Goal: Task Accomplishment & Management: Manage account settings

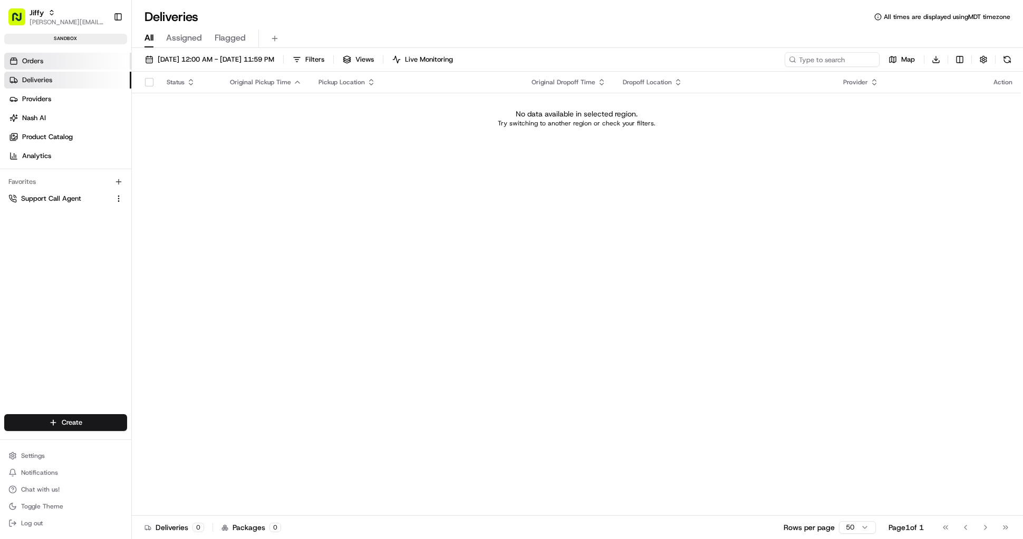
click at [46, 54] on link "Orders" at bounding box center [67, 61] width 127 height 17
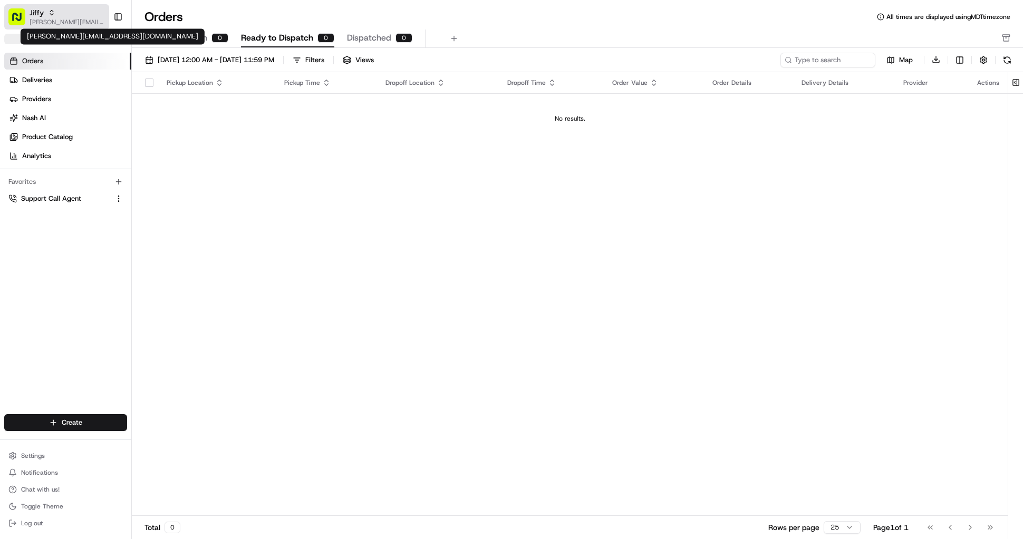
click at [50, 22] on span "[PERSON_NAME][EMAIL_ADDRESS][DOMAIN_NAME]" at bounding box center [67, 22] width 75 height 8
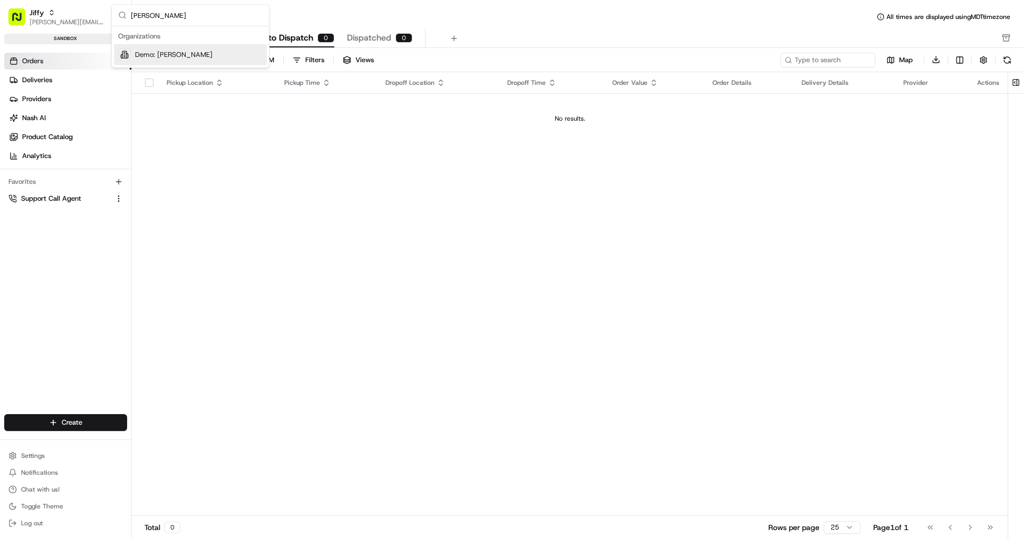
type input "benny"
click at [141, 53] on span "Demo: [PERSON_NAME]" at bounding box center [174, 54] width 78 height 9
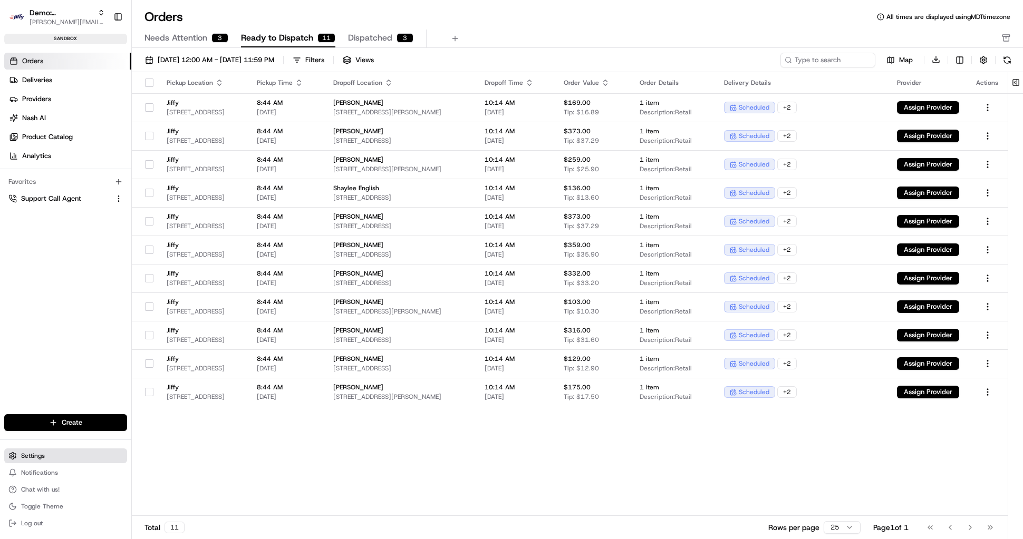
click at [38, 460] on span "Settings" at bounding box center [33, 456] width 24 height 8
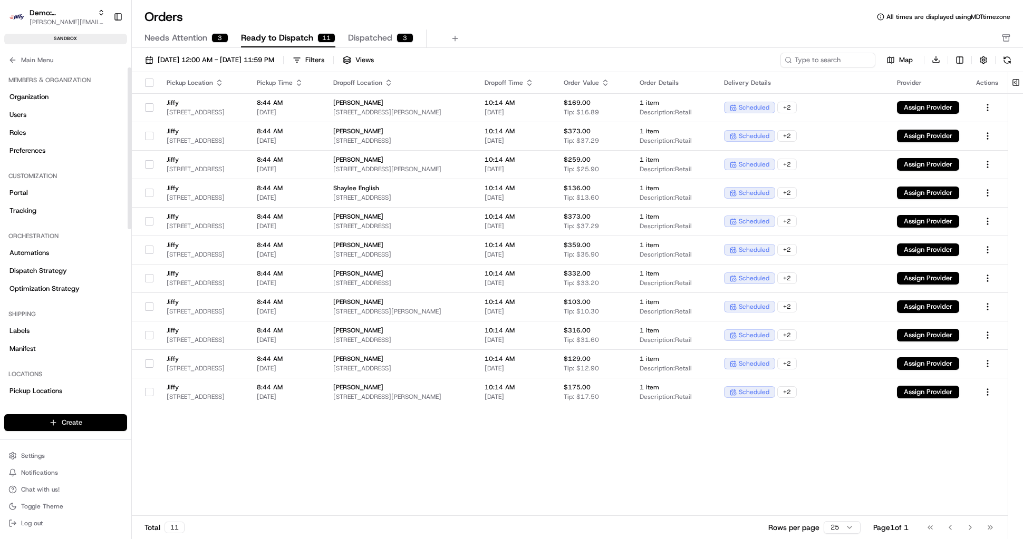
click at [54, 421] on html "Demo: Benny benny@usenash.com Toggle Sidebar sandbox Orders Deliveries Provider…" at bounding box center [511, 269] width 1023 height 539
click at [188, 479] on link "CSV Upload" at bounding box center [190, 480] width 118 height 19
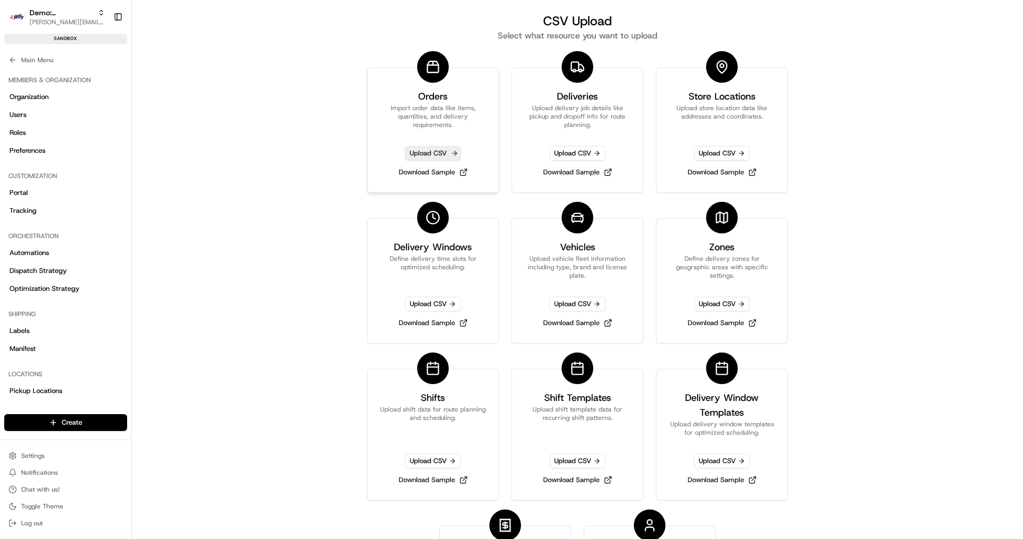
click at [442, 153] on span "Upload CSV" at bounding box center [433, 153] width 56 height 15
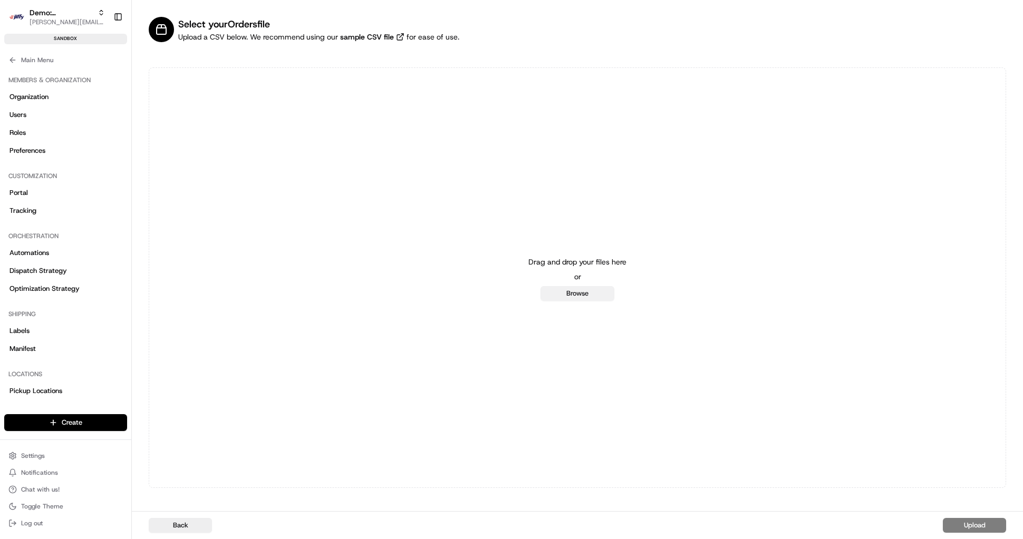
click at [572, 297] on button "Browse" at bounding box center [577, 293] width 74 height 15
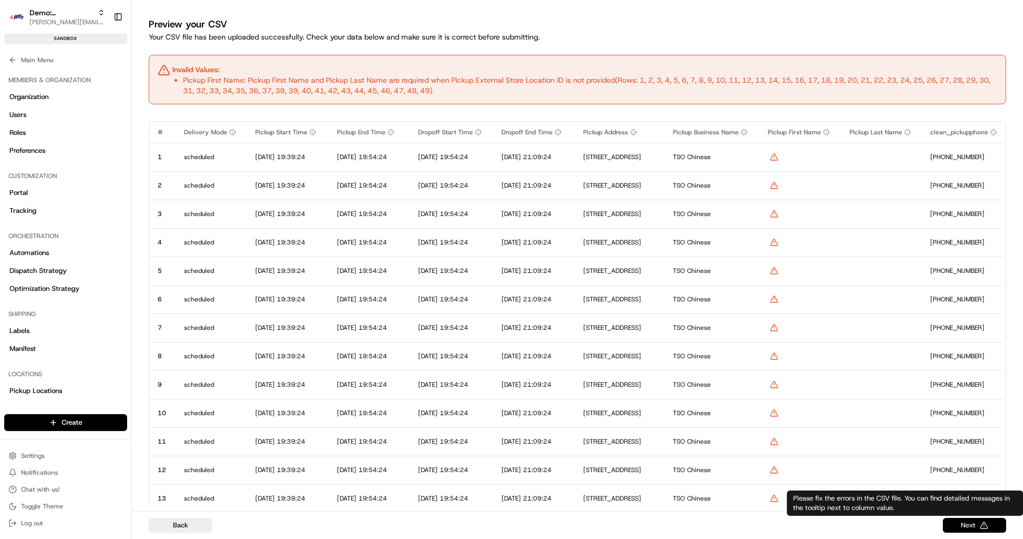
click at [973, 525] on button "Next" at bounding box center [974, 525] width 63 height 15
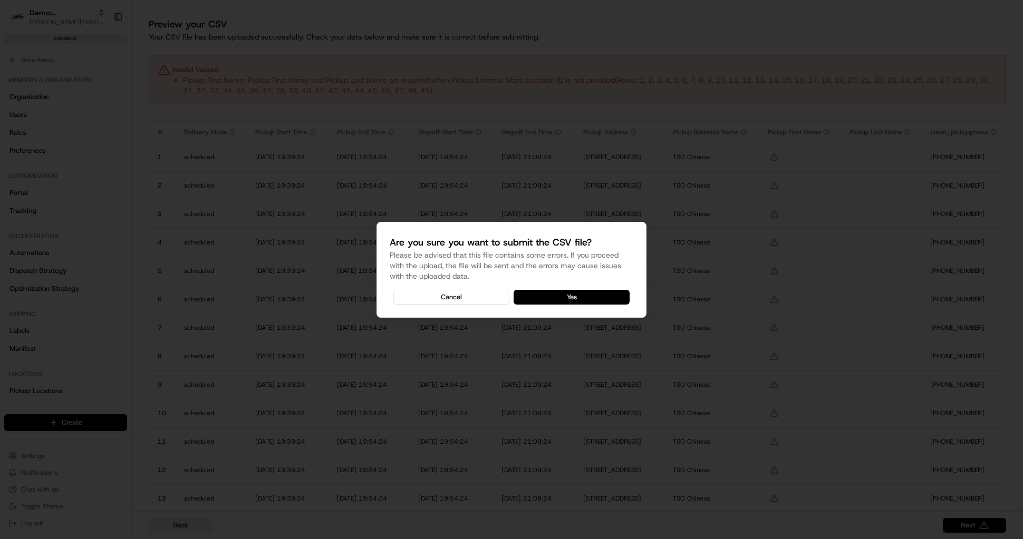
click at [582, 298] on button "Yes" at bounding box center [572, 297] width 116 height 15
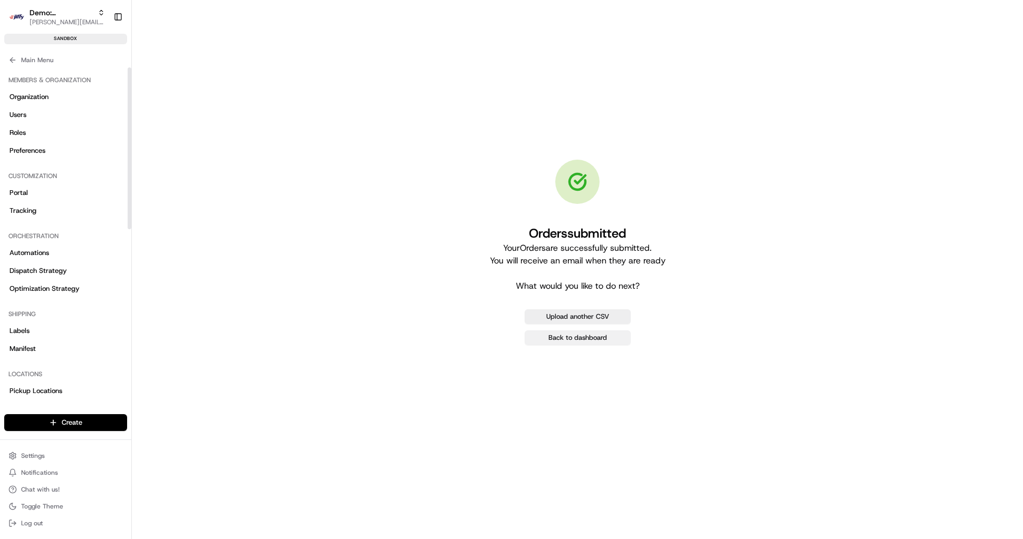
click at [597, 341] on link "Back to dashboard" at bounding box center [578, 338] width 106 height 15
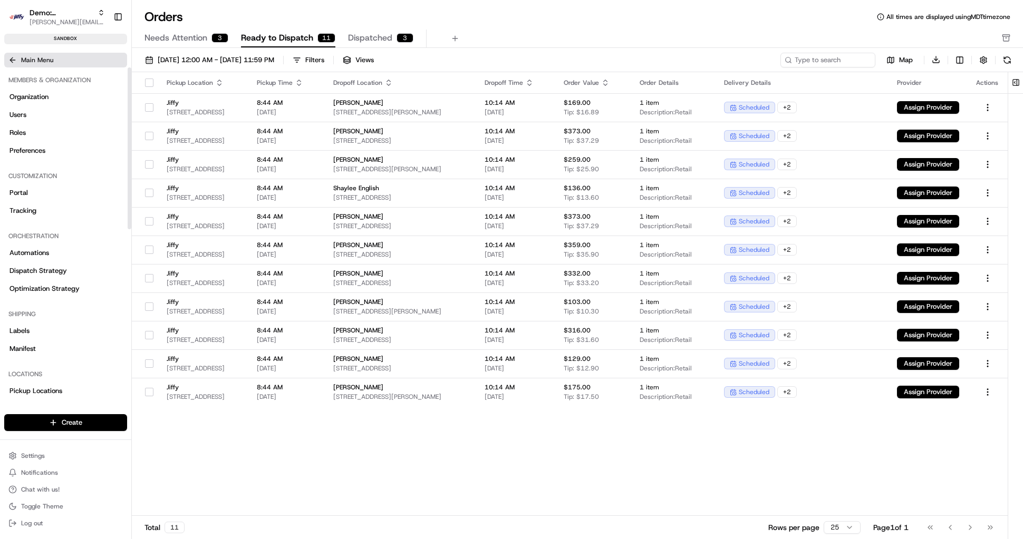
click at [9, 62] on icon at bounding box center [12, 60] width 8 height 8
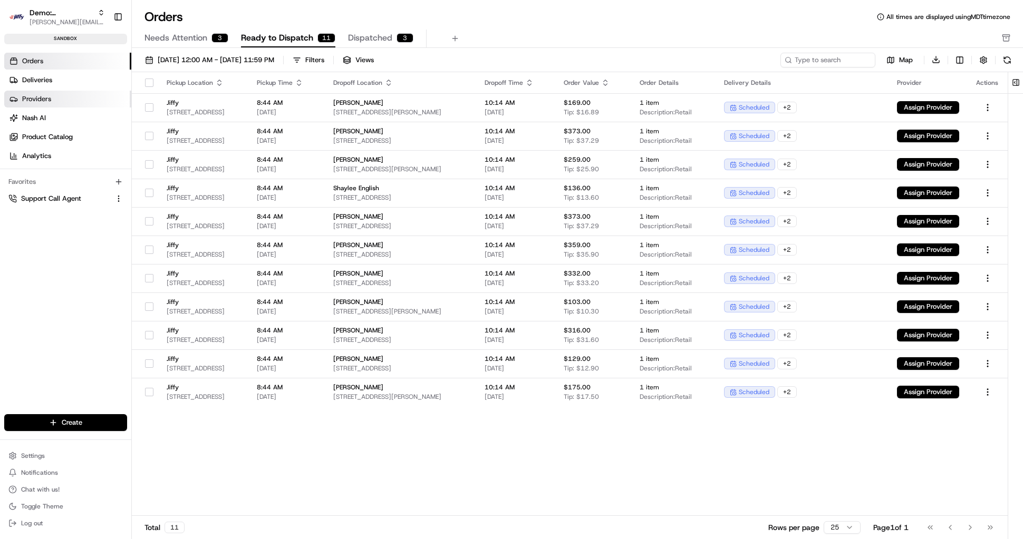
click at [43, 95] on span "Providers" at bounding box center [36, 98] width 29 height 9
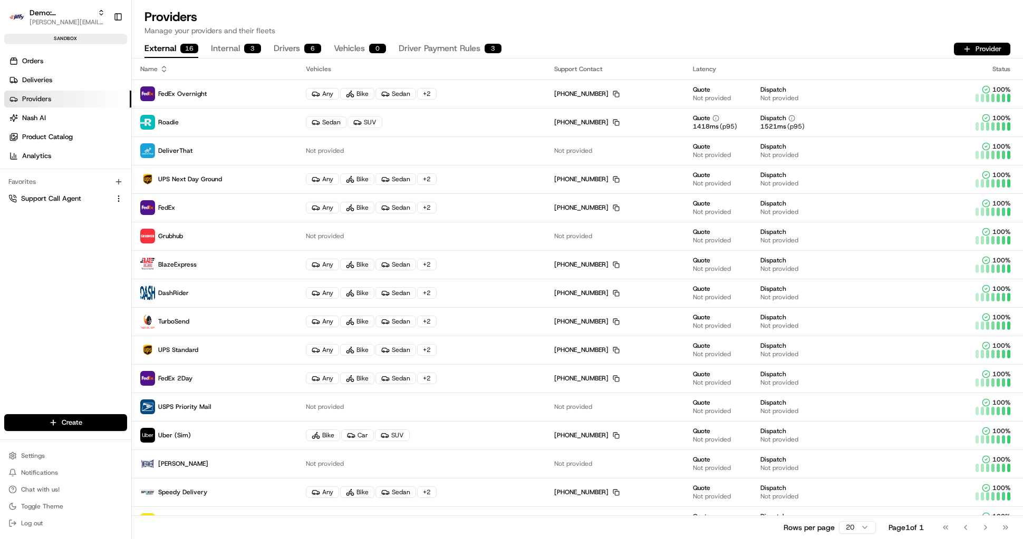
click at [241, 50] on button "Internal 3" at bounding box center [236, 49] width 50 height 18
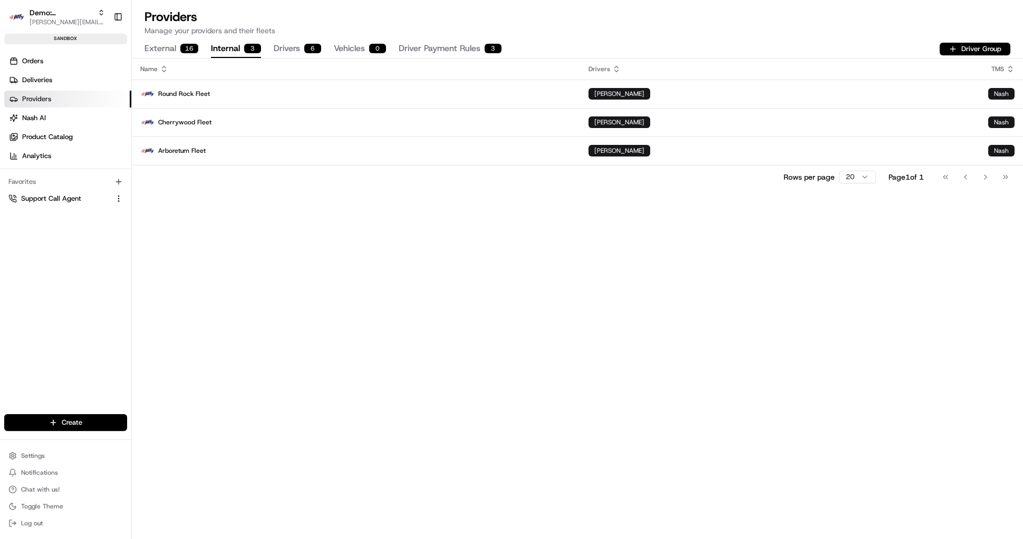
click at [435, 263] on div "Name Drivers TMS Round Rock Fleet Benny Hammond Nash Cherrywood Fleet Benny Ham…" at bounding box center [577, 299] width 891 height 481
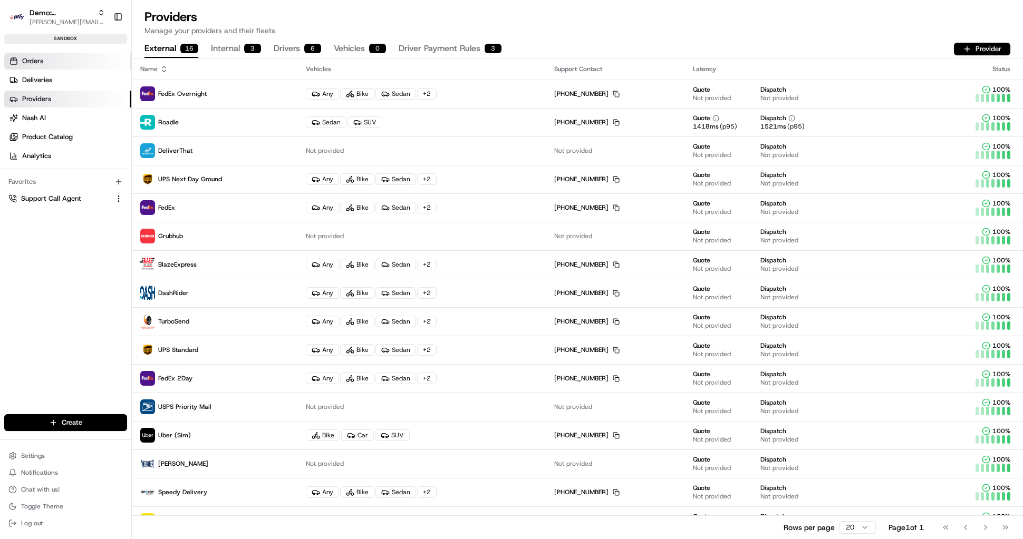
click at [49, 64] on link "Orders" at bounding box center [67, 61] width 127 height 17
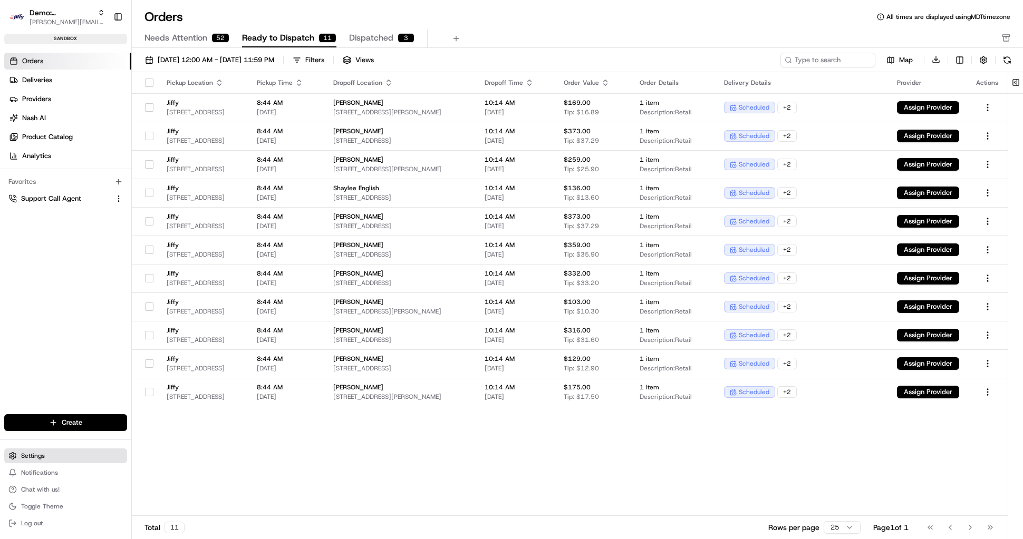
click at [30, 453] on span "Settings" at bounding box center [33, 456] width 24 height 8
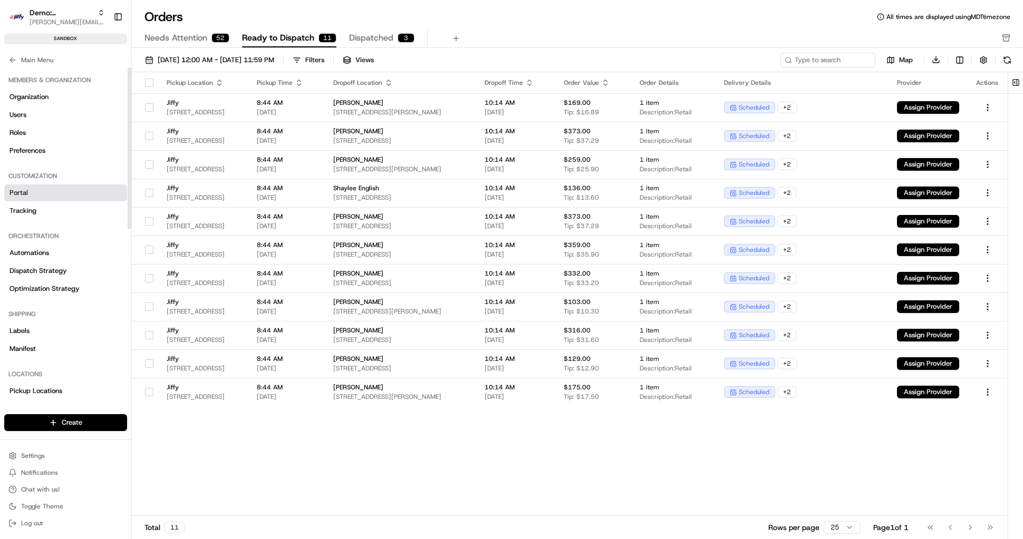
click at [33, 194] on link "Portal" at bounding box center [65, 193] width 123 height 17
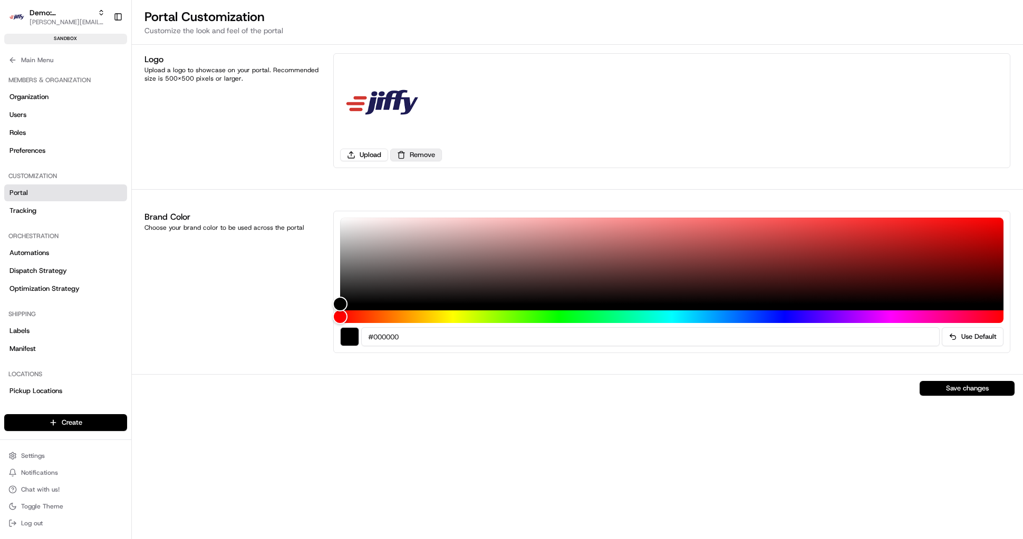
click at [416, 159] on button "Remove" at bounding box center [416, 155] width 52 height 13
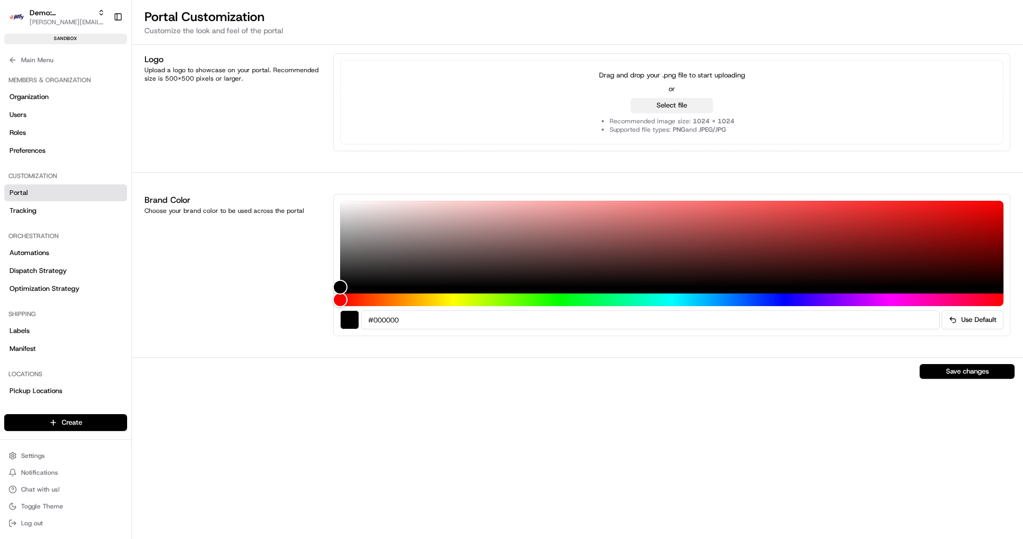
click at [679, 108] on button "Select file" at bounding box center [672, 105] width 82 height 15
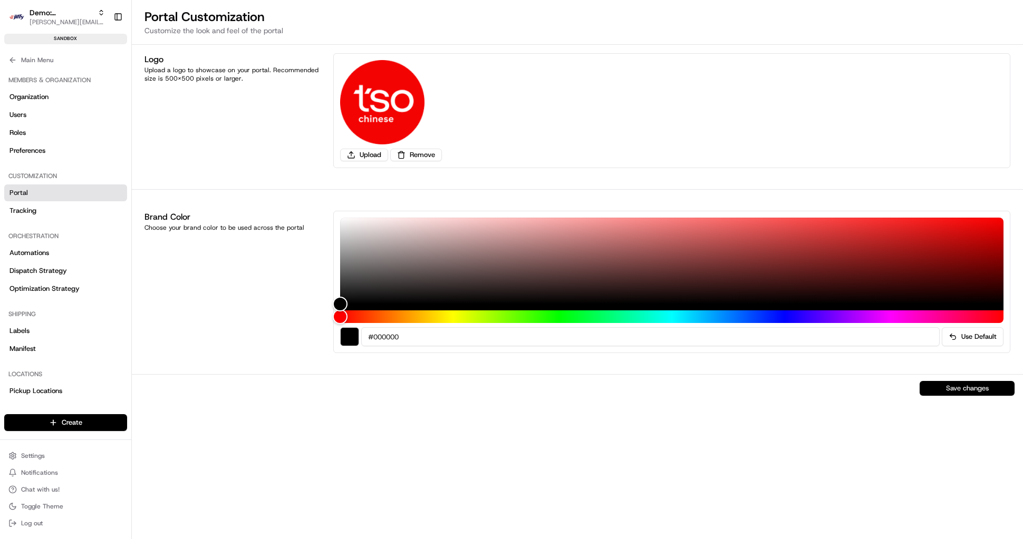
click at [949, 390] on button "Save changes" at bounding box center [967, 388] width 95 height 15
click at [74, 217] on link "Tracking" at bounding box center [65, 210] width 123 height 17
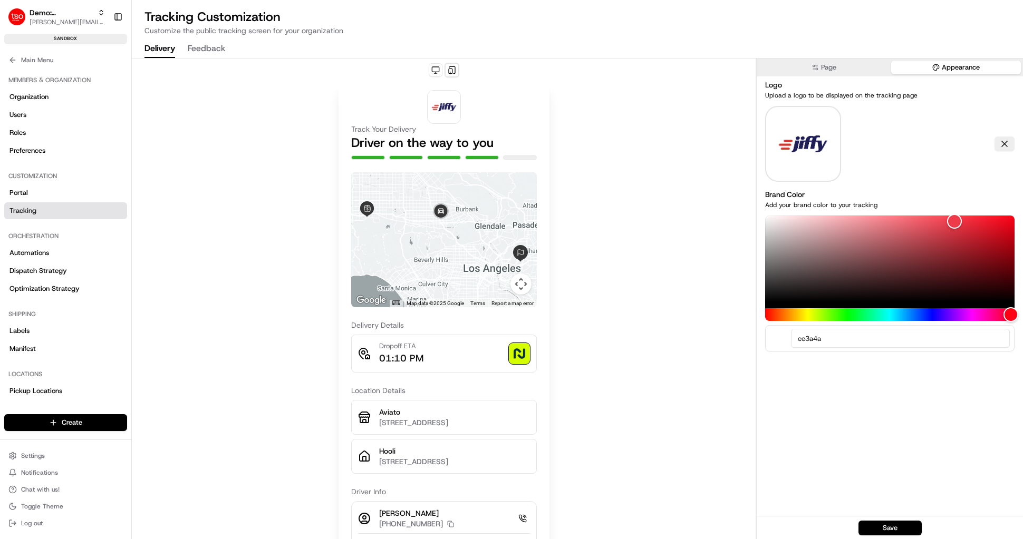
click at [943, 71] on button "Appearance" at bounding box center [956, 68] width 130 height 14
click at [999, 139] on button at bounding box center [1005, 144] width 20 height 15
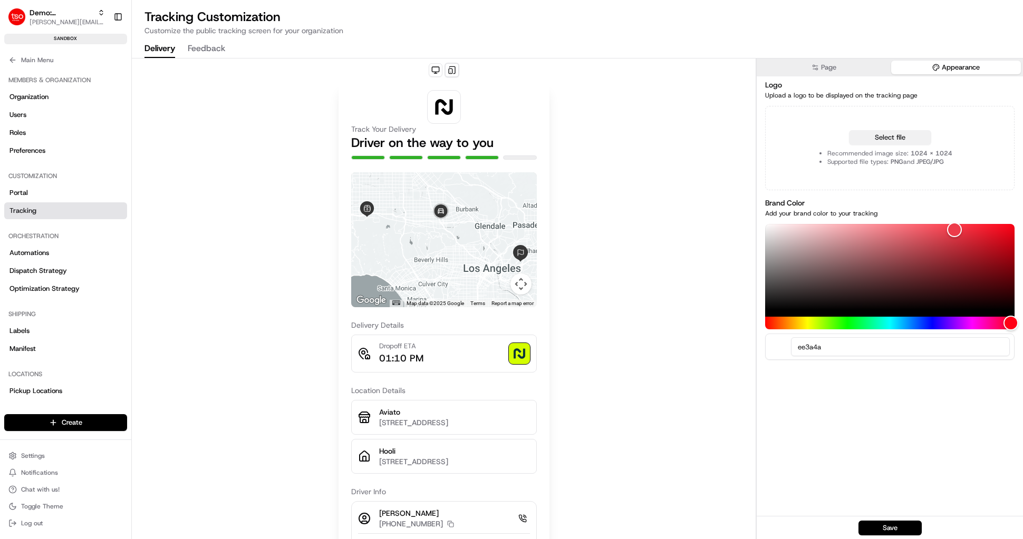
click at [893, 143] on button "Select file" at bounding box center [890, 137] width 82 height 15
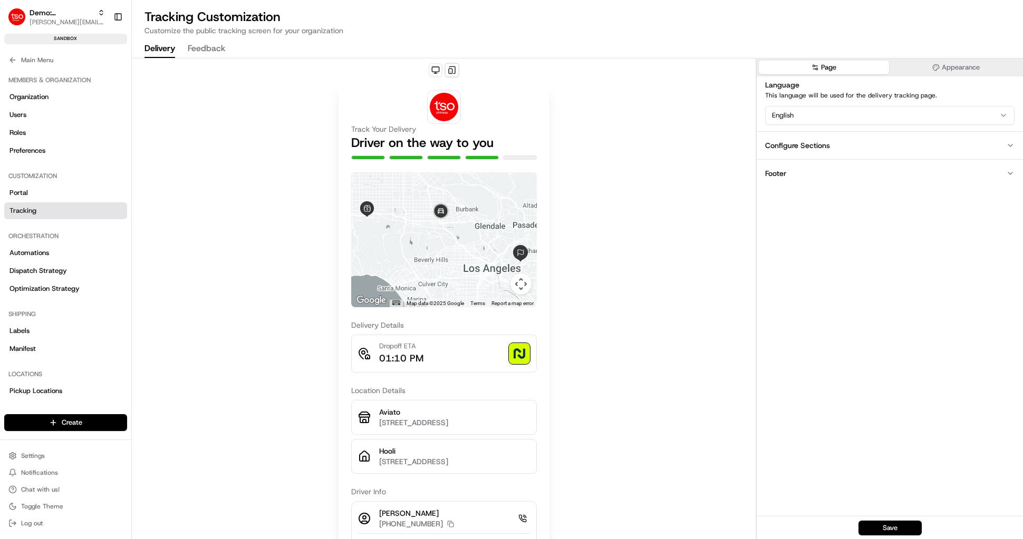
click at [816, 68] on icon "button" at bounding box center [815, 67] width 7 height 7
click at [828, 173] on button "Footer" at bounding box center [890, 173] width 266 height 28
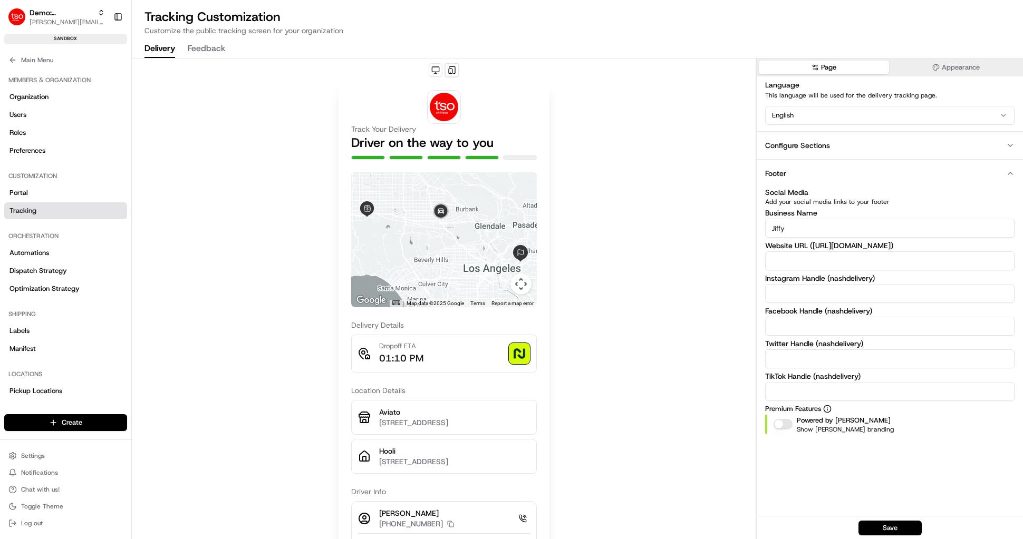
click at [815, 231] on input "Jiffy" at bounding box center [889, 228] width 249 height 19
type input "TSO Chinese"
click at [887, 529] on button "Save" at bounding box center [889, 528] width 63 height 15
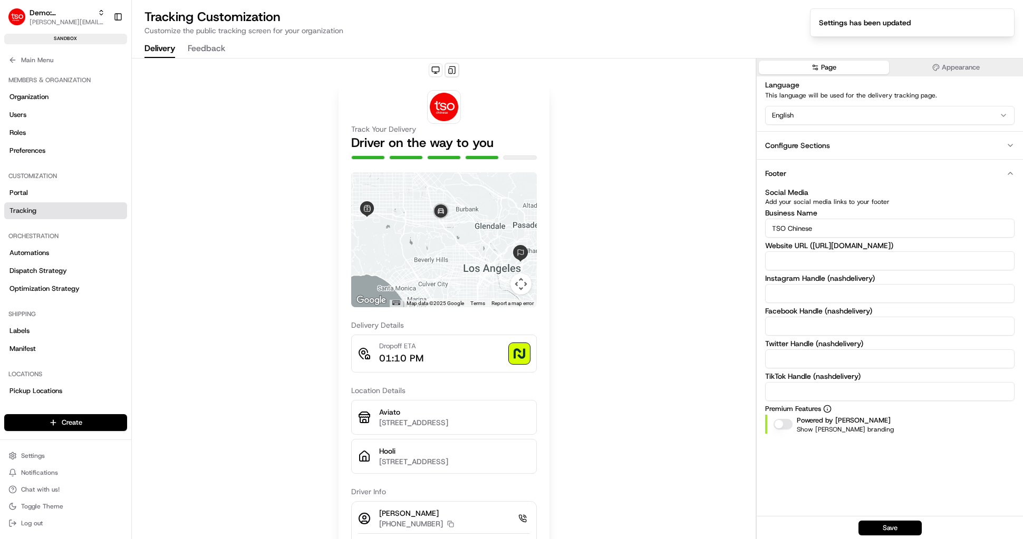
click at [620, 219] on div "Track Your Delivery Driver on the way to you ← Move left → Move right ↑ Move up…" at bounding box center [444, 345] width 624 height 573
click at [16, 59] on icon at bounding box center [12, 60] width 8 height 8
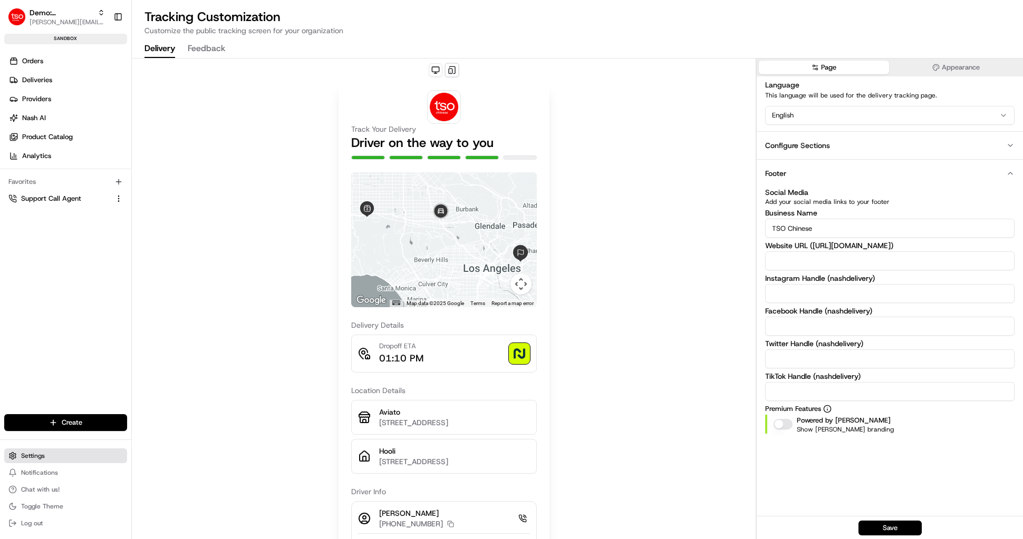
click at [37, 461] on button "Settings" at bounding box center [65, 456] width 123 height 15
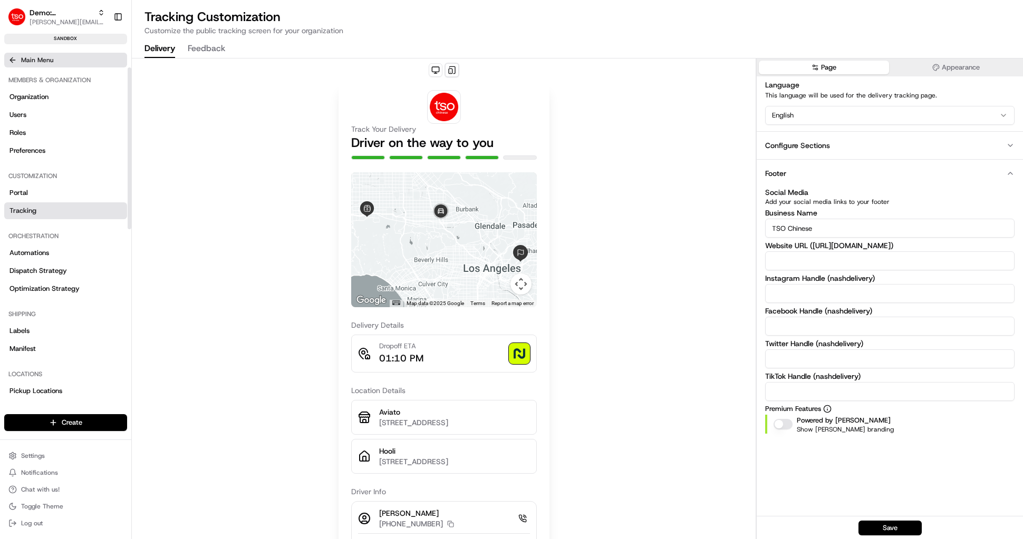
click at [11, 58] on icon at bounding box center [12, 60] width 8 height 8
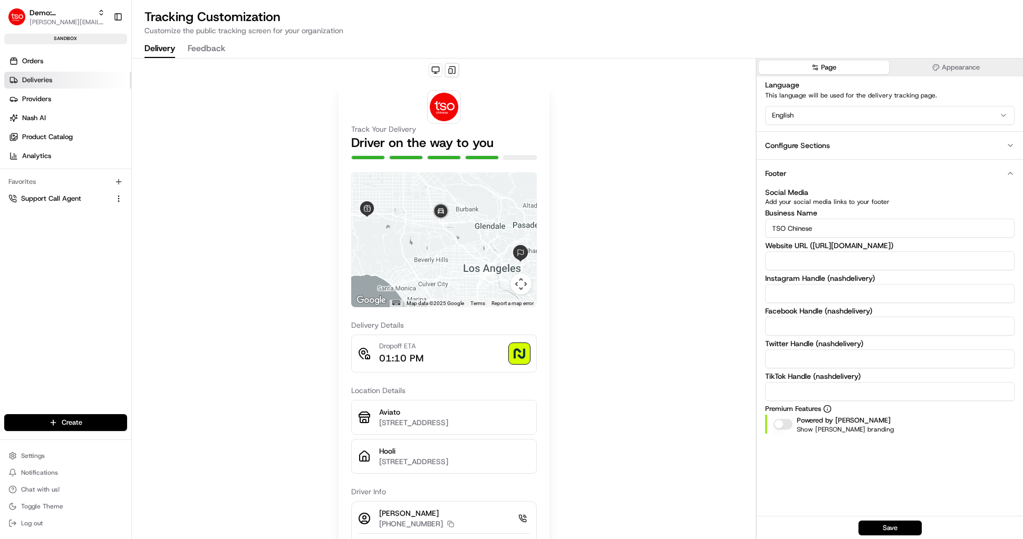
click at [26, 82] on span "Deliveries" at bounding box center [37, 79] width 30 height 9
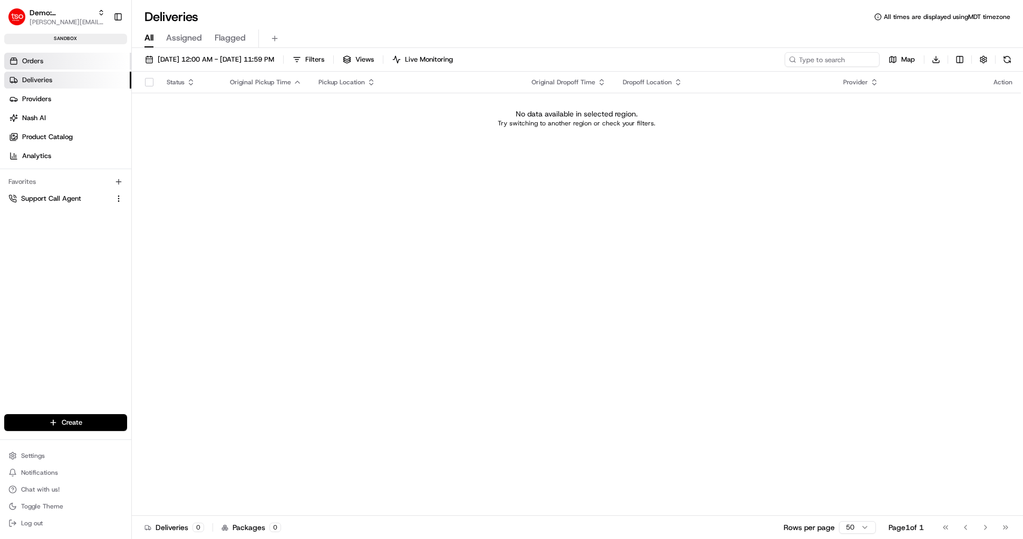
click at [27, 63] on span "Orders" at bounding box center [32, 60] width 21 height 9
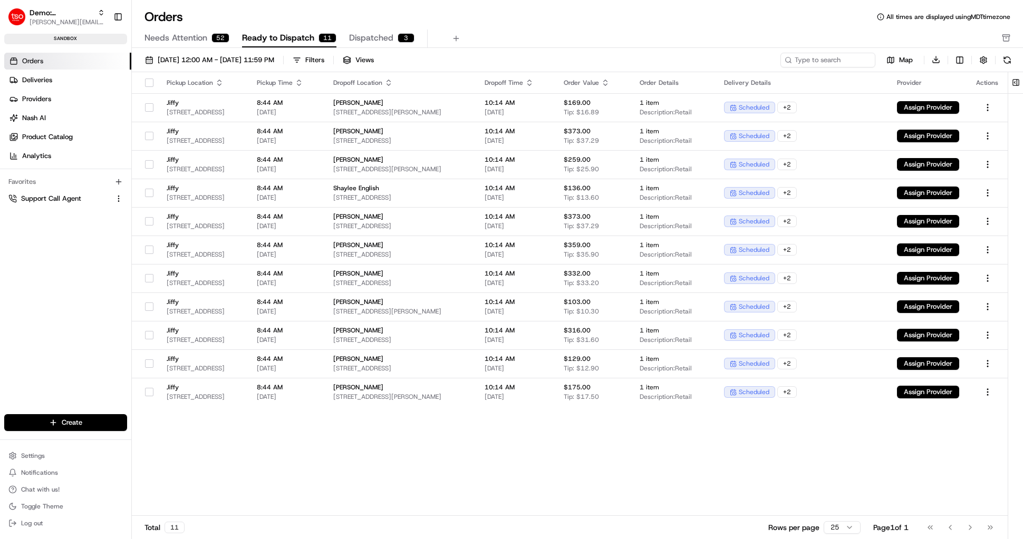
click at [185, 40] on span "Needs Attention" at bounding box center [175, 38] width 63 height 13
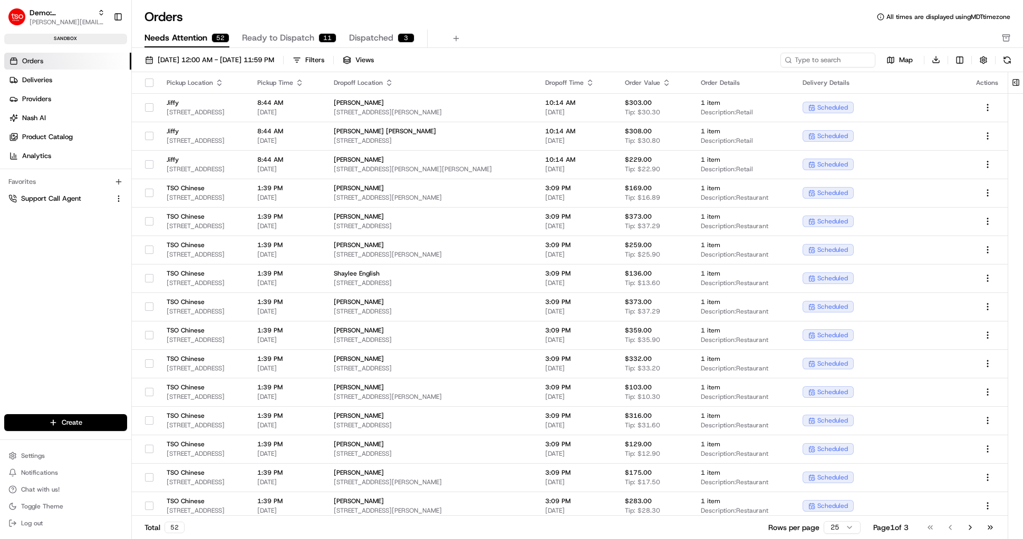
click at [300, 40] on span "Ready to Dispatch" at bounding box center [278, 38] width 72 height 13
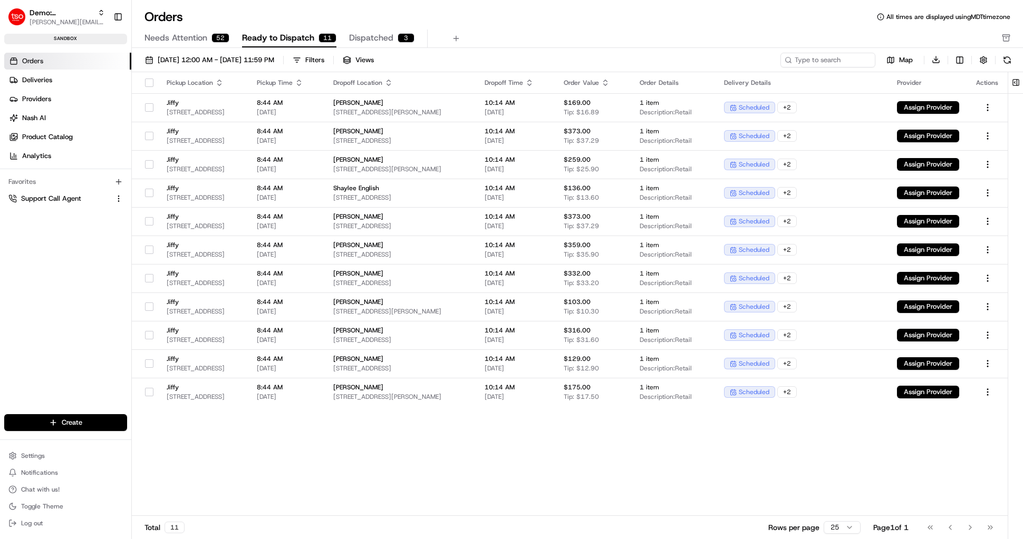
click at [151, 85] on button "button" at bounding box center [149, 83] width 8 height 8
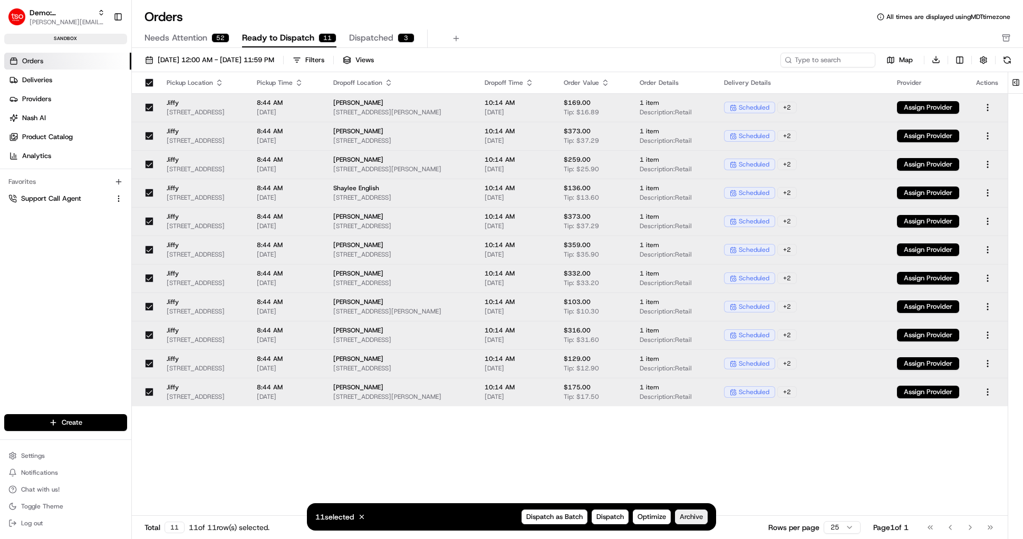
click at [699, 518] on span "Archive" at bounding box center [691, 517] width 23 height 9
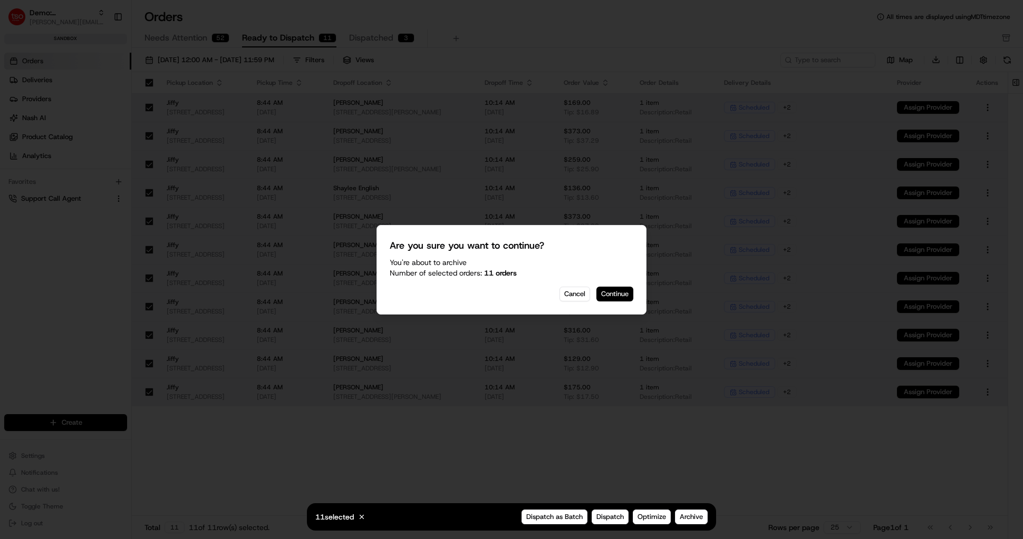
click at [624, 295] on button "Continue" at bounding box center [614, 294] width 37 height 15
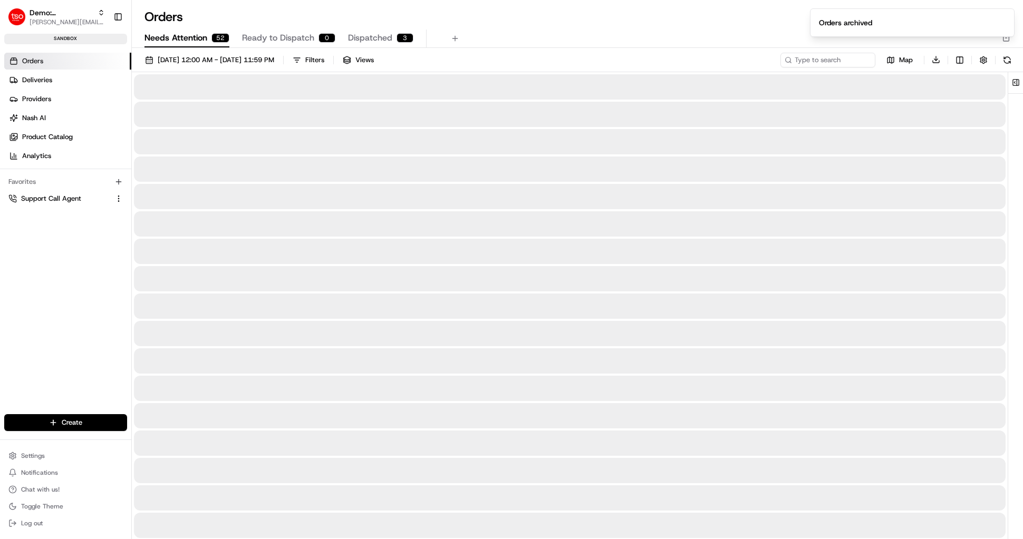
click at [179, 34] on span "Needs Attention" at bounding box center [175, 38] width 63 height 13
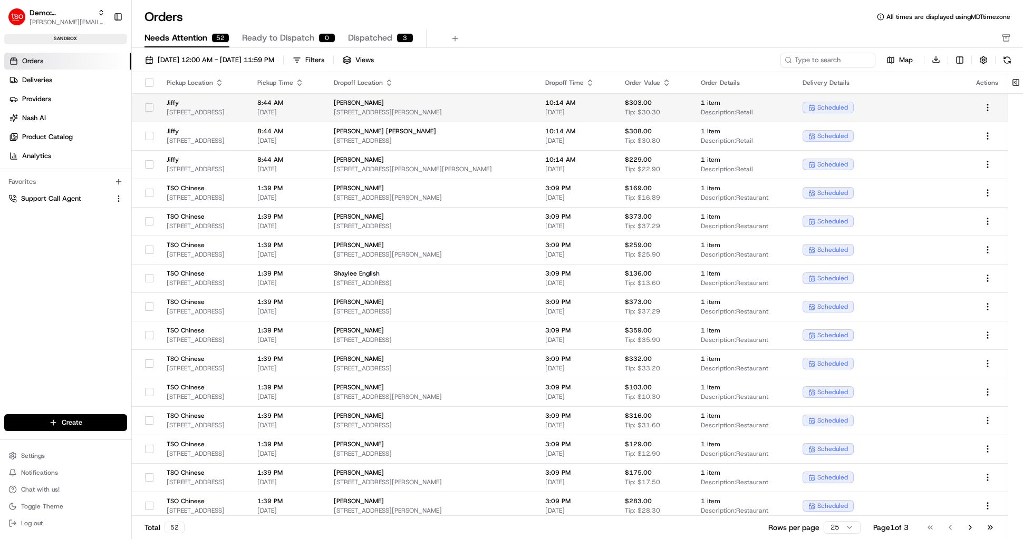
click at [149, 106] on button "button" at bounding box center [149, 107] width 8 height 8
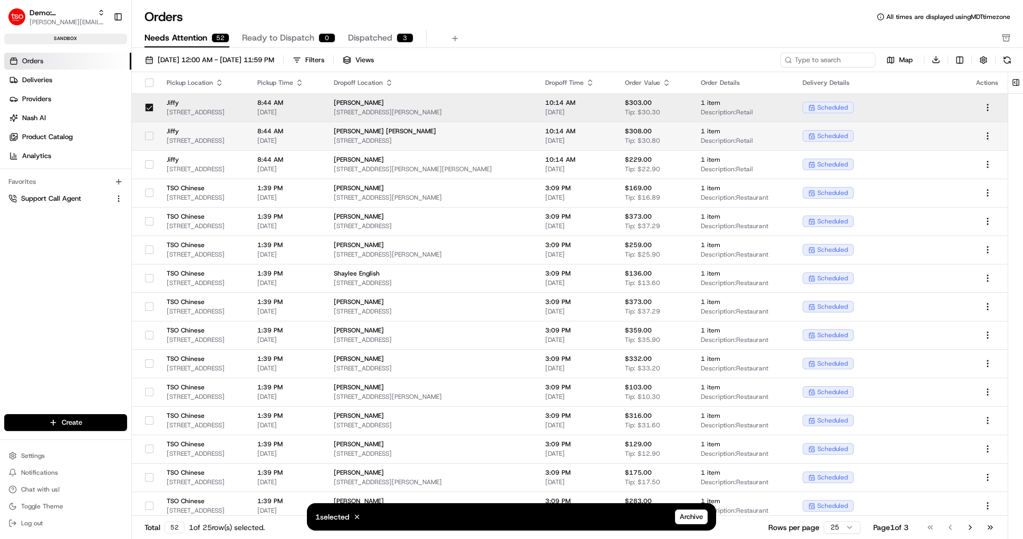
click at [146, 134] on button "button" at bounding box center [149, 136] width 8 height 8
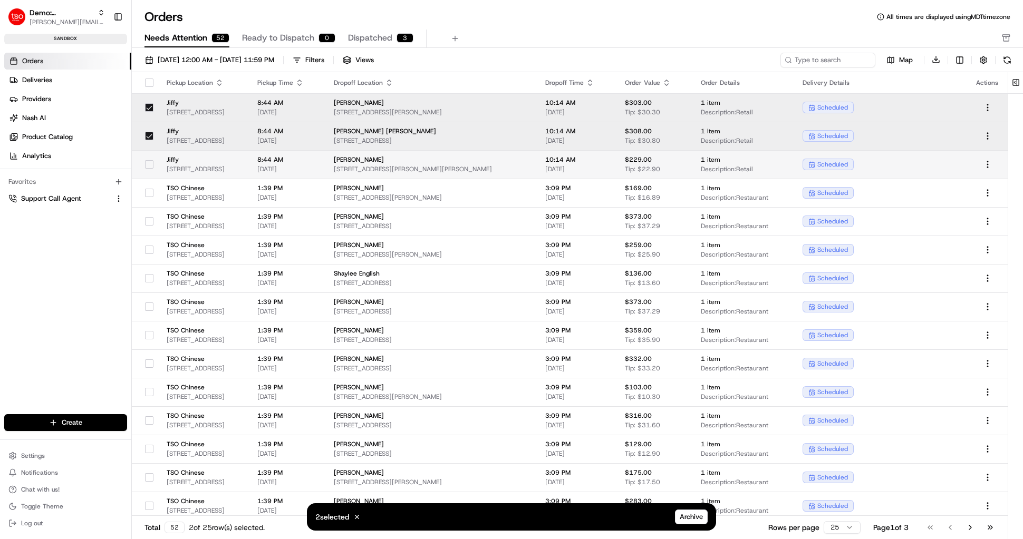
click at [148, 161] on button "button" at bounding box center [149, 164] width 8 height 8
click at [689, 523] on button "Archive" at bounding box center [691, 517] width 33 height 15
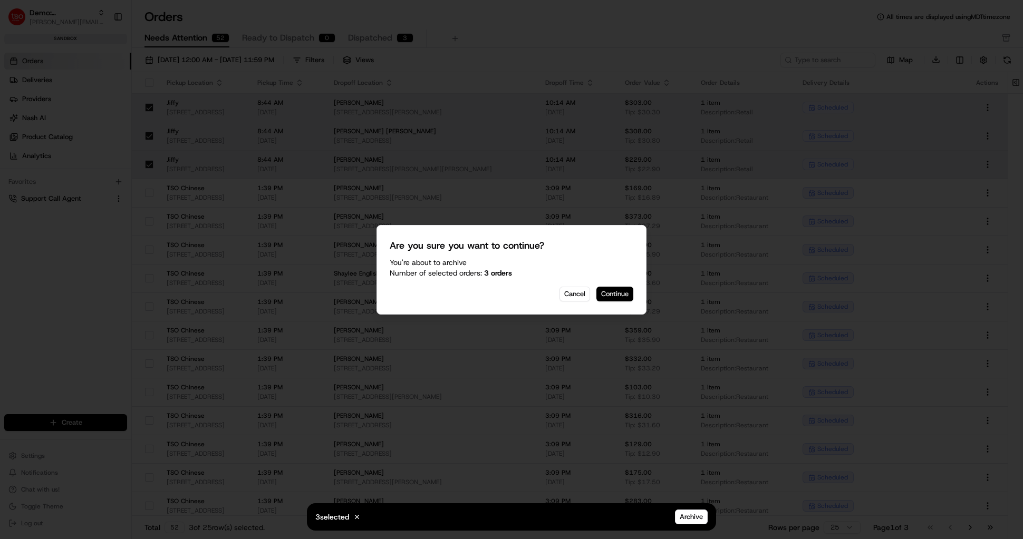
click at [619, 294] on button "Continue" at bounding box center [614, 294] width 37 height 15
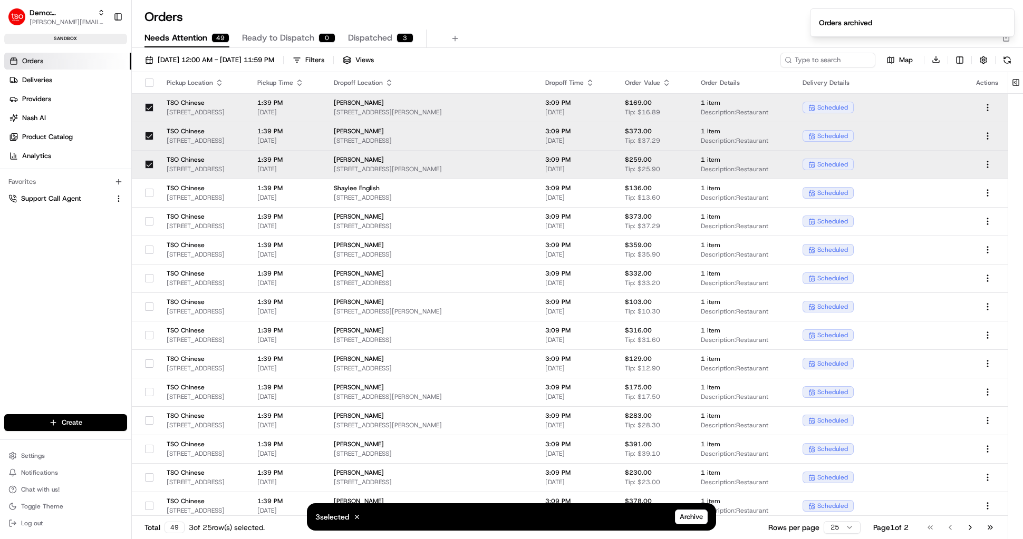
click at [240, 107] on div "TSO Chinese 6185 Retail Rd, Dallas, TX 75231, USA" at bounding box center [204, 108] width 74 height 18
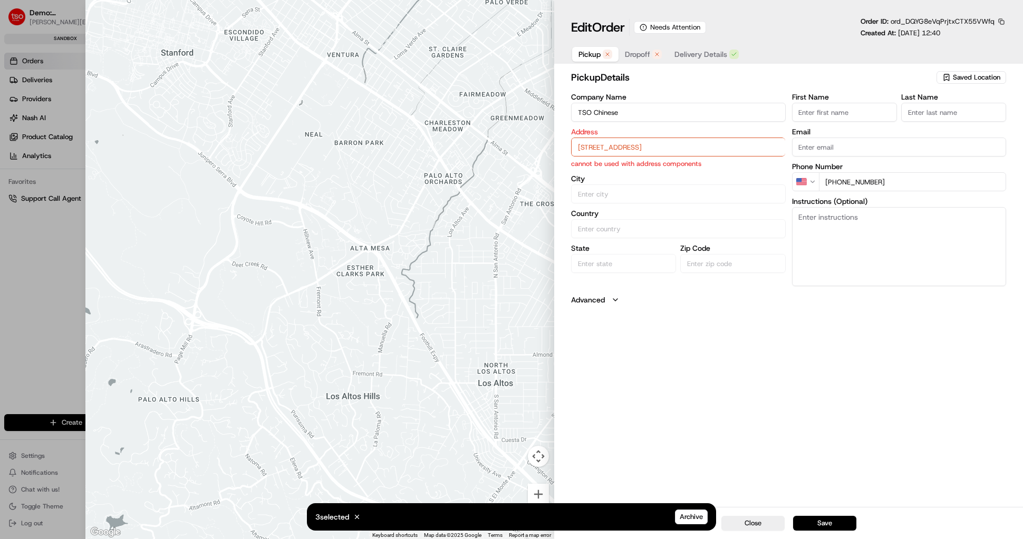
click at [673, 152] on input "6185 Retail Rd, Dallas, TX 75231, USA" at bounding box center [678, 147] width 215 height 19
click at [671, 171] on div "6185 Retail Rd, Dallas, TX 75231, USA" at bounding box center [678, 169] width 209 height 16
type input "Dallas"
type input "United States"
type input "TX"
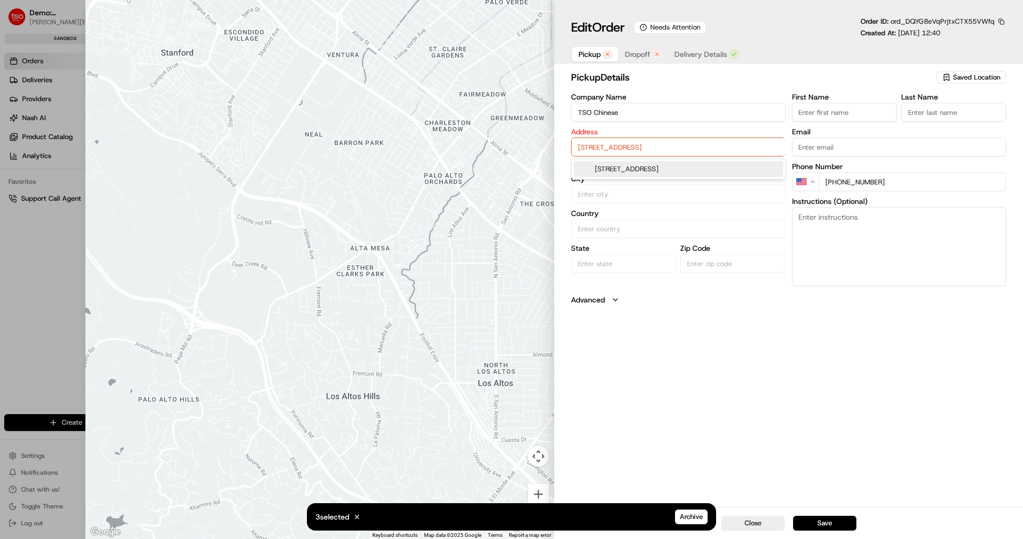
type input "75231"
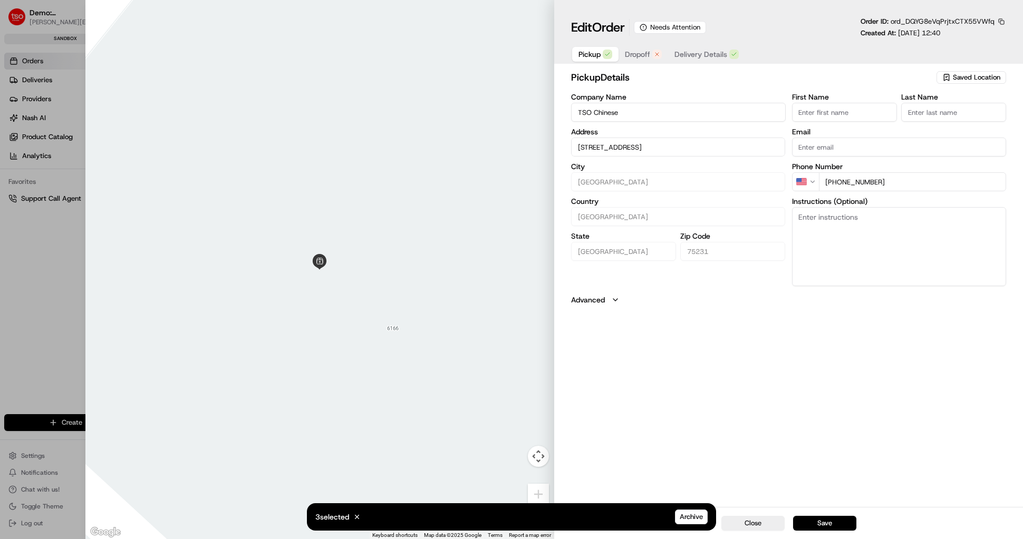
click at [650, 53] on button "Dropoff" at bounding box center [644, 54] width 50 height 15
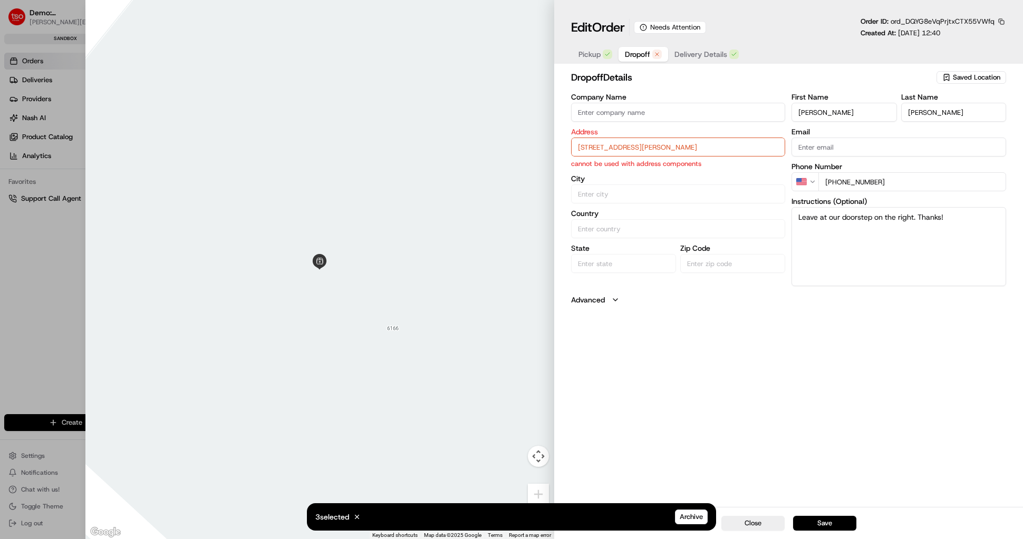
click at [657, 147] on input "1618 Allen Dr, Cedar Hill TX 75104" at bounding box center [678, 147] width 215 height 19
click at [622, 171] on div "1618 Allen Dr, Cedar Hill, TX 75104" at bounding box center [678, 169] width 209 height 16
type input "1618 Allen Dr, Cedar Hill, TX 75104, USA"
type input "Cedar Hill"
type input "United States"
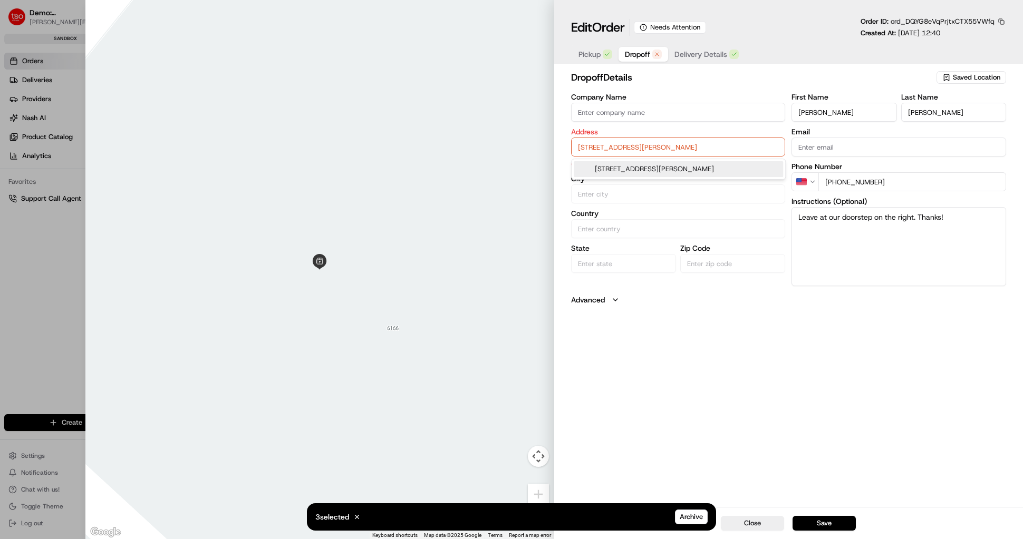
type input "TX"
type input "75104"
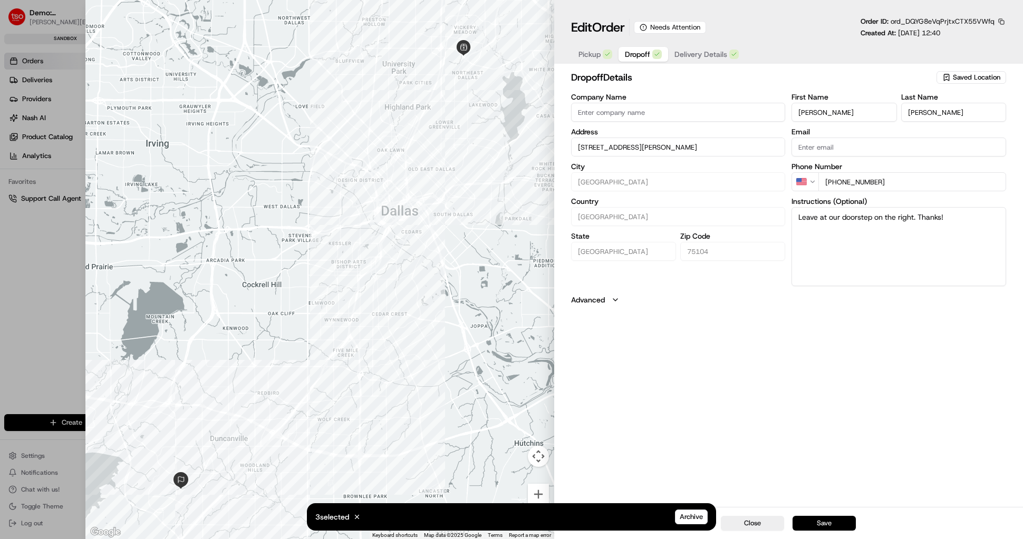
click at [834, 530] on button "Save" at bounding box center [824, 523] width 63 height 15
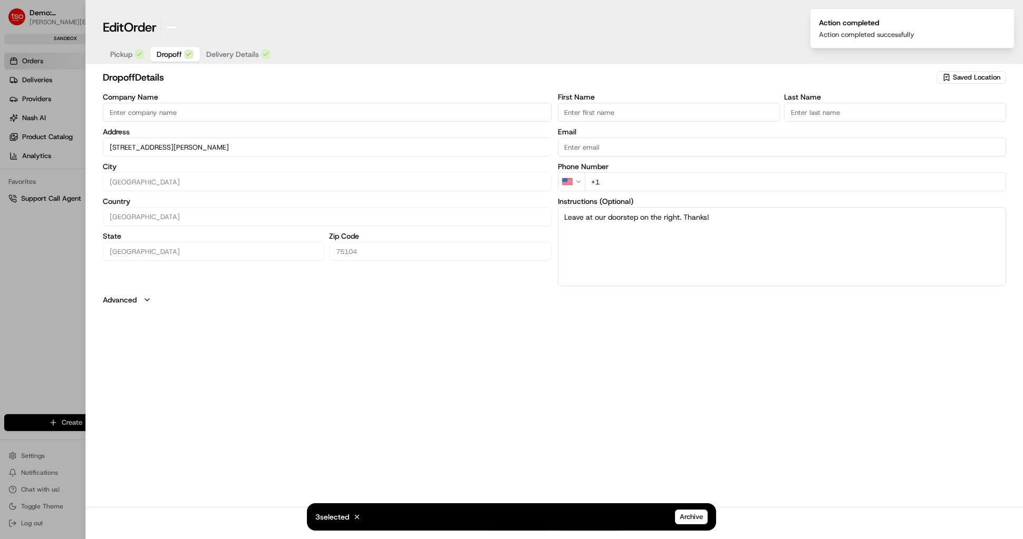
type input "+1"
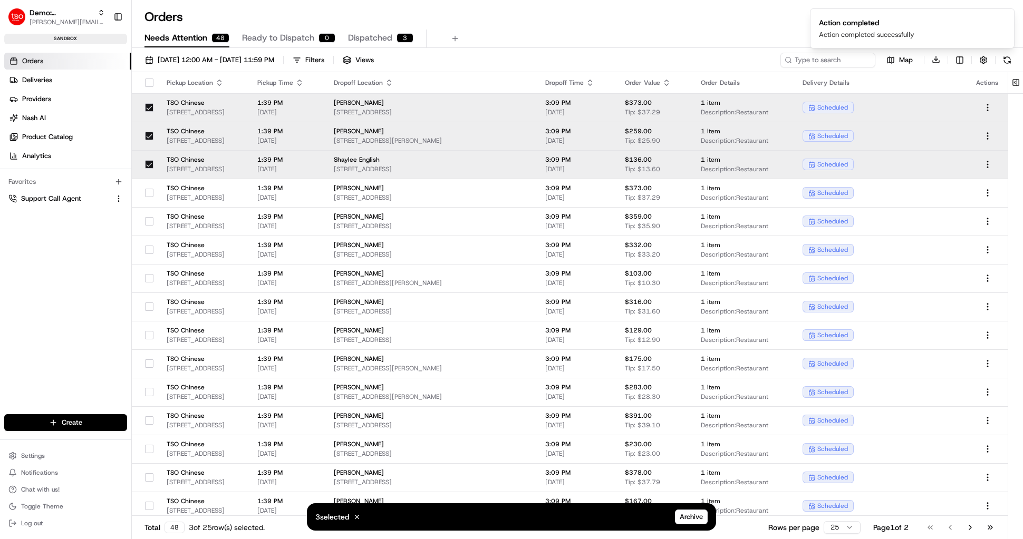
click at [214, 128] on span "TSO Chinese" at bounding box center [204, 131] width 74 height 8
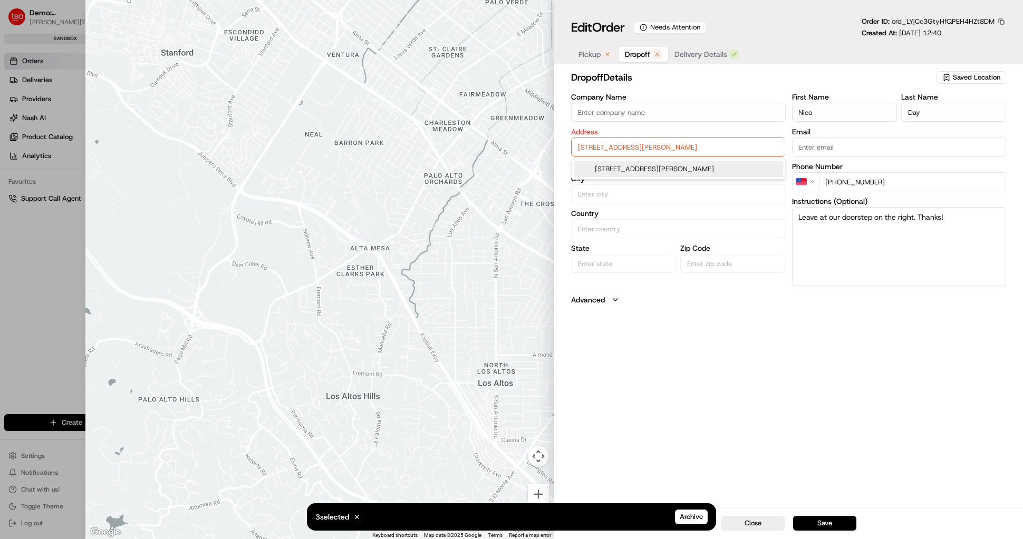
click at [636, 147] on input "7997 Wade Blvd Apt 2321, Frisco TX 75034" at bounding box center [678, 147] width 215 height 19
click at [627, 169] on div "7997 Wade Blvd apt 2321, Frisco, TX 75034" at bounding box center [678, 169] width 209 height 16
type input "7997 Wade Blvd #2321, Frisco, TX 75034, USA"
type input "Frisco"
type input "United States"
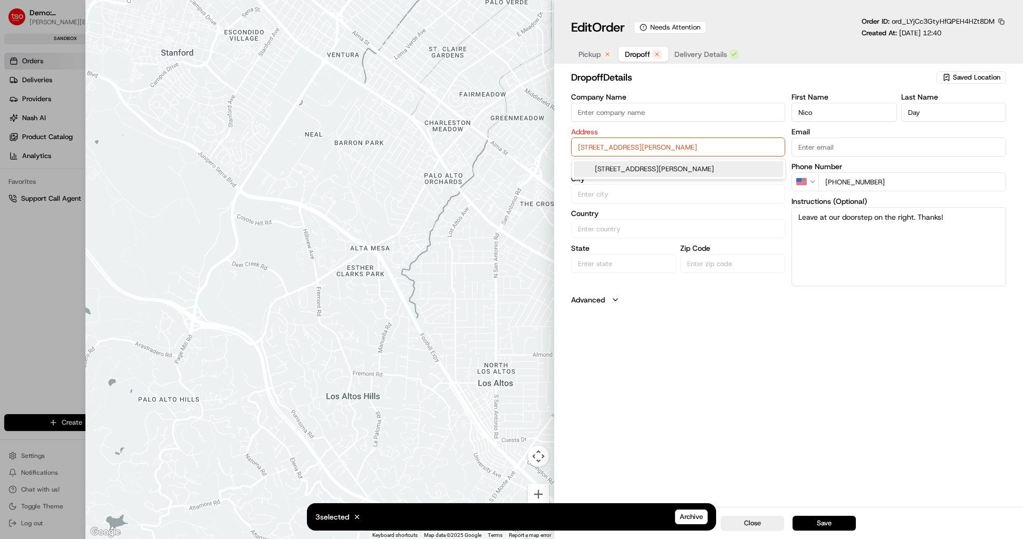
type input "TX"
type input "75034"
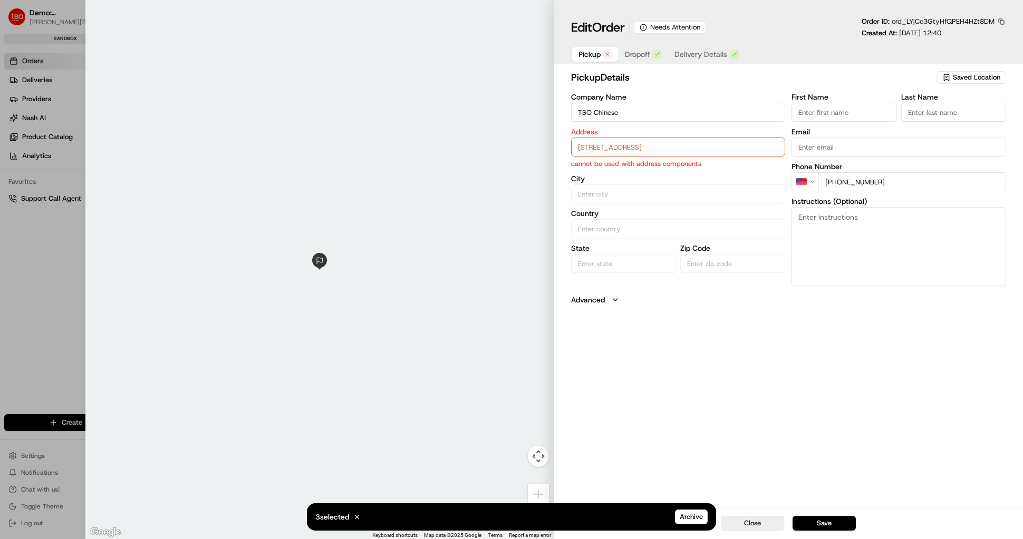
click at [591, 55] on span "Pickup" at bounding box center [589, 54] width 22 height 11
click at [612, 142] on input "6185 Retail Rd, Dallas, TX 75231, USA" at bounding box center [678, 147] width 215 height 19
click at [617, 169] on div "6185 Retail Rd, Dallas, TX 75231, USA" at bounding box center [678, 169] width 209 height 16
type input "Dallas"
type input "United States"
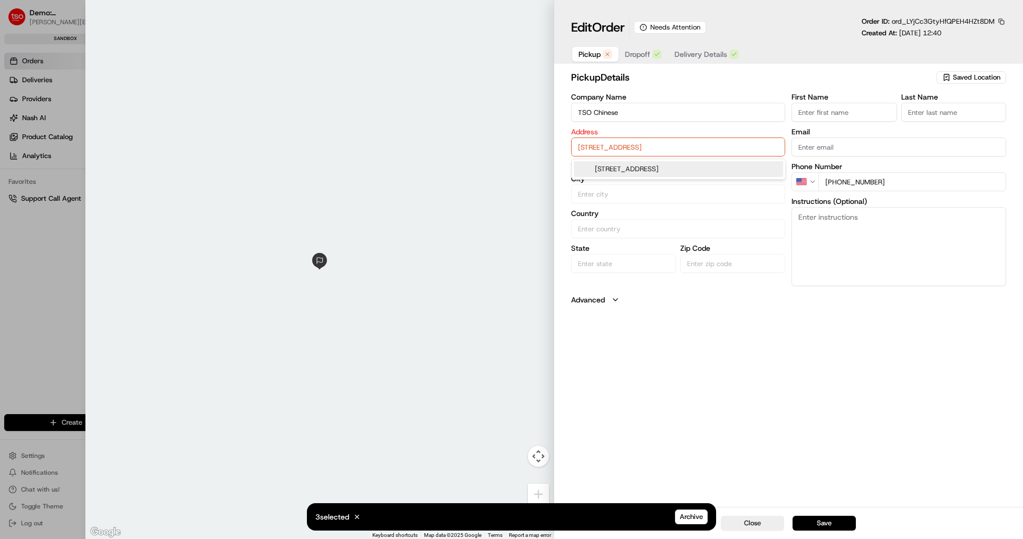
type input "TX"
type input "75231"
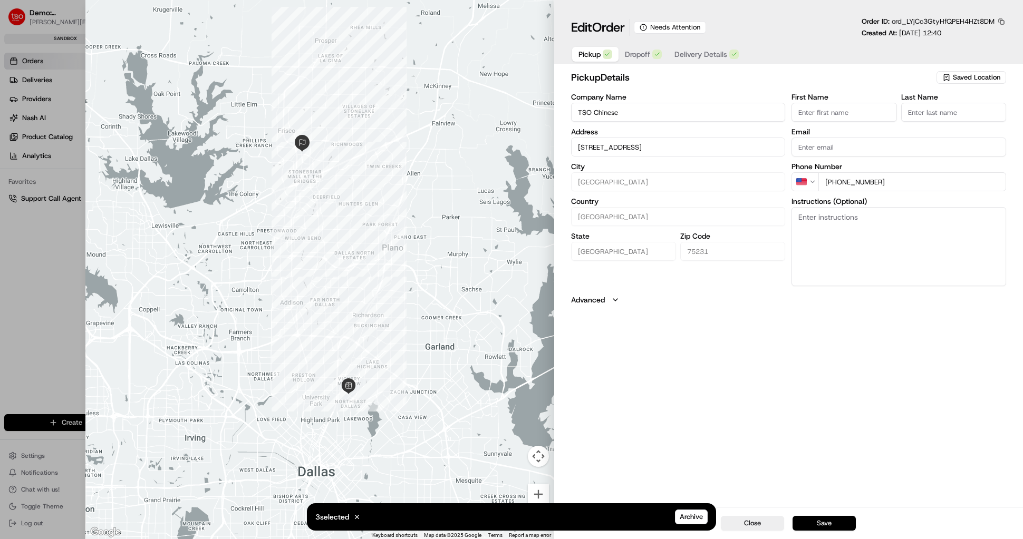
click at [839, 527] on button "Save" at bounding box center [824, 523] width 63 height 15
type input "+1"
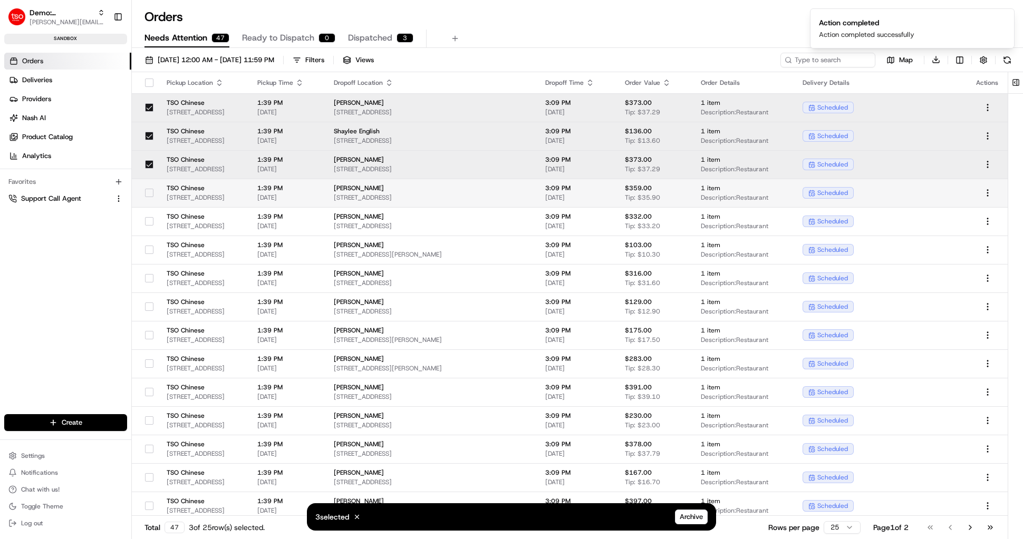
click at [186, 196] on span "6185 Retail Rd, Dallas, TX 75231, USA" at bounding box center [204, 198] width 74 height 8
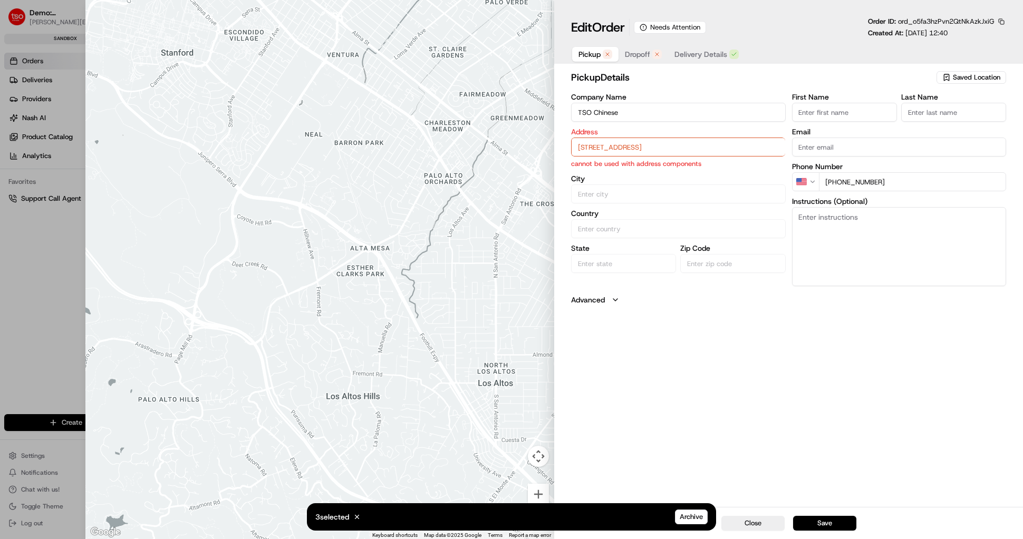
drag, startPoint x: 635, startPoint y: 144, endPoint x: 633, endPoint y: 152, distance: 8.3
click at [635, 144] on input "6185 Retail Rd, Dallas, TX 75231, USA" at bounding box center [678, 147] width 215 height 19
click at [635, 170] on div "6185 Retail Rd, Dallas, TX 75231, USA" at bounding box center [678, 169] width 209 height 16
type input "Dallas"
type input "United States"
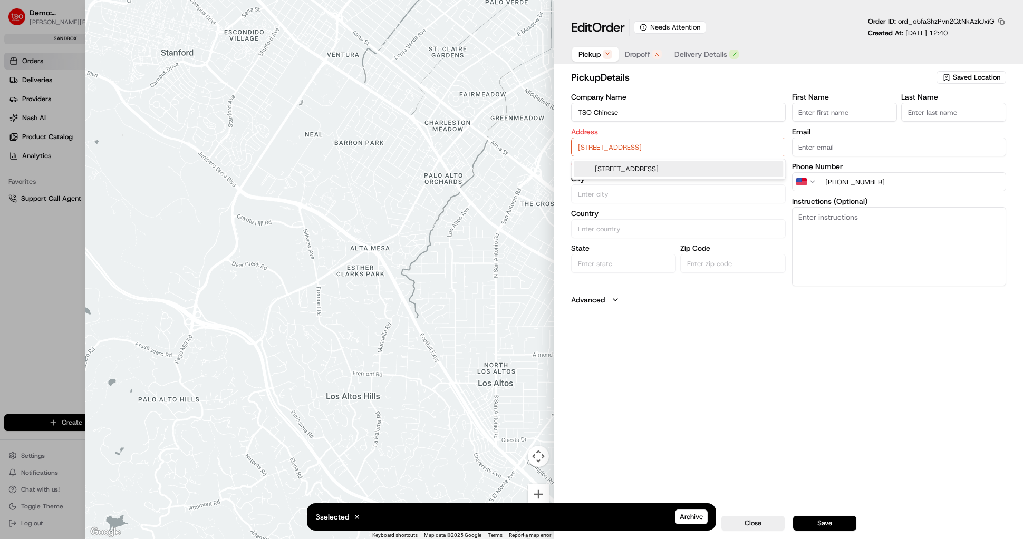
type input "TX"
type input "75231"
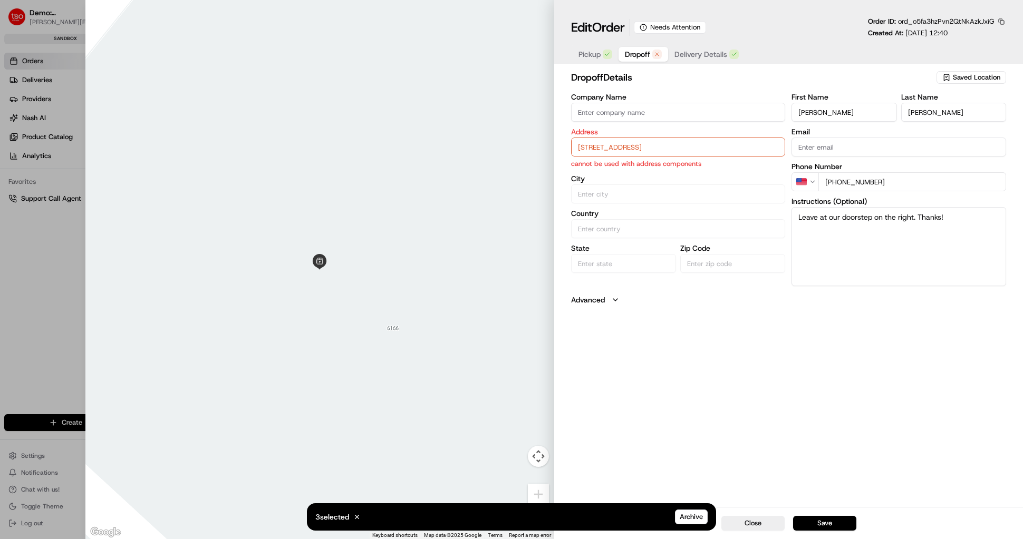
click at [642, 55] on span "Dropoff" at bounding box center [637, 54] width 25 height 11
click at [649, 142] on input "8300 Shoreview Dr , Fort Worth TX 76108" at bounding box center [678, 147] width 215 height 19
click at [607, 169] on div "8300 Shoreview Dr, Fort Worth, TX 76108" at bounding box center [678, 169] width 209 height 16
type input "8300 Shoreview Dr, Fort Worth, TX 76108, USA"
type input "Fort Worth"
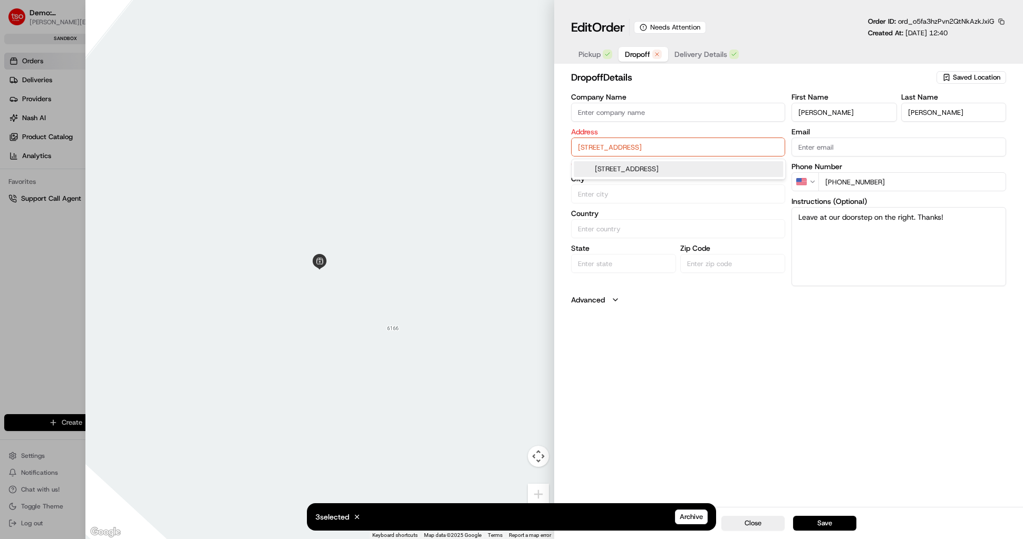
type input "United States"
type input "TX"
type input "76108"
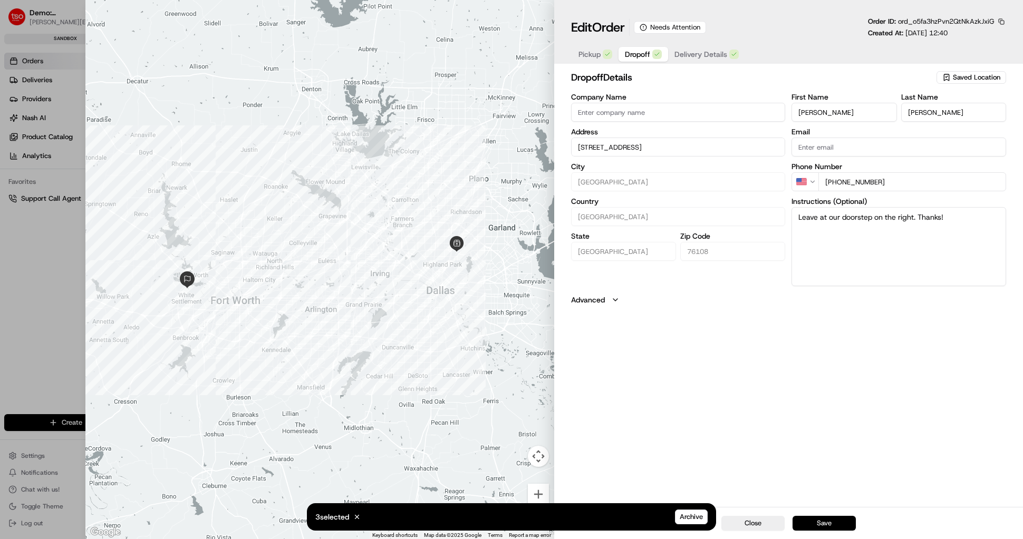
click at [821, 524] on button "Save" at bounding box center [824, 523] width 63 height 15
type input "+1"
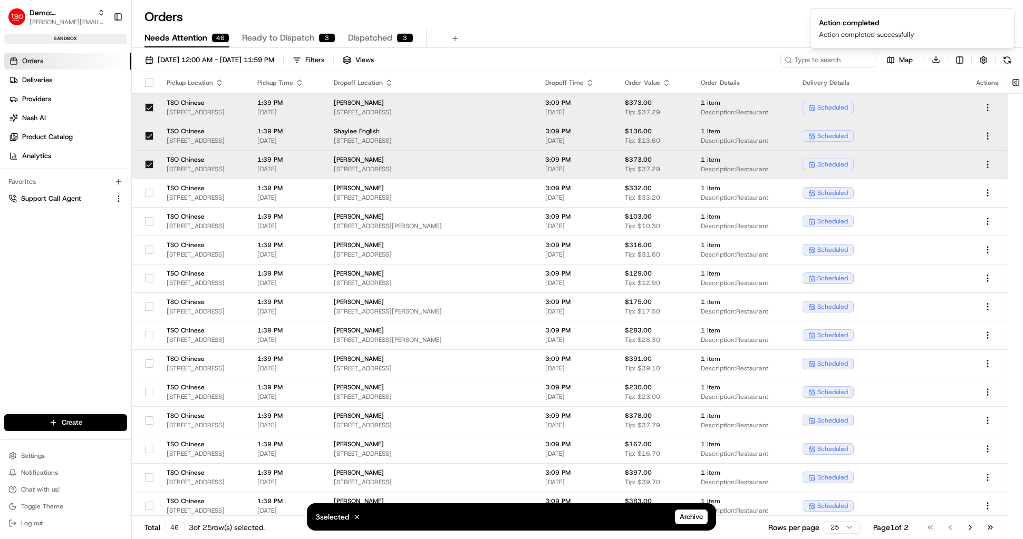
click at [192, 110] on span "6185 Retail Rd, Dallas, TX 75231, USA" at bounding box center [204, 112] width 74 height 8
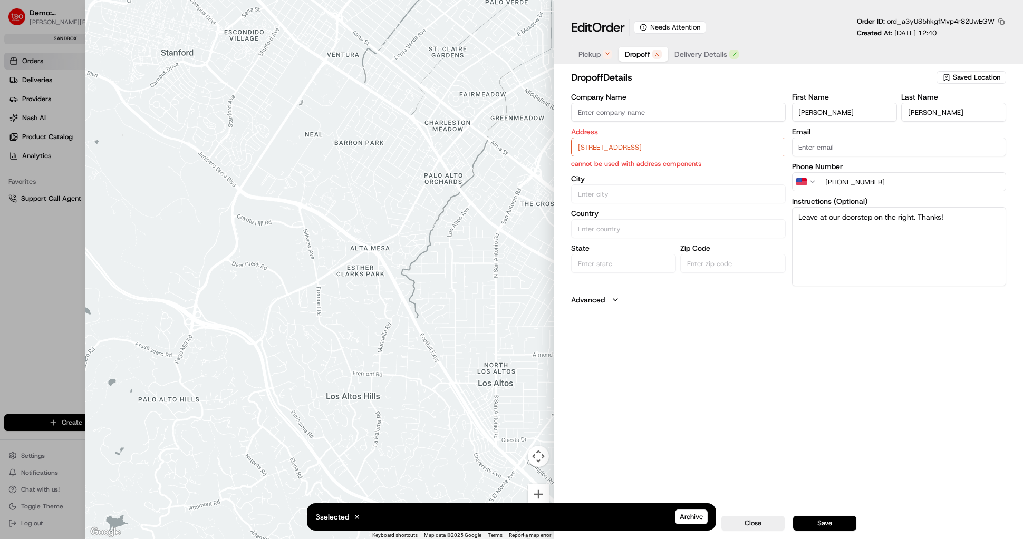
click at [612, 140] on input "8811 Vista View Dr, Dallas TX 75243" at bounding box center [678, 147] width 215 height 19
click at [616, 164] on div "8811 Vista View Dr, Dallas, TX 75243" at bounding box center [678, 169] width 209 height 16
type input "8811 Vista View Dr, Dallas, TX 75243, USA"
type input "Dallas"
type input "United States"
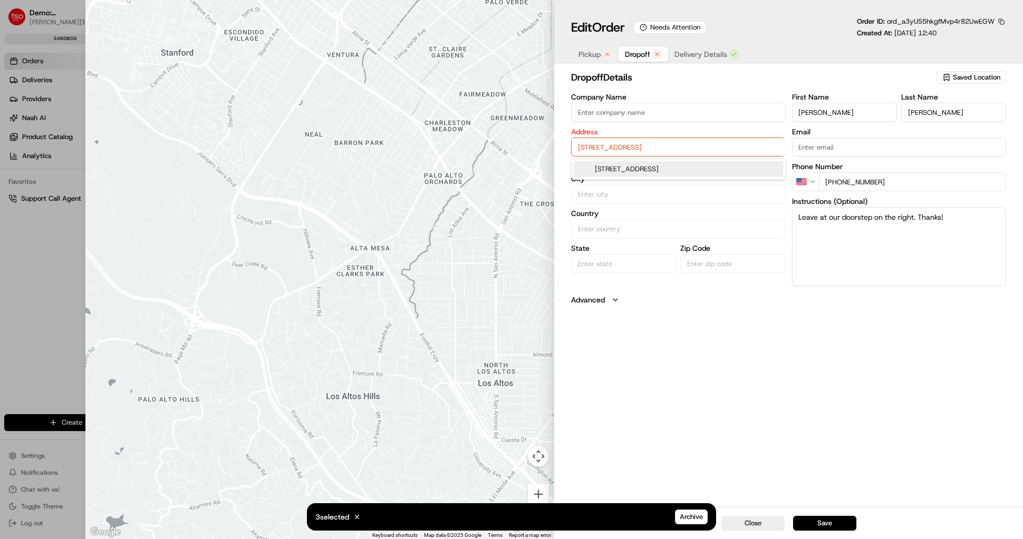
type input "TX"
type input "75243"
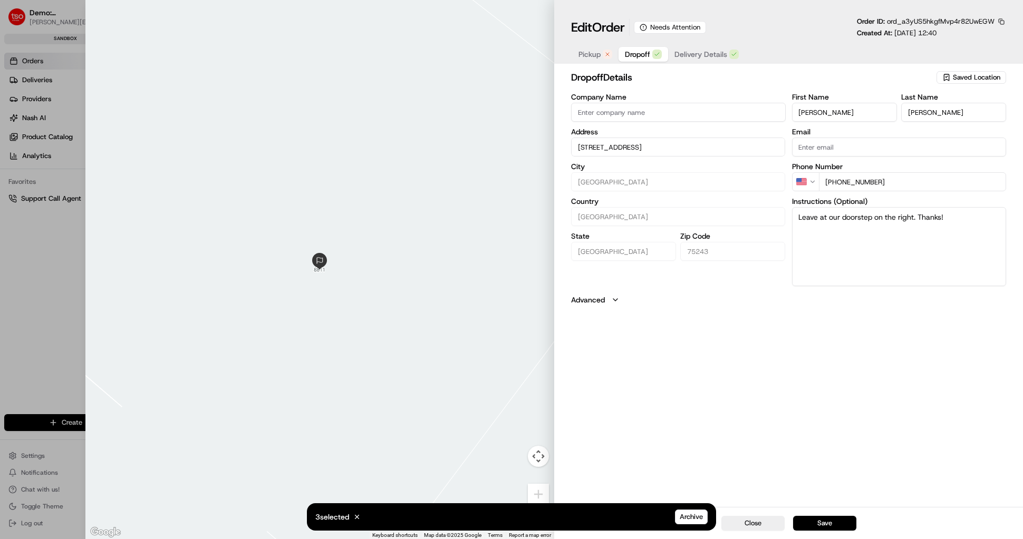
click at [600, 60] on button "Pickup" at bounding box center [595, 54] width 46 height 15
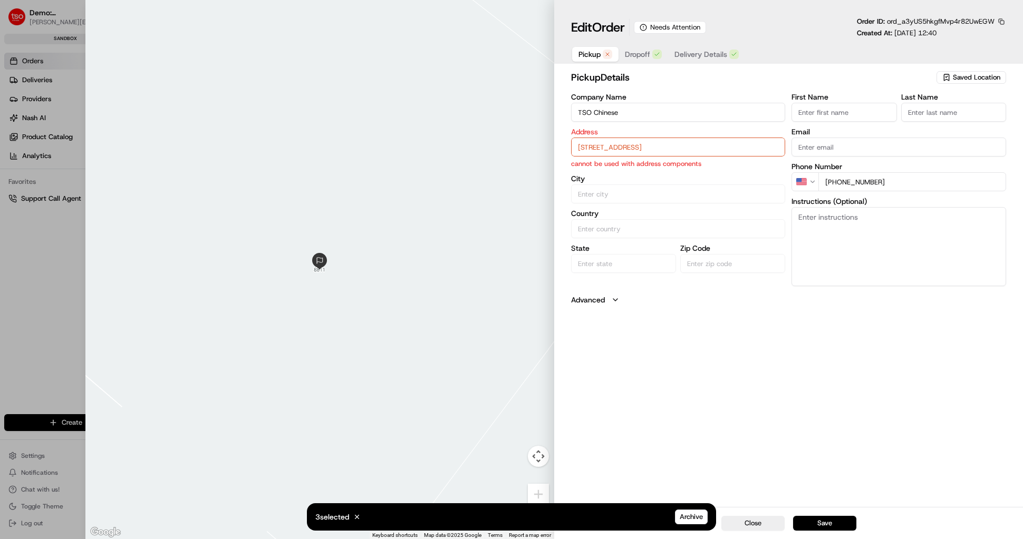
click at [610, 147] on input "6185 Retail Rd, Dallas, TX 75231, USA" at bounding box center [678, 147] width 215 height 19
click at [608, 168] on div "6185 Retail Rd, Dallas, TX 75231, USA" at bounding box center [678, 169] width 209 height 16
type input "Dallas"
type input "United States"
type input "TX"
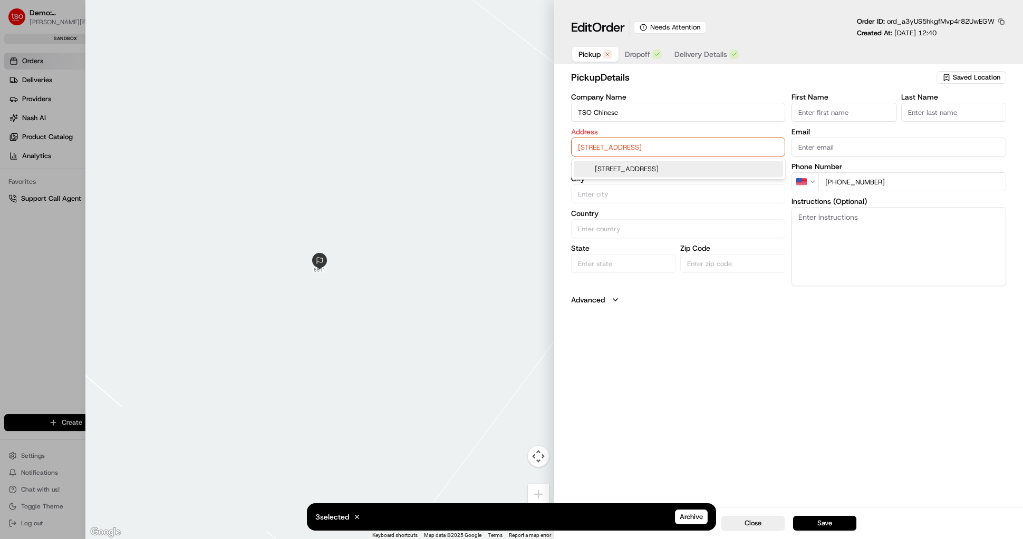
type input "75231"
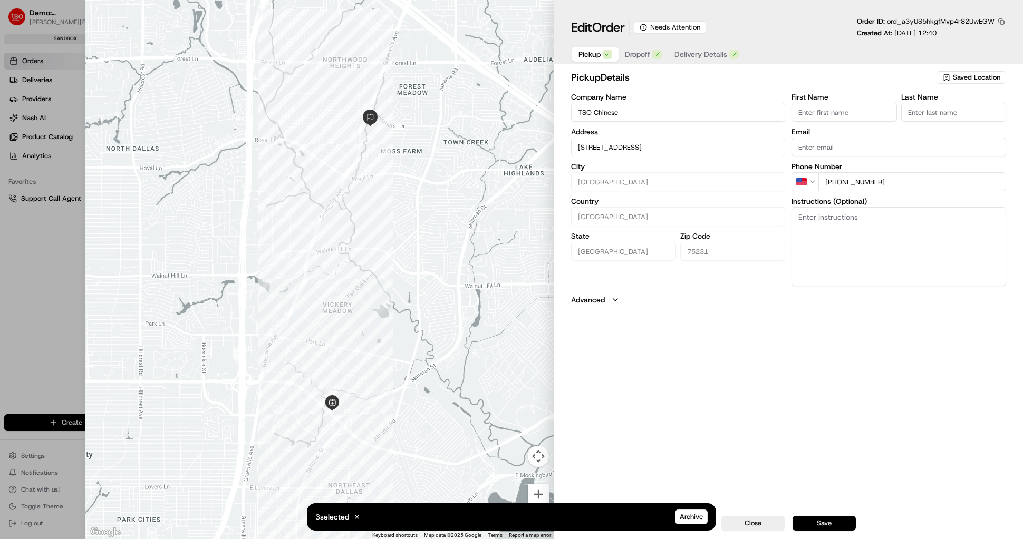
click at [807, 524] on button "Save" at bounding box center [824, 523] width 63 height 15
type input "+1"
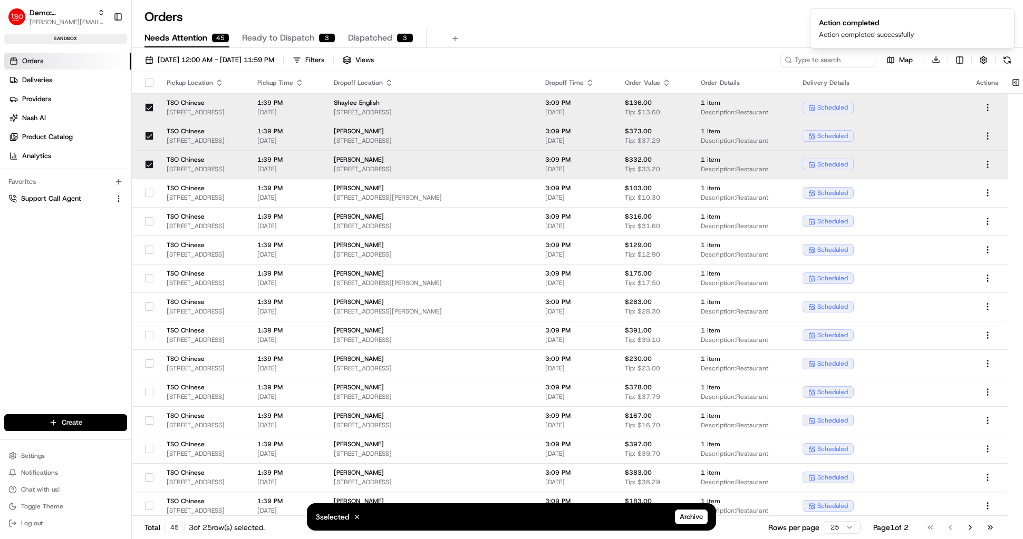
click at [226, 110] on span "6185 Retail Rd, Dallas, TX 75231, USA" at bounding box center [204, 112] width 74 height 8
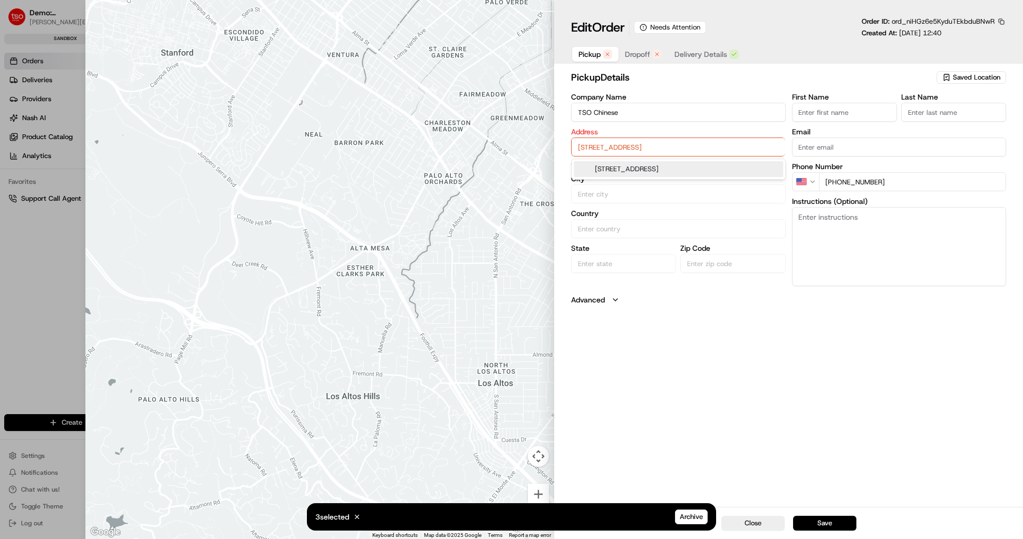
click at [636, 145] on input "6185 Retail Rd, Dallas, TX 75231, USA" at bounding box center [678, 147] width 215 height 19
click at [642, 168] on div "6185 Retail Rd, Dallas, TX 75231, USA" at bounding box center [678, 169] width 209 height 16
type input "Dallas"
type input "United States"
type input "TX"
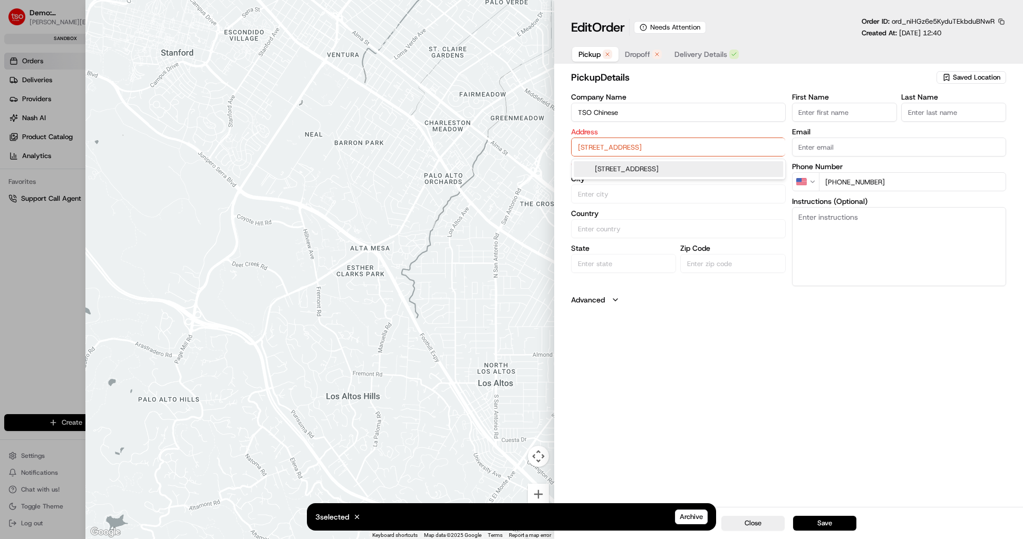
type input "75231"
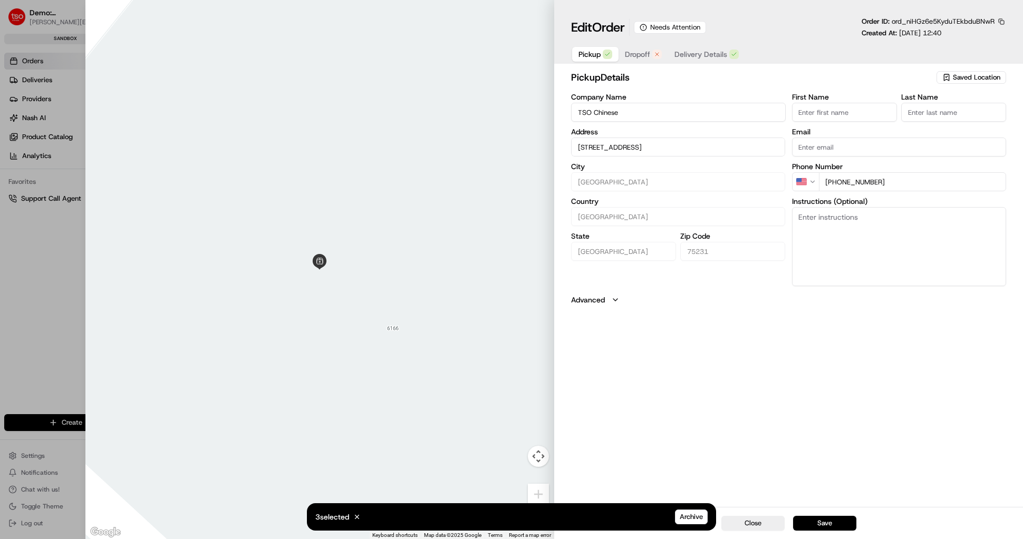
click at [638, 52] on span "Dropoff" at bounding box center [637, 54] width 25 height 11
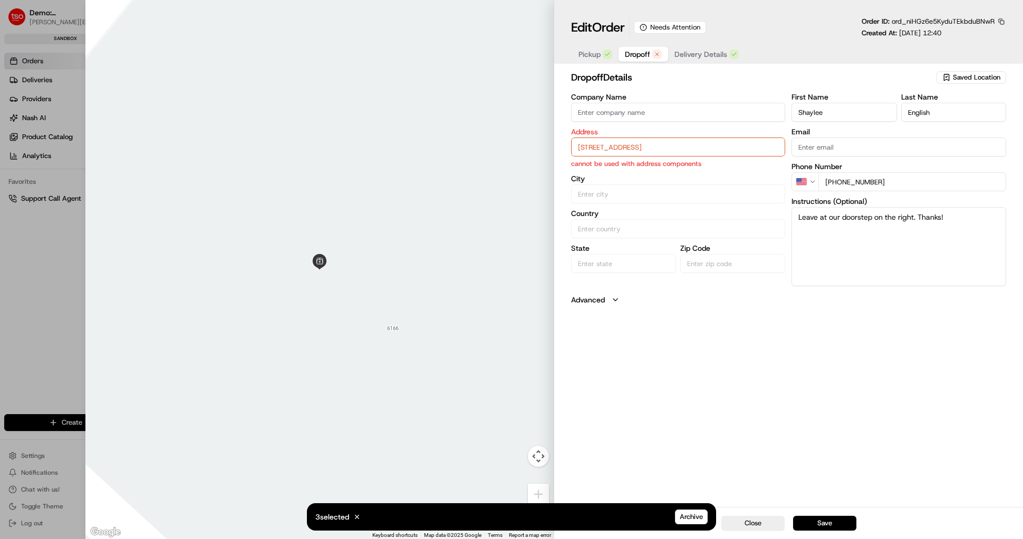
click at [631, 152] on input "1513 13th St , Argyle TX 76226" at bounding box center [678, 147] width 215 height 19
click at [634, 170] on div "1513 13th St, Argyle, TX 76226" at bounding box center [678, 169] width 209 height 16
type input "1513 13th St, Argyle, TX 76226, USA"
type input "Argyle"
type input "United States"
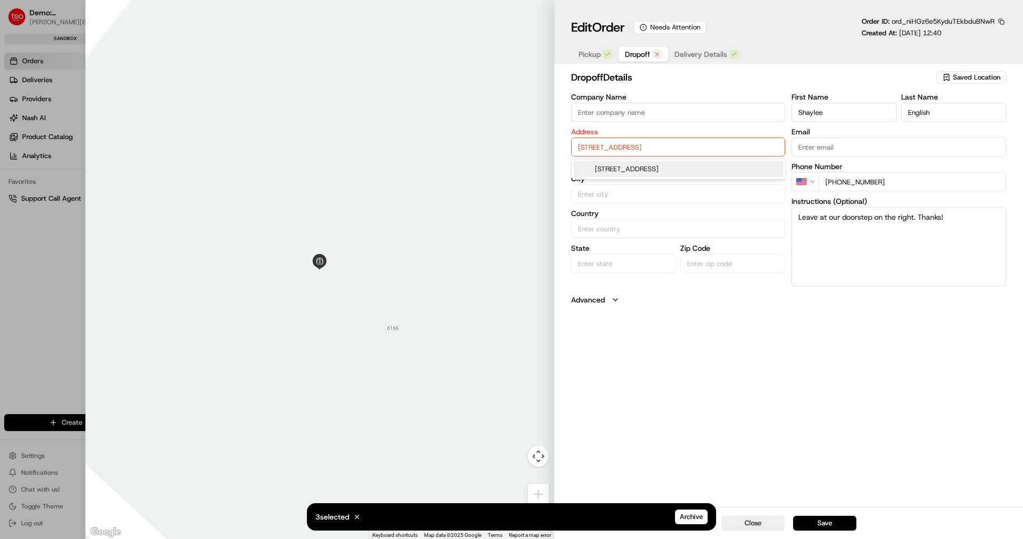
type input "TX"
type input "76226"
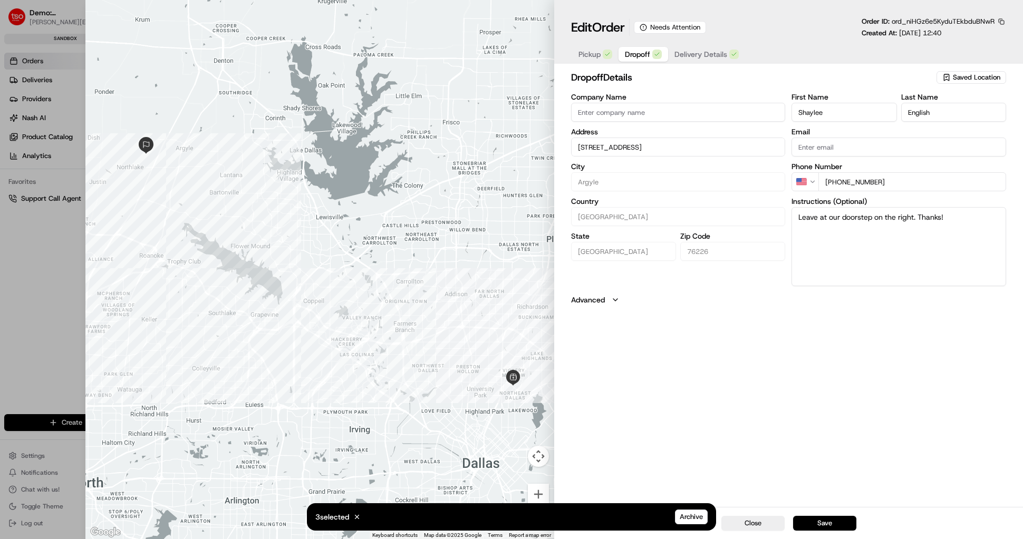
click at [829, 528] on button "Save" at bounding box center [824, 523] width 63 height 15
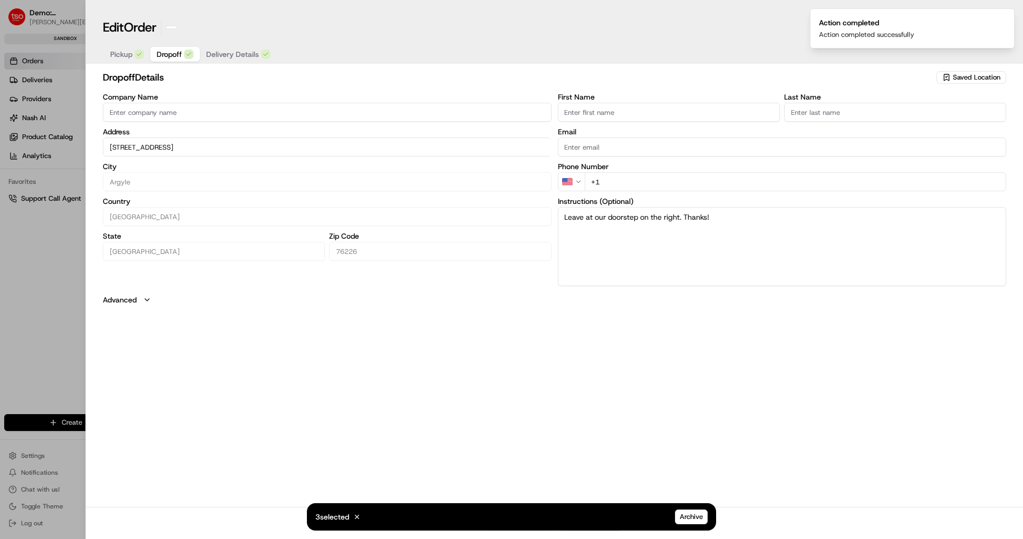
type input "+1"
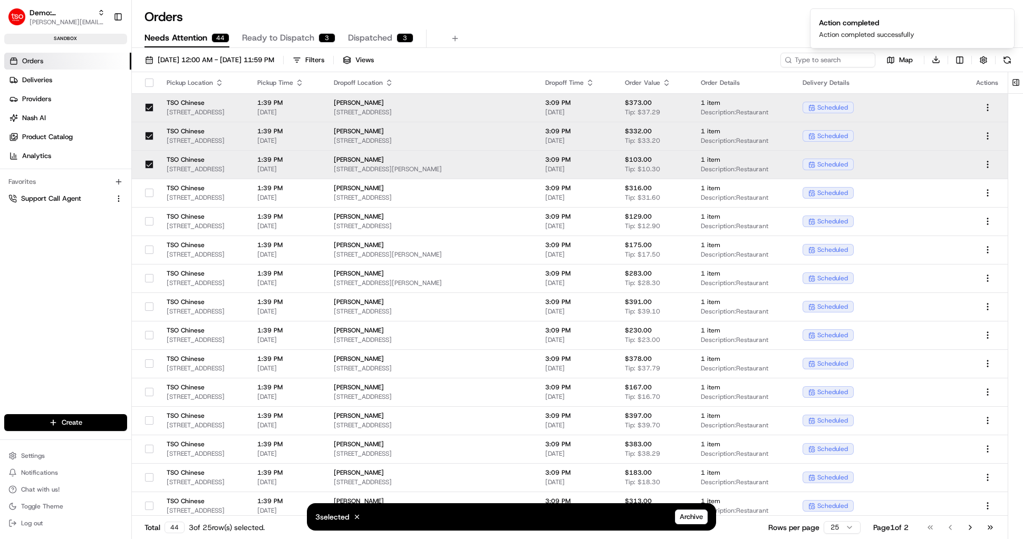
click at [179, 124] on td "TSO Chinese 6185 Retail Rd, Dallas, TX 75231, USA" at bounding box center [203, 136] width 91 height 28
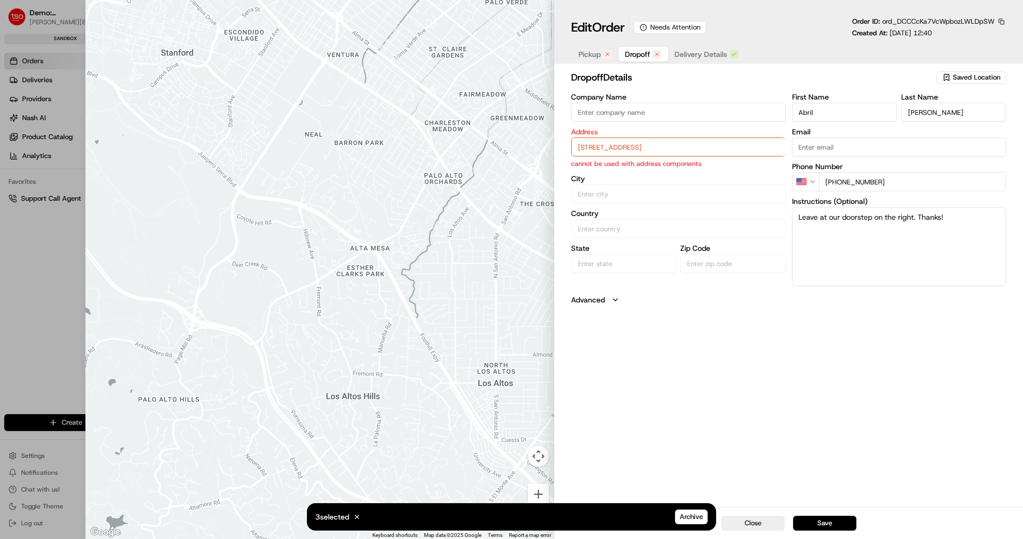
click at [584, 54] on span "Pickup" at bounding box center [589, 54] width 22 height 11
click at [634, 146] on input "6185 Retail Rd, Dallas, TX 75231, USA" at bounding box center [678, 147] width 215 height 19
click at [639, 173] on div "6185 Retail Rd, Dallas, TX 75231, USA" at bounding box center [678, 169] width 209 height 16
type input "Dallas"
type input "United States"
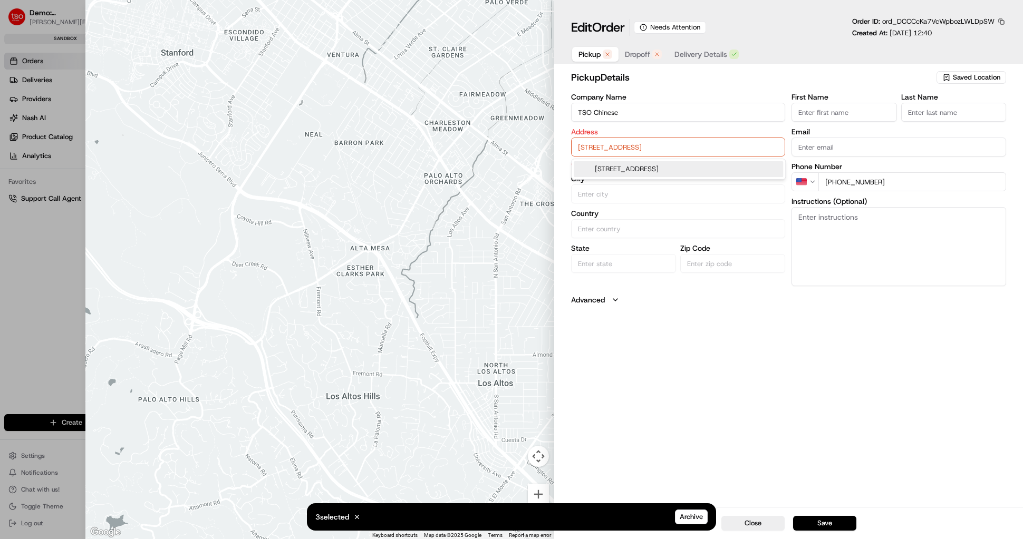
type input "TX"
type input "75231"
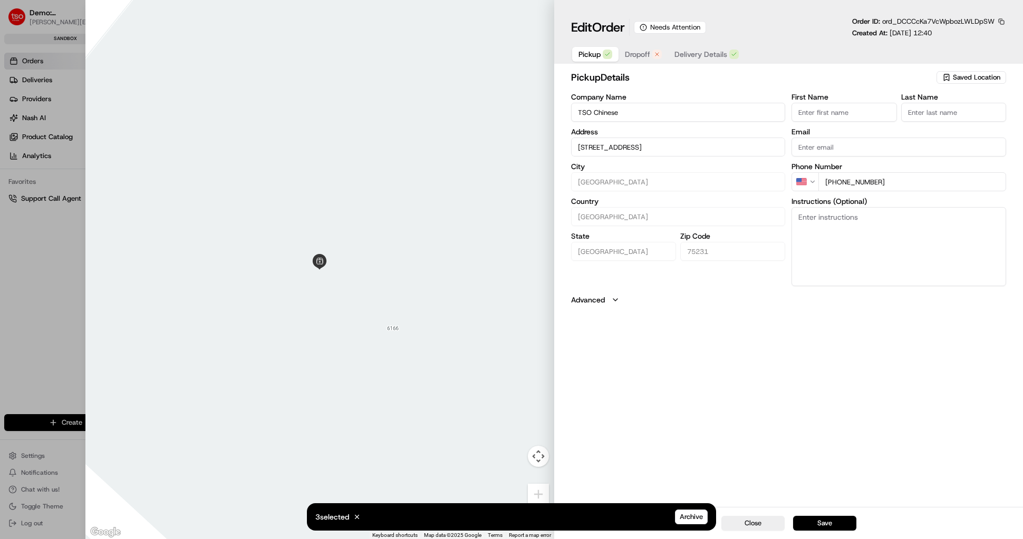
click at [630, 61] on button "Dropoff" at bounding box center [644, 54] width 50 height 15
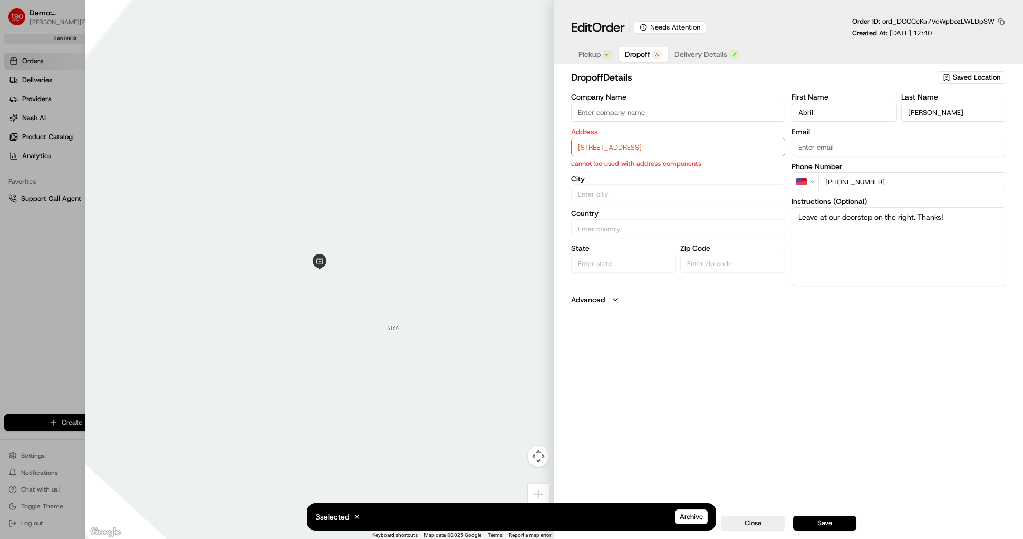
click at [627, 138] on input "8972 Co Rd 215 , Terrell TX 75160" at bounding box center [678, 147] width 215 height 19
click at [624, 171] on div "8972 Co Rd 215, Terrell, TX 75160" at bounding box center [678, 169] width 209 height 16
type input "8972 Co Rd 215, Terrell, TX 75160, USA"
type input "Terrell"
type input "United States"
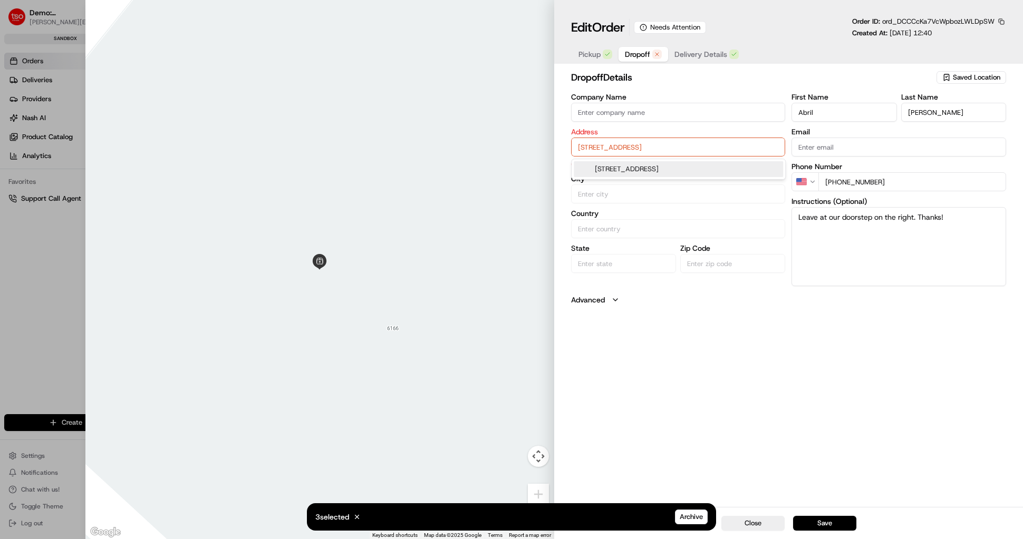
type input "TX"
type input "75160"
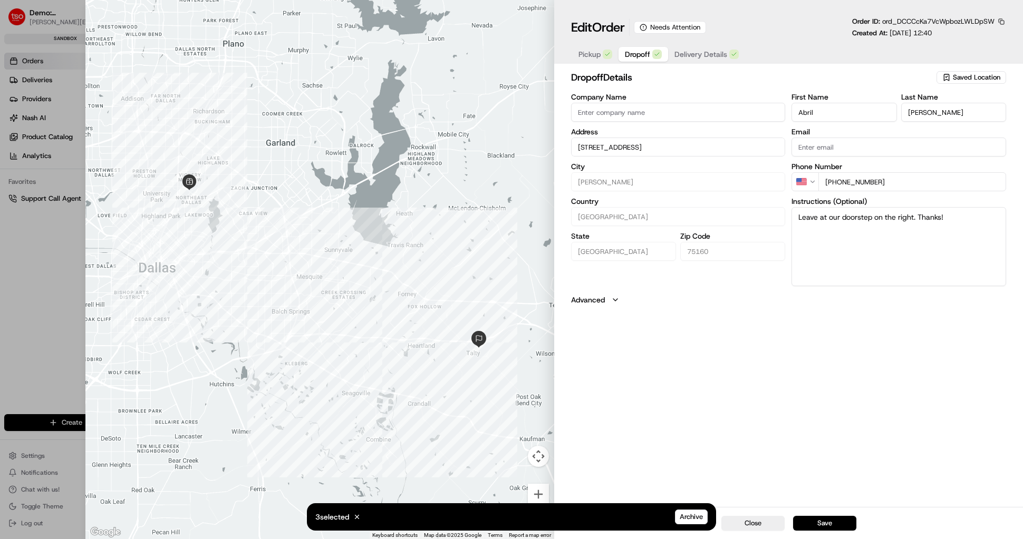
click at [853, 522] on button "Save" at bounding box center [824, 523] width 63 height 15
type input "+1"
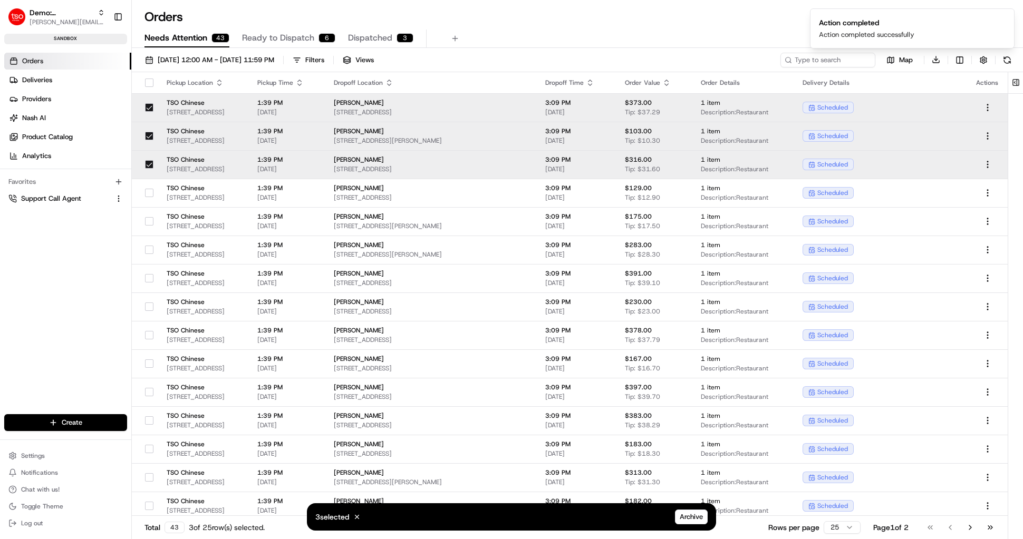
click at [200, 111] on span "6185 Retail Rd, Dallas, TX 75231, USA" at bounding box center [204, 112] width 74 height 8
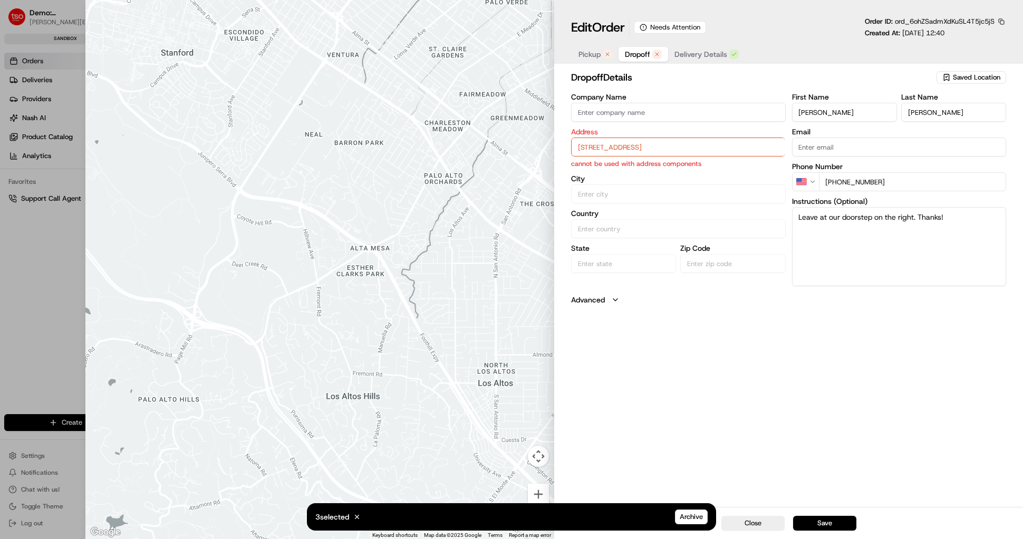
click at [586, 58] on span "Pickup" at bounding box center [589, 54] width 22 height 11
click at [611, 148] on input "6185 Retail Rd, Dallas, TX 75231, USA" at bounding box center [678, 147] width 215 height 19
click at [614, 169] on div "6185 Retail Rd, Dallas, TX 75231, USA" at bounding box center [678, 169] width 209 height 16
type input "Dallas"
type input "United States"
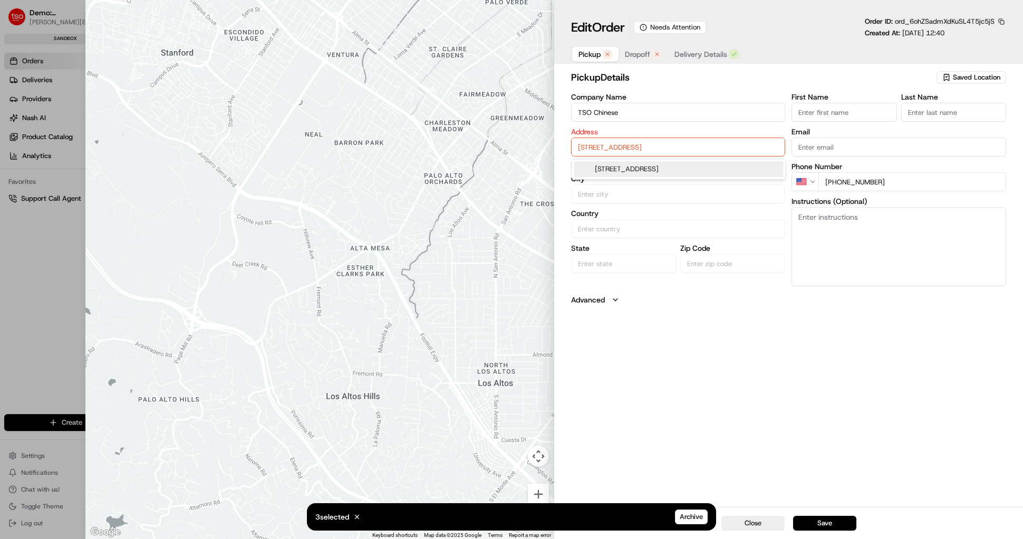
type input "TX"
type input "75231"
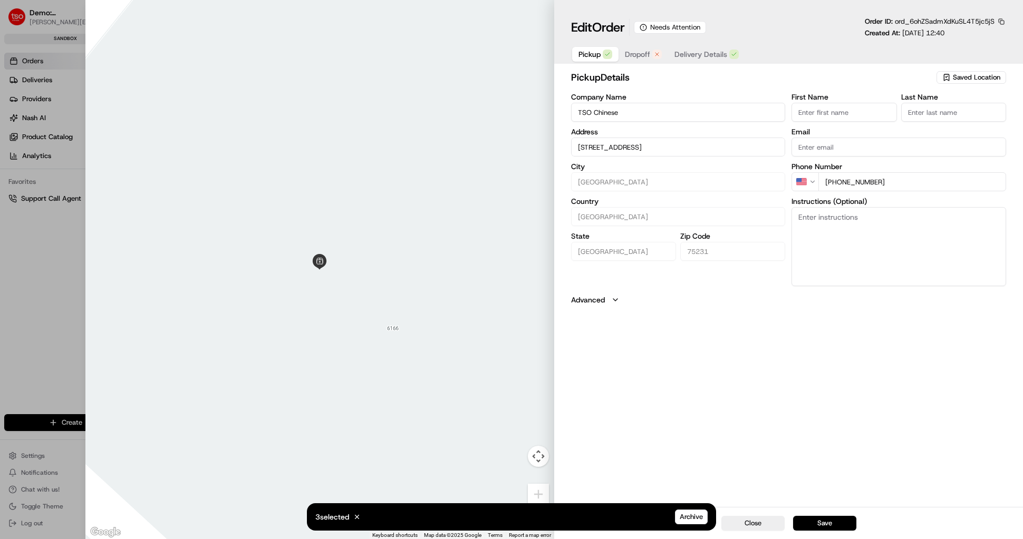
click at [631, 54] on span "Dropoff" at bounding box center [637, 54] width 25 height 11
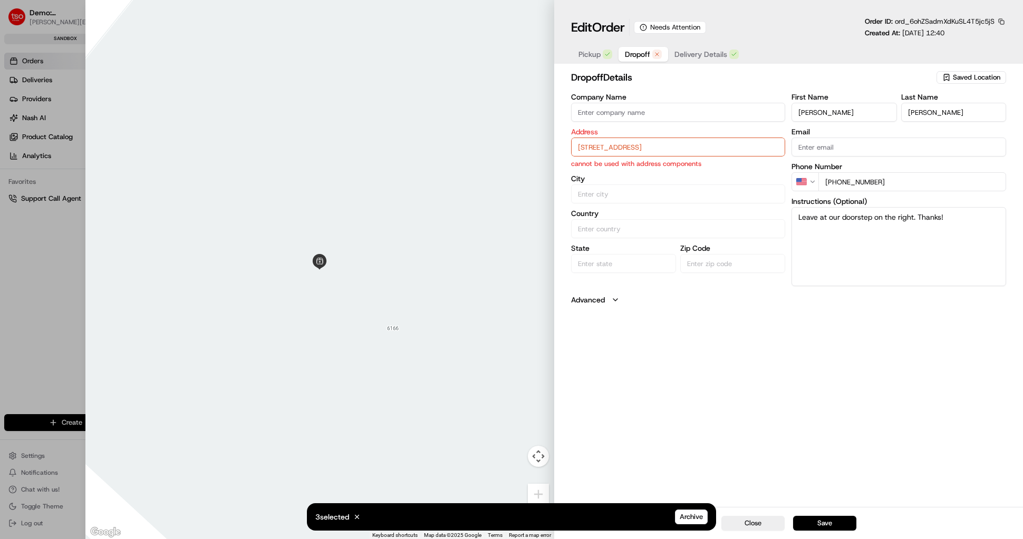
click at [630, 144] on input "2744 Ensenada Ln , Fort Worth TX 76108" at bounding box center [678, 147] width 215 height 19
click at [643, 169] on div "2744 Ensenada Ln, Fort Worth, TX 76108" at bounding box center [678, 169] width 209 height 16
type input "2744 Ensenada Ln, Fort Worth, TX 76108, USA"
type input "Fort Worth"
type input "United States"
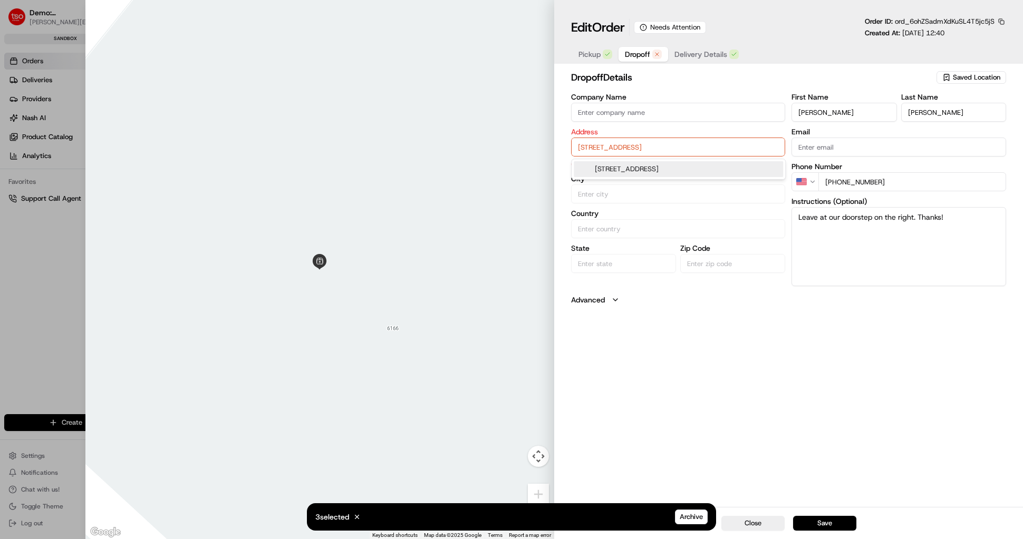
type input "TX"
type input "76108"
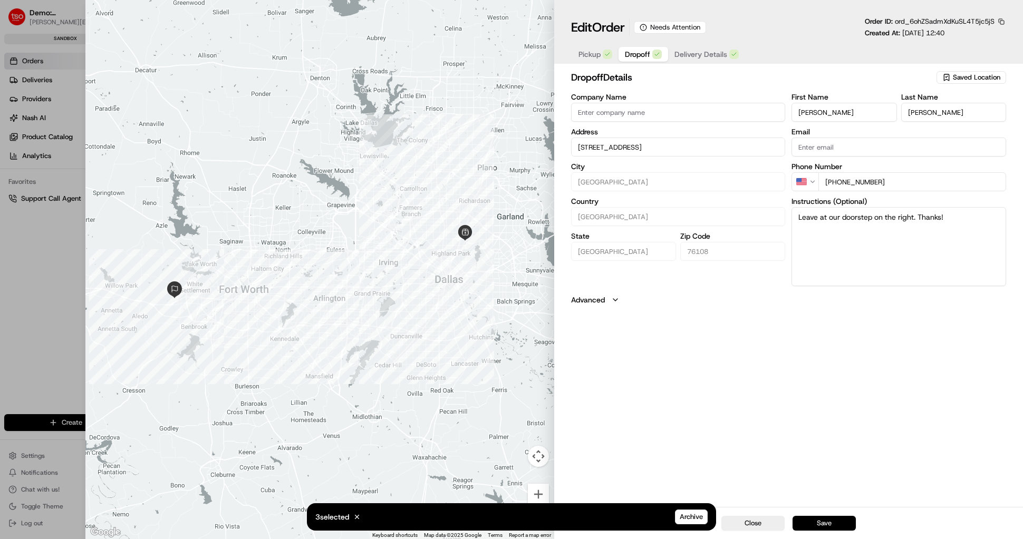
click at [818, 523] on button "Save" at bounding box center [824, 523] width 63 height 15
type input "+1"
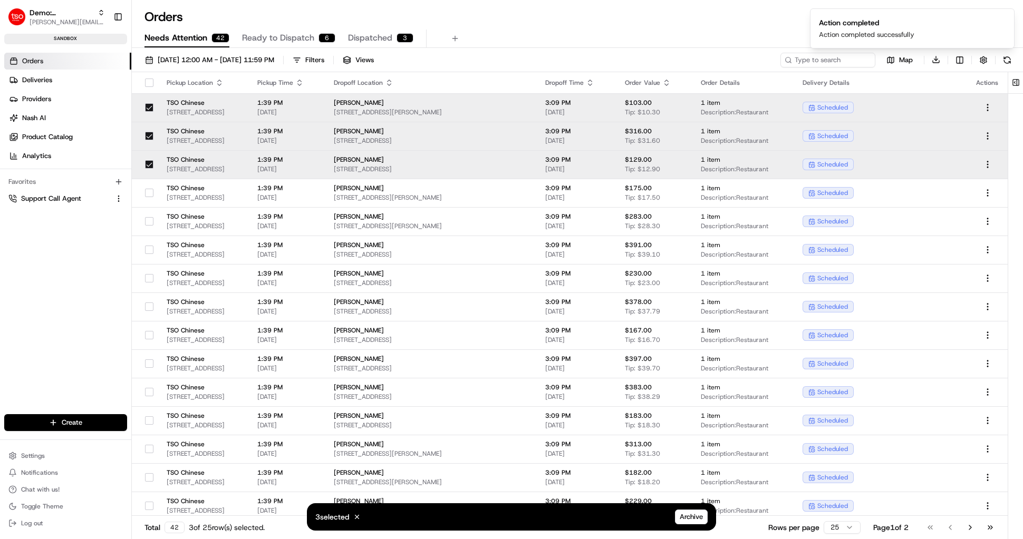
click at [182, 128] on span "TSO Chinese" at bounding box center [204, 131] width 74 height 8
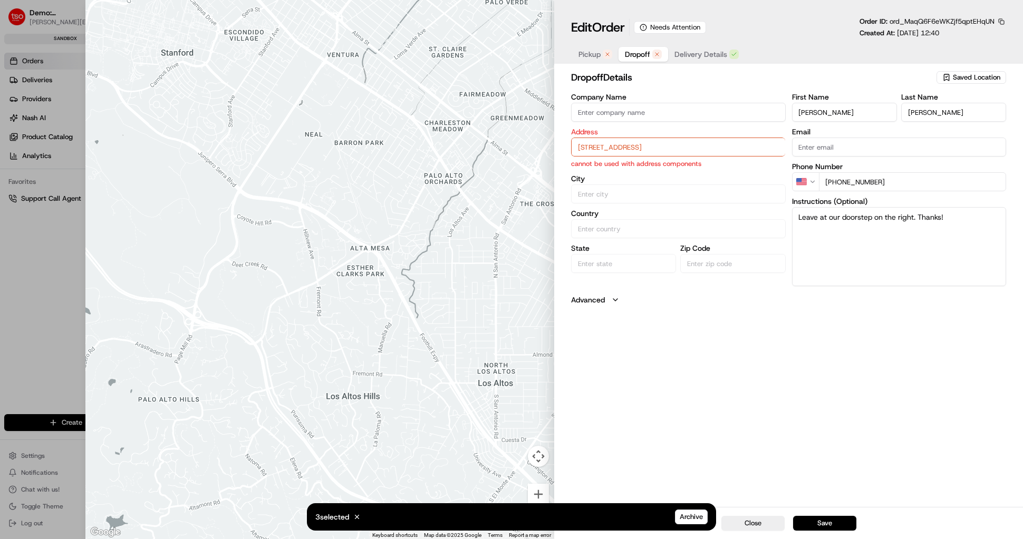
drag, startPoint x: 578, startPoint y: 54, endPoint x: 578, endPoint y: 62, distance: 8.4
click at [579, 54] on span "Pickup" at bounding box center [589, 54] width 22 height 11
click at [597, 148] on input "6185 Retail Rd, Dallas, TX 75231, USA" at bounding box center [678, 147] width 215 height 19
click at [618, 173] on div "6185 Retail Rd, Dallas, TX 75231, USA" at bounding box center [678, 169] width 209 height 16
type input "Dallas"
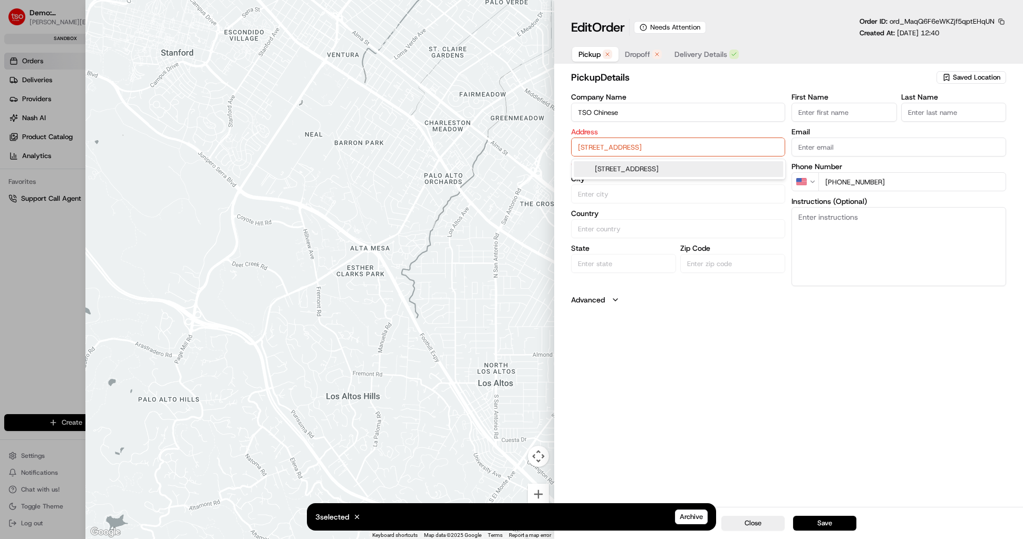
type input "United States"
type input "TX"
type input "75231"
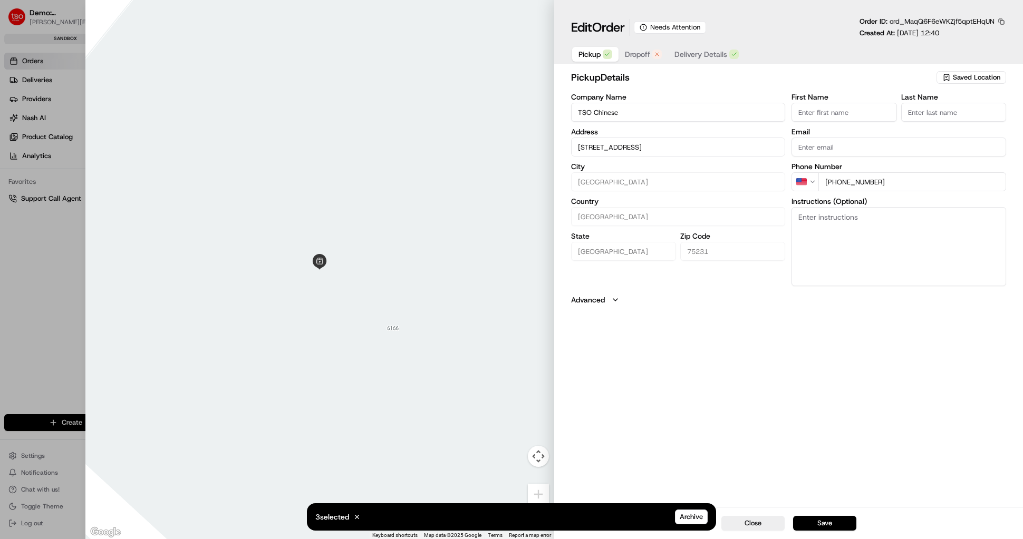
drag, startPoint x: 636, startPoint y: 56, endPoint x: 635, endPoint y: 64, distance: 7.9
click at [636, 56] on span "Dropoff" at bounding box center [637, 54] width 25 height 11
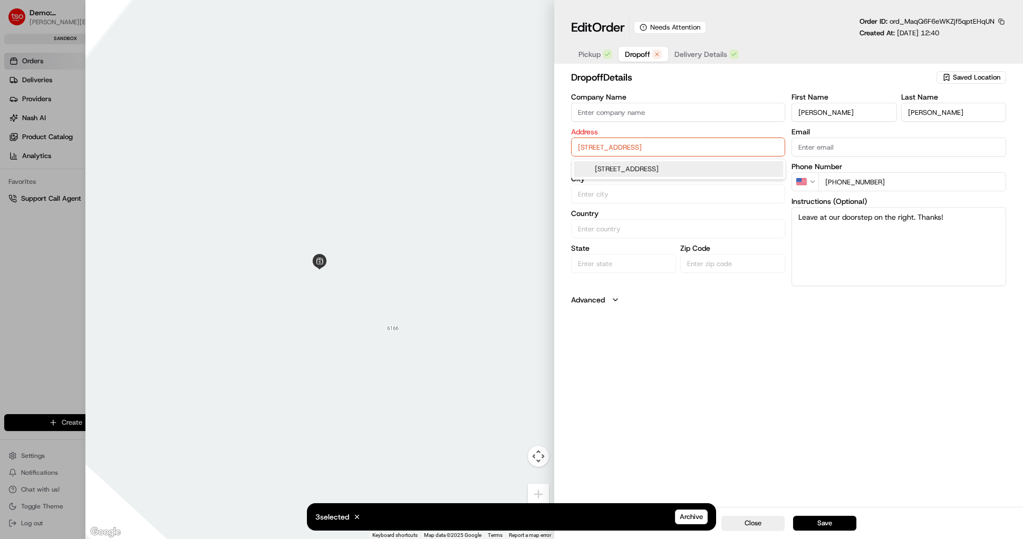
click at [625, 144] on input "11508 Alta Vista Rd Apt 3210, Fort Worth TX 76244" at bounding box center [678, 147] width 215 height 19
click at [623, 165] on div "11508 Alta Vista Rd apt 3210, Fort Worth, TX 76244" at bounding box center [678, 169] width 209 height 16
type input "11508 Alta Vista Rd #3210, Fort Worth, TX 76244, USA"
type input "Fort Worth"
type input "United States"
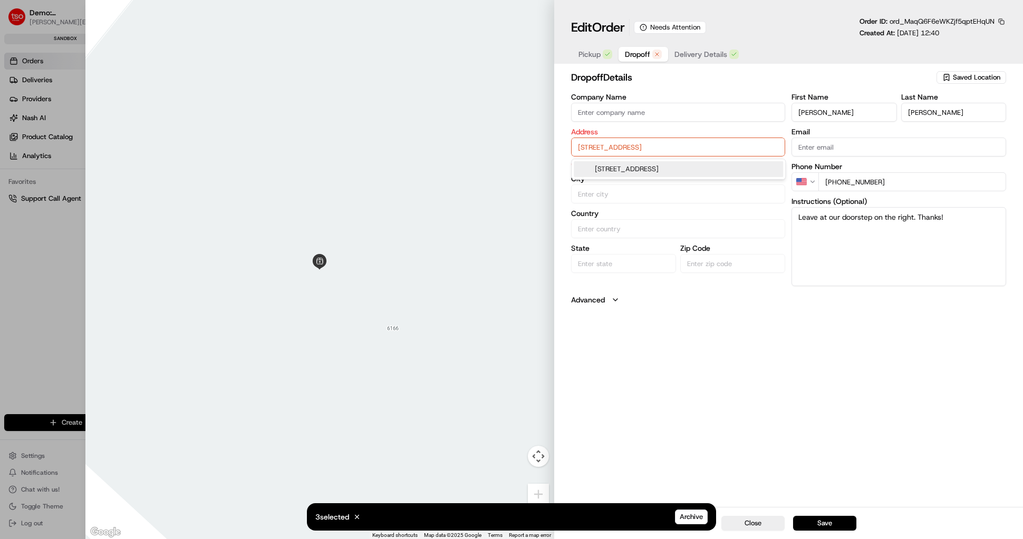
type input "TX"
type input "76244"
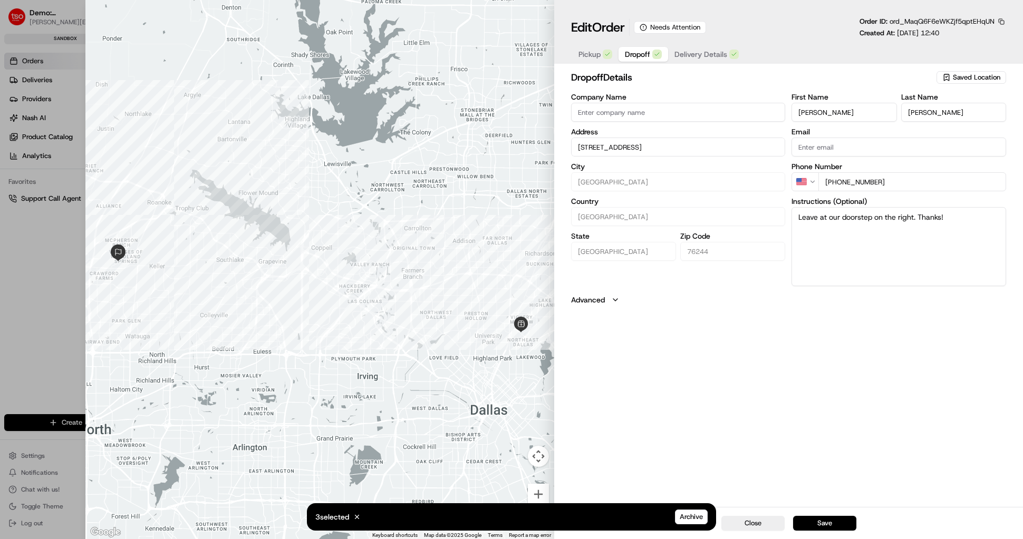
click at [810, 522] on button "Save" at bounding box center [824, 523] width 63 height 15
type input "+1"
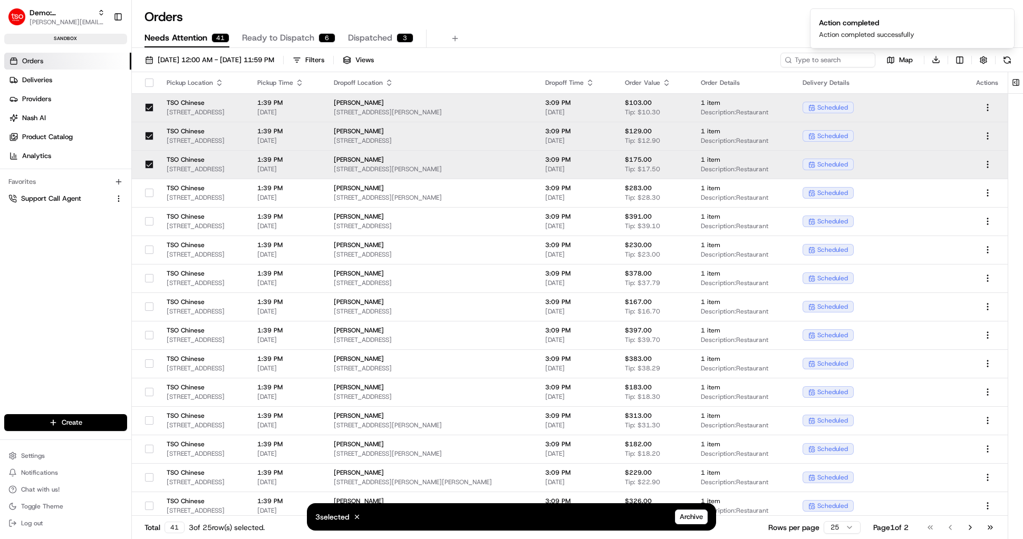
click at [219, 167] on span "6185 Retail Rd, Dallas, TX 75231, USA" at bounding box center [204, 169] width 74 height 8
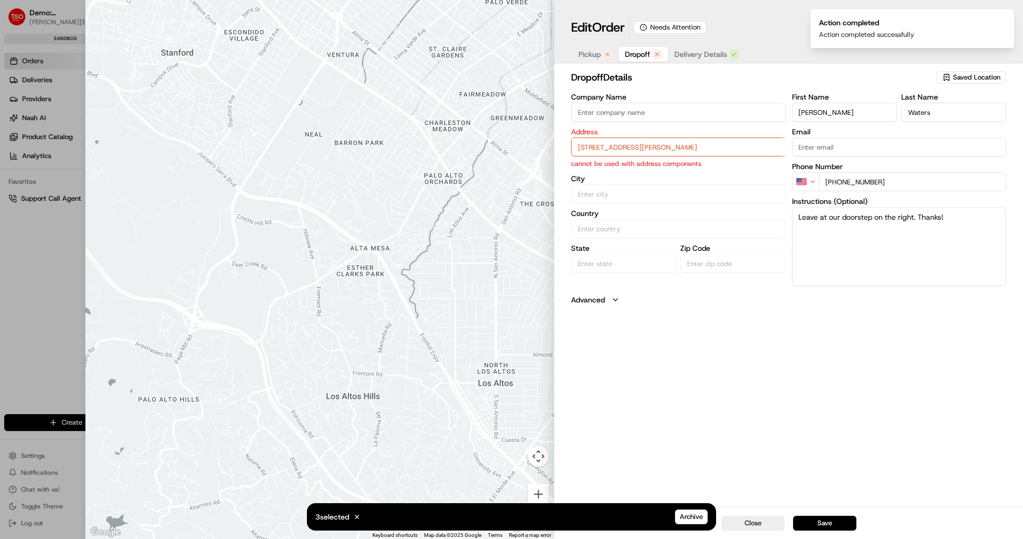
click at [588, 55] on span "Pickup" at bounding box center [589, 54] width 22 height 11
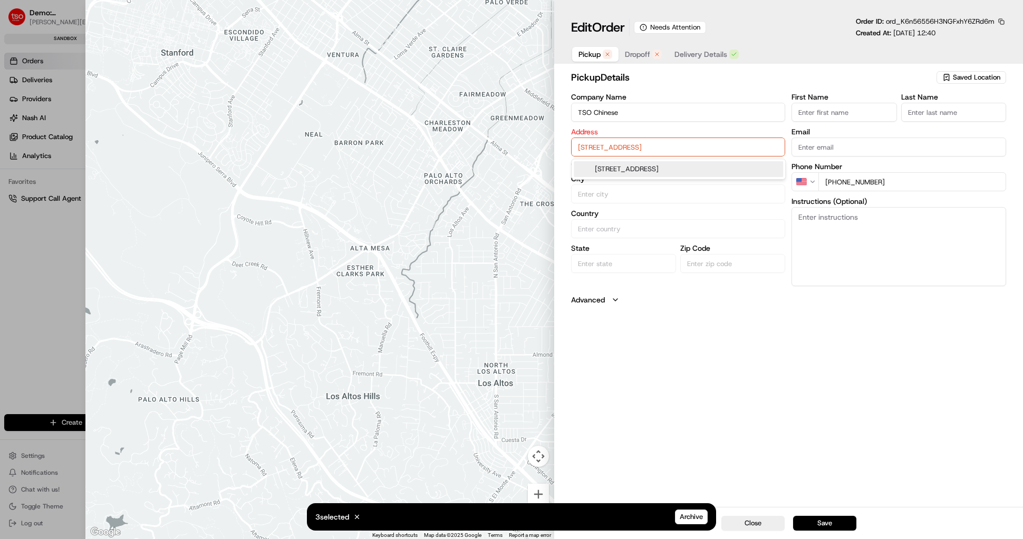
click at [589, 151] on input "6185 Retail Rd, Dallas, TX 75231, USA" at bounding box center [678, 147] width 215 height 19
click at [604, 175] on div "6185 Retail Rd, Dallas, TX 75231, USA" at bounding box center [678, 169] width 209 height 16
type input "Dallas"
type input "United States"
type input "TX"
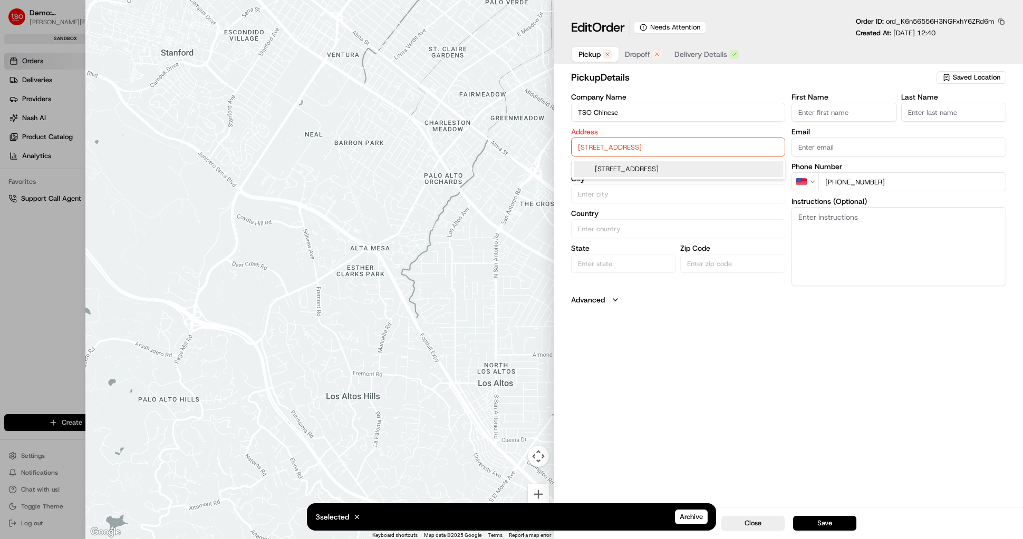
type input "75231"
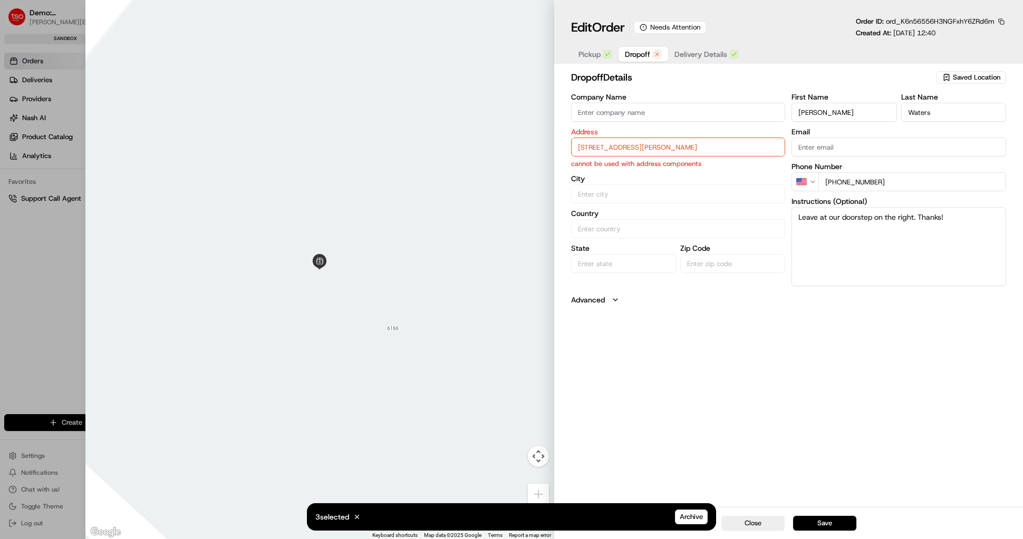
click at [630, 50] on span "Dropoff" at bounding box center [637, 54] width 25 height 11
click at [614, 146] on input "4643 Melissa Ln , Dallas TX 75229" at bounding box center [678, 147] width 215 height 19
click at [616, 164] on div "4643 Melissa Ln, Dallas, TX 75229" at bounding box center [678, 169] width 209 height 16
type input "4643 Melissa Ln, Dallas, TX 75229, USA"
type input "Dallas"
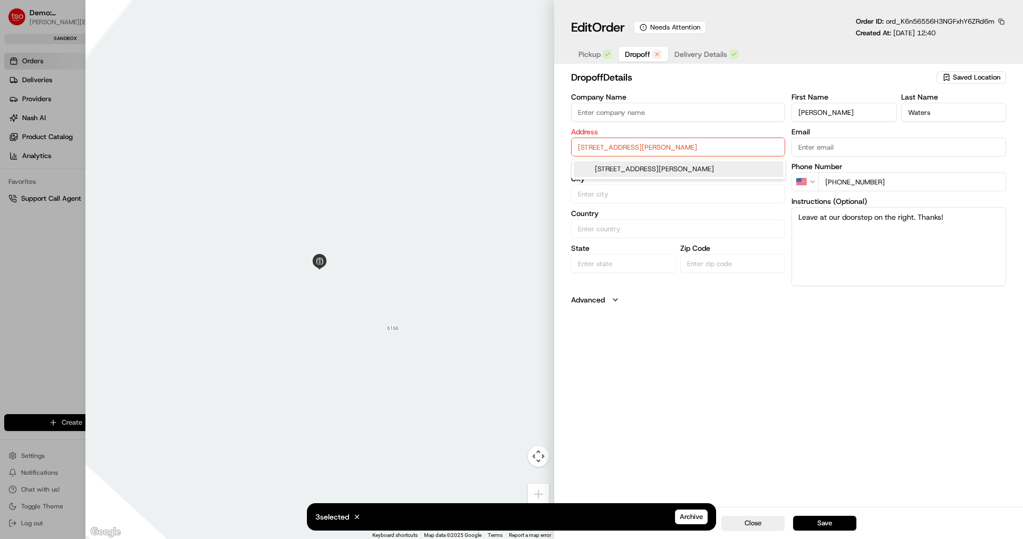
type input "United States"
type input "TX"
type input "75229"
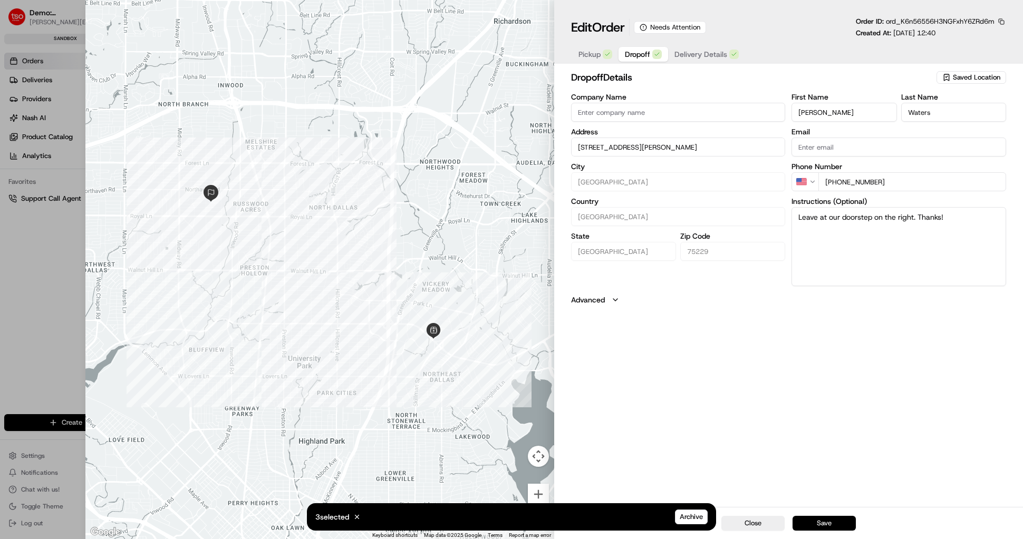
click at [827, 519] on button "Save" at bounding box center [824, 523] width 63 height 15
type input "+1"
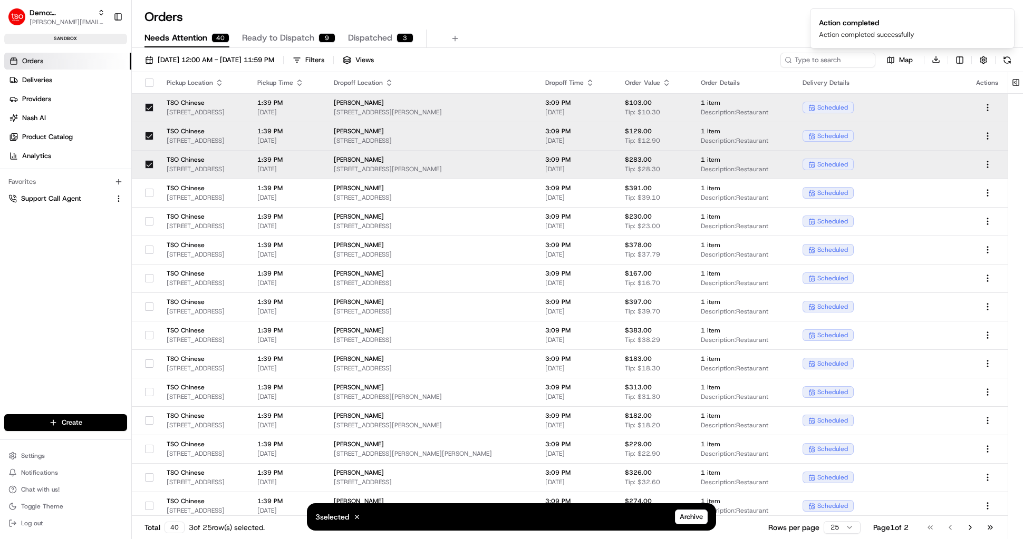
click at [211, 109] on span "6185 Retail Rd, Dallas, TX 75231, USA" at bounding box center [204, 112] width 74 height 8
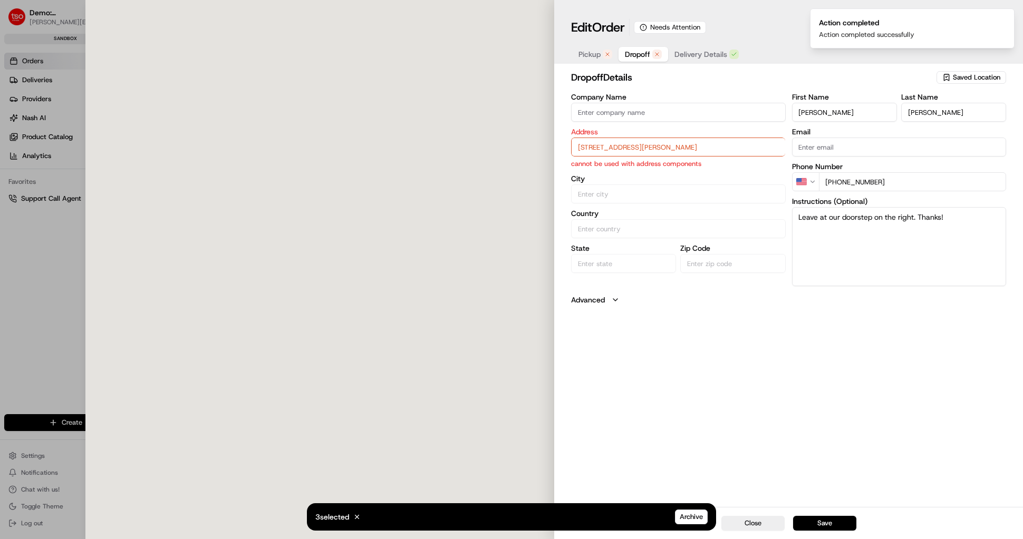
click at [581, 51] on span "Pickup" at bounding box center [589, 54] width 22 height 11
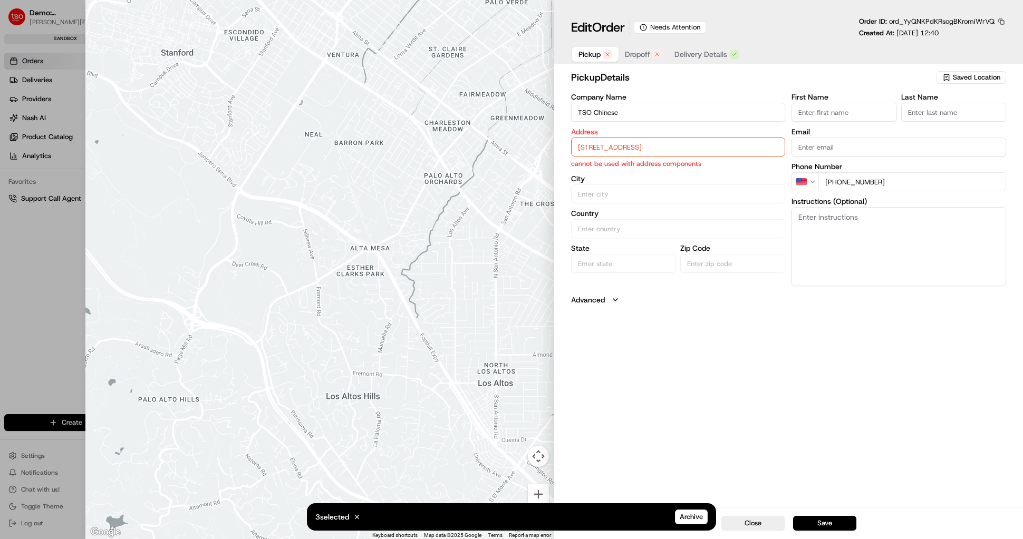
click at [588, 148] on input "6185 Retail Rd, Dallas, TX 75231, USA" at bounding box center [678, 147] width 215 height 19
click at [600, 171] on div "6185 Retail Rd, Dallas, TX 75231, USA" at bounding box center [678, 169] width 209 height 16
type input "Dallas"
type input "United States"
type input "TX"
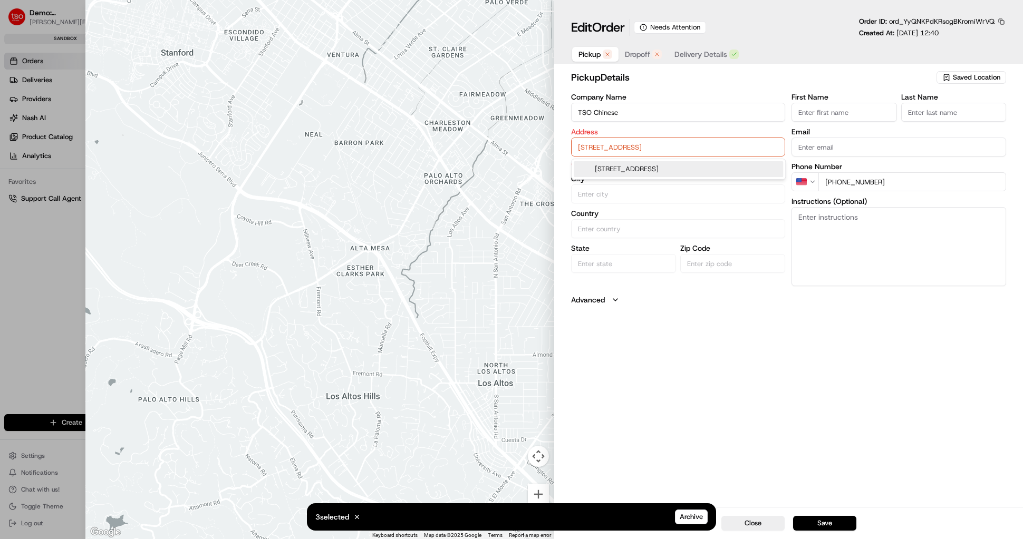
type input "75231"
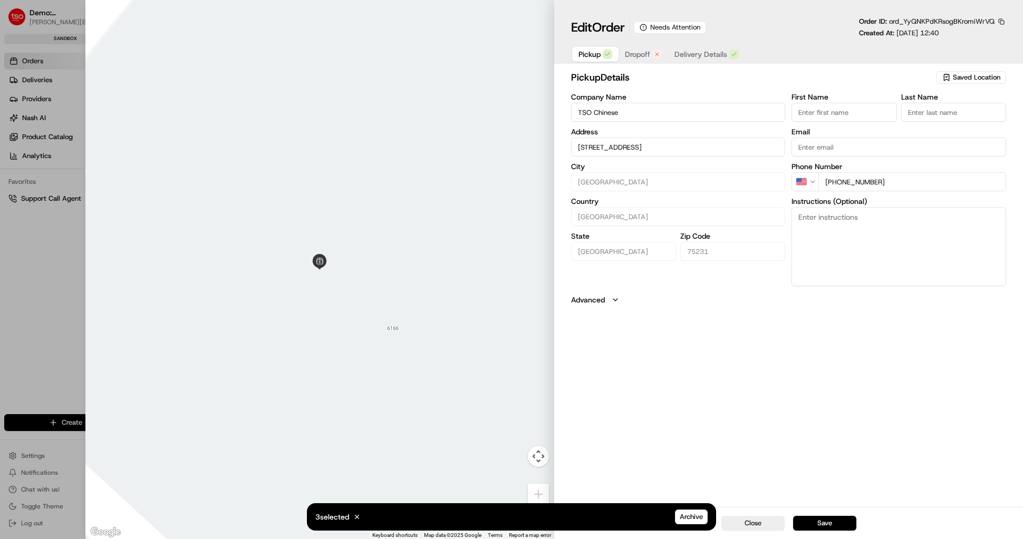
click at [632, 53] on span "Dropoff" at bounding box center [637, 54] width 25 height 11
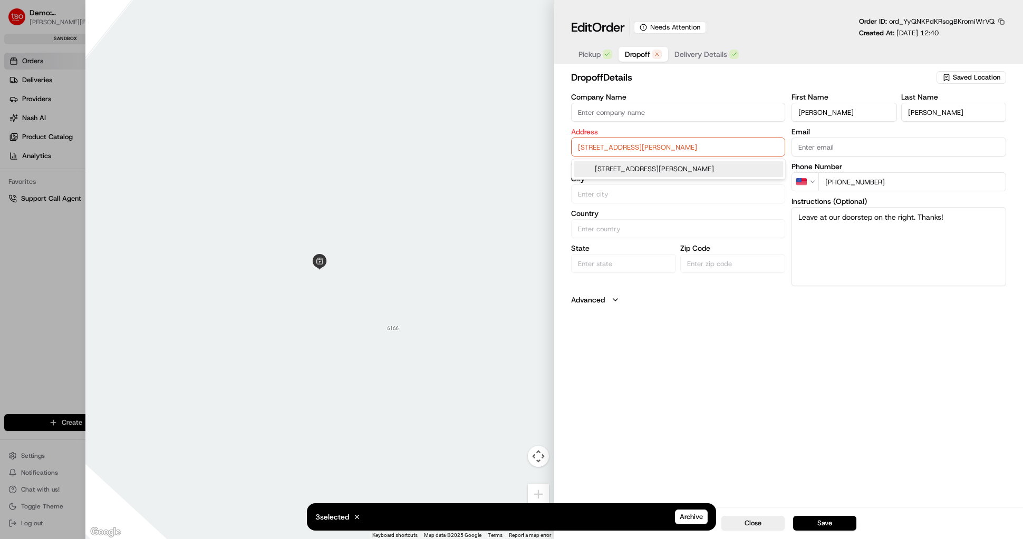
click at [616, 148] on input "2105 N Josey Ln room 243, Carrollton TX 75006" at bounding box center [678, 147] width 215 height 19
click at [634, 171] on div "2105 N Josey Ln room 243, Carrollton, TX 75006" at bounding box center [678, 169] width 209 height 16
type input "2105 N Josey Ln Apt 243, Carrollton, TX 75006, USA"
type input "Carrollton"
type input "United States"
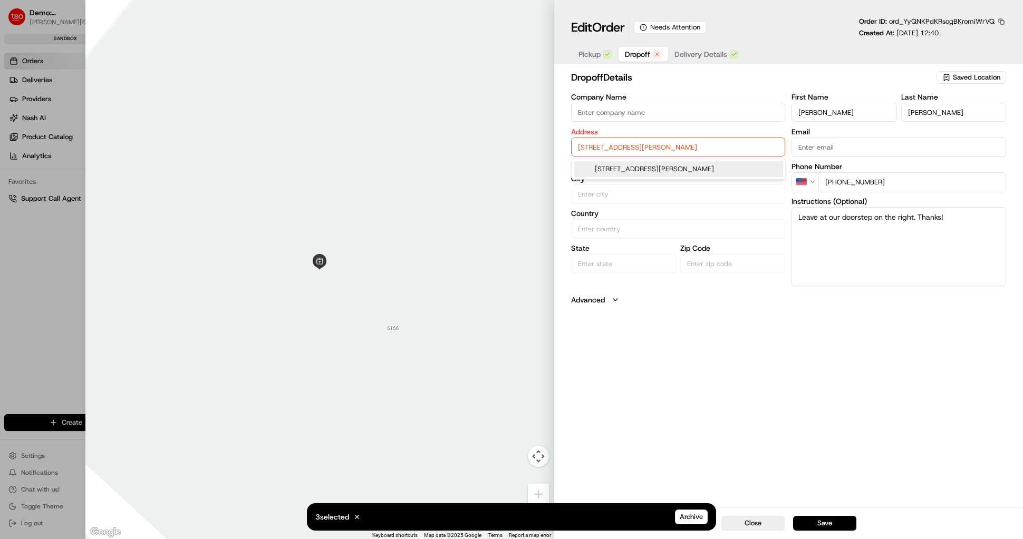
type input "TX"
type input "75006"
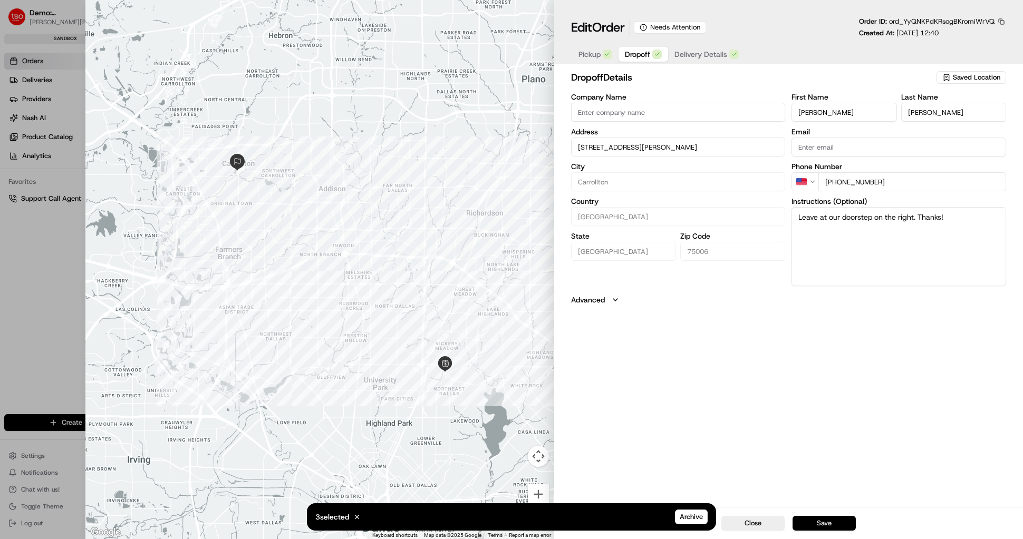
click at [819, 526] on button "Save" at bounding box center [824, 523] width 63 height 15
type input "+1"
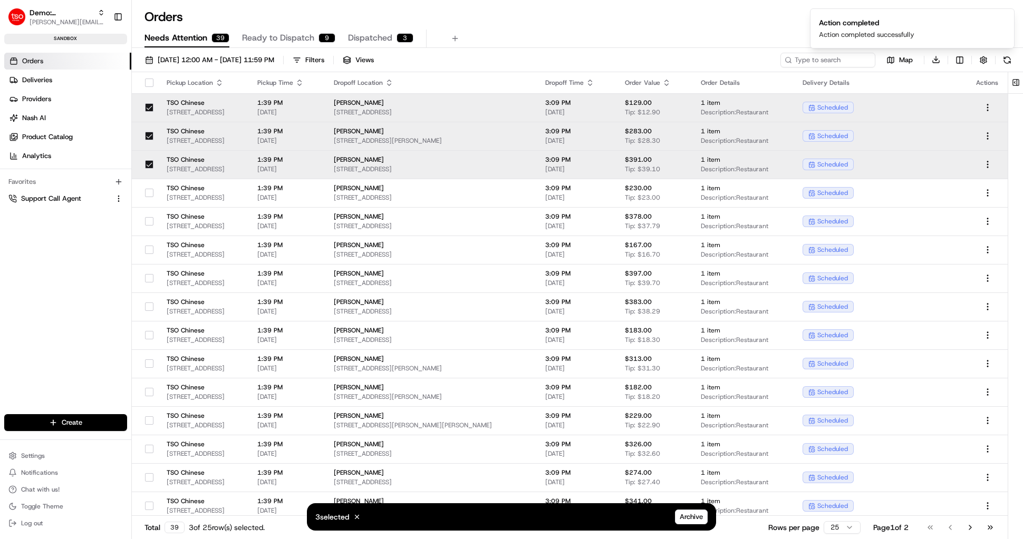
click at [197, 107] on div "TSO Chinese 6185 Retail Rd, Dallas, TX 75231, USA" at bounding box center [204, 108] width 74 height 18
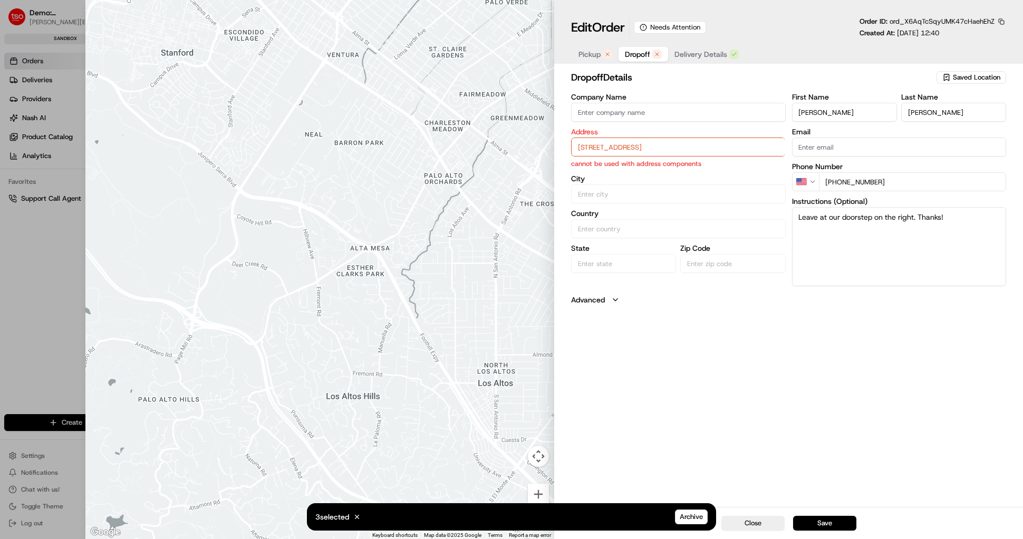
click at [597, 52] on span "Pickup" at bounding box center [589, 54] width 22 height 11
click at [605, 152] on input "6185 Retail Rd, Dallas, TX 75231, USA" at bounding box center [678, 147] width 215 height 19
click at [617, 169] on div "6185 Retail Rd, Dallas, TX 75231, USA" at bounding box center [678, 169] width 209 height 16
type input "Dallas"
type input "United States"
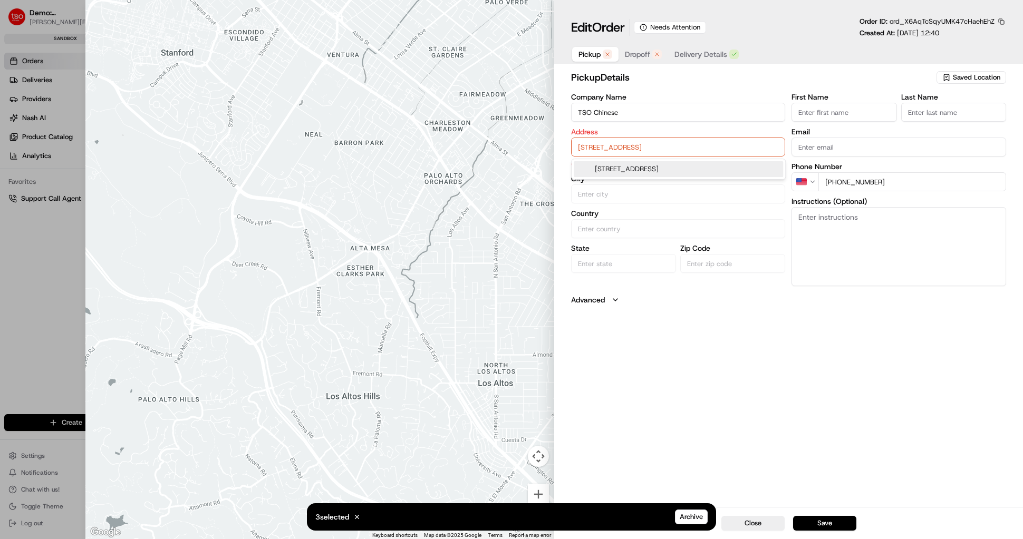
type input "TX"
type input "75231"
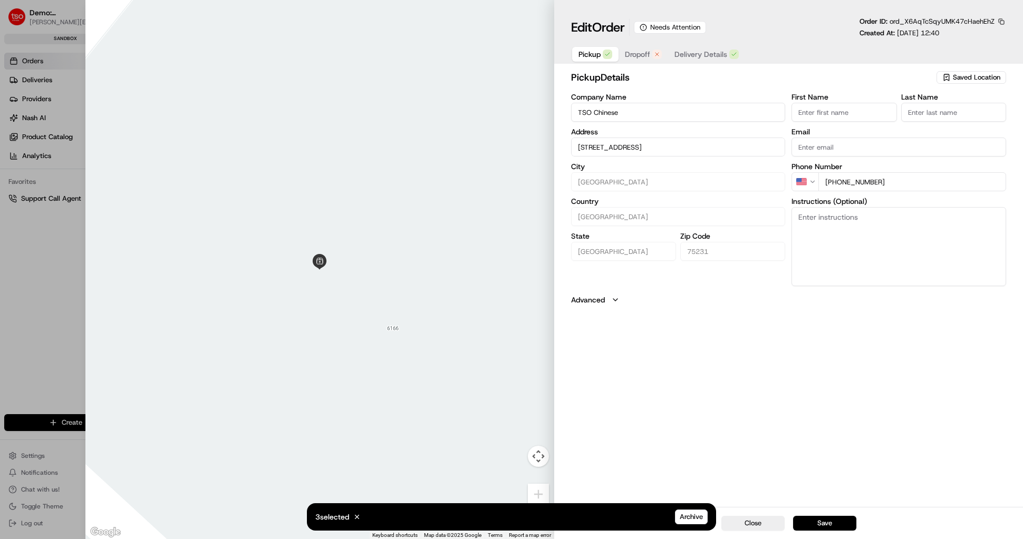
click at [639, 55] on span "Dropoff" at bounding box center [637, 54] width 25 height 11
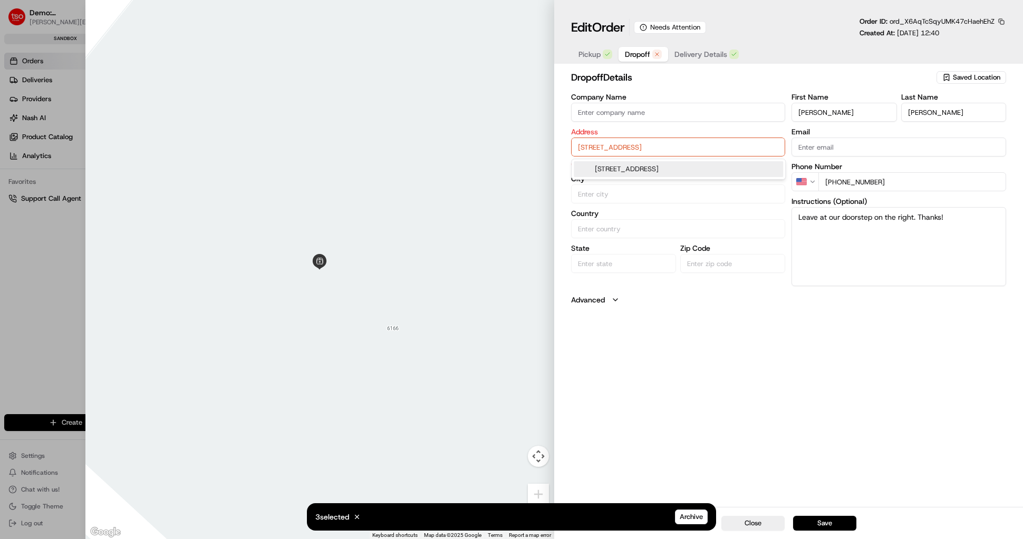
click at [628, 152] on input "11348 Cr 571 , Blue Ridge TX 75424" at bounding box center [678, 147] width 215 height 19
click at [634, 172] on div "11348 County Road 571, Blue Ridge, TX 75424" at bounding box center [678, 169] width 209 height 16
type input "11348 Co Rd 571, Blue Ridge, TX 75424, USA"
type input "Blue Ridge"
type input "United States"
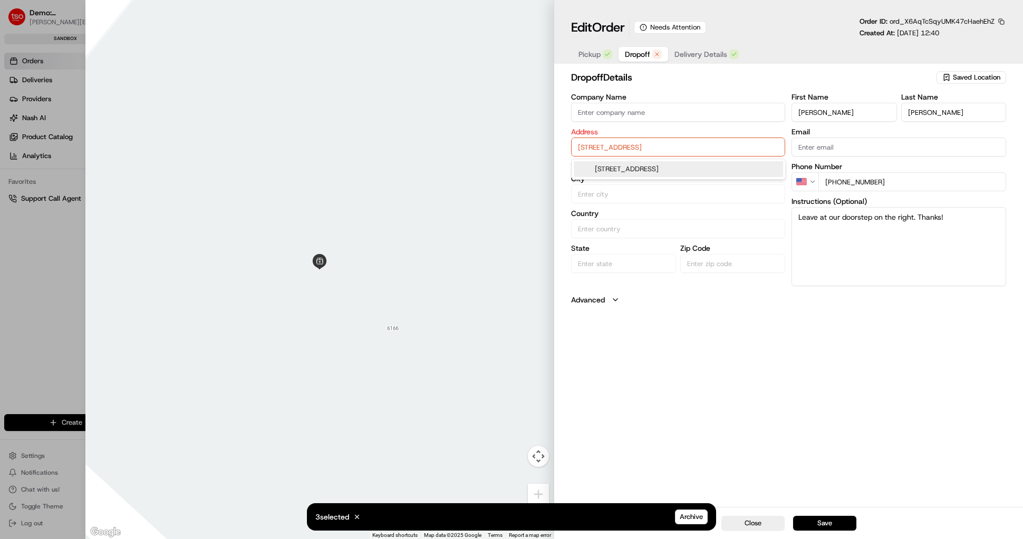
type input "TX"
type input "75424"
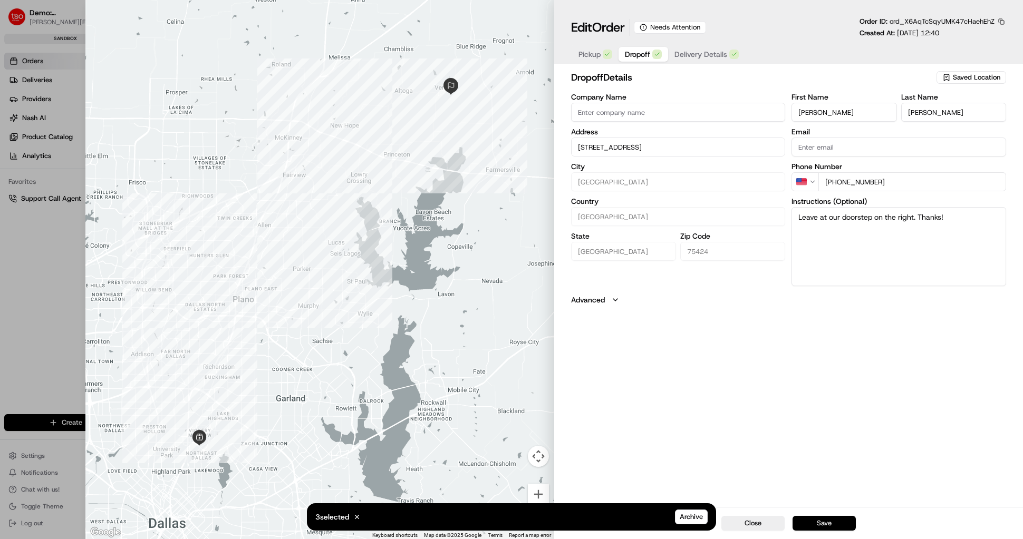
click at [818, 529] on button "Save" at bounding box center [824, 523] width 63 height 15
type input "+1"
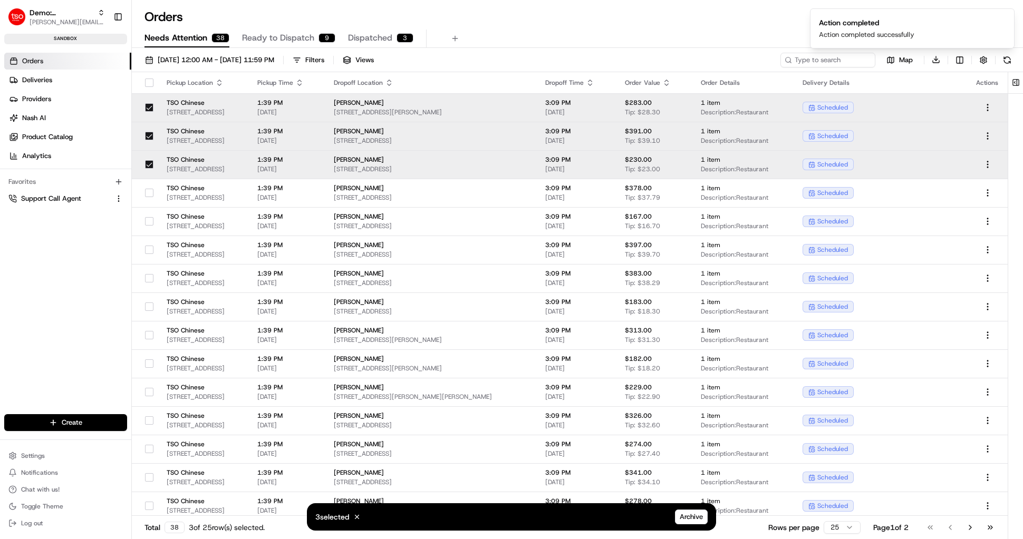
click at [206, 113] on span "6185 Retail Rd, Dallas, TX 75231, USA" at bounding box center [204, 112] width 74 height 8
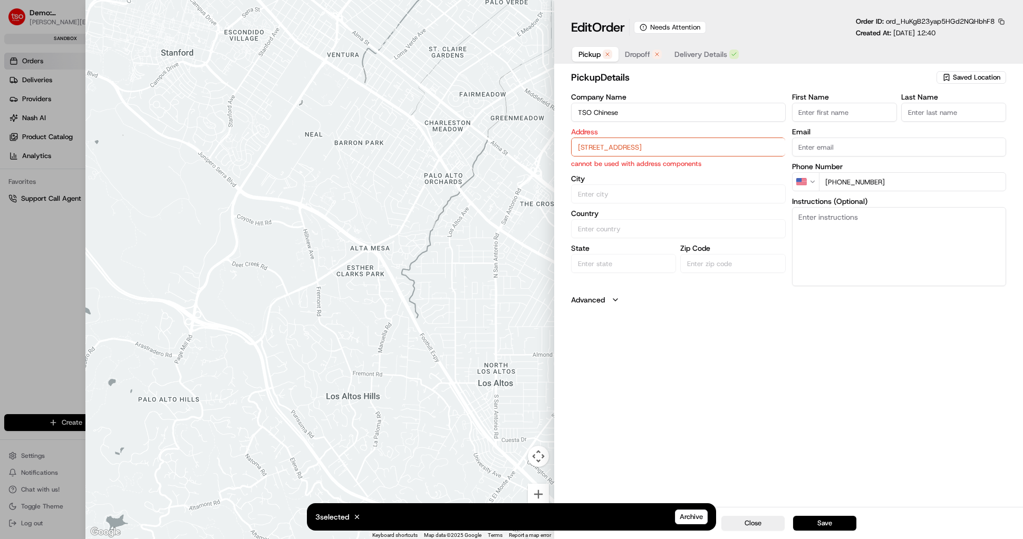
click at [586, 48] on button "Pickup" at bounding box center [595, 54] width 46 height 15
click at [594, 149] on input "6185 Retail Rd, Dallas, TX 75231, USA" at bounding box center [678, 147] width 215 height 19
click at [600, 172] on div "6185 Retail Rd, Dallas, TX 75231, USA" at bounding box center [678, 169] width 209 height 16
type input "Dallas"
type input "United States"
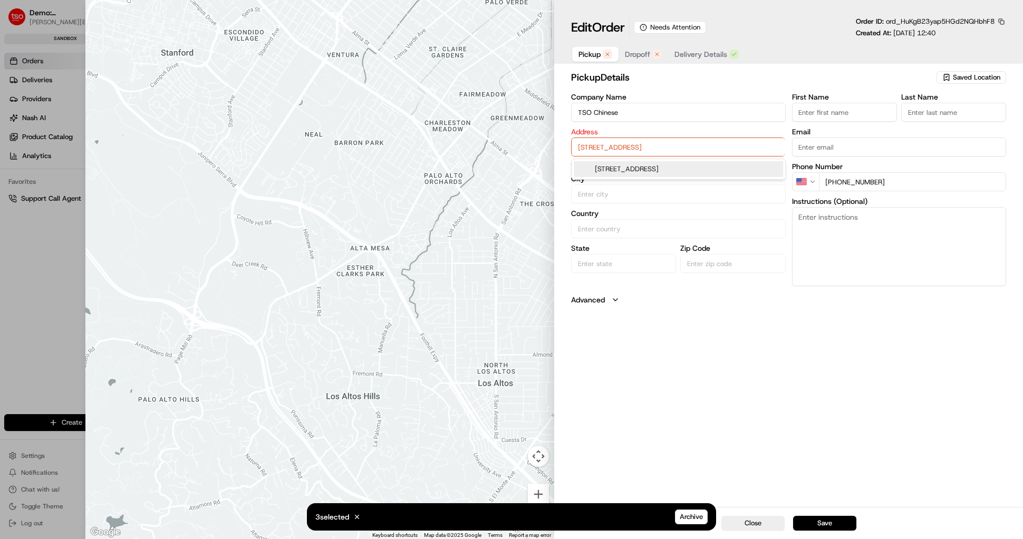
type input "TX"
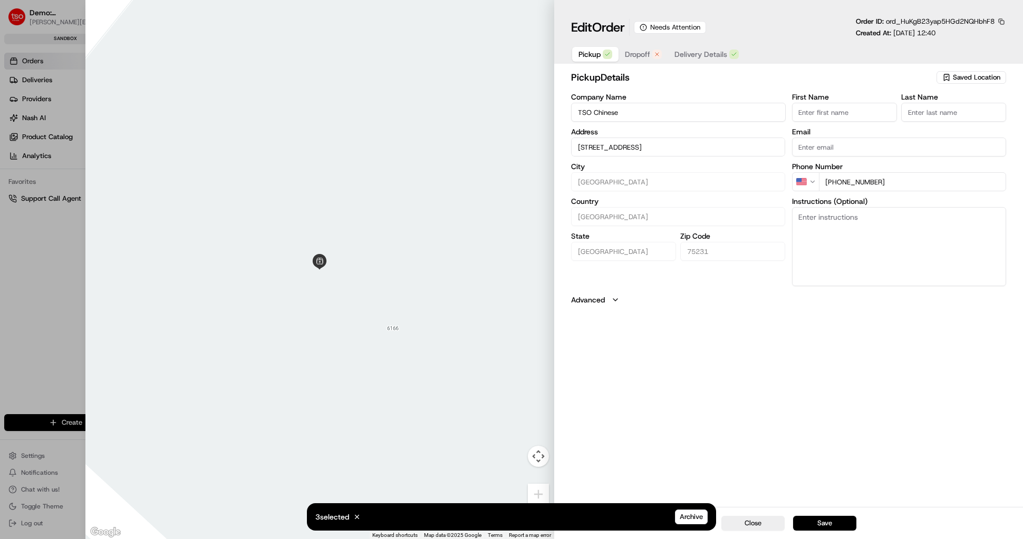
click at [641, 55] on span "Dropoff" at bounding box center [637, 54] width 25 height 11
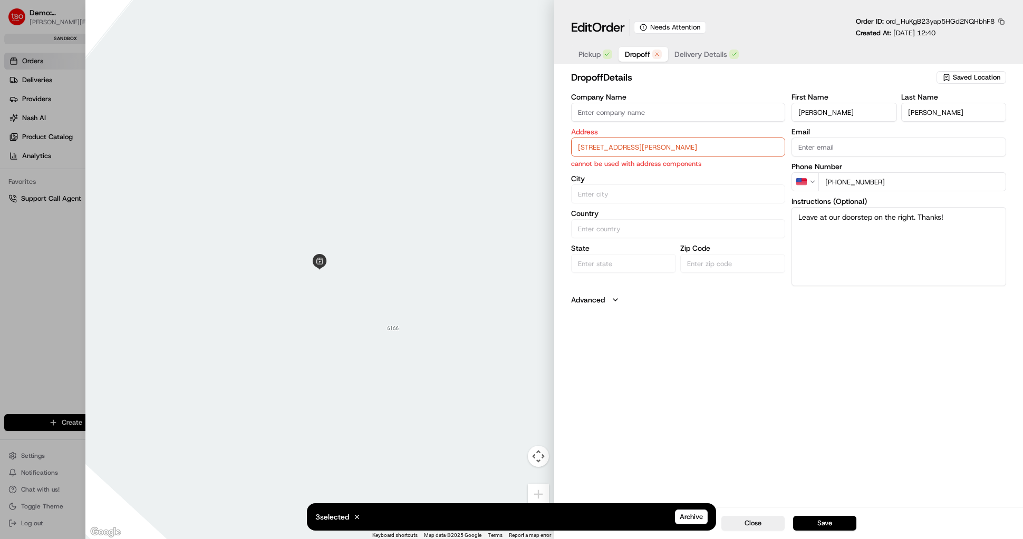
click at [631, 142] on input "2518 Housley Dr , Dallas TX 75228" at bounding box center [678, 147] width 215 height 19
click at [616, 167] on div "2518 Housley Dr, Dallas, TX 75228" at bounding box center [678, 169] width 209 height 16
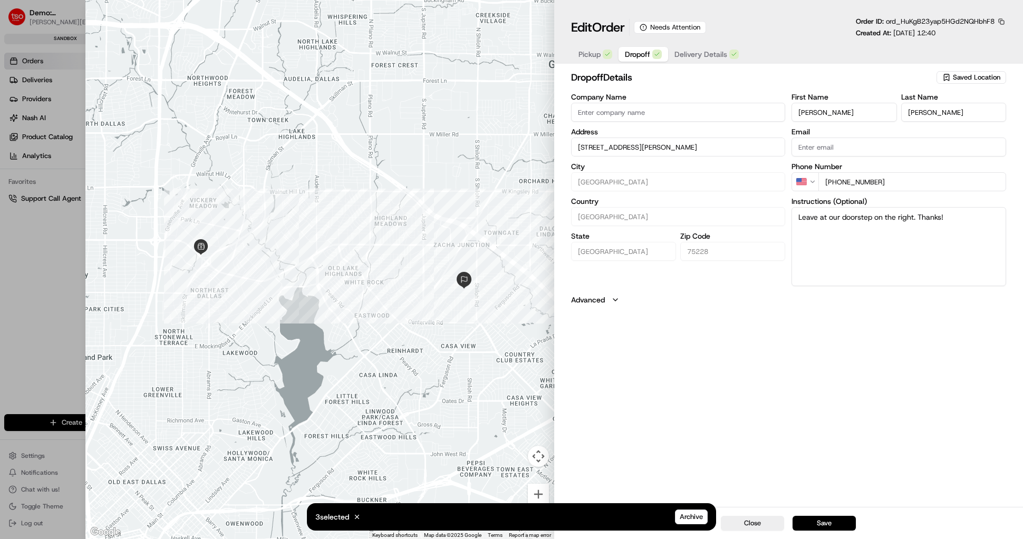
click at [824, 524] on button "Save" at bounding box center [824, 523] width 63 height 15
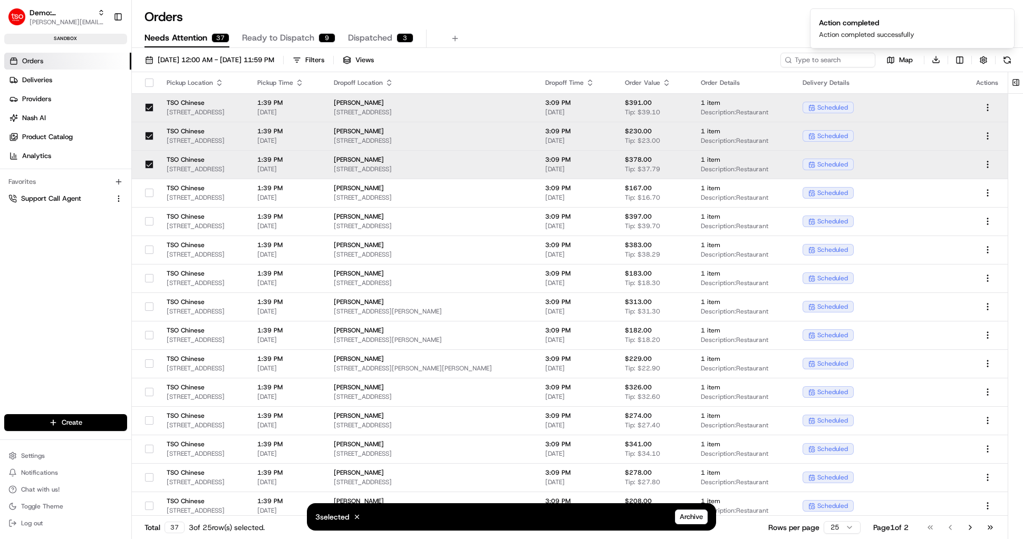
click at [207, 110] on span "6185 Retail Rd, Dallas, TX 75231, USA" at bounding box center [204, 112] width 74 height 8
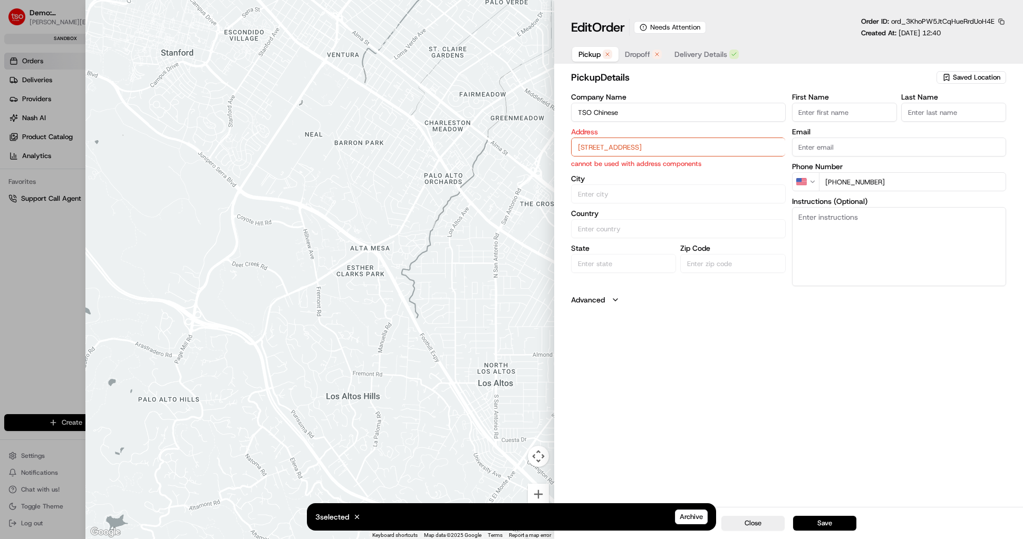
click at [592, 56] on span "Pickup" at bounding box center [589, 54] width 22 height 11
click at [614, 147] on input "6185 Retail Rd, Dallas, TX 75231, USA" at bounding box center [678, 147] width 215 height 19
click at [610, 170] on div "6185 Retail Rd, Dallas, TX 75231, USA" at bounding box center [678, 169] width 209 height 16
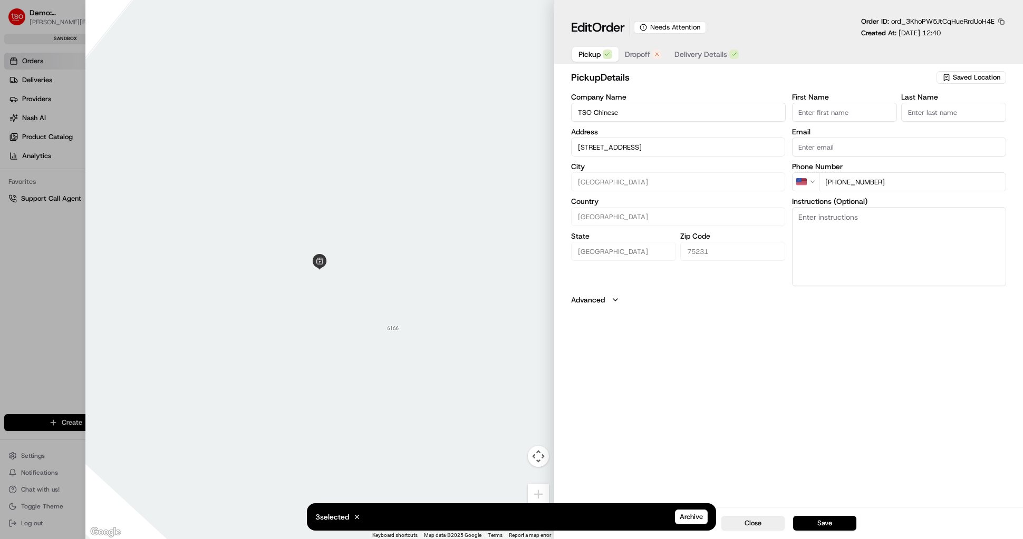
click at [631, 52] on span "Dropoff" at bounding box center [637, 54] width 25 height 11
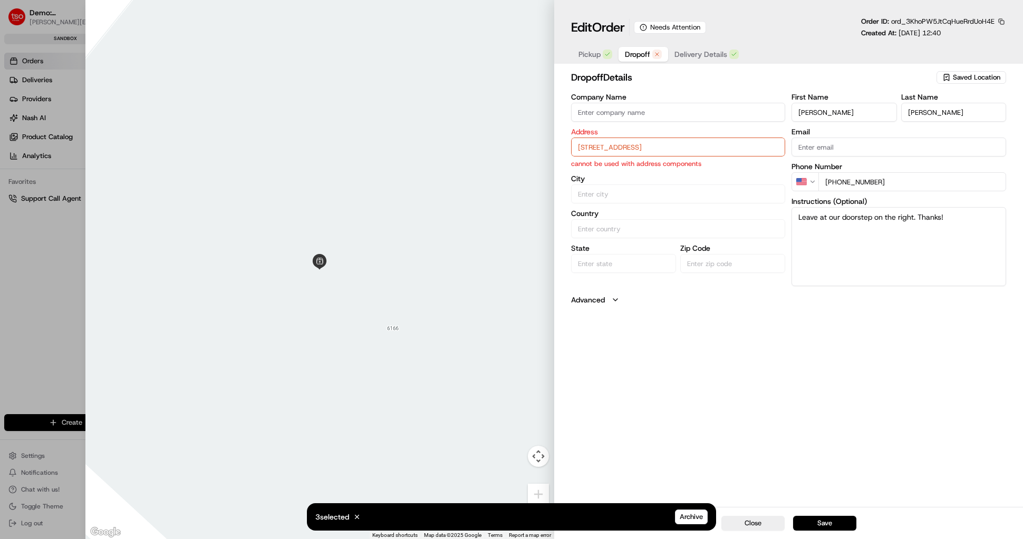
click at [629, 146] on input "4500 W Pioneer Dr 73, Irving TX 75061" at bounding box center [678, 147] width 215 height 19
click at [630, 192] on div "4500 East Pioneer Drive, Irving, TX 75061" at bounding box center [678, 185] width 209 height 16
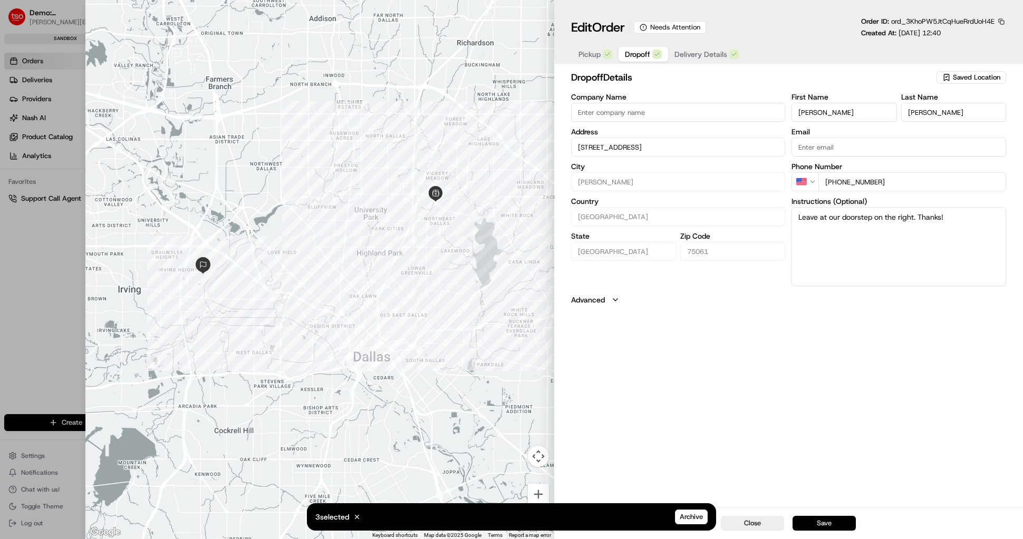
click at [851, 526] on button "Save" at bounding box center [824, 523] width 63 height 15
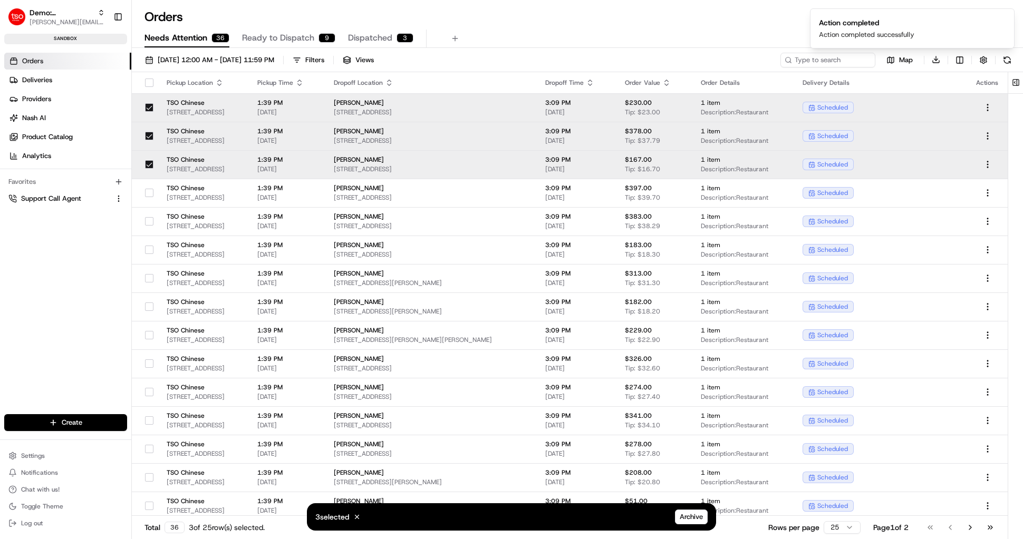
click at [240, 138] on span "6185 Retail Rd, Dallas, TX 75231, USA" at bounding box center [204, 141] width 74 height 8
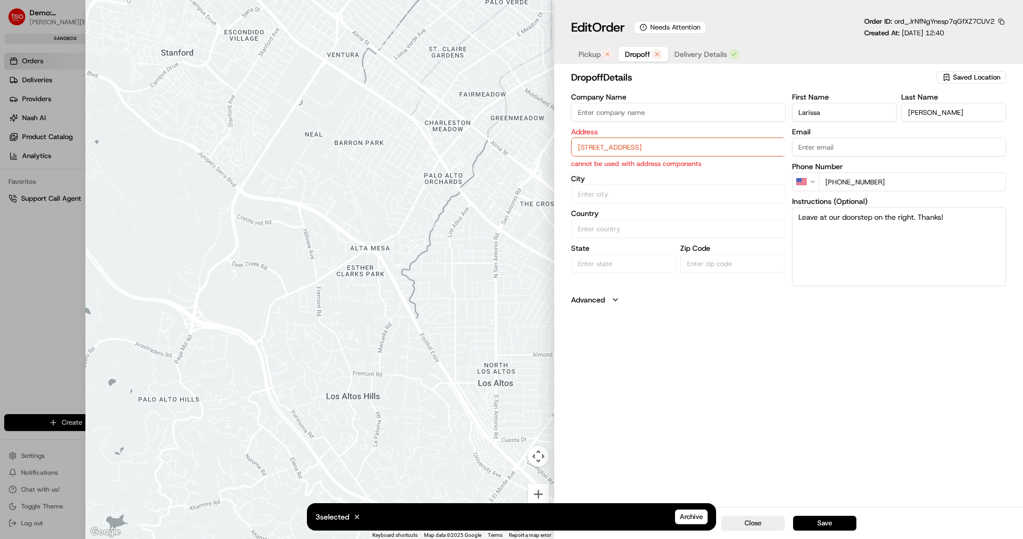
click at [596, 56] on span "Pickup" at bounding box center [589, 54] width 22 height 11
click at [596, 147] on input "6185 Retail Rd, Dallas, TX 75231, USA" at bounding box center [678, 147] width 215 height 19
click at [617, 172] on div "6185 Retail Rd, Dallas, TX 75231, USA" at bounding box center [678, 169] width 209 height 16
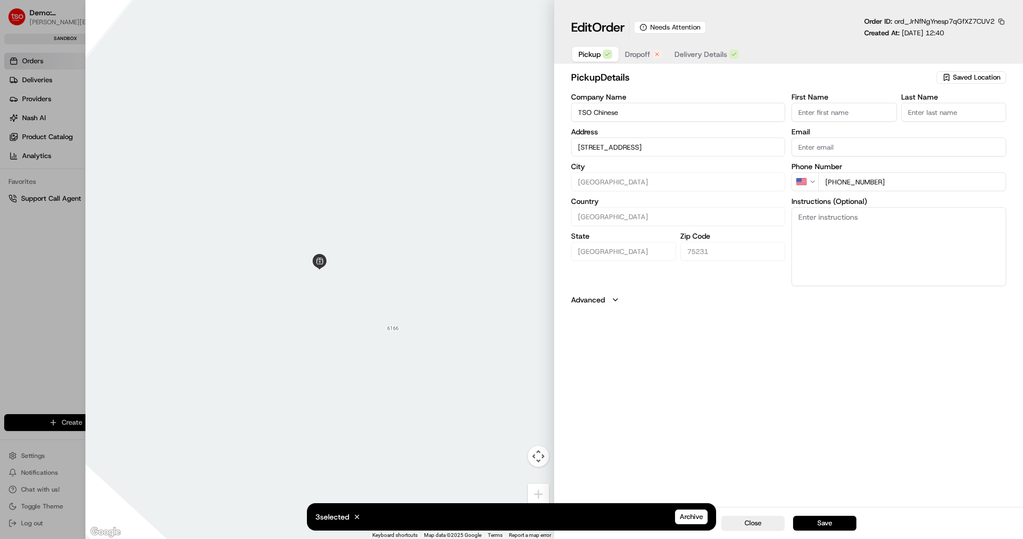
click at [636, 54] on span "Dropoff" at bounding box center [637, 54] width 25 height 11
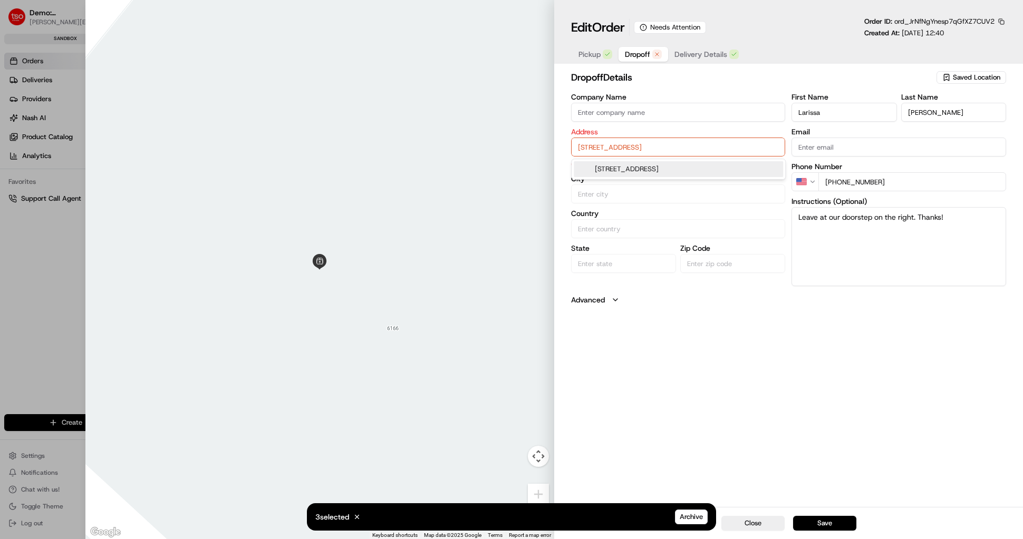
click at [625, 148] on input "6916 Pleasant Run Rd , Colleyville TX 76034" at bounding box center [678, 147] width 215 height 19
click at [632, 172] on div "6916 Pleasant Run Rd, Colleyville, TX 76034" at bounding box center [678, 169] width 209 height 16
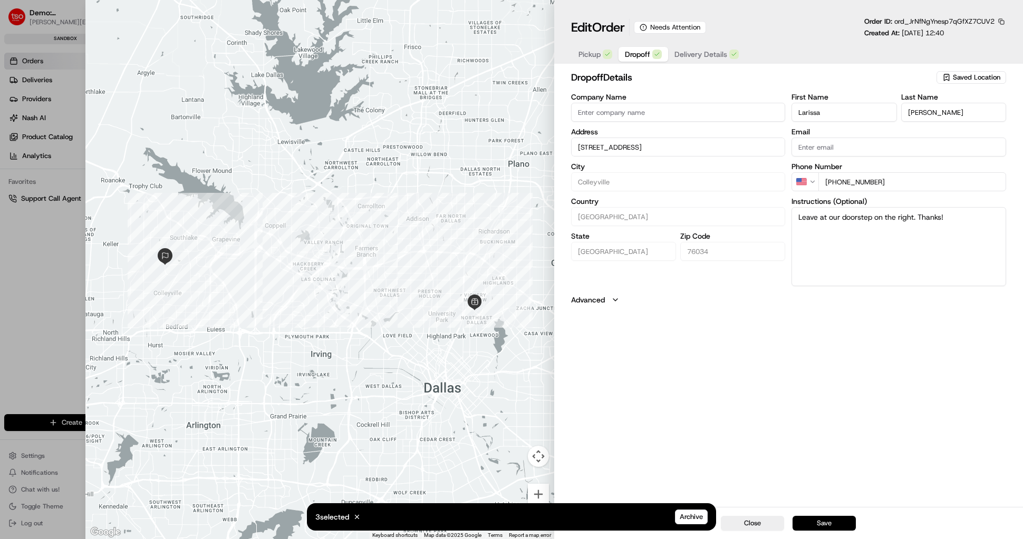
click at [811, 525] on button "Save" at bounding box center [824, 523] width 63 height 15
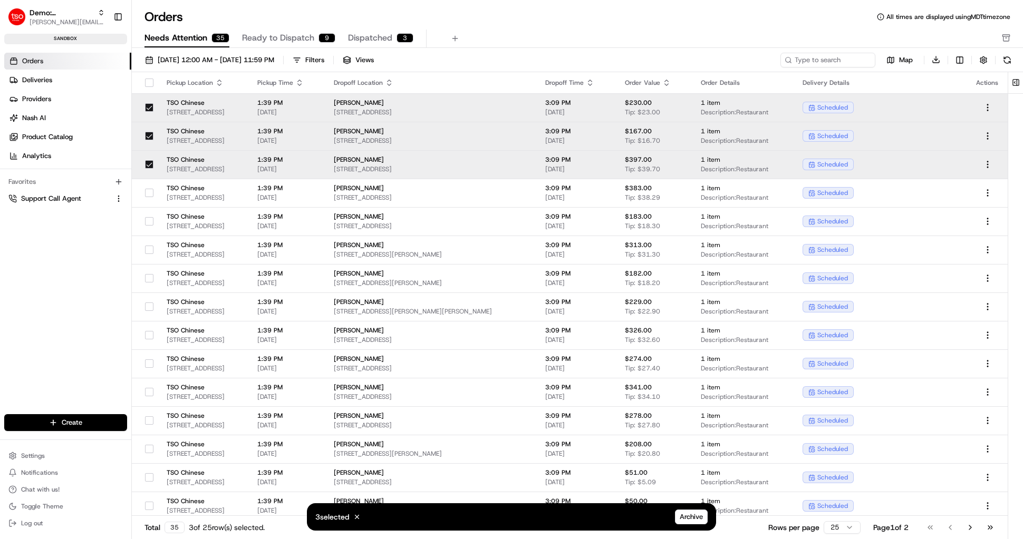
click at [592, 25] on div "Orders All times are displayed using MDT timezone Needs Attention 35 Ready to D…" at bounding box center [577, 28] width 891 height 40
click at [266, 37] on span "Ready to Dispatch" at bounding box center [278, 38] width 72 height 13
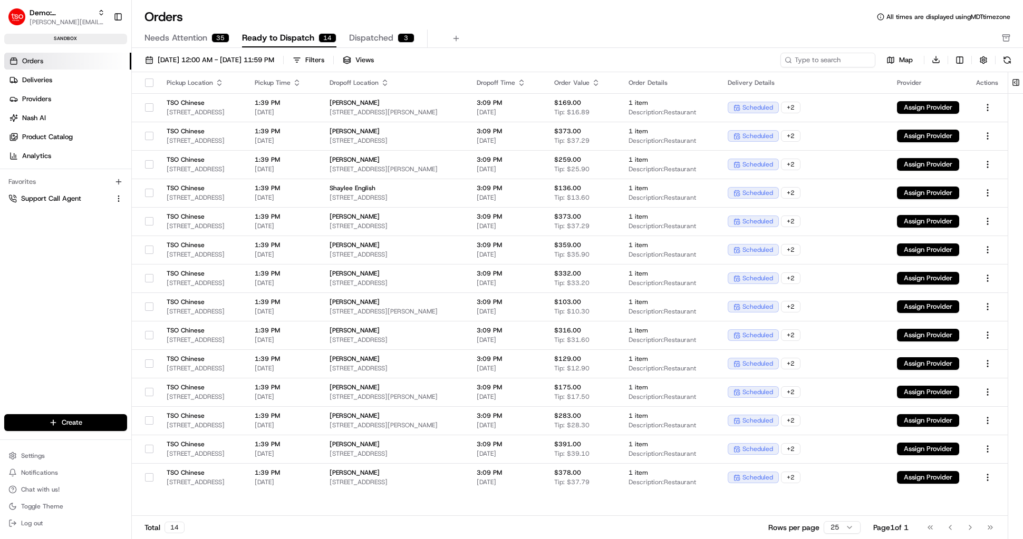
click at [186, 38] on span "Needs Attention" at bounding box center [175, 38] width 63 height 13
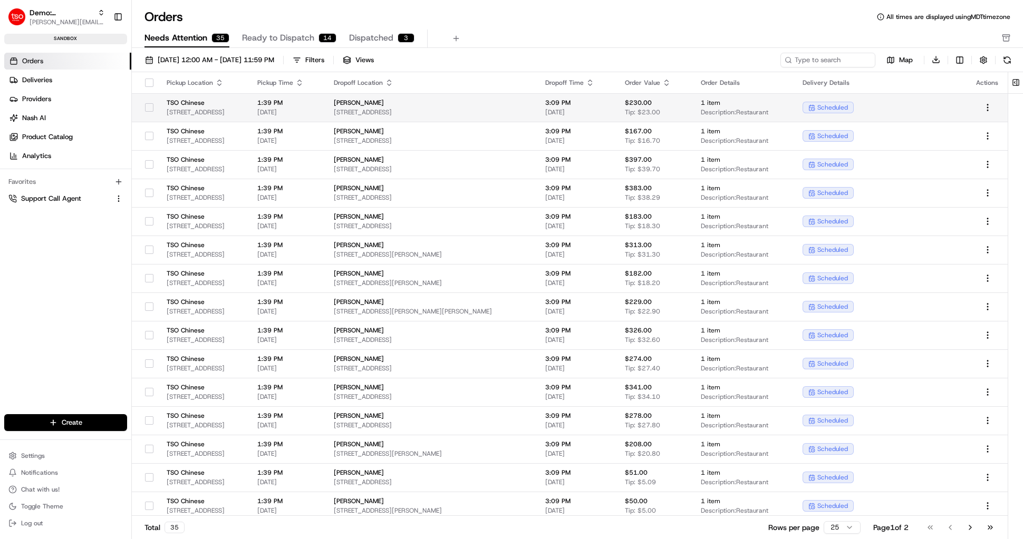
click at [182, 109] on span "6185 Retail Rd, Dallas, TX 75231, USA" at bounding box center [204, 112] width 74 height 8
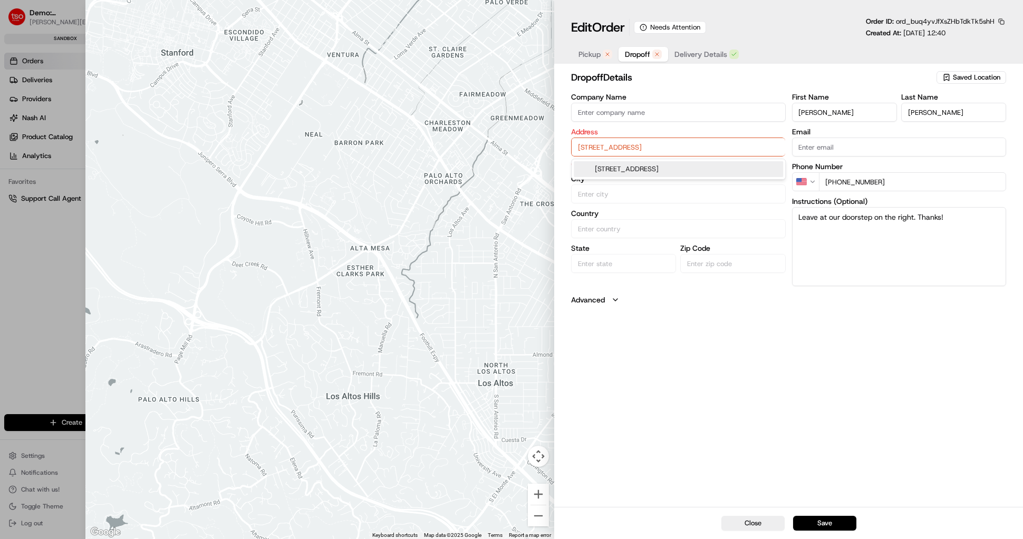
click at [634, 150] on input "1803 Baltimore Dr , Allen TX 75002" at bounding box center [678, 147] width 215 height 19
click at [638, 171] on div "1803 Baltimore Dr, Allen, TX 75002" at bounding box center [678, 169] width 209 height 16
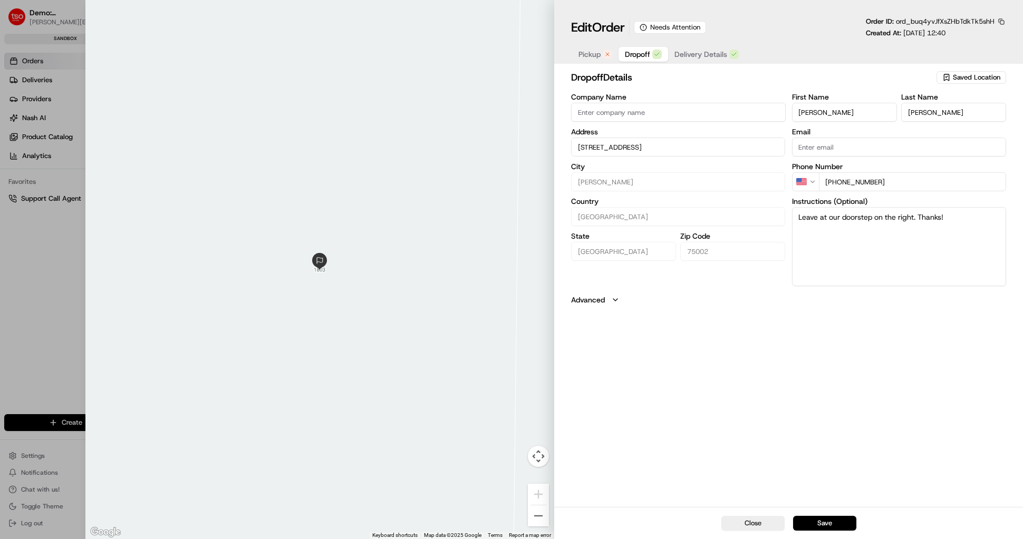
click at [596, 58] on span "Pickup" at bounding box center [589, 54] width 22 height 11
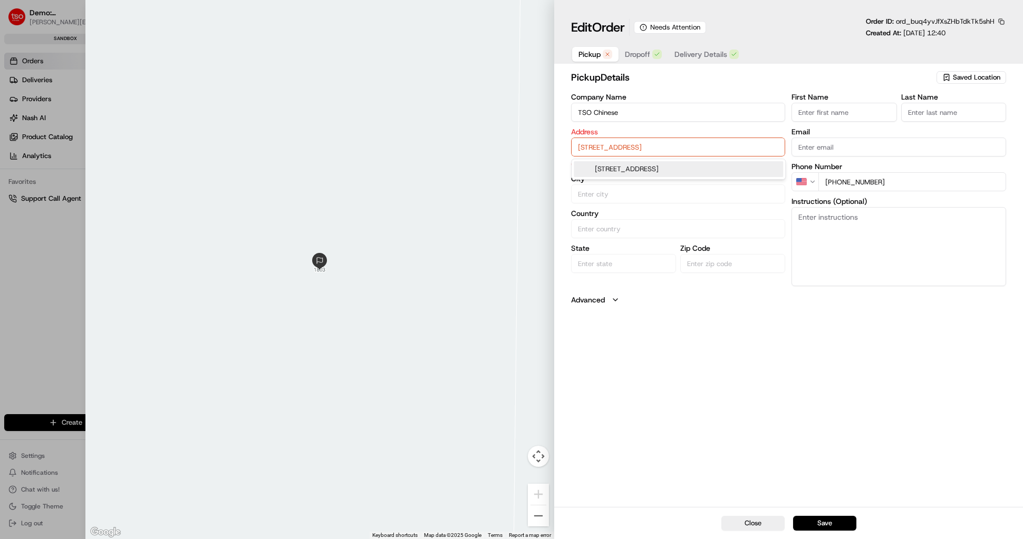
click at [602, 144] on input "6185 Retail Rd, Dallas, TX 75231, USA" at bounding box center [678, 147] width 215 height 19
click at [601, 169] on div "6185 Retail Rd, Dallas, TX 75231, USA" at bounding box center [678, 169] width 209 height 16
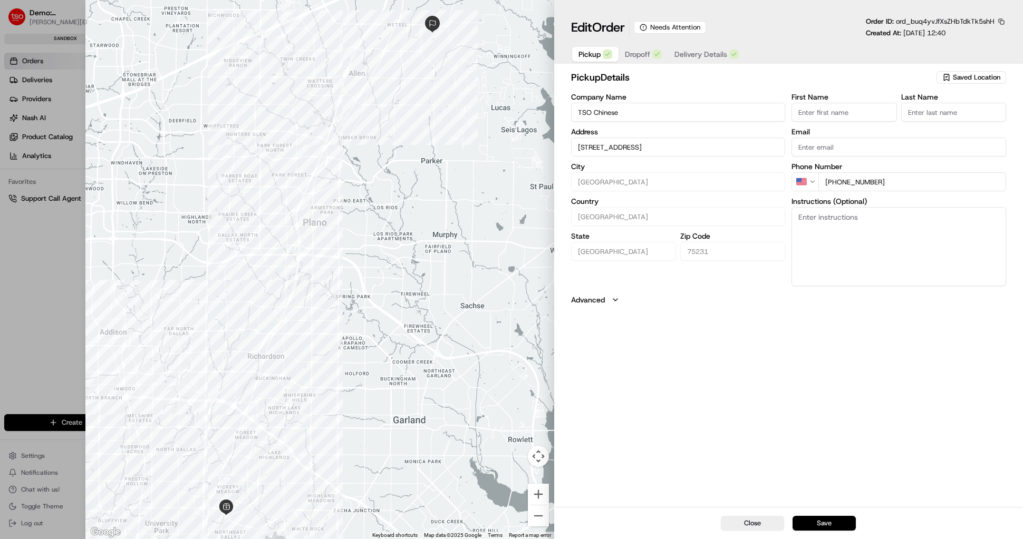
click at [818, 519] on button "Save" at bounding box center [824, 523] width 63 height 15
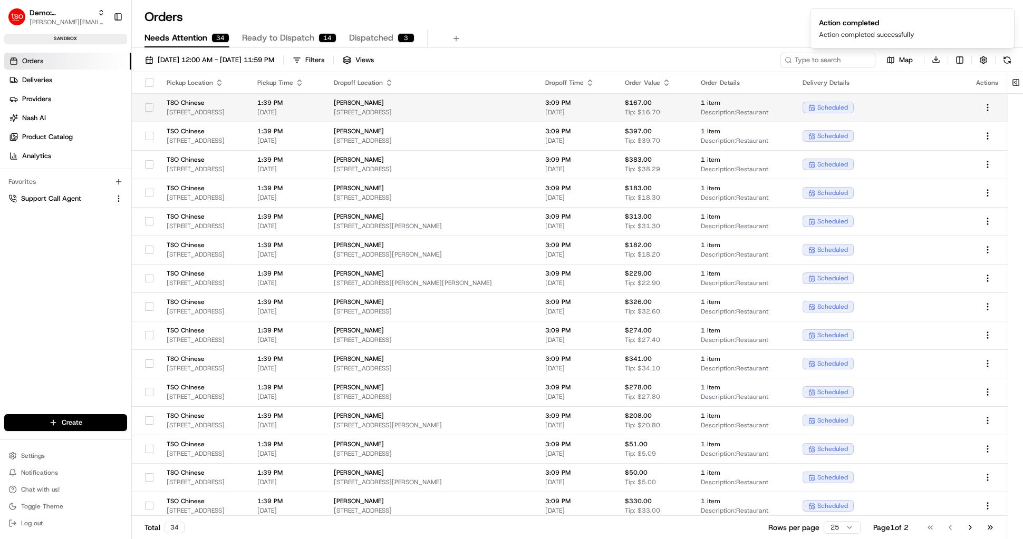
click at [214, 110] on span "6185 Retail Rd, Dallas, TX 75231, USA" at bounding box center [204, 112] width 74 height 8
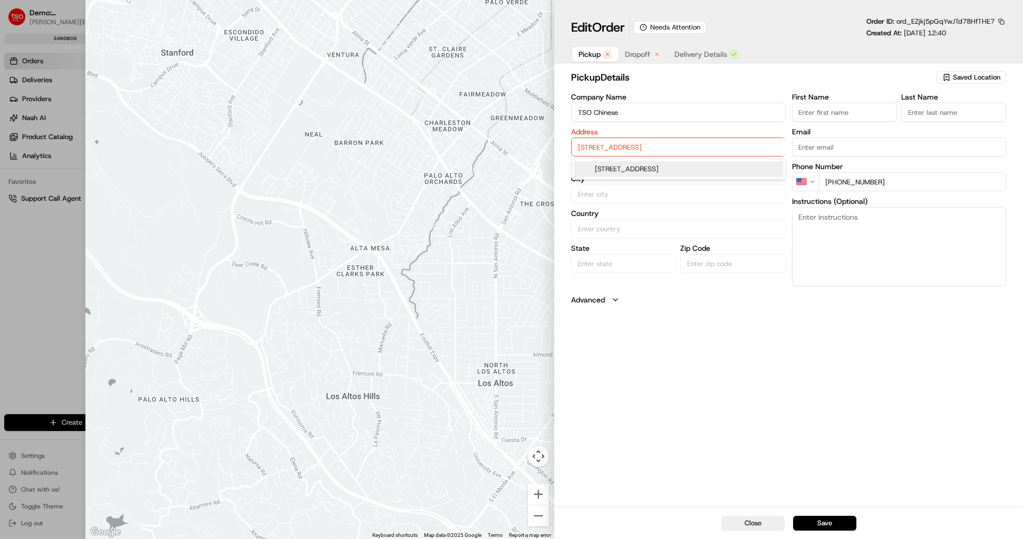
click at [641, 150] on input "6185 Retail Rd, Dallas, TX 75231, USA" at bounding box center [678, 147] width 215 height 19
click at [636, 169] on div "6185 Retail Rd, Dallas, TX 75231, USA" at bounding box center [678, 169] width 209 height 16
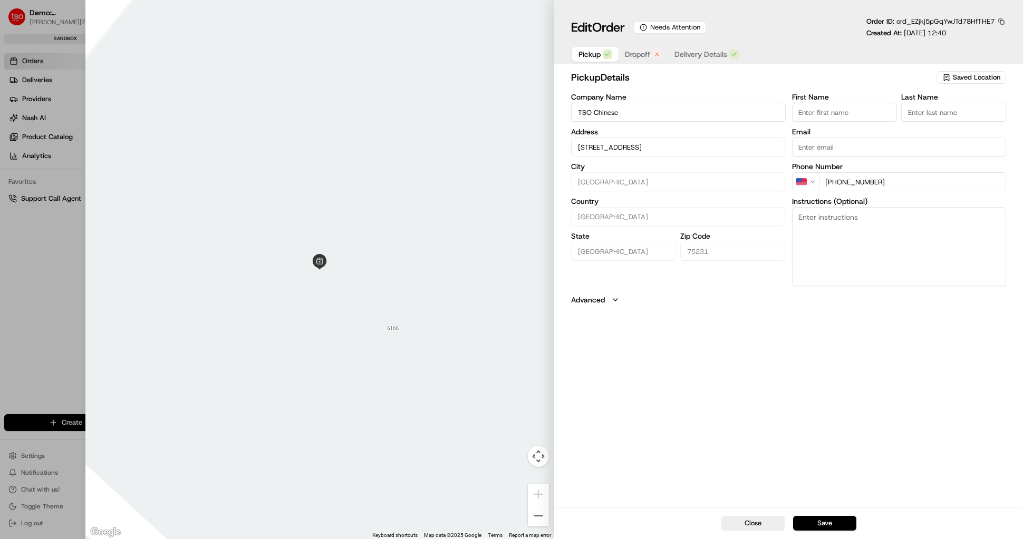
click at [645, 54] on span "Dropoff" at bounding box center [637, 54] width 25 height 11
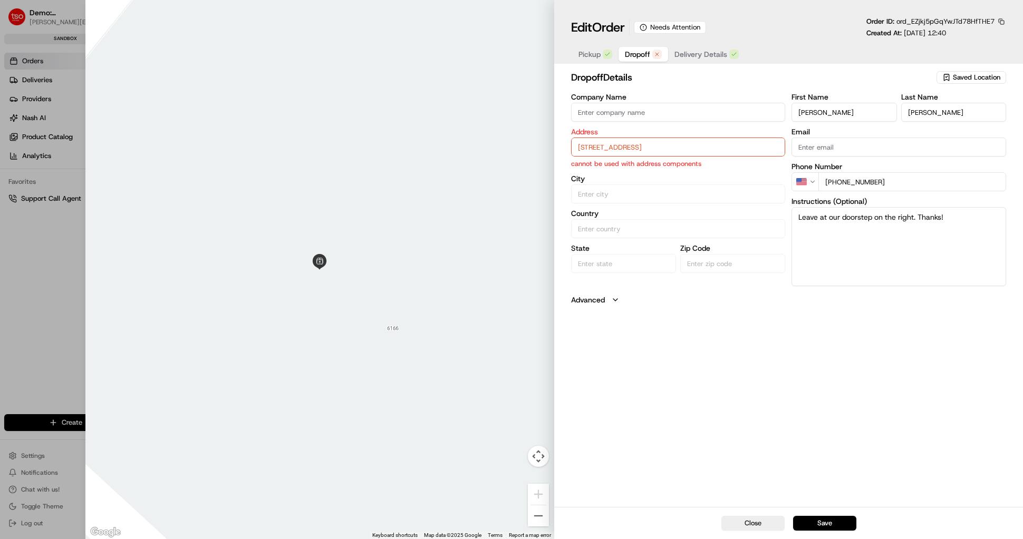
click at [640, 146] on input "4709 Salmon Run Way , Fort Worth TX 76137" at bounding box center [678, 147] width 215 height 19
click at [648, 168] on div "4709 Salmon Run Way, Fort Worth, TX 76137" at bounding box center [678, 169] width 209 height 16
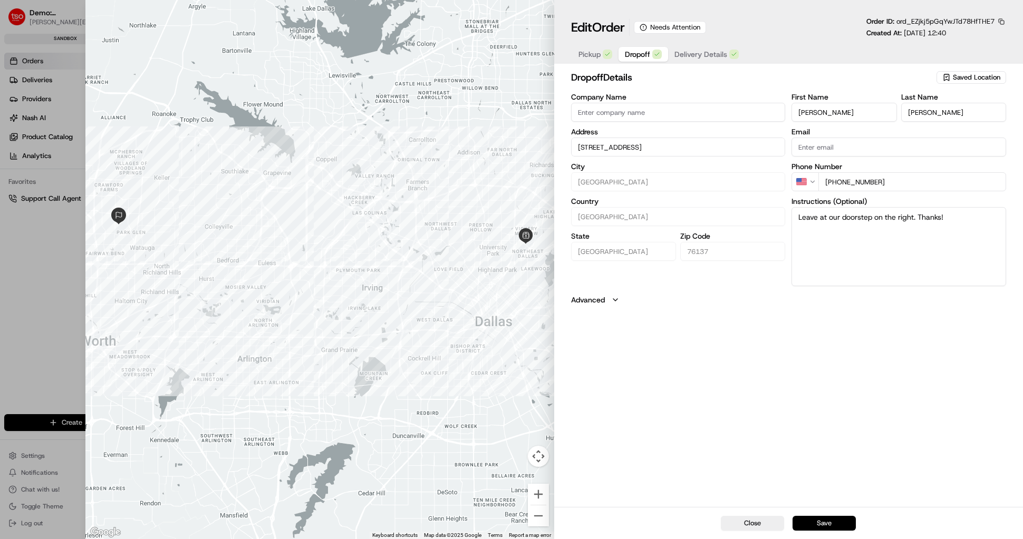
click at [829, 525] on button "Save" at bounding box center [824, 523] width 63 height 15
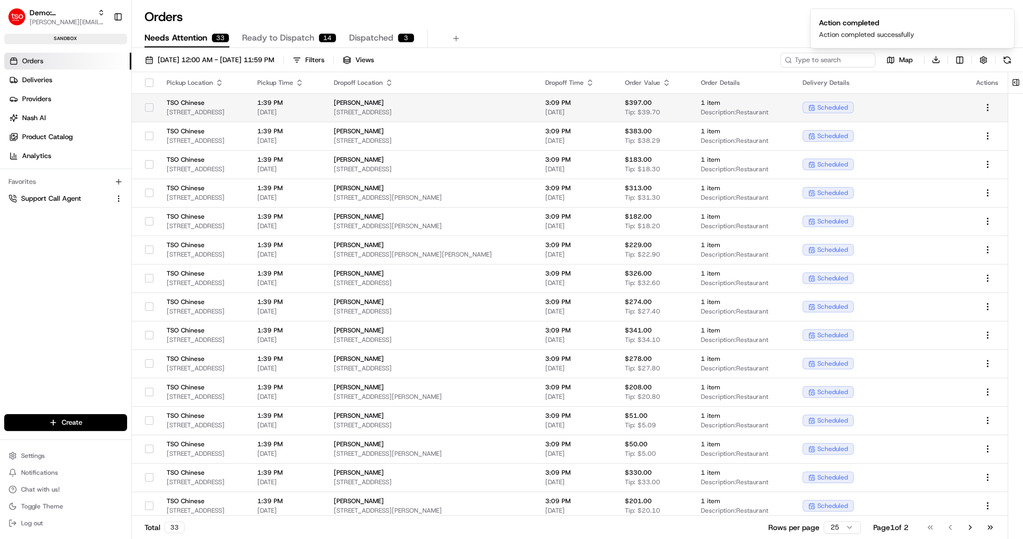
click at [182, 111] on span "6185 Retail Rd, Dallas, TX 75231, USA" at bounding box center [204, 112] width 74 height 8
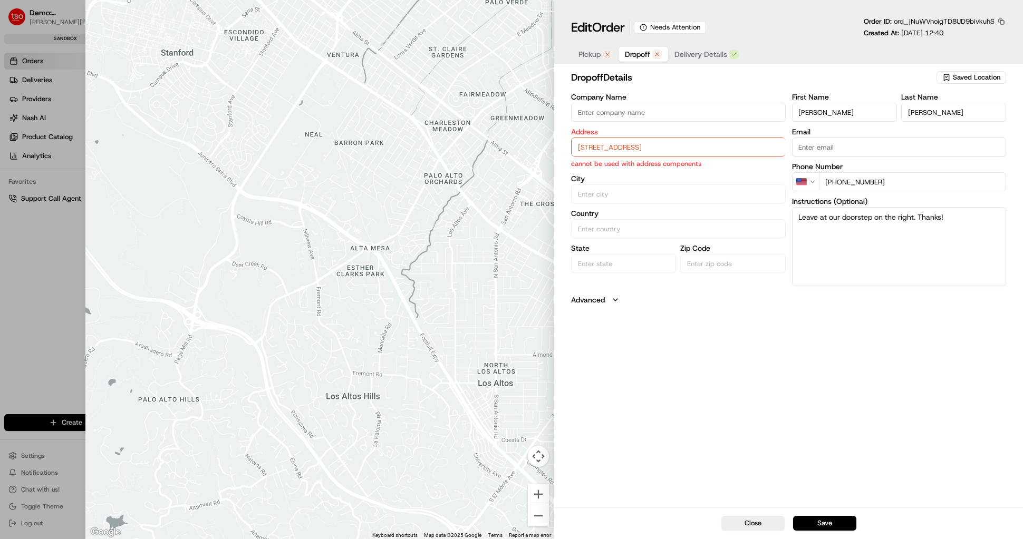
click at [631, 153] on input "5550 Canyon Lands Dr , Fort Worth TX 76137" at bounding box center [678, 147] width 215 height 19
click at [630, 170] on div "5550 Canyon Lands Drive, Fort Worth, TX" at bounding box center [678, 169] width 209 height 16
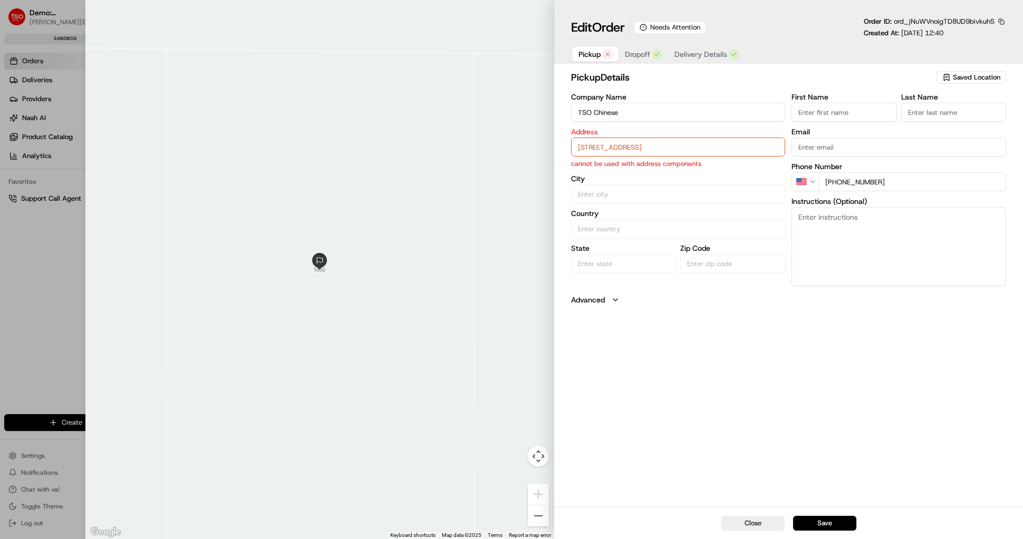
click at [583, 61] on button "Pickup" at bounding box center [595, 54] width 46 height 15
click at [593, 149] on input "6185 Retail Rd, Dallas, TX 75231, USA" at bounding box center [678, 147] width 215 height 19
click at [596, 171] on div "6185 Retail Rd, Dallas, TX 75231, USA" at bounding box center [678, 169] width 209 height 16
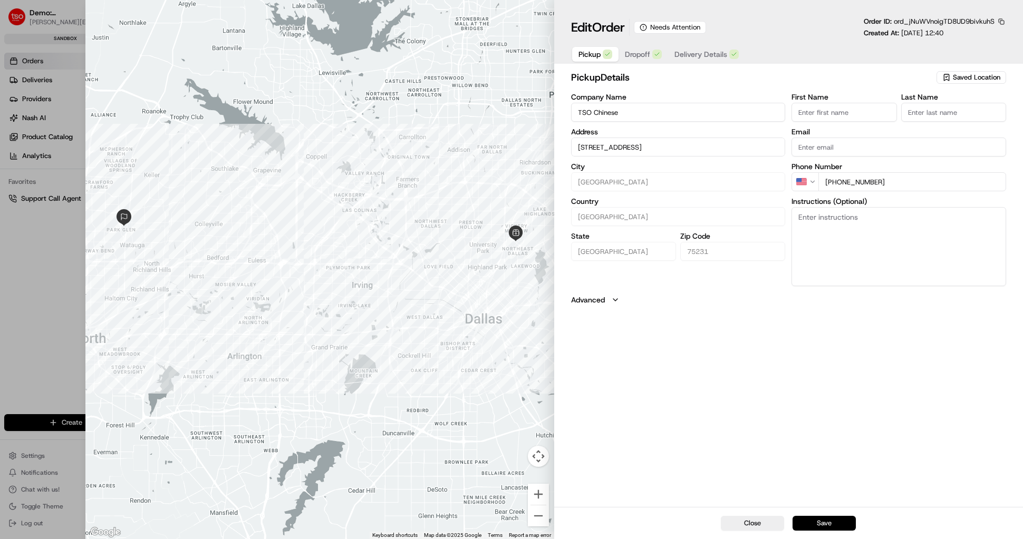
click at [820, 526] on button "Save" at bounding box center [824, 523] width 63 height 15
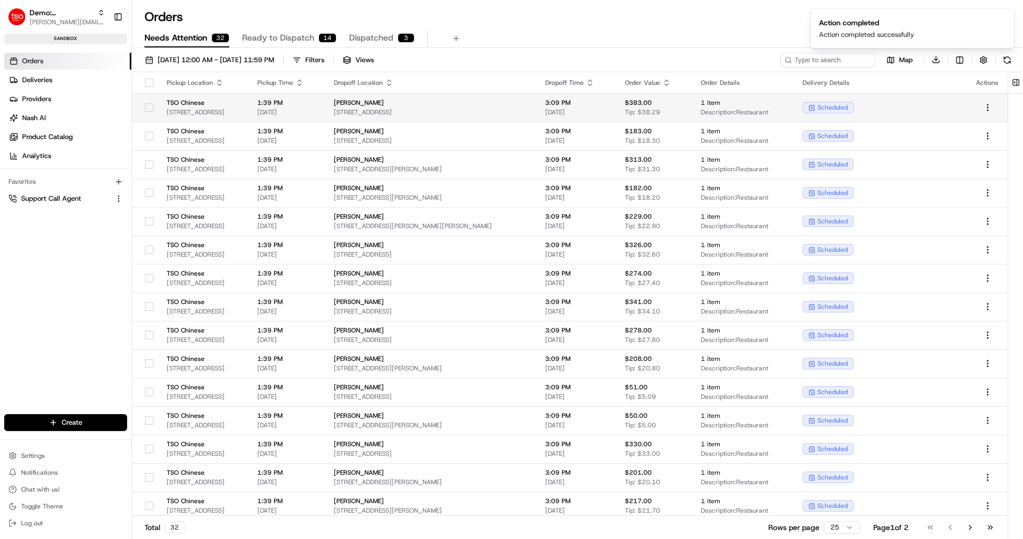
click at [227, 101] on span "TSO Chinese" at bounding box center [204, 103] width 74 height 8
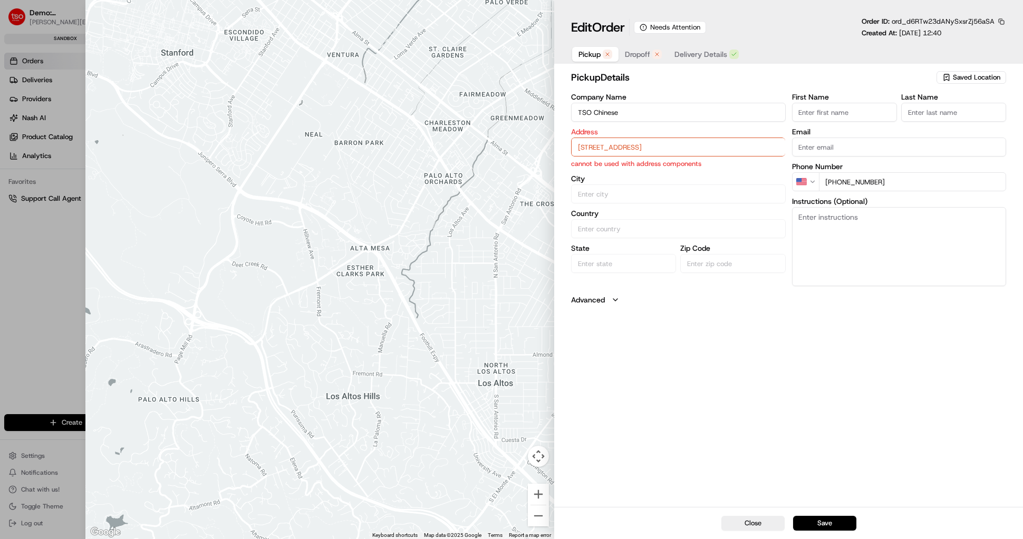
click at [632, 153] on input "6185 Retail Rd, Dallas, TX 75231, USA" at bounding box center [678, 147] width 215 height 19
click at [631, 171] on div "6185 Retail Rd, Dallas, TX 75231, USA" at bounding box center [678, 169] width 209 height 16
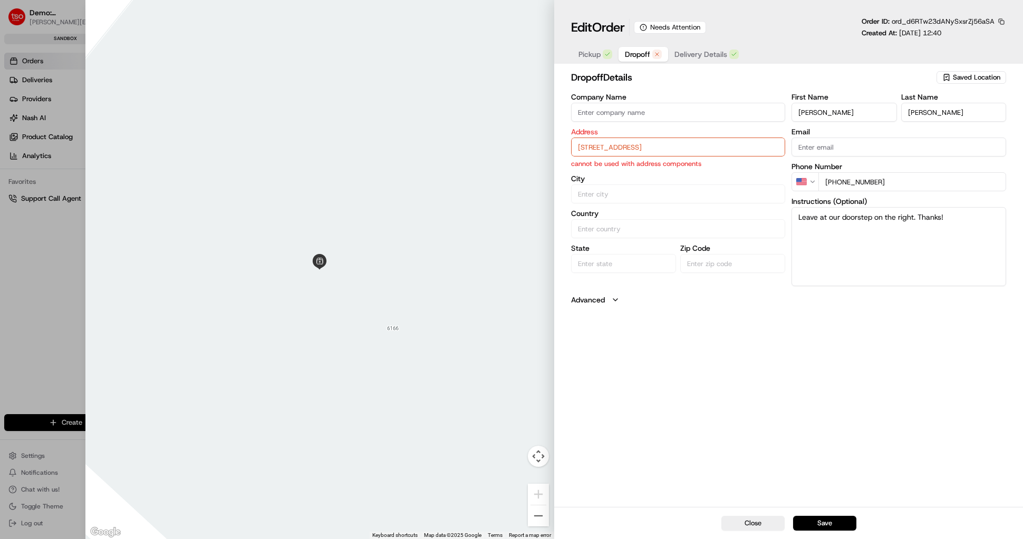
click at [632, 49] on span "Dropoff" at bounding box center [637, 54] width 25 height 11
click at [616, 153] on input "150 Rattling Antler Ct, Azle TX 76020" at bounding box center [678, 147] width 215 height 19
click at [631, 164] on div "150 Rattling Antler Ct, Azle, TX 76020" at bounding box center [678, 169] width 209 height 16
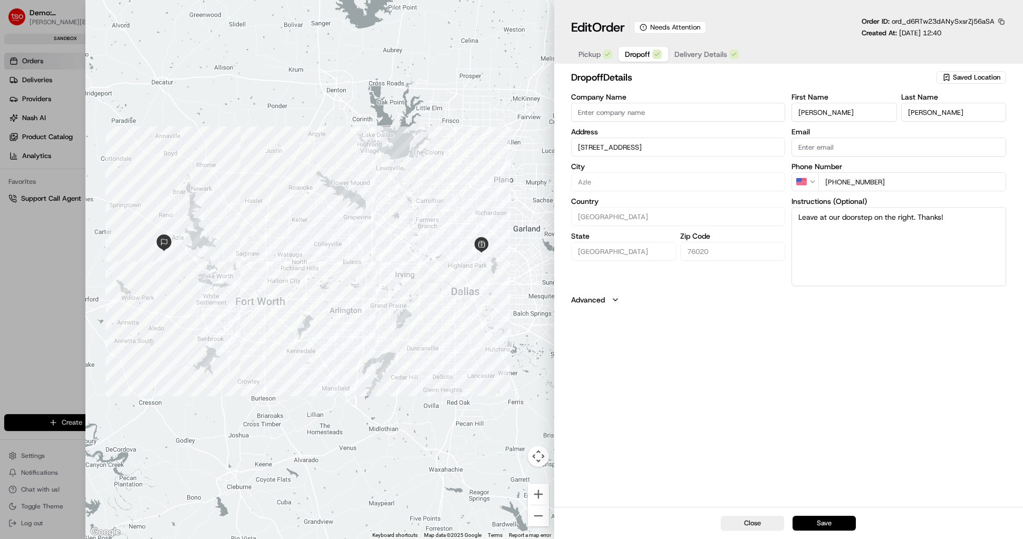
click at [831, 527] on button "Save" at bounding box center [824, 523] width 63 height 15
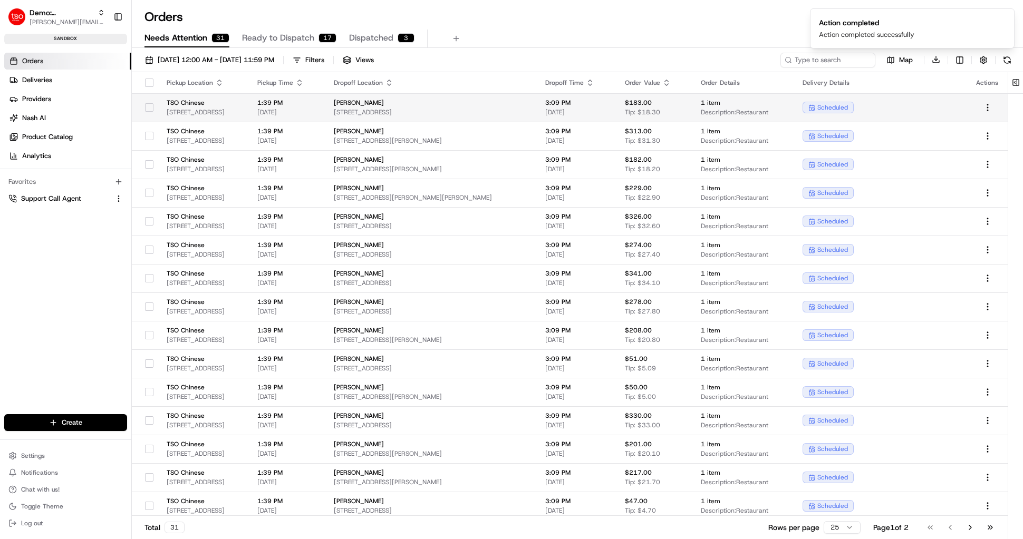
click at [187, 109] on span "6185 Retail Rd, Dallas, TX 75231, USA" at bounding box center [204, 112] width 74 height 8
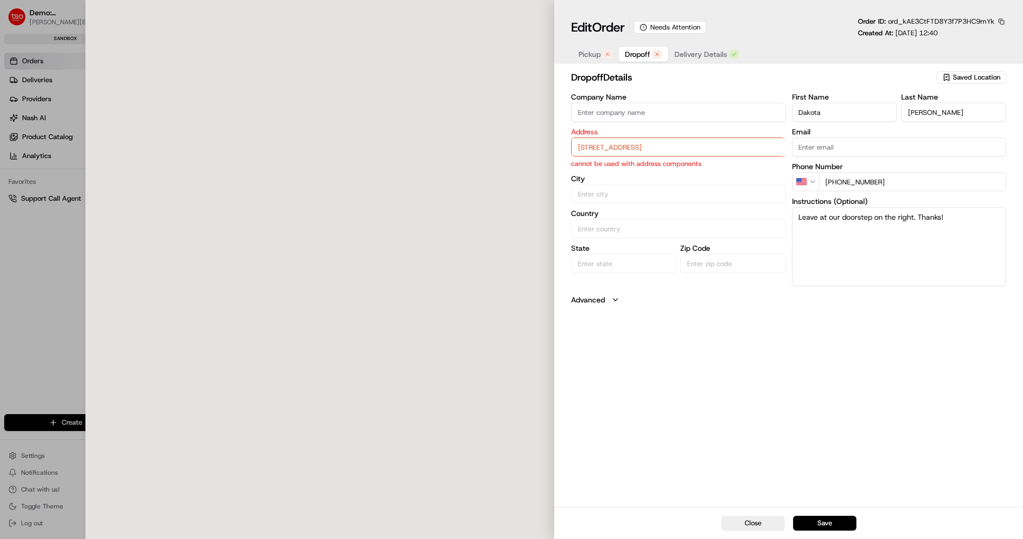
click at [587, 51] on span "Pickup" at bounding box center [589, 54] width 22 height 11
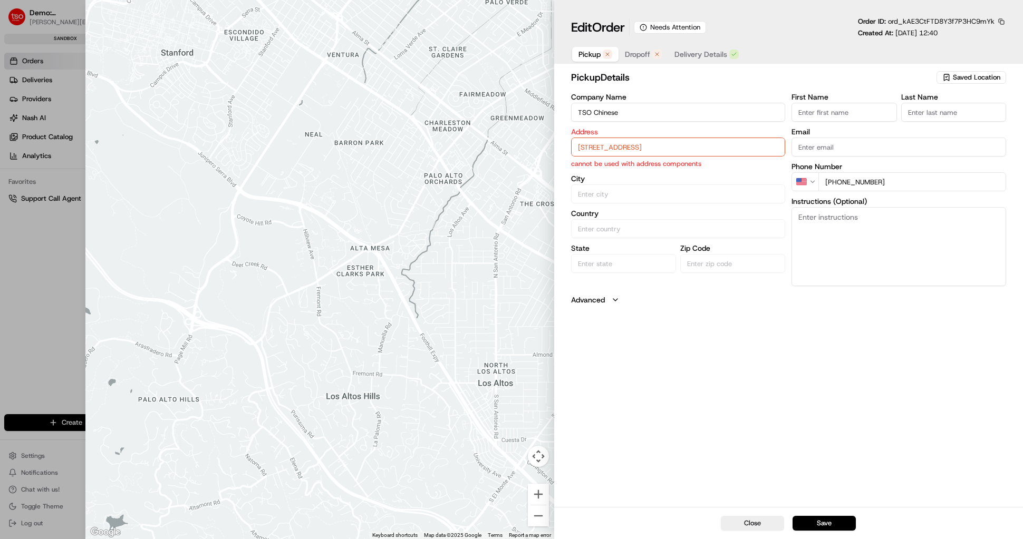
click at [595, 144] on input "6185 Retail Rd, Dallas, TX 75231, USA" at bounding box center [678, 147] width 215 height 19
click at [630, 169] on div "6185 Retail Rd, Dallas, TX 75231, USA" at bounding box center [678, 169] width 209 height 16
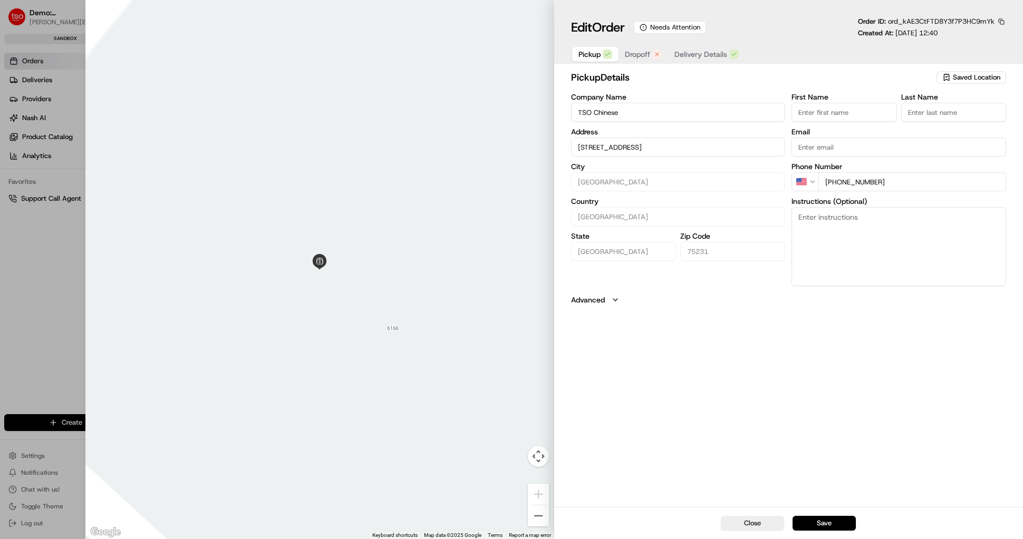
click at [629, 50] on span "Dropoff" at bounding box center [637, 54] width 25 height 11
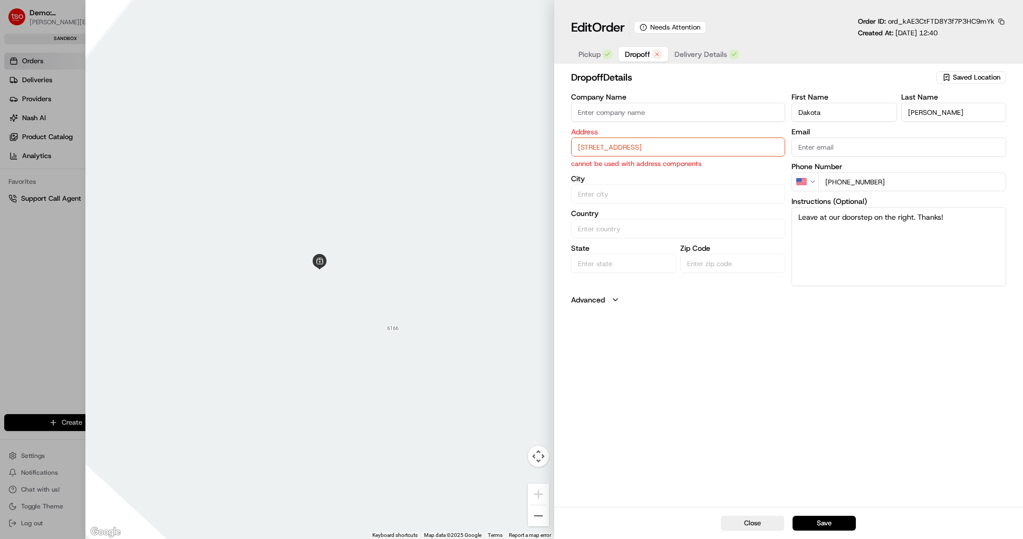
click at [611, 146] on input "10631 Kingfisher Rd, Coppell TX 75019" at bounding box center [678, 147] width 215 height 19
click at [640, 167] on div "10631 Kingfisher Rd, Coppell, TX 75019" at bounding box center [678, 169] width 209 height 16
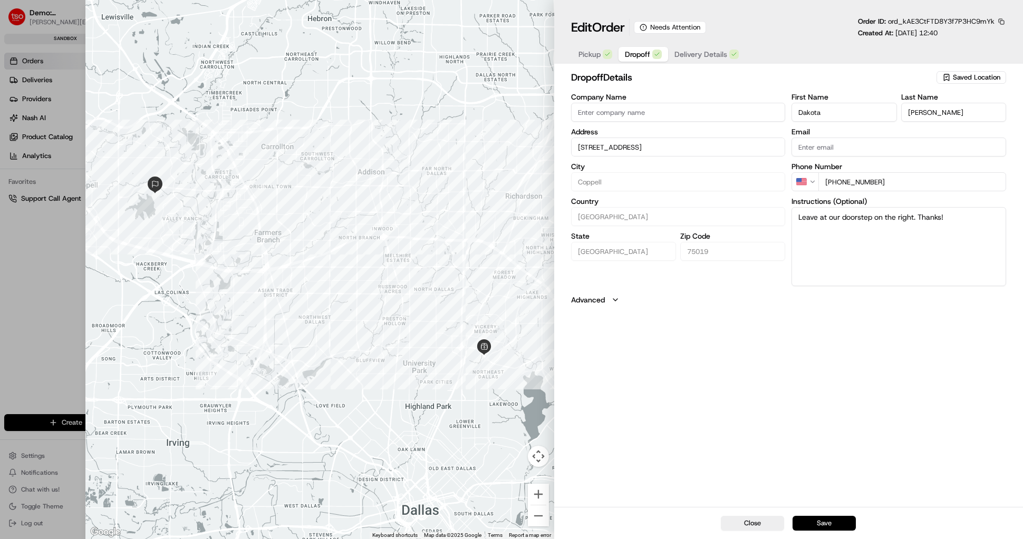
click at [826, 526] on button "Save" at bounding box center [824, 523] width 63 height 15
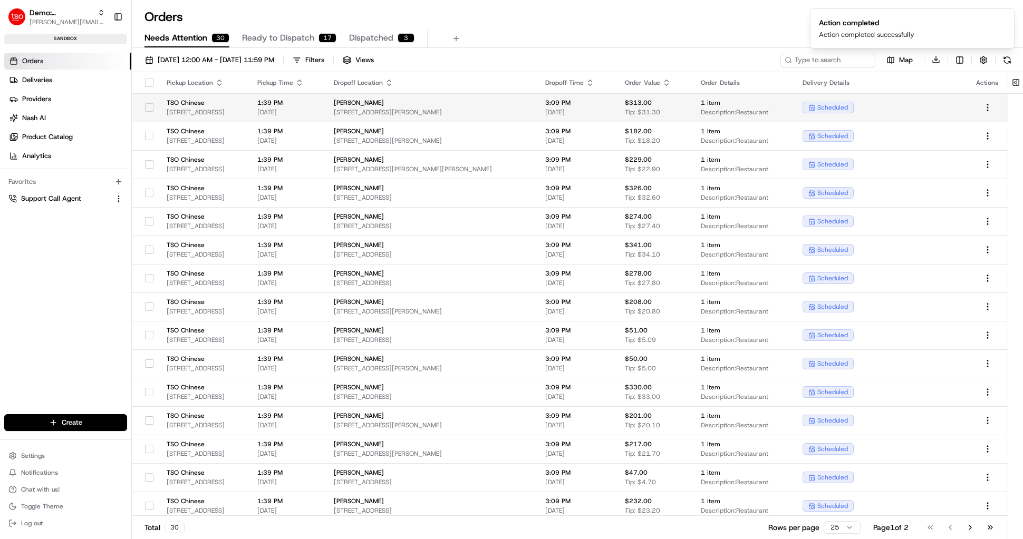
click at [213, 101] on span "TSO Chinese" at bounding box center [204, 103] width 74 height 8
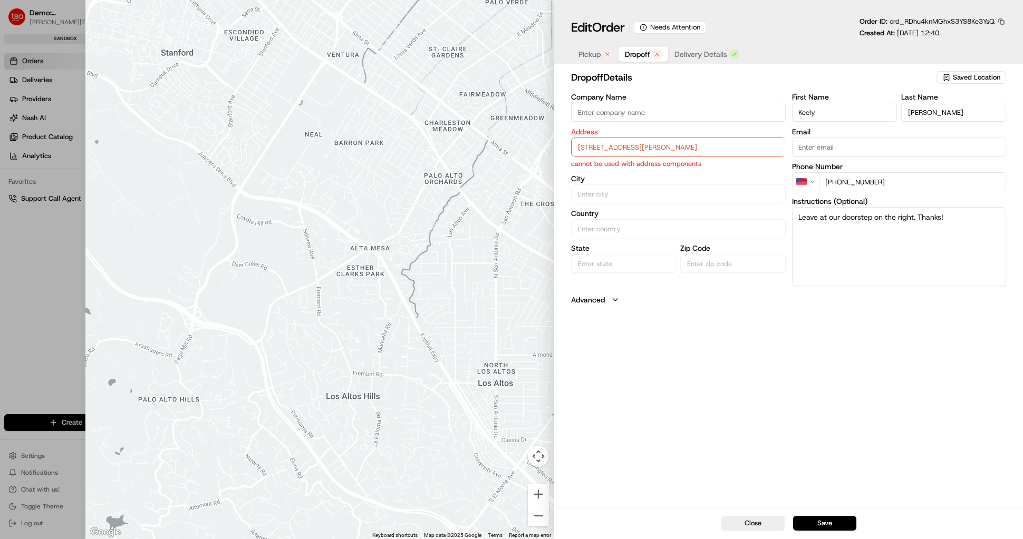
click at [588, 54] on span "Pickup" at bounding box center [589, 54] width 22 height 11
click at [600, 142] on input "6185 Retail Rd, Dallas, TX 75231, USA" at bounding box center [678, 147] width 215 height 19
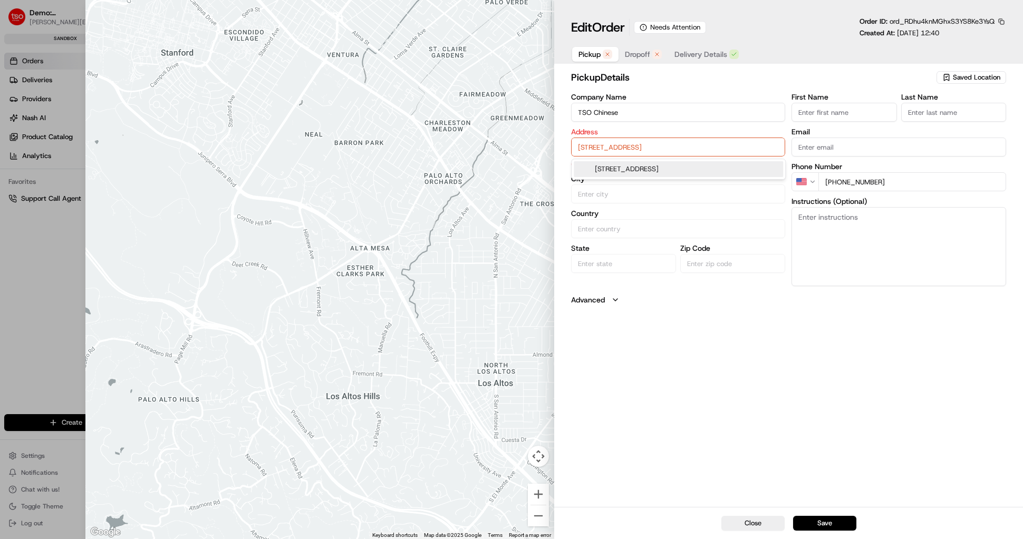
click at [609, 171] on div "6185 Retail Rd, Dallas, TX 75231, USA" at bounding box center [678, 169] width 209 height 16
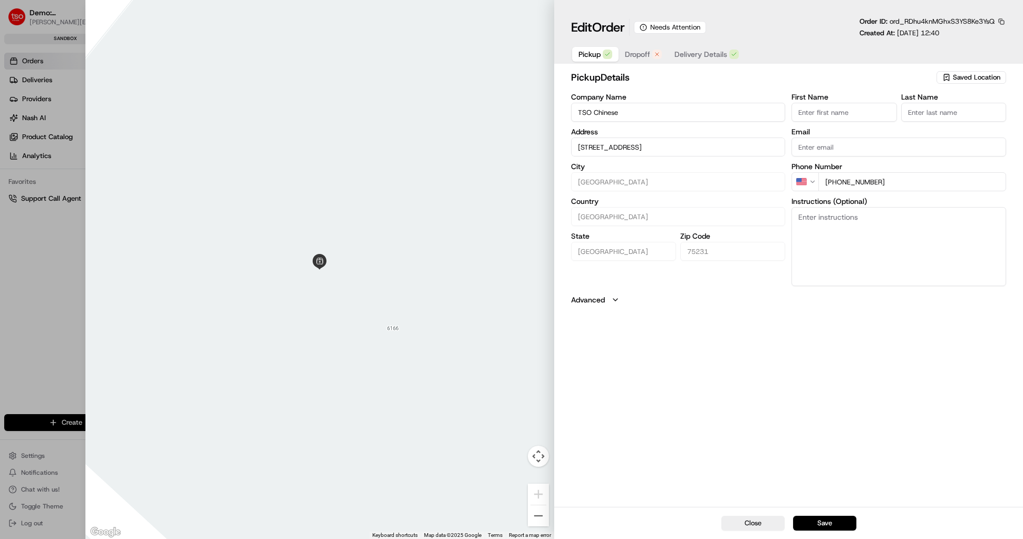
click at [634, 55] on span "Dropoff" at bounding box center [637, 54] width 25 height 11
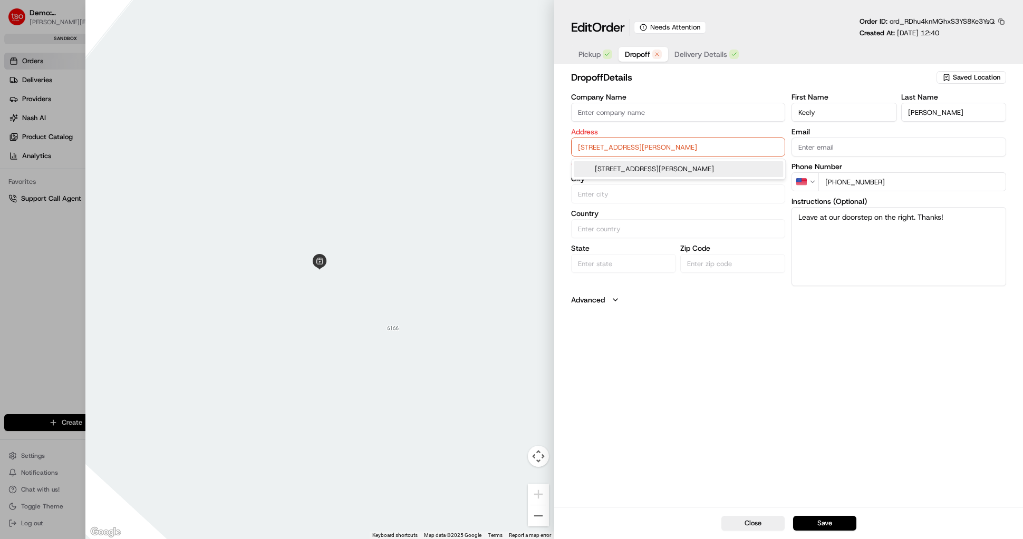
click at [622, 148] on input "4845 Elsie Faye Heggins Street Apt 606 , Dallas TX 75210" at bounding box center [678, 147] width 215 height 19
click at [616, 169] on div "4845 Elsie Faye Heggins Street apt 606, Dallas, TX 75210" at bounding box center [678, 169] width 209 height 16
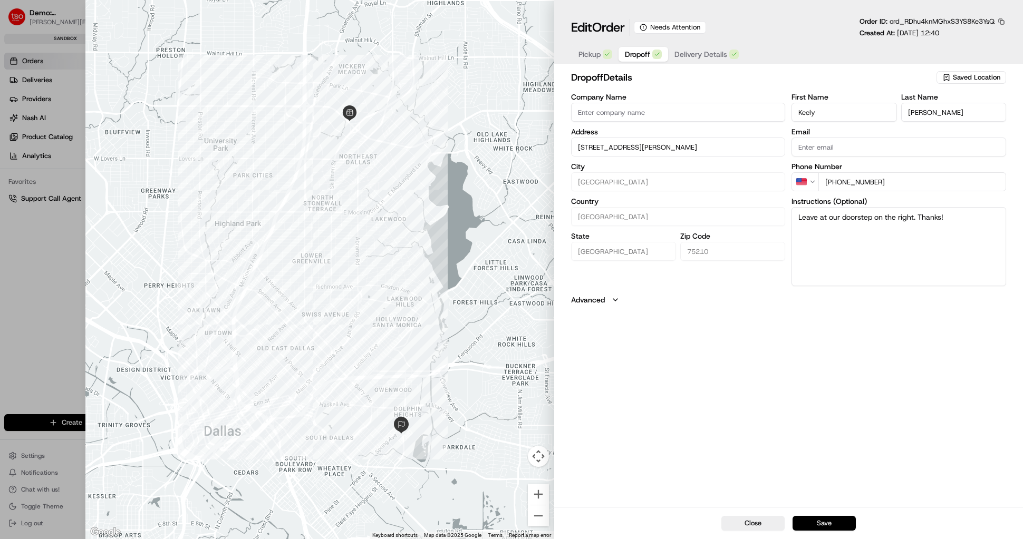
click at [827, 526] on button "Save" at bounding box center [824, 523] width 63 height 15
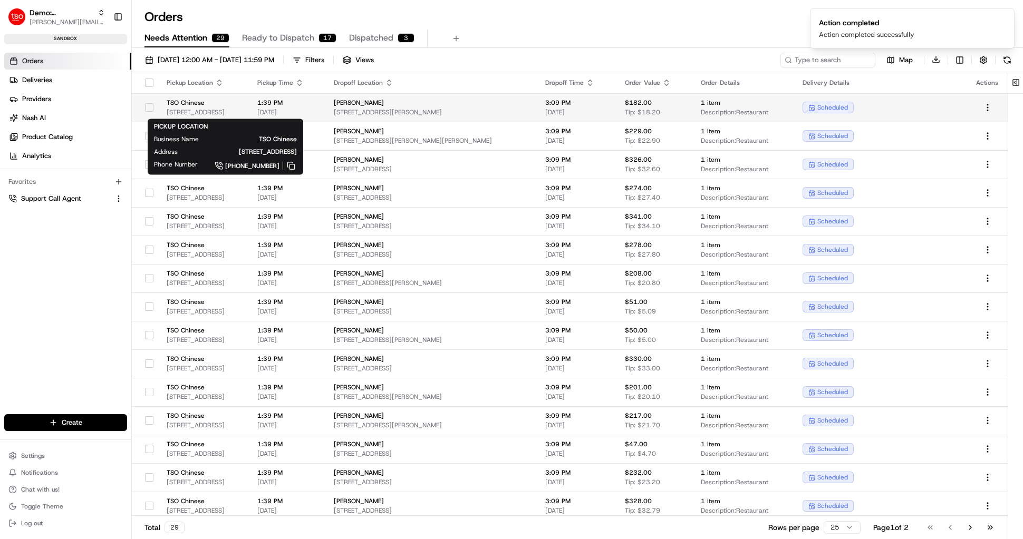
click at [194, 112] on span "6185 Retail Rd, Dallas, TX 75231, USA" at bounding box center [204, 112] width 74 height 8
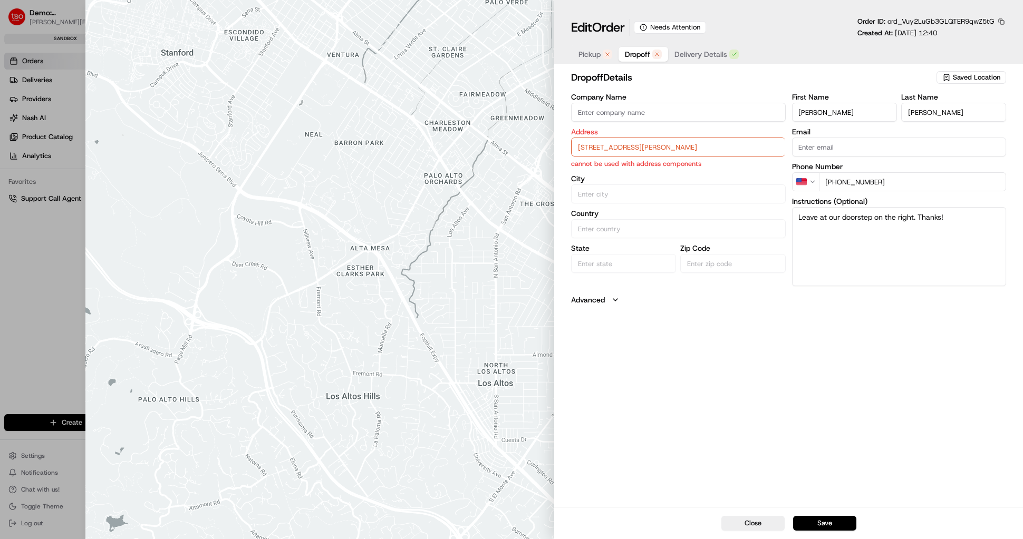
click at [592, 49] on span "Pickup" at bounding box center [589, 54] width 22 height 11
click at [599, 153] on input "6185 Retail Rd, Dallas, TX 75231, USA" at bounding box center [678, 147] width 215 height 19
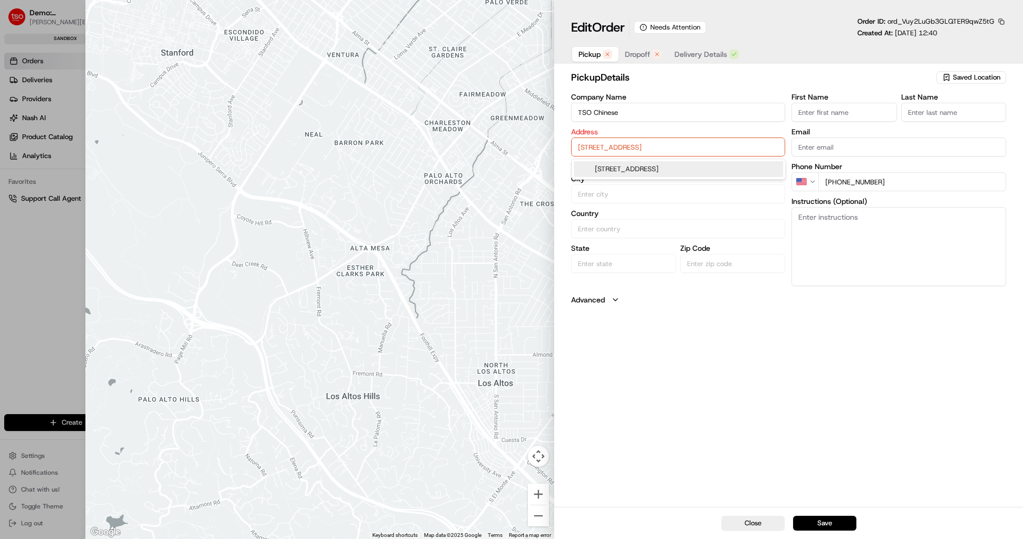
drag, startPoint x: 611, startPoint y: 169, endPoint x: 615, endPoint y: 146, distance: 23.0
click at [612, 169] on div "6185 Retail Rd, Dallas, TX 75231, USA" at bounding box center [678, 169] width 209 height 16
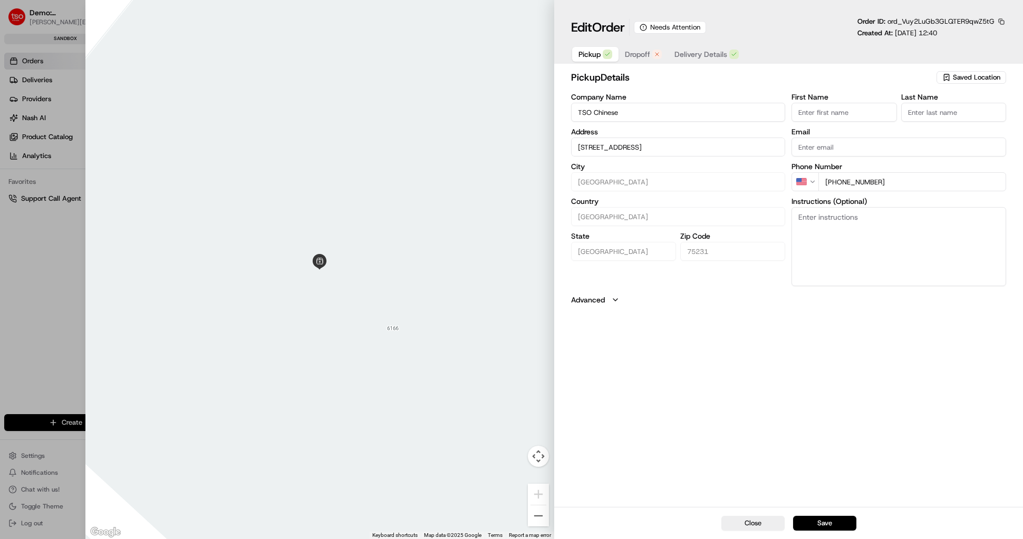
click at [640, 52] on span "Dropoff" at bounding box center [637, 54] width 25 height 11
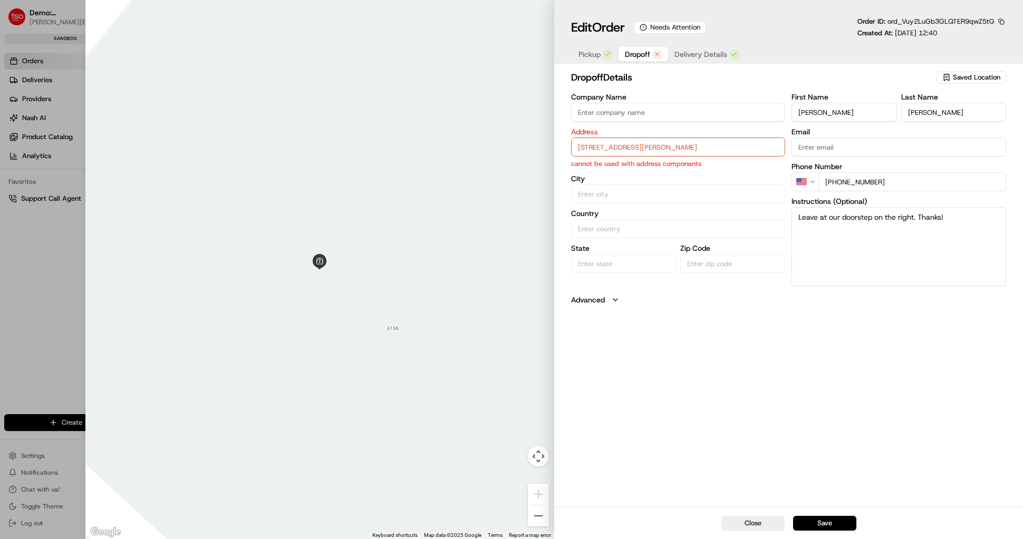
click at [614, 146] on input "14208 Hughes Ln House, Dallas TX 75254" at bounding box center [678, 147] width 215 height 19
click at [615, 163] on div "14208 Hughes Lane, Dallas, TX" at bounding box center [678, 169] width 209 height 16
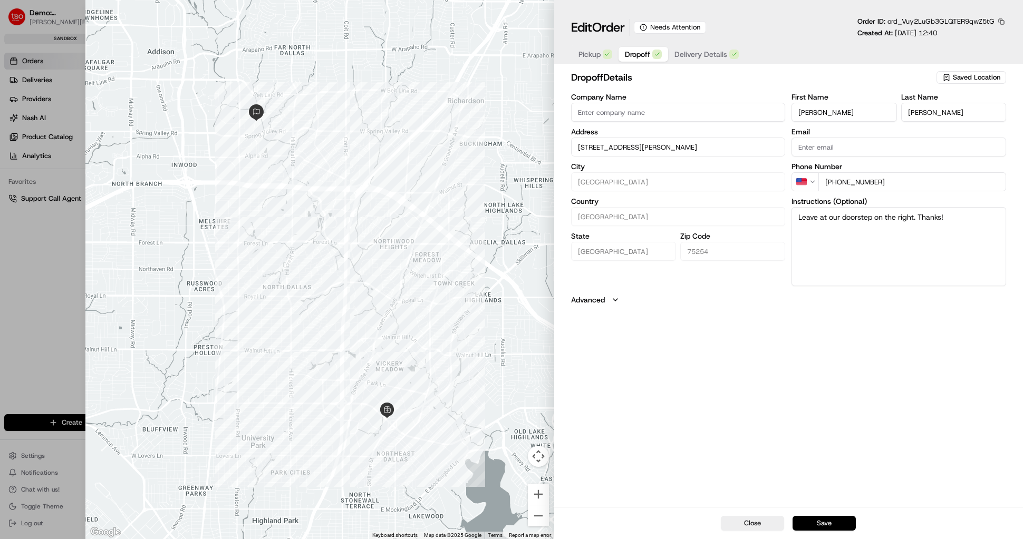
click at [820, 525] on button "Save" at bounding box center [824, 523] width 63 height 15
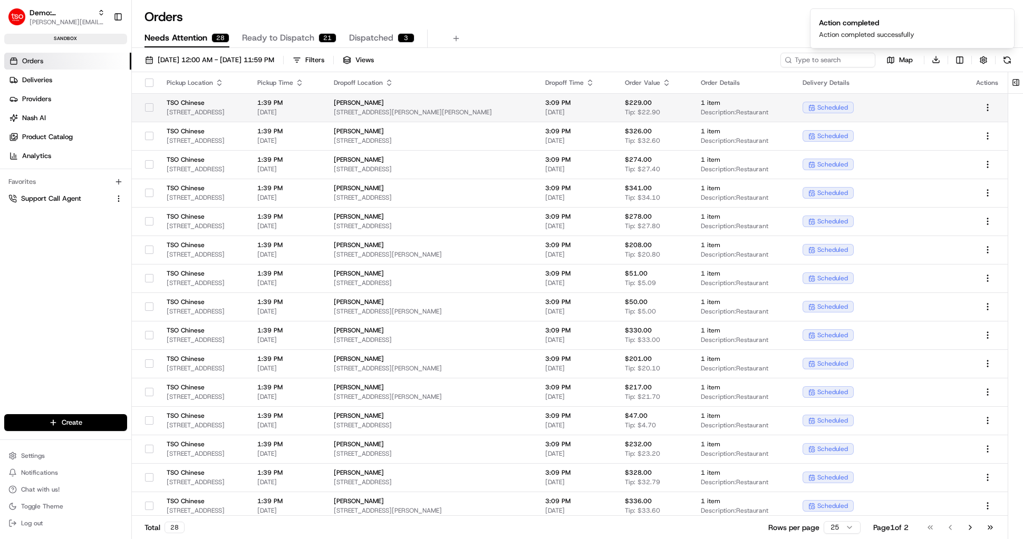
click at [179, 105] on span "TSO Chinese" at bounding box center [204, 103] width 74 height 8
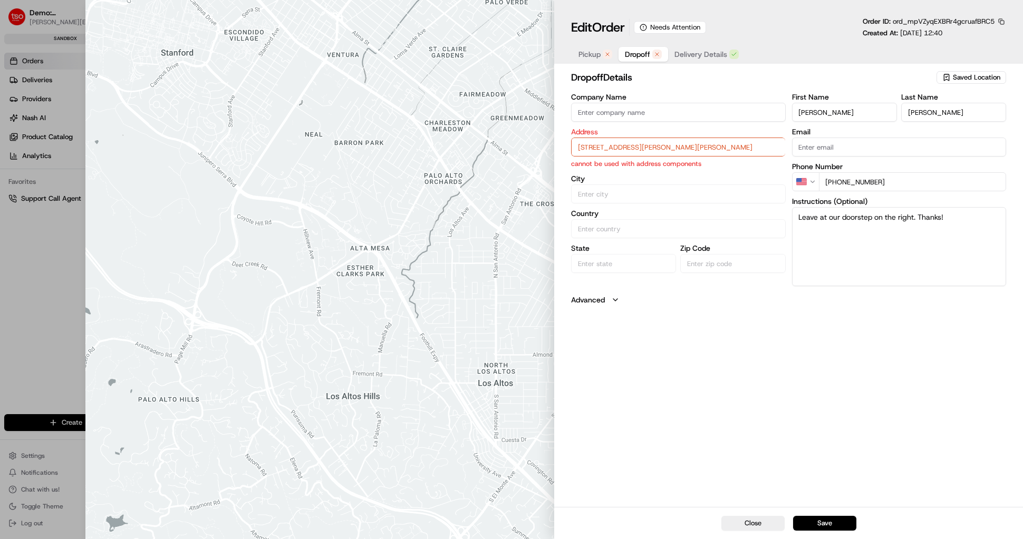
click at [594, 56] on span "Pickup" at bounding box center [589, 54] width 22 height 11
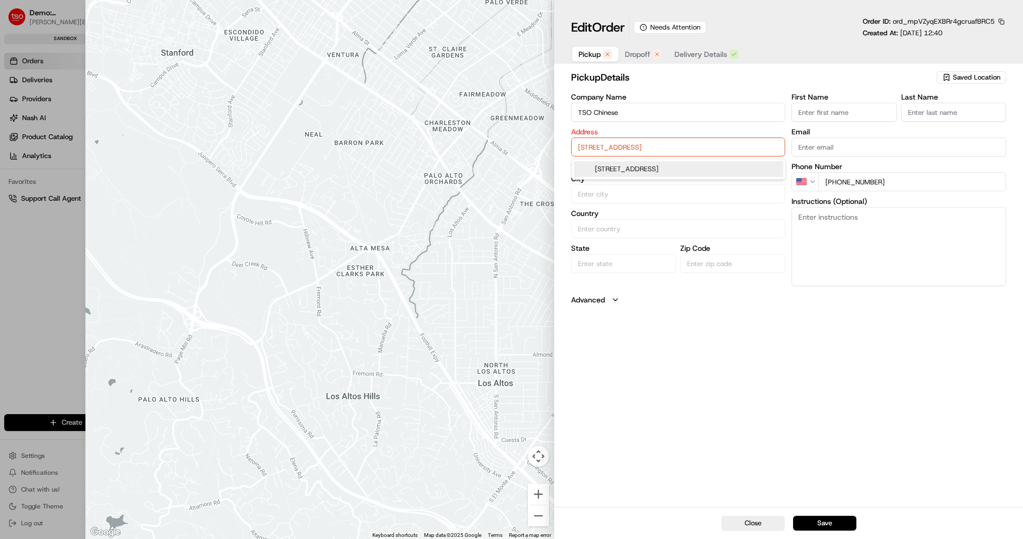
click at [609, 141] on input "6185 Retail Rd, Dallas, TX 75231, USA" at bounding box center [678, 147] width 215 height 19
click at [606, 166] on div "6185 Retail Rd, Dallas, TX 75231, USA" at bounding box center [678, 169] width 209 height 16
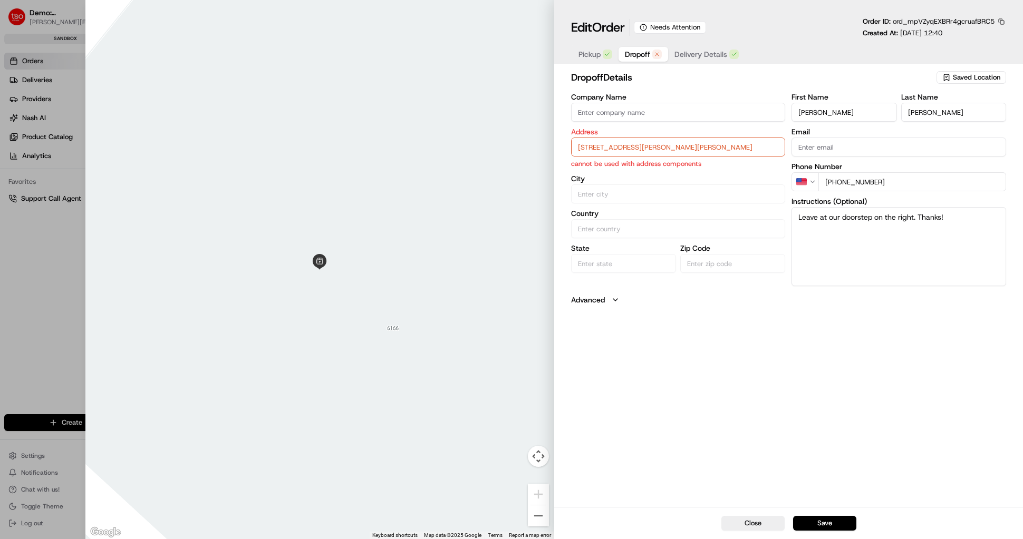
click at [632, 55] on span "Dropoff" at bounding box center [637, 54] width 25 height 11
click at [619, 152] on input "1134 Annie Oakley Dr, Anna TX 75409" at bounding box center [678, 147] width 215 height 19
click at [620, 168] on div "1134 Annie Oakley Dr, Anna, TX 75409" at bounding box center [678, 169] width 209 height 16
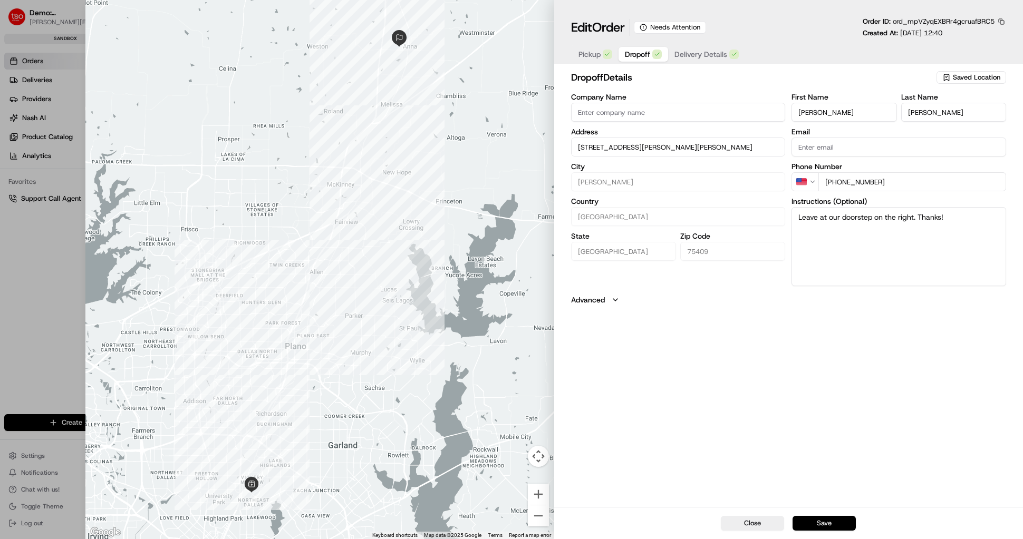
click at [819, 523] on button "Save" at bounding box center [824, 523] width 63 height 15
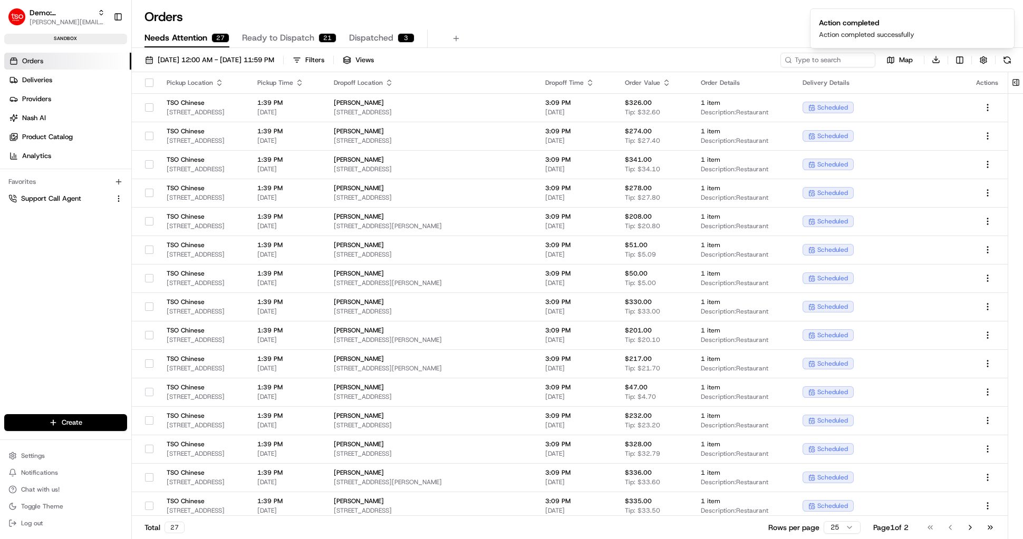
click at [291, 37] on span "Ready to Dispatch" at bounding box center [278, 38] width 72 height 13
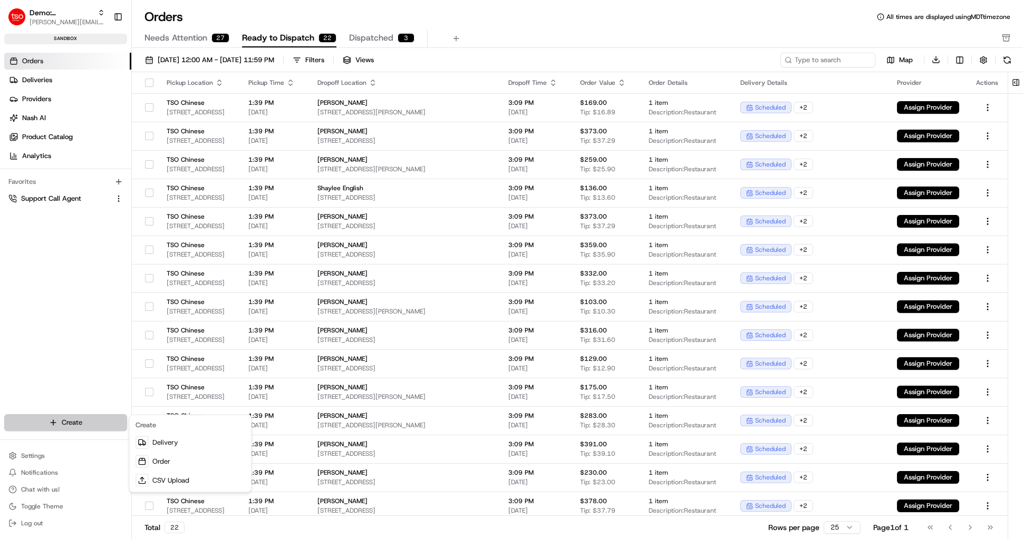
click at [29, 458] on html "Demo: Benny benny@usenash.com Toggle Sidebar sandbox Orders Deliveries Provider…" at bounding box center [511, 269] width 1023 height 539
click at [59, 457] on html "Demo: Benny benny@usenash.com Toggle Sidebar sandbox Orders Deliveries Provider…" at bounding box center [511, 269] width 1023 height 539
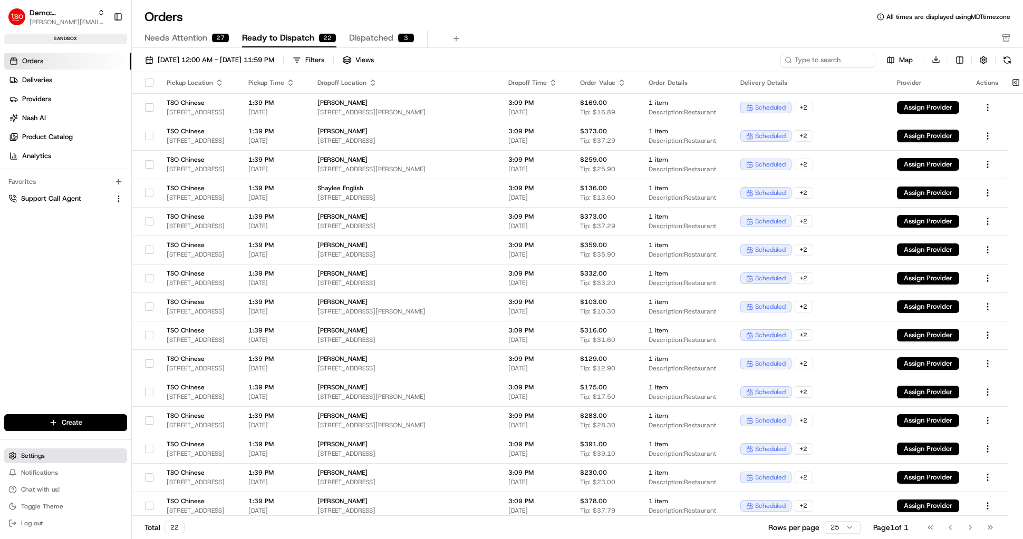
click at [46, 452] on button "Settings" at bounding box center [65, 456] width 123 height 15
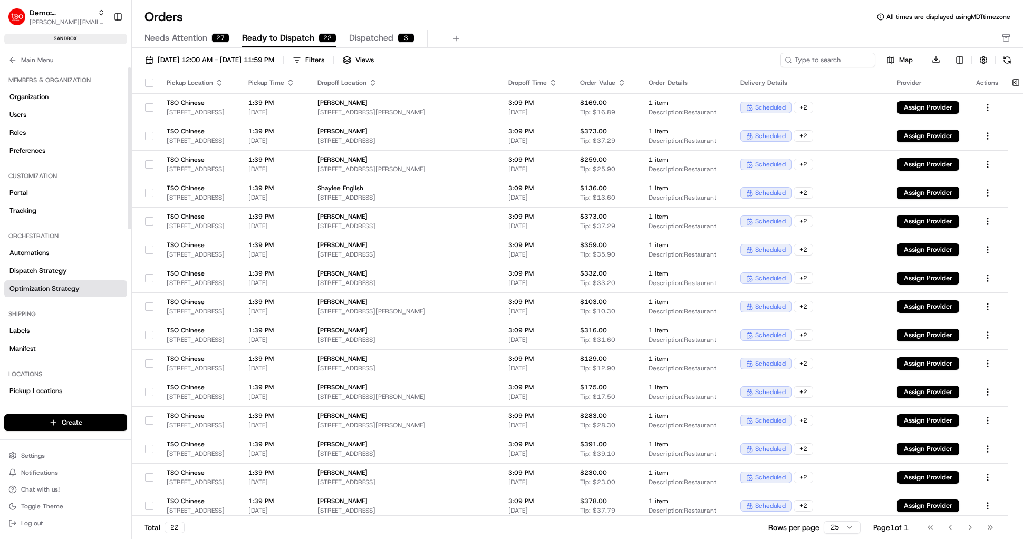
click at [50, 295] on link "Optimization Strategy" at bounding box center [65, 289] width 123 height 17
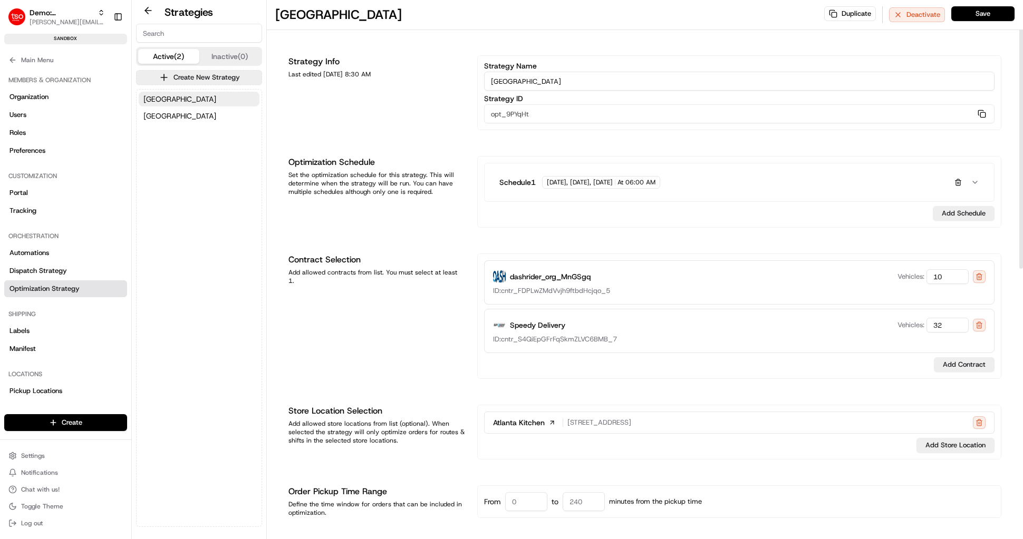
click at [543, 85] on input "Atlanta" at bounding box center [739, 81] width 510 height 19
type input "Austin"
click at [988, 16] on button "Save" at bounding box center [982, 13] width 63 height 15
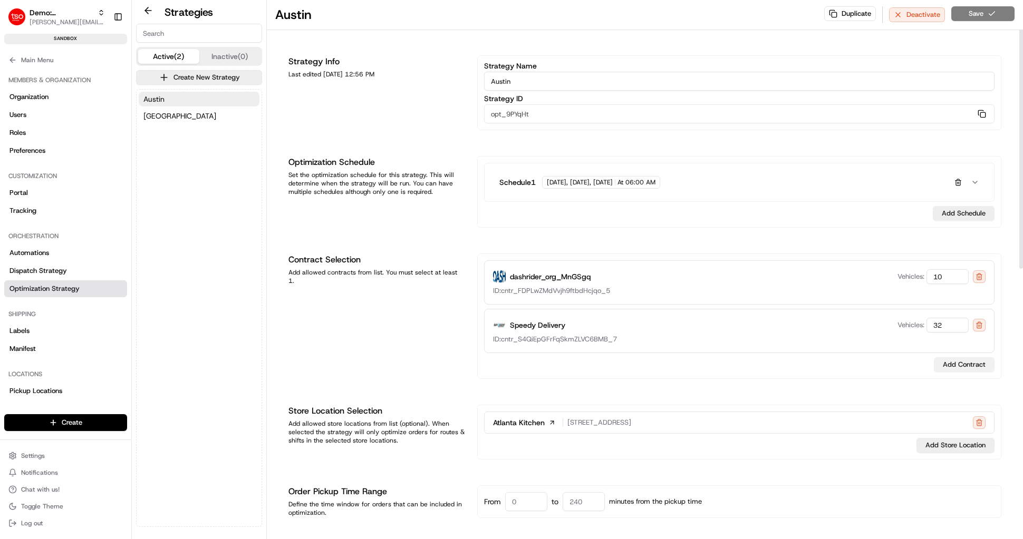
click at [956, 361] on button "Add Contract" at bounding box center [964, 365] width 61 height 15
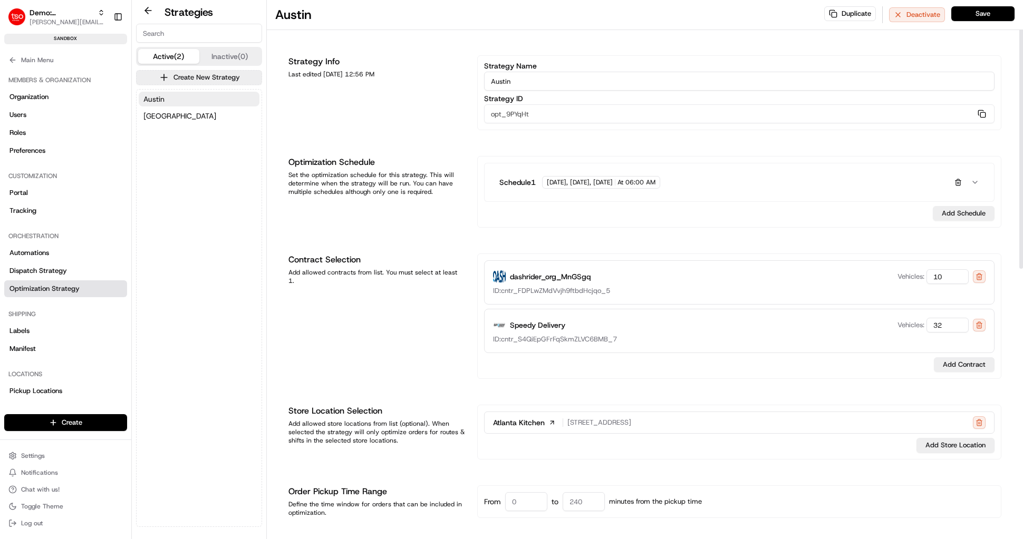
click at [517, 423] on span "Atlanta Kitchen" at bounding box center [519, 423] width 52 height 11
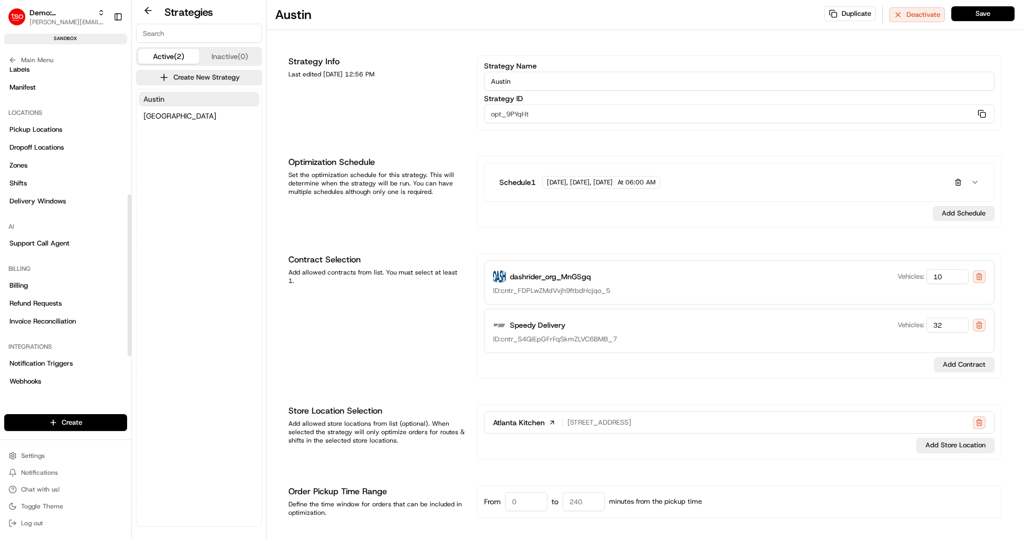
scroll to position [257, 0]
drag, startPoint x: 131, startPoint y: 217, endPoint x: 129, endPoint y: 275, distance: 57.5
click at [129, 275] on div at bounding box center [129, 231] width 4 height 329
click at [44, 137] on span "Pickup Locations" at bounding box center [35, 133] width 53 height 9
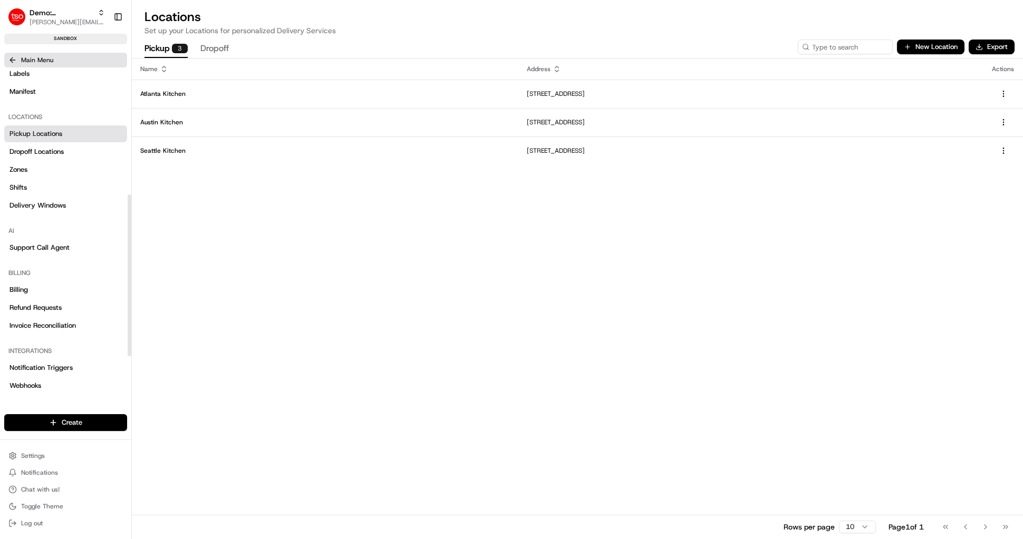
click at [16, 59] on icon at bounding box center [12, 60] width 8 height 8
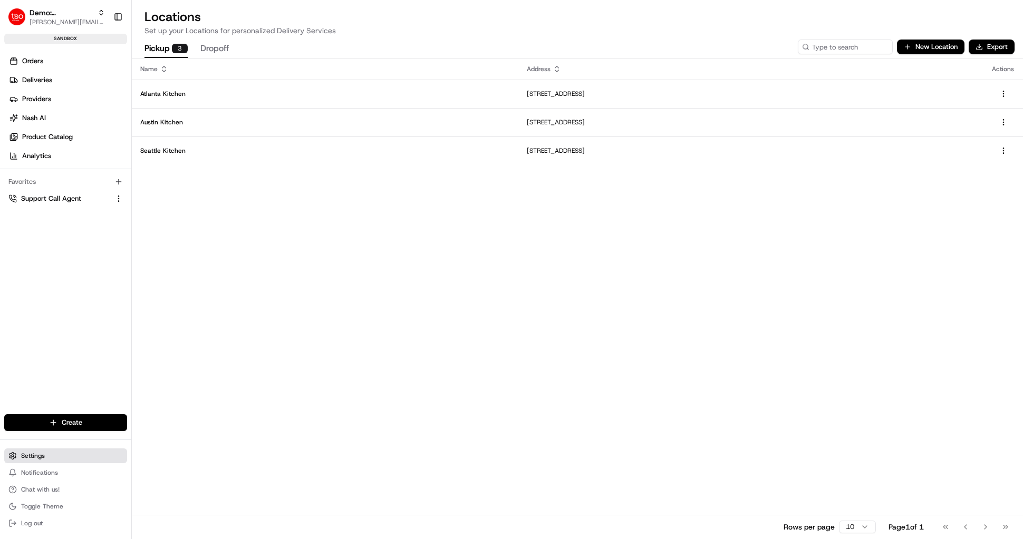
click at [38, 461] on button "Settings" at bounding box center [65, 456] width 123 height 15
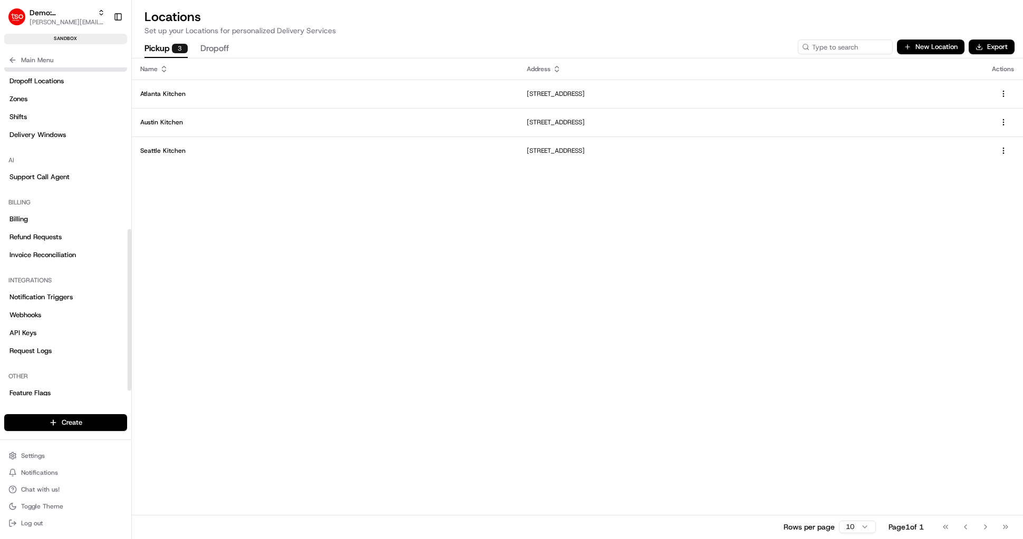
scroll to position [337, 0]
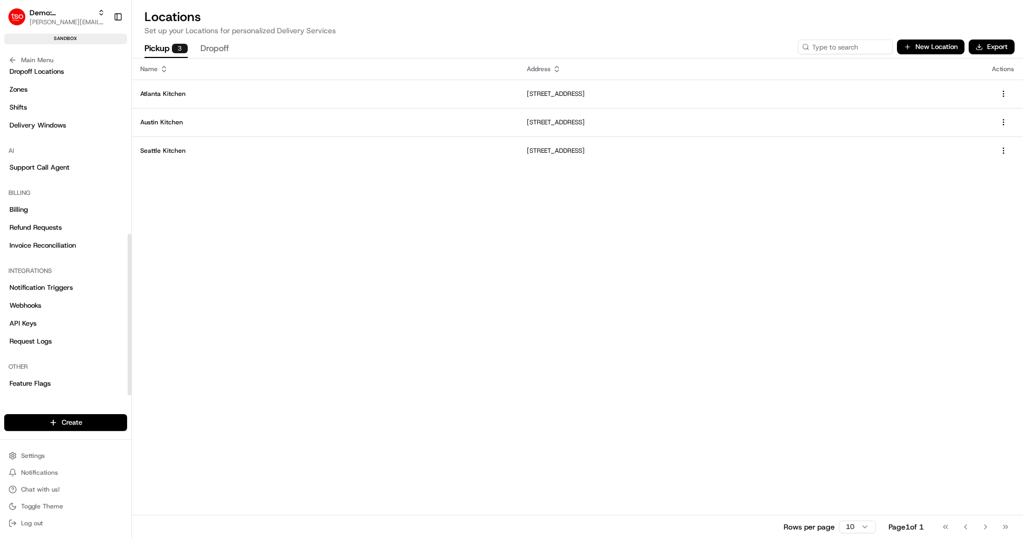
drag, startPoint x: 131, startPoint y: 317, endPoint x: 130, endPoint y: 400, distance: 82.3
click at [130, 395] on div at bounding box center [130, 315] width 4 height 162
click at [17, 62] on button "Main Menu" at bounding box center [65, 60] width 123 height 15
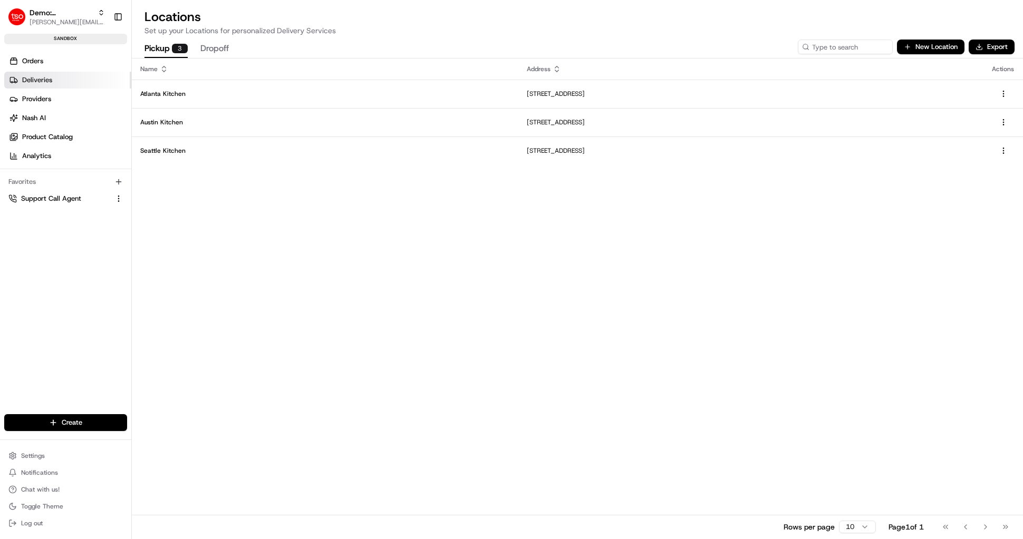
click at [95, 83] on link "Deliveries" at bounding box center [67, 80] width 127 height 17
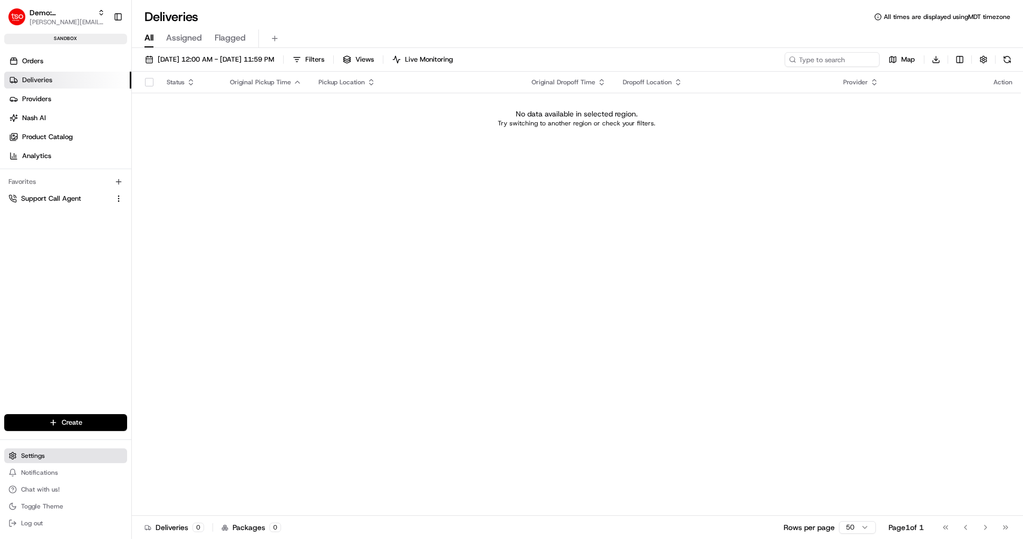
click at [40, 455] on span "Settings" at bounding box center [33, 456] width 24 height 8
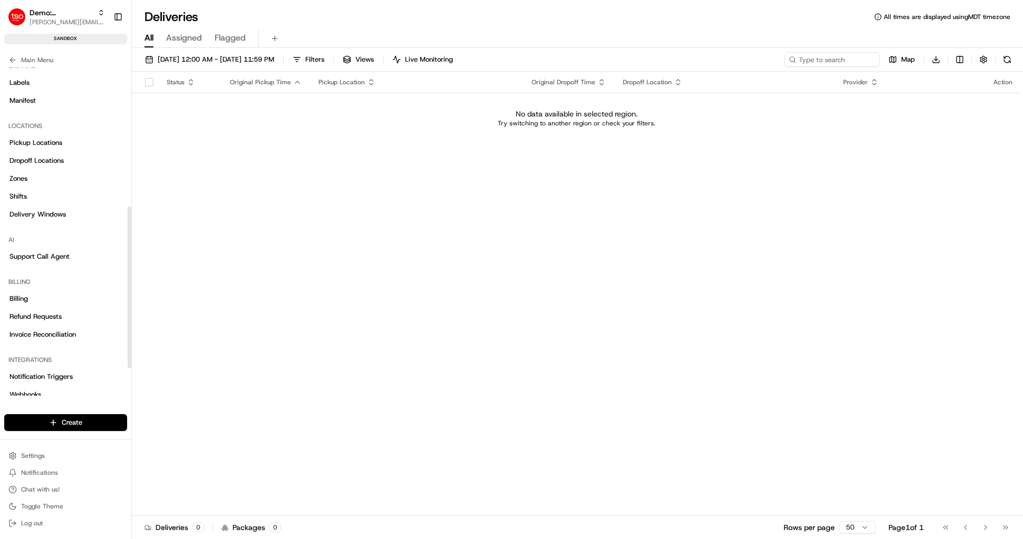
scroll to position [242, 0]
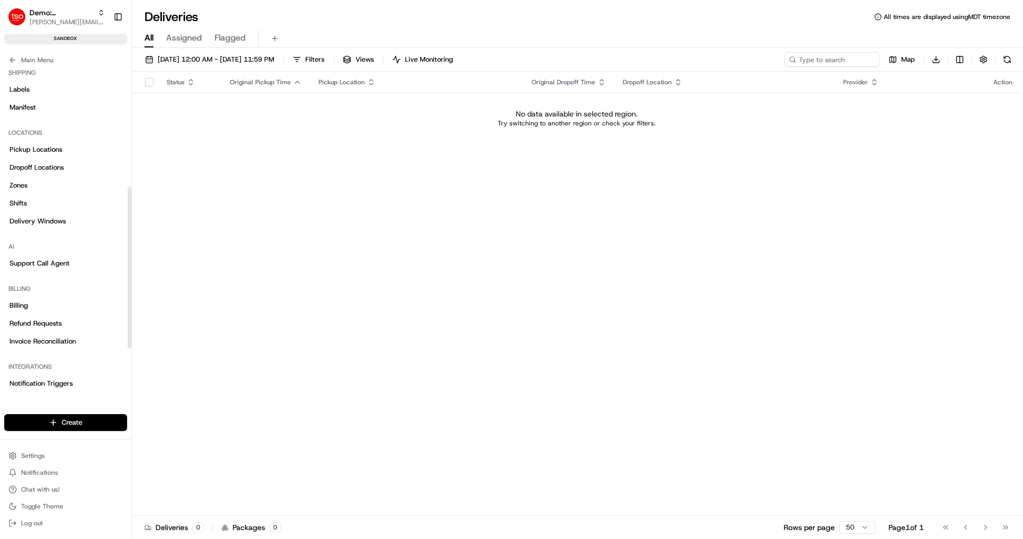
drag, startPoint x: 130, startPoint y: 322, endPoint x: 131, endPoint y: 275, distance: 47.5
click at [131, 275] on div at bounding box center [130, 268] width 4 height 162
click at [66, 154] on link "Pickup Locations" at bounding box center [65, 149] width 123 height 17
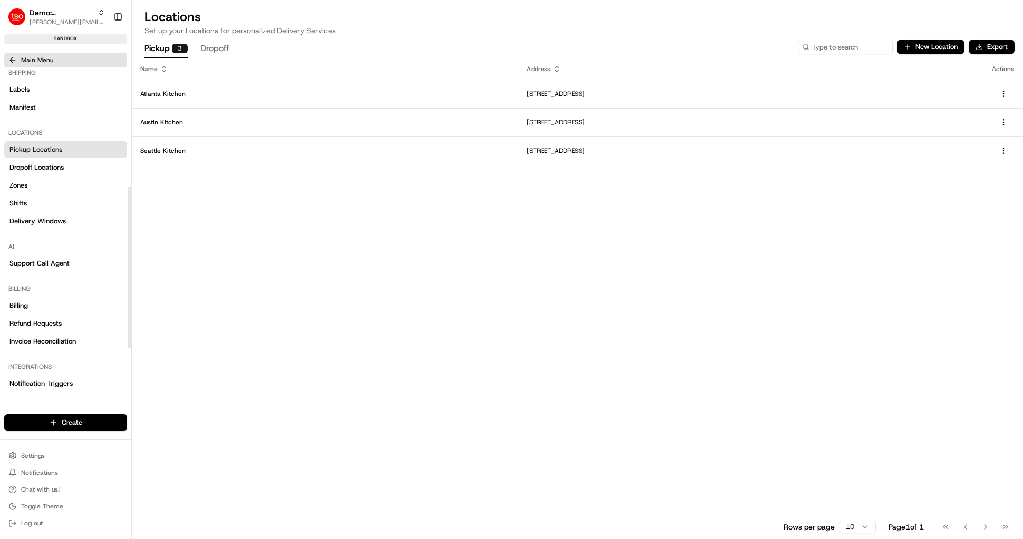
click at [14, 61] on icon at bounding box center [12, 60] width 8 height 8
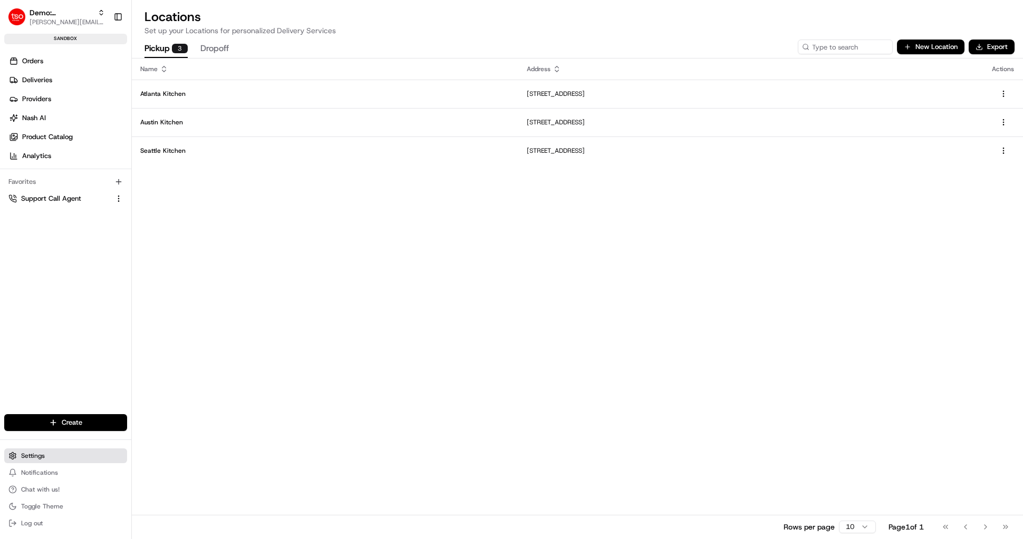
click at [36, 458] on span "Settings" at bounding box center [33, 456] width 24 height 8
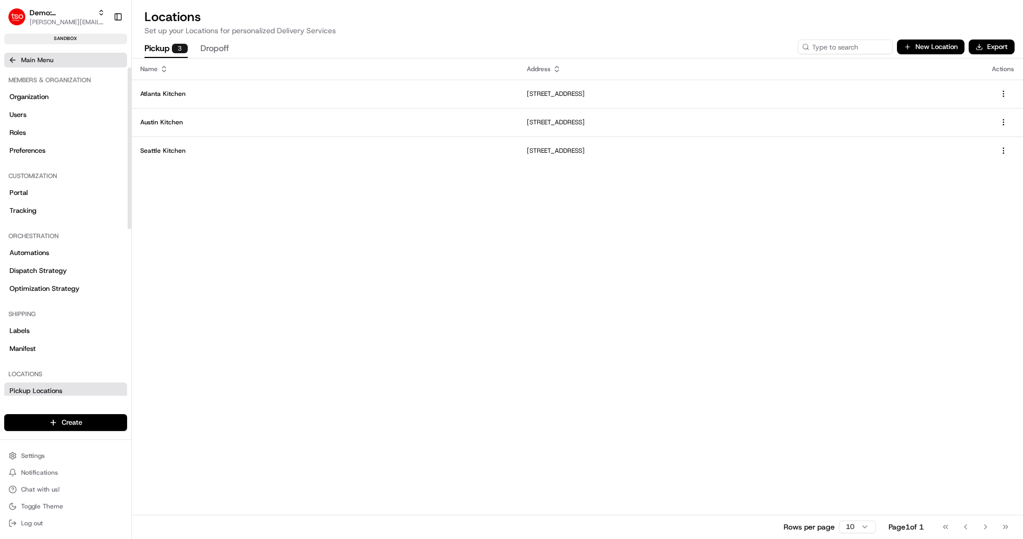
click at [13, 57] on icon at bounding box center [12, 60] width 8 height 8
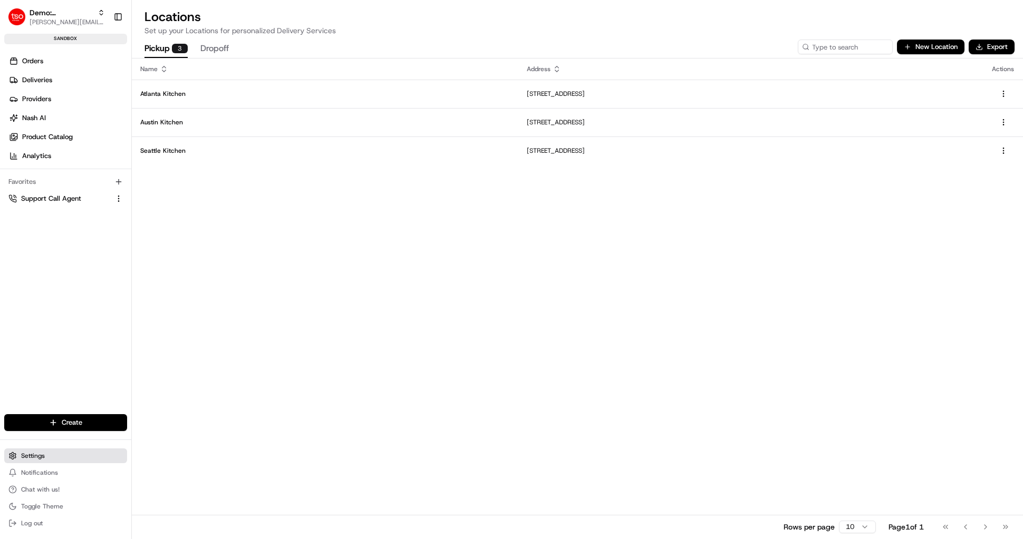
click at [30, 453] on span "Settings" at bounding box center [33, 456] width 24 height 8
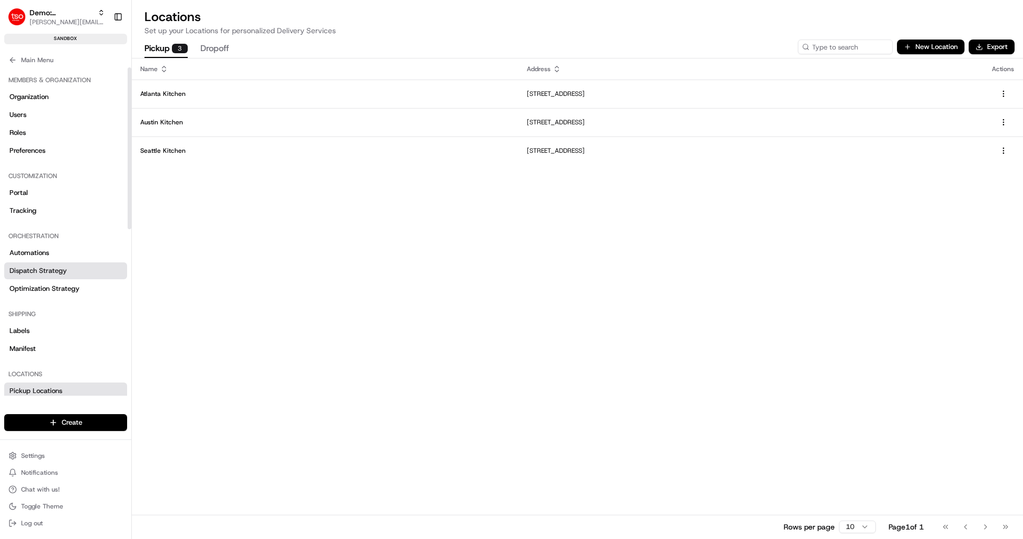
click at [42, 276] on link "Dispatch Strategy" at bounding box center [65, 271] width 123 height 17
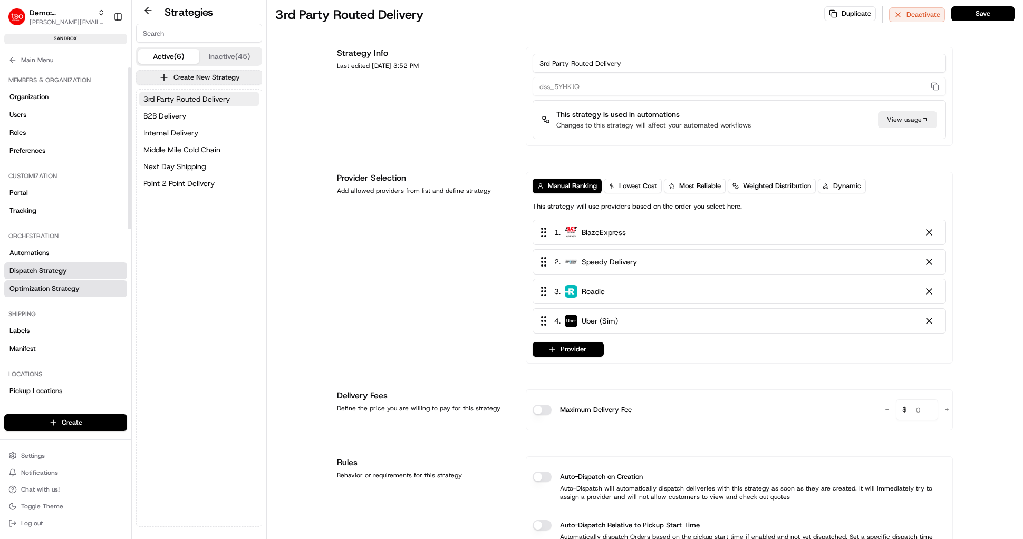
click at [46, 284] on span "Optimization Strategy" at bounding box center [44, 288] width 70 height 9
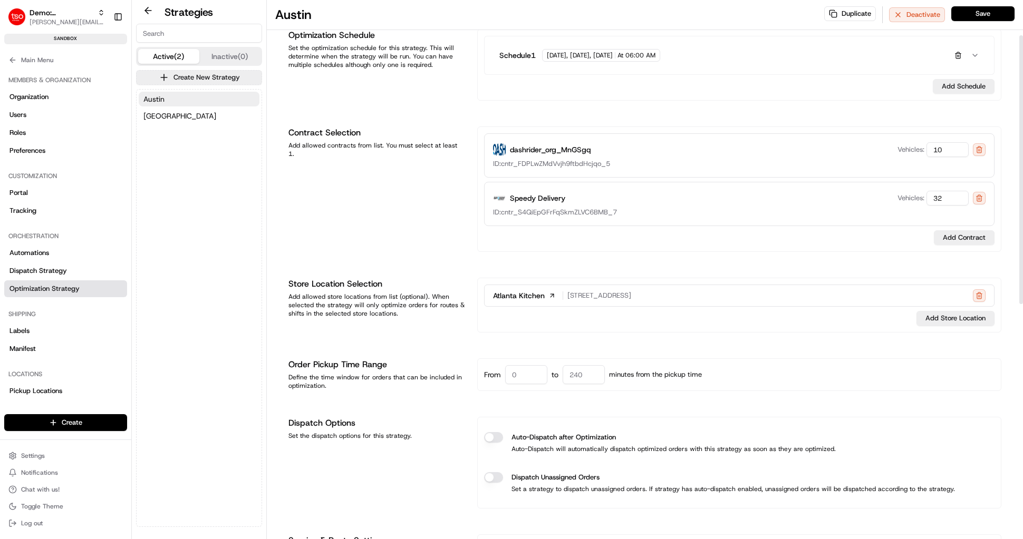
scroll to position [163, 0]
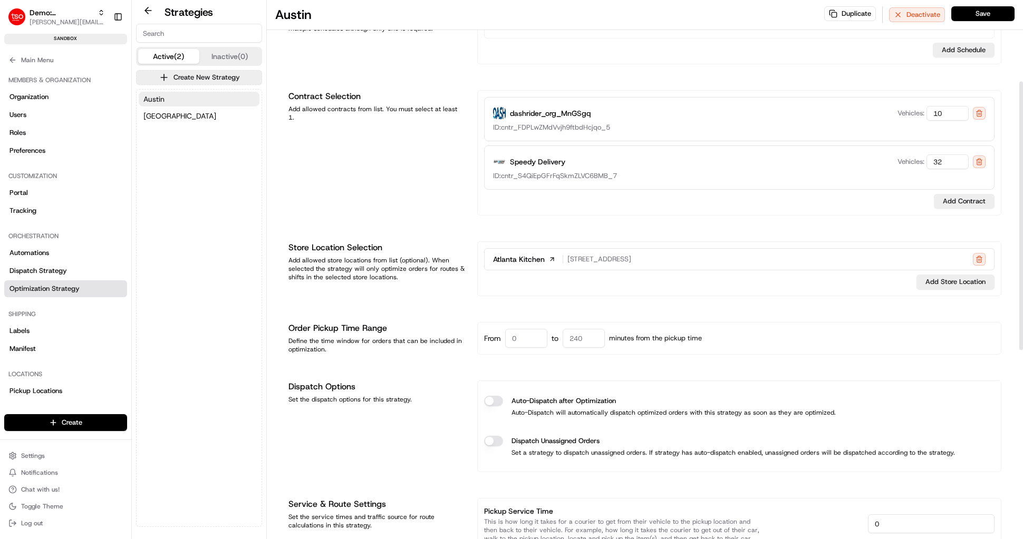
click at [532, 266] on div "Atlanta Kitchen" at bounding box center [525, 259] width 65 height 13
click at [551, 258] on button at bounding box center [552, 259] width 13 height 13
click at [972, 281] on button "Add Store Location" at bounding box center [955, 282] width 78 height 15
click at [939, 341] on span "Austin Kitchen" at bounding box center [954, 338] width 130 height 9
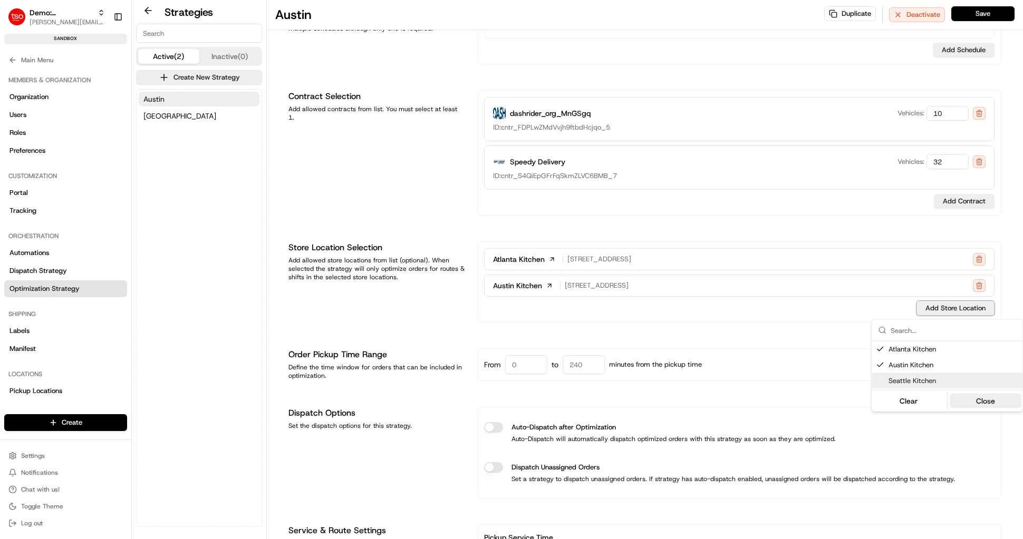
click at [969, 403] on button "Close" at bounding box center [986, 401] width 72 height 15
click at [974, 257] on button at bounding box center [979, 259] width 13 height 13
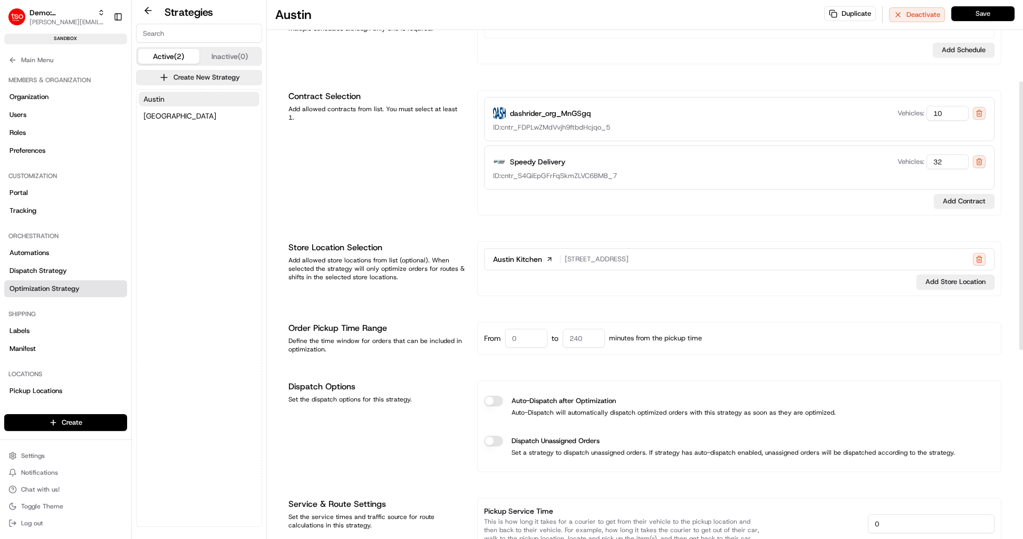
click at [974, 15] on button "Save" at bounding box center [982, 13] width 63 height 15
click at [15, 57] on icon at bounding box center [12, 60] width 8 height 8
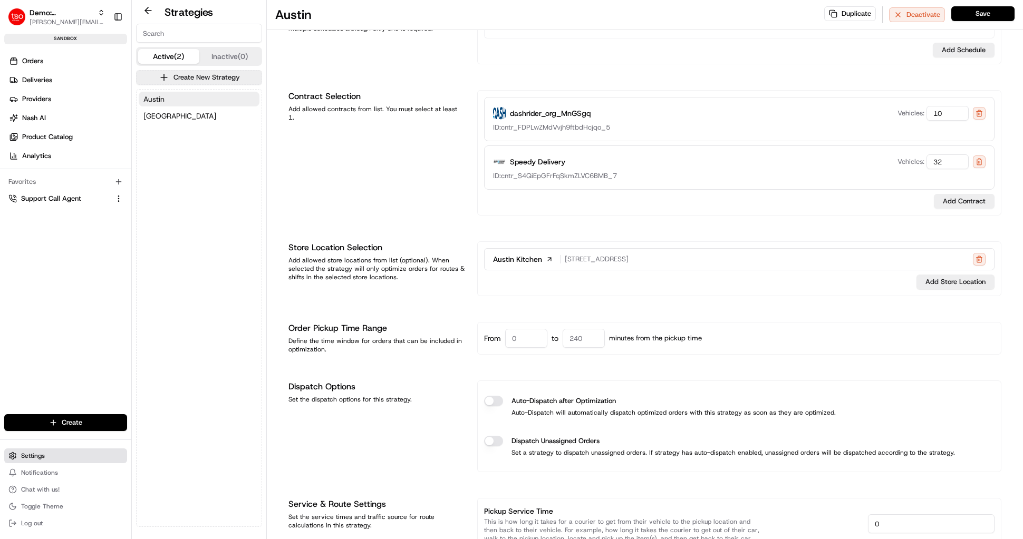
click at [42, 459] on span "Settings" at bounding box center [33, 456] width 24 height 8
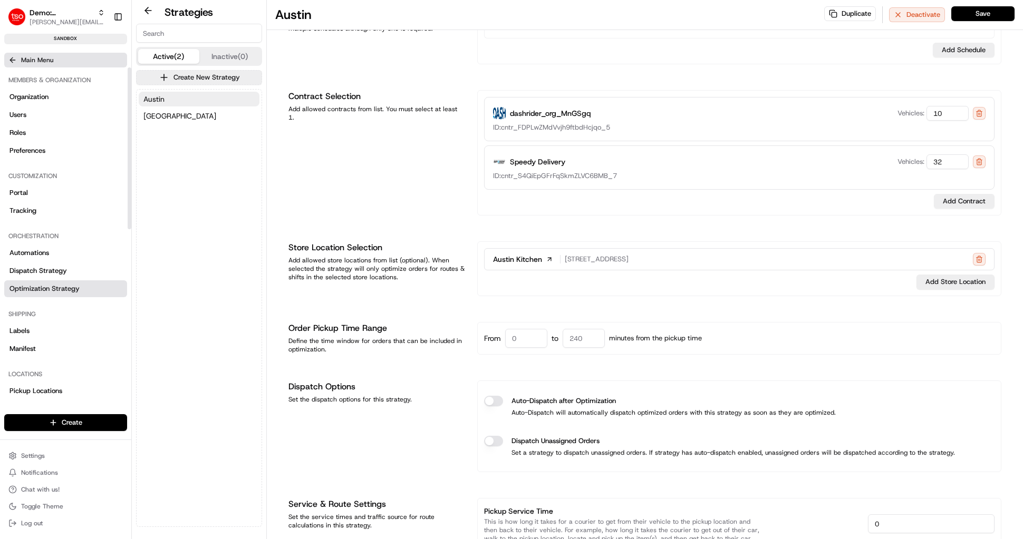
click at [12, 58] on icon at bounding box center [11, 59] width 3 height 5
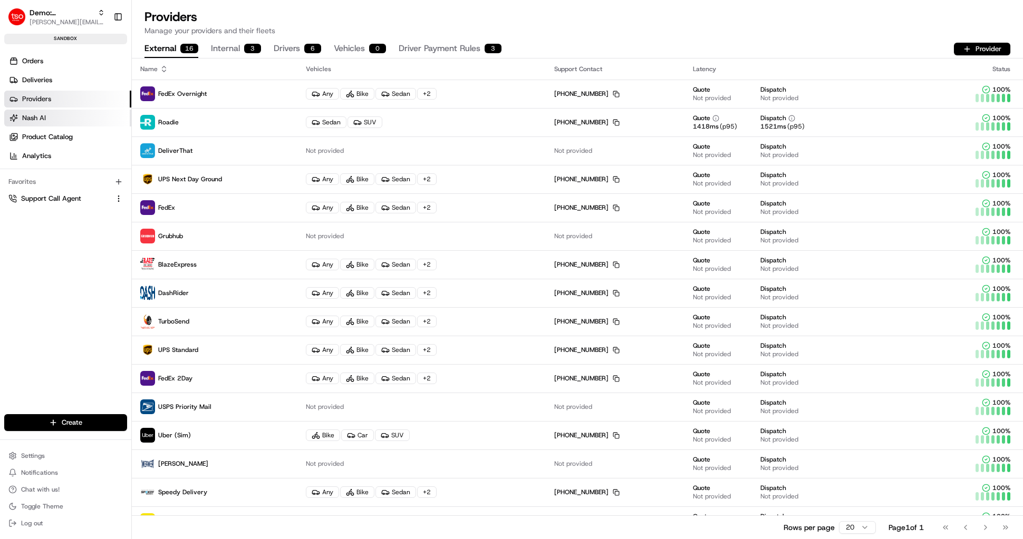
click at [42, 117] on span "Nash AI" at bounding box center [34, 117] width 24 height 9
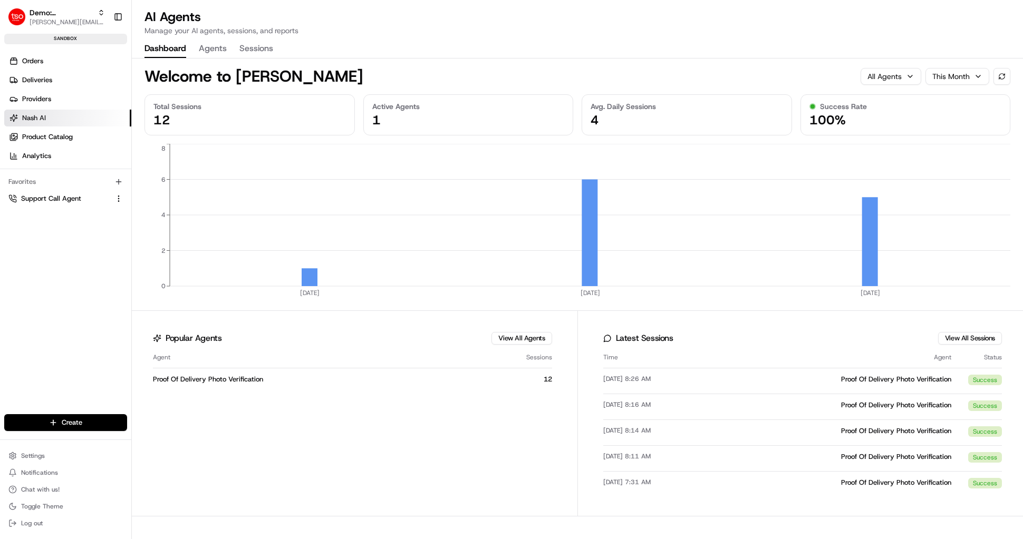
click at [209, 50] on button "Agents" at bounding box center [213, 49] width 28 height 18
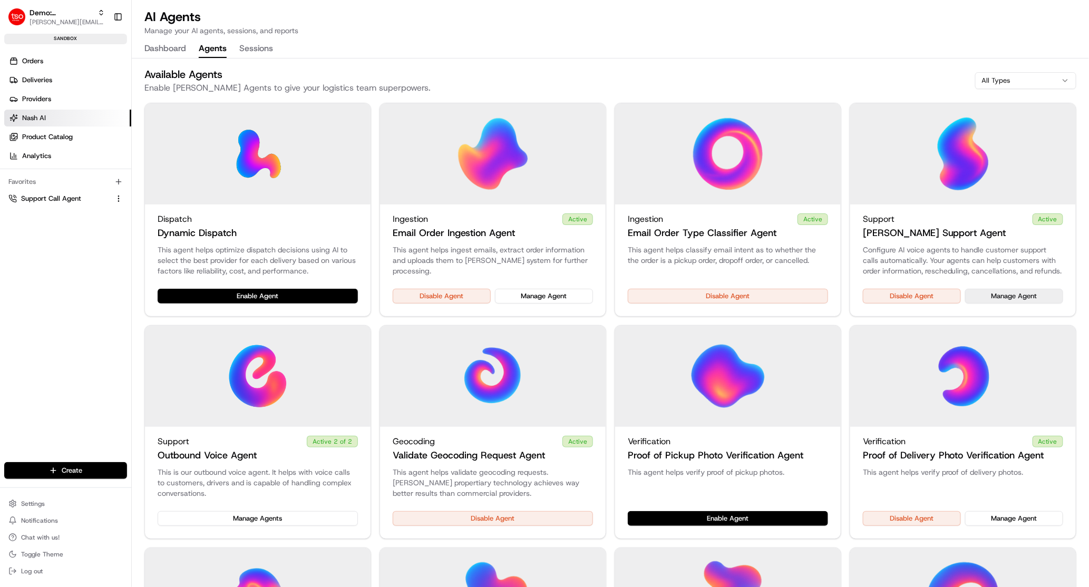
click at [993, 300] on button "Manage Agent" at bounding box center [1015, 296] width 98 height 15
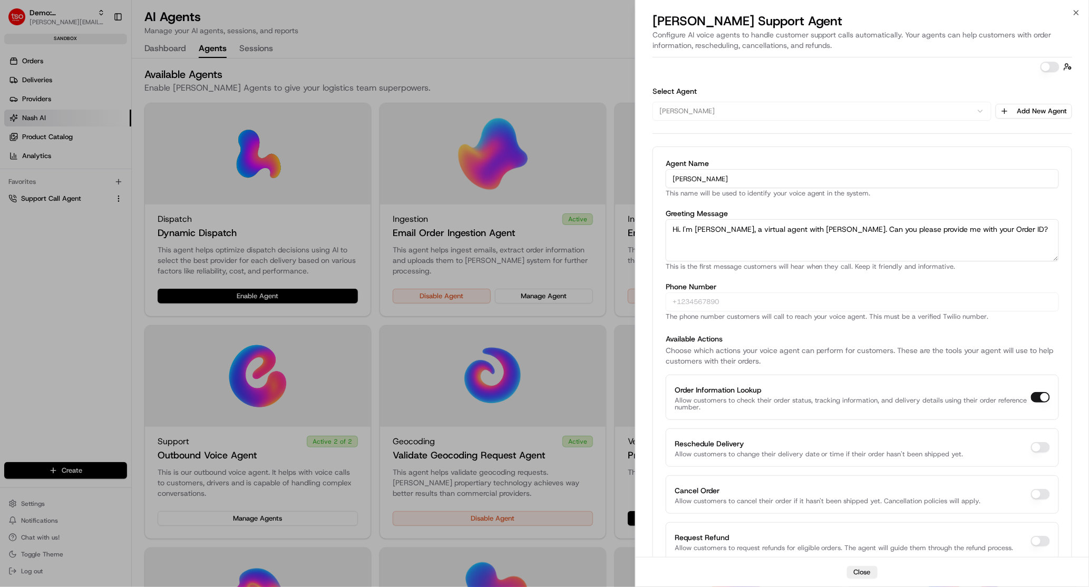
scroll to position [46, 0]
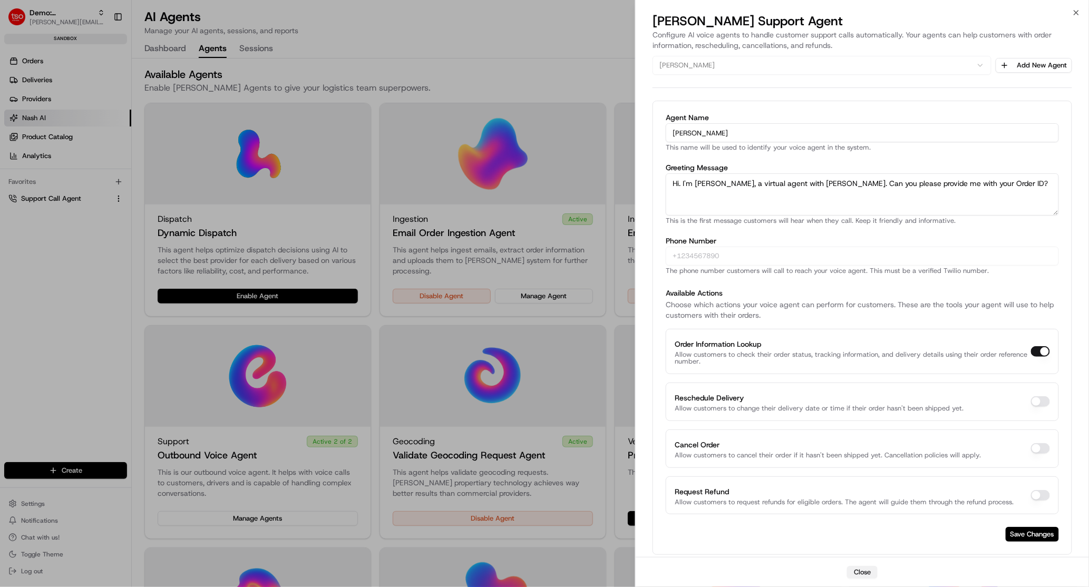
click at [866, 539] on button "Close" at bounding box center [862, 572] width 31 height 13
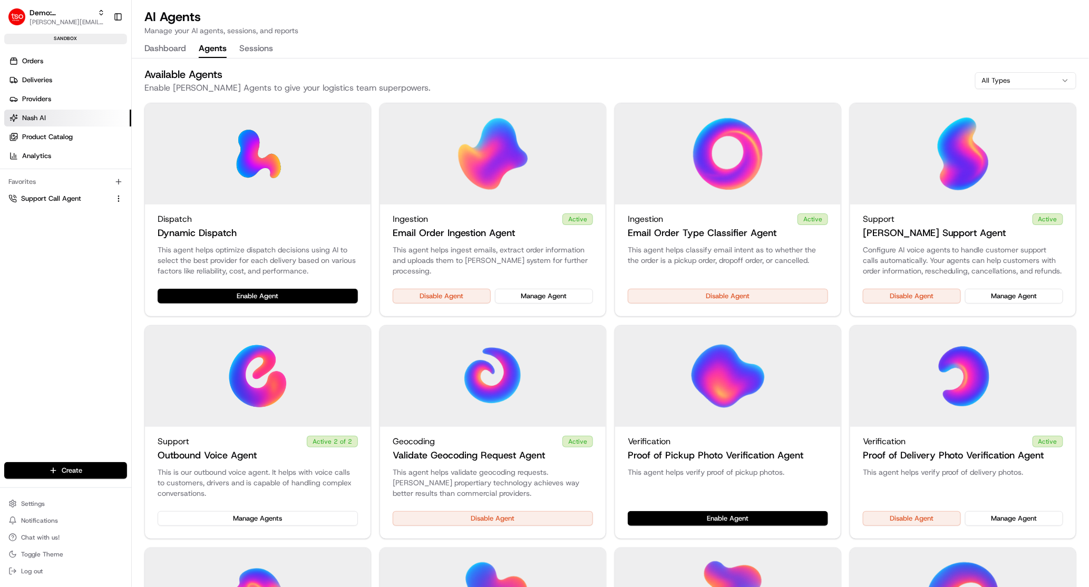
click at [81, 363] on div "Orders Deliveries Providers [PERSON_NAME] Product Catalog Analytics Favorites S…" at bounding box center [65, 266] width 131 height 435
click at [60, 78] on link "Deliveries" at bounding box center [67, 80] width 127 height 17
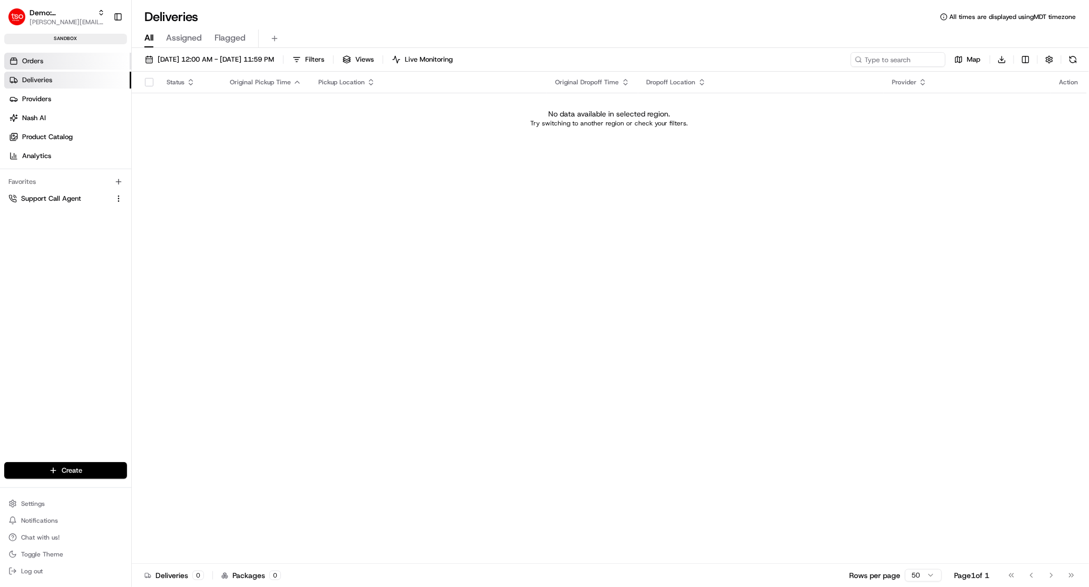
click at [48, 61] on link "Orders" at bounding box center [67, 61] width 127 height 17
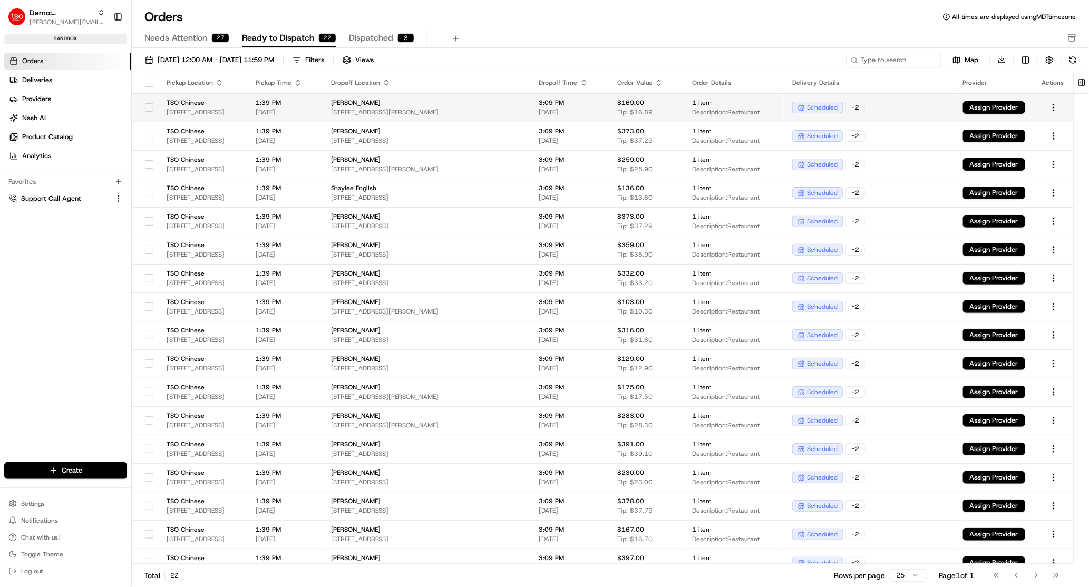
click at [148, 106] on button "button" at bounding box center [149, 107] width 8 height 8
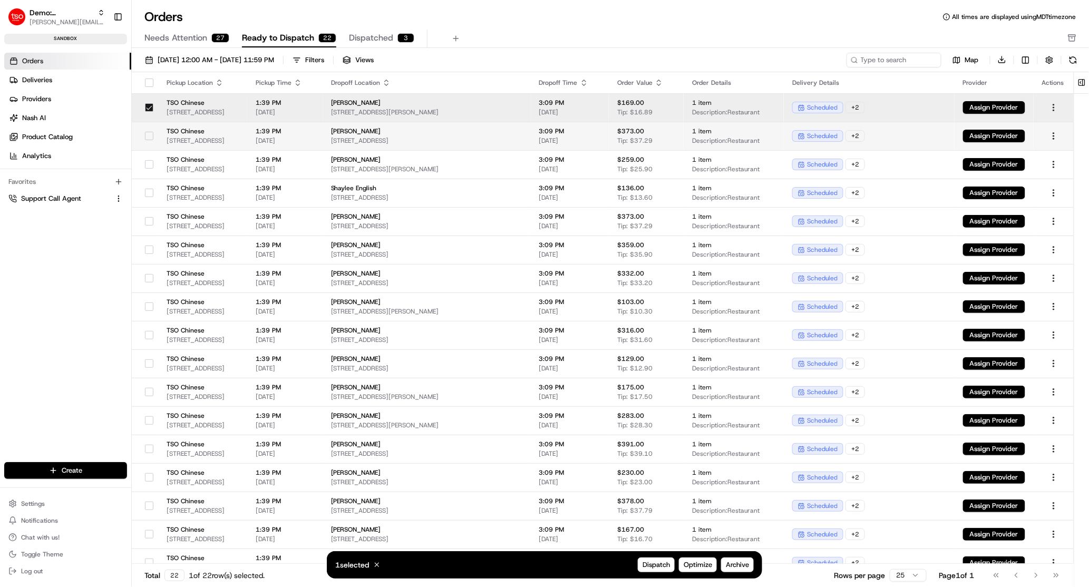
click at [150, 138] on button "button" at bounding box center [149, 136] width 8 height 8
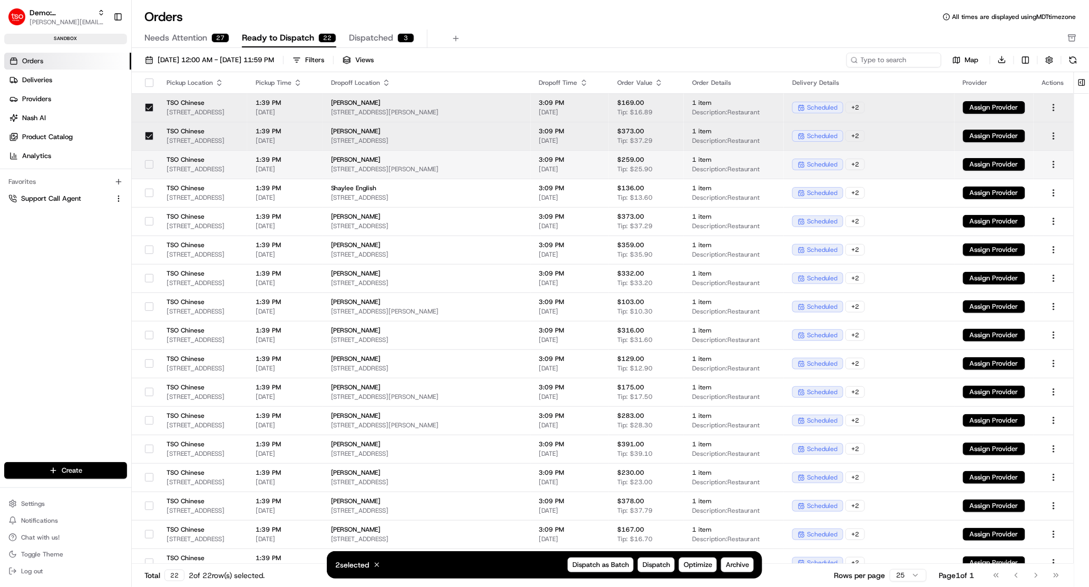
click at [149, 170] on div at bounding box center [149, 164] width 18 height 17
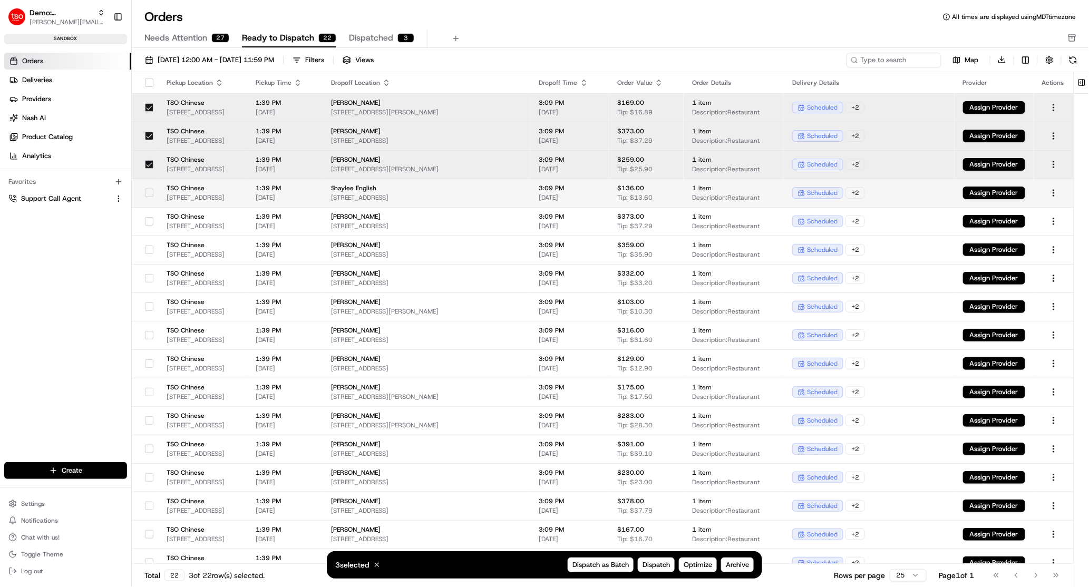
click at [149, 197] on button "button" at bounding box center [149, 193] width 8 height 8
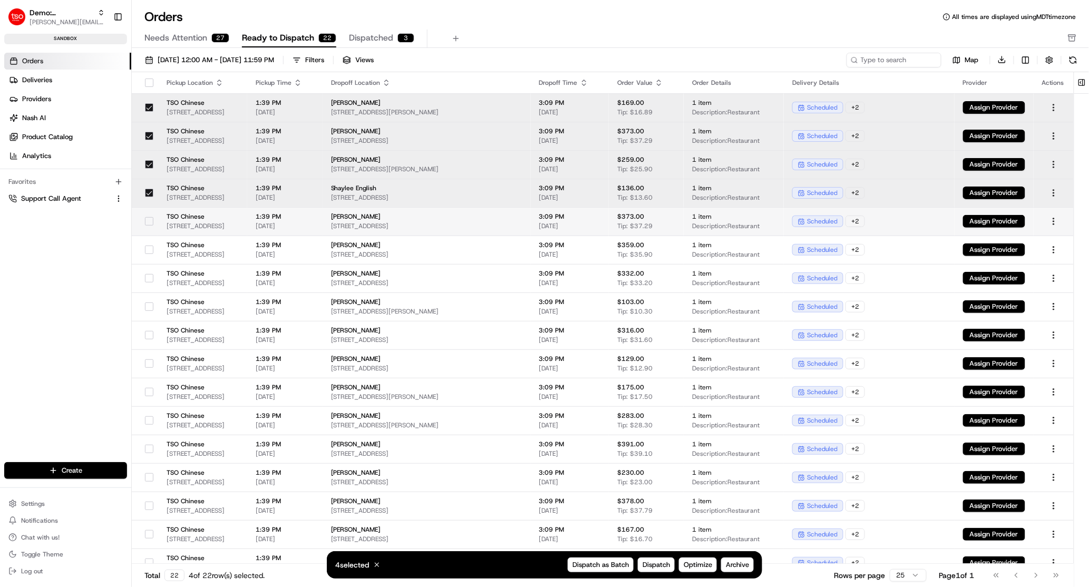
click at [147, 223] on button "button" at bounding box center [149, 221] width 8 height 8
click at [700, 539] on span "Optimize" at bounding box center [698, 565] width 28 height 9
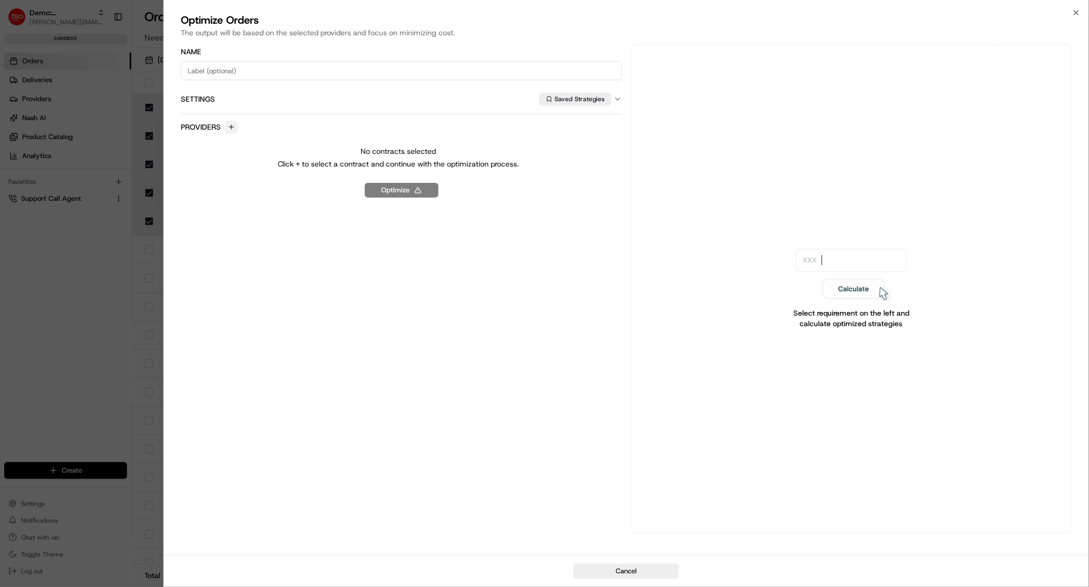
click at [233, 125] on button "button" at bounding box center [231, 127] width 13 height 13
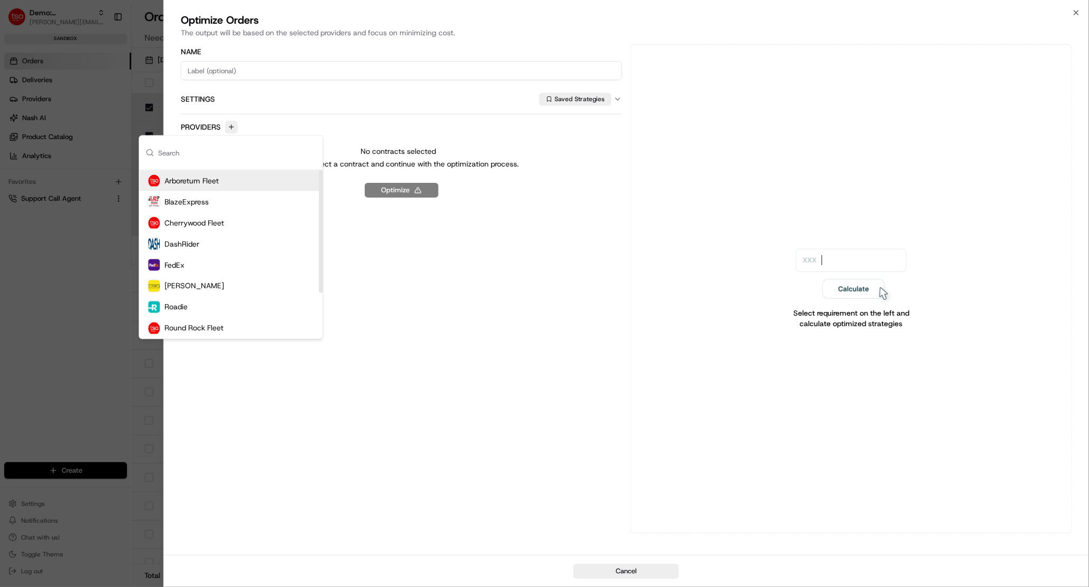
click at [219, 183] on span "Arboretum Fleet" at bounding box center [192, 181] width 54 height 11
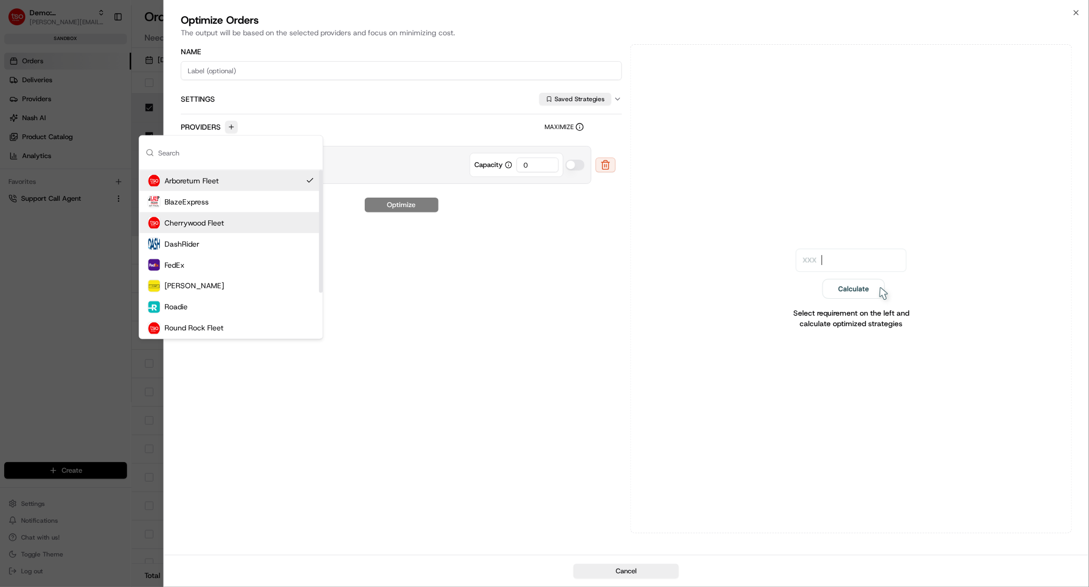
click at [536, 164] on input "0" at bounding box center [538, 165] width 42 height 15
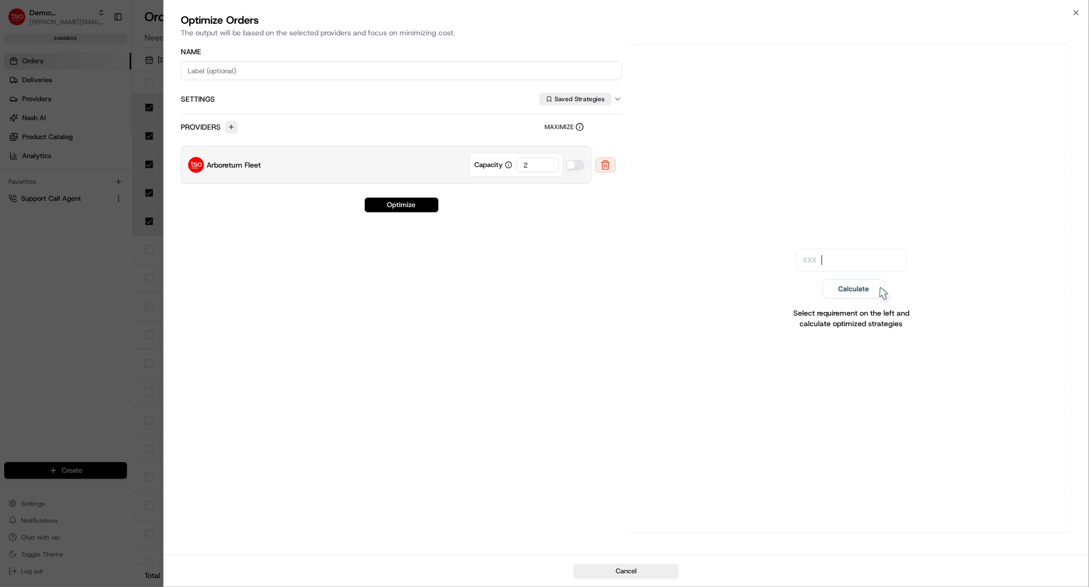
type input "2"
click at [571, 163] on button "button" at bounding box center [575, 165] width 19 height 11
click at [410, 207] on button "Optimize" at bounding box center [402, 205] width 74 height 15
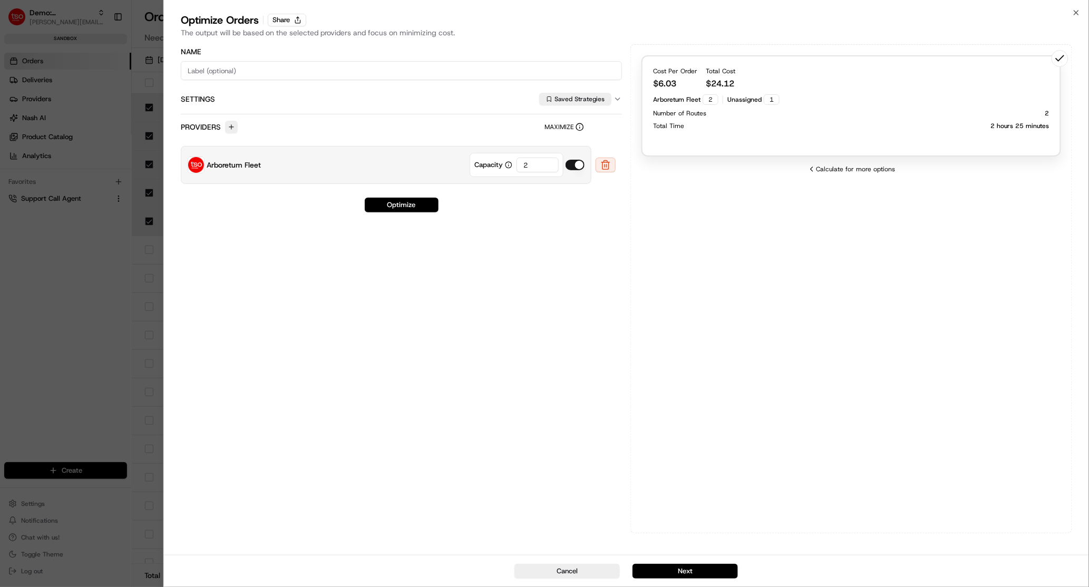
click at [779, 117] on div "Number of Routes 2" at bounding box center [851, 113] width 397 height 8
click at [695, 539] on button "Next" at bounding box center [685, 571] width 105 height 15
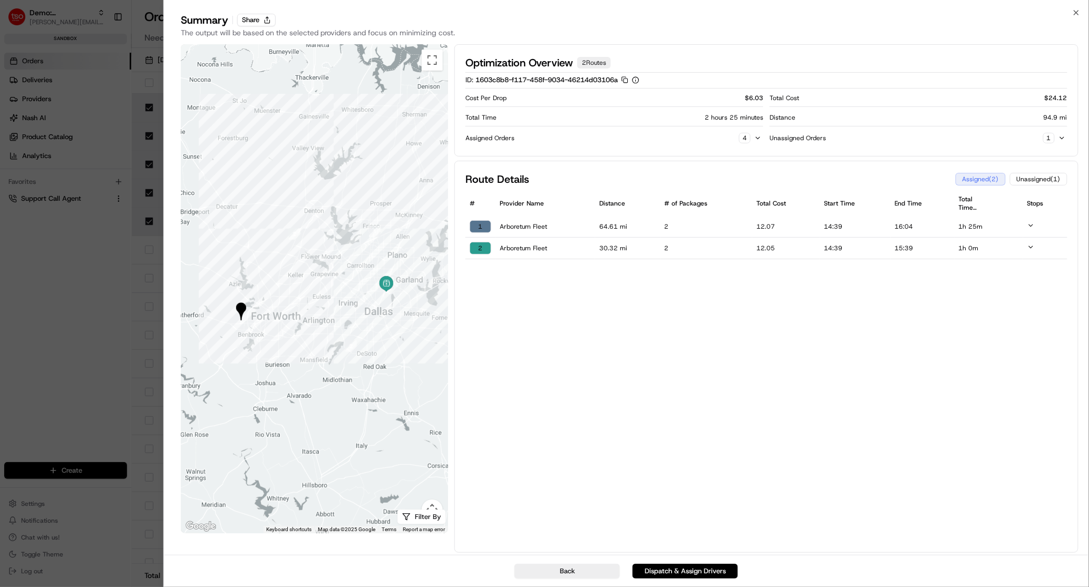
click at [595, 230] on td "Arboretum Fleet" at bounding box center [546, 227] width 100 height 22
click at [1022, 224] on icon at bounding box center [1031, 225] width 7 height 7
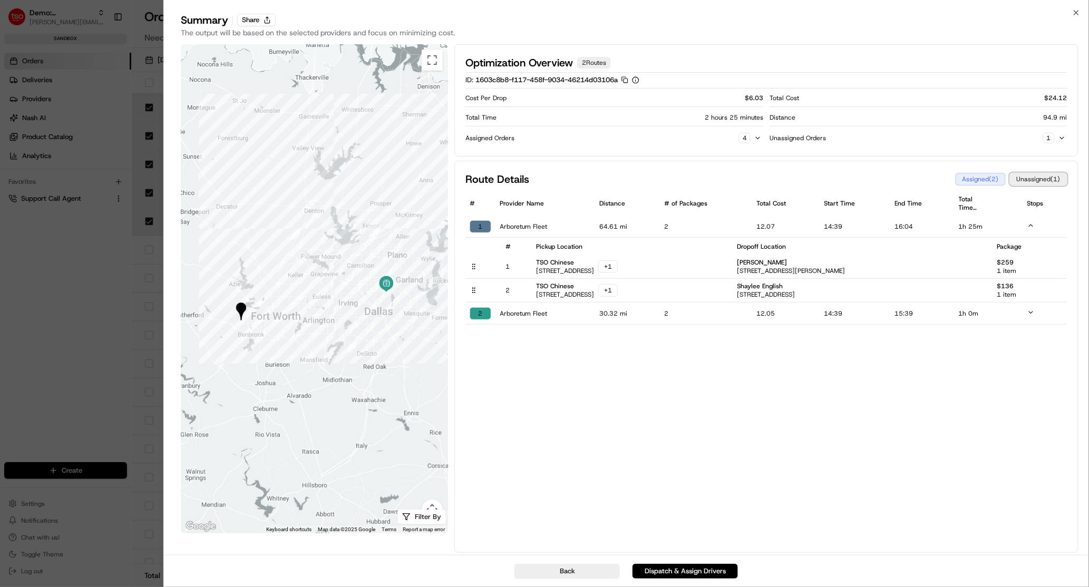
click at [1022, 182] on button "Unassigned ( 1 )" at bounding box center [1038, 179] width 57 height 13
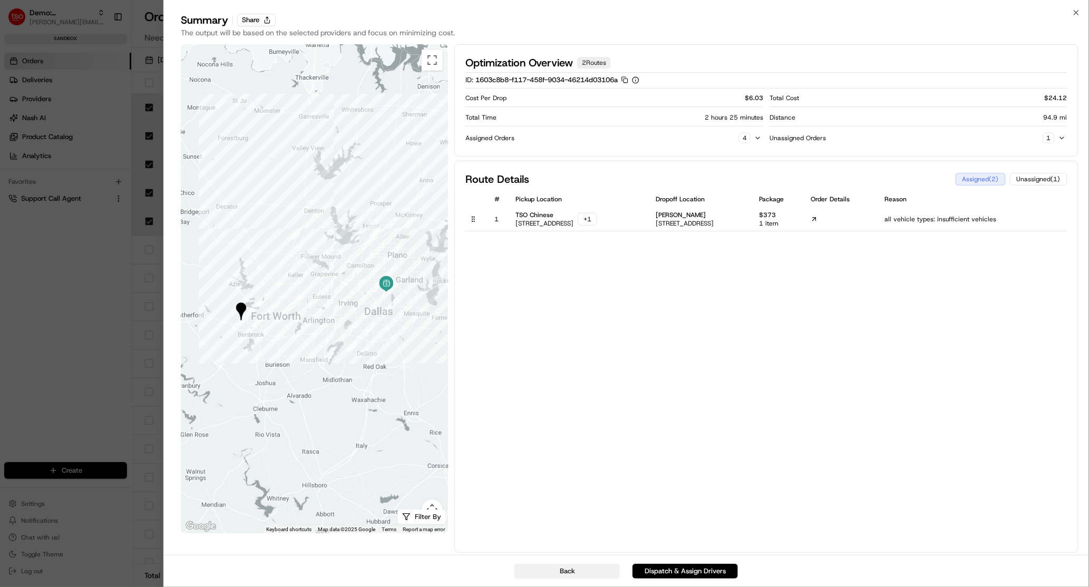
click at [587, 539] on button "Back" at bounding box center [567, 571] width 105 height 15
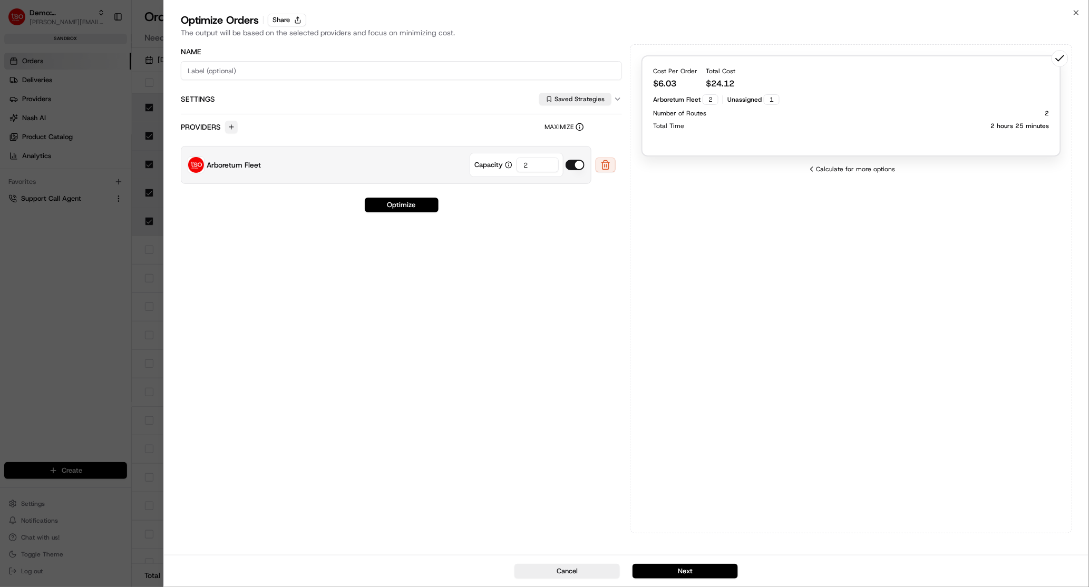
click at [228, 126] on button "button" at bounding box center [231, 127] width 13 height 13
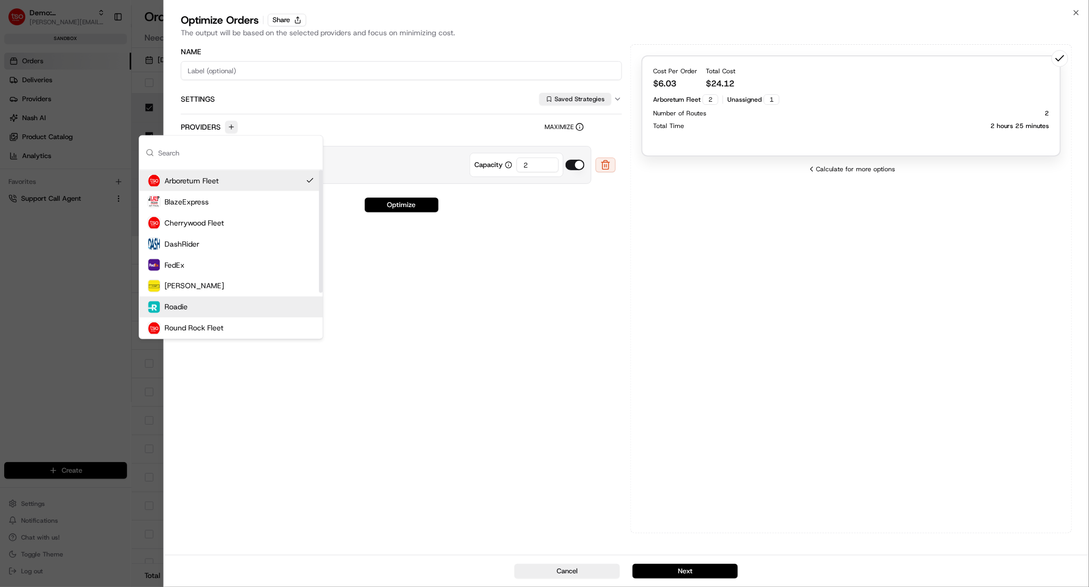
click at [233, 308] on div "Roadie" at bounding box center [231, 307] width 184 height 21
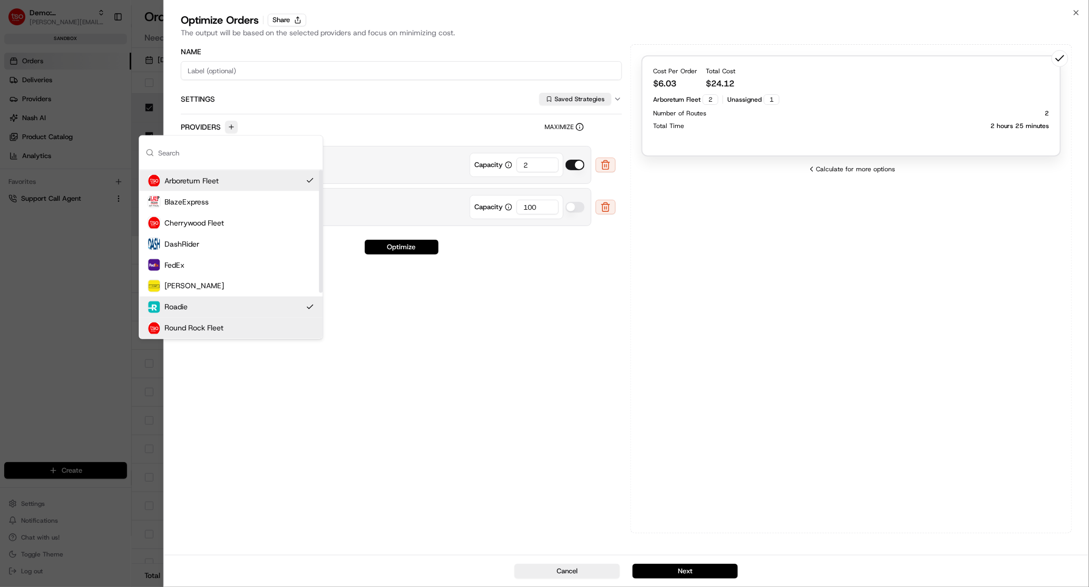
scroll to position [63, 0]
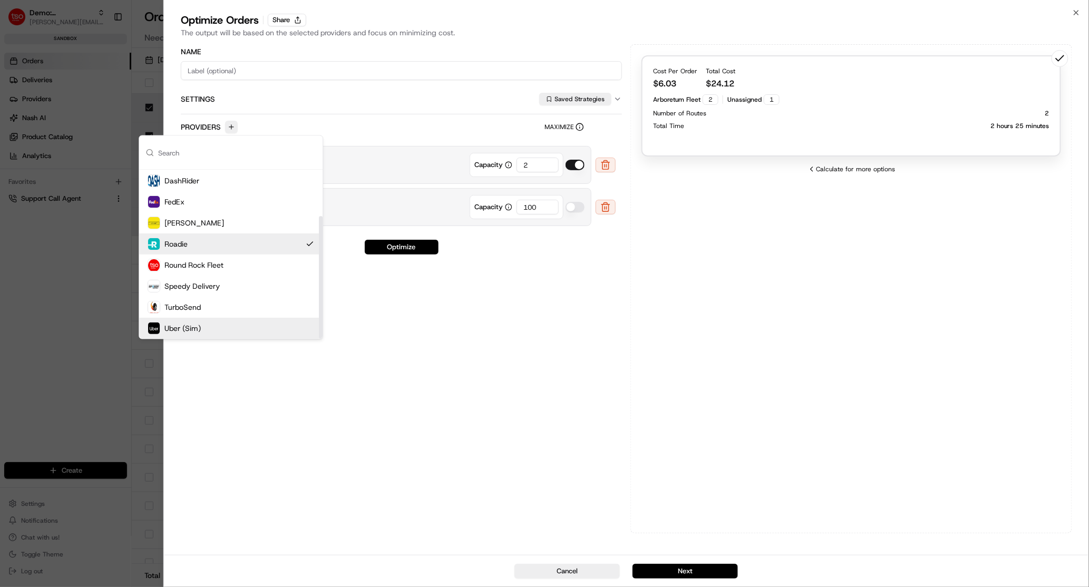
click at [244, 333] on div "Uber (Sim)" at bounding box center [231, 328] width 184 height 21
click at [580, 414] on div "Name Settings Saved Strategies Providers Maximize Arboretum Fleet Capacity 2 Ro…" at bounding box center [402, 288] width 442 height 489
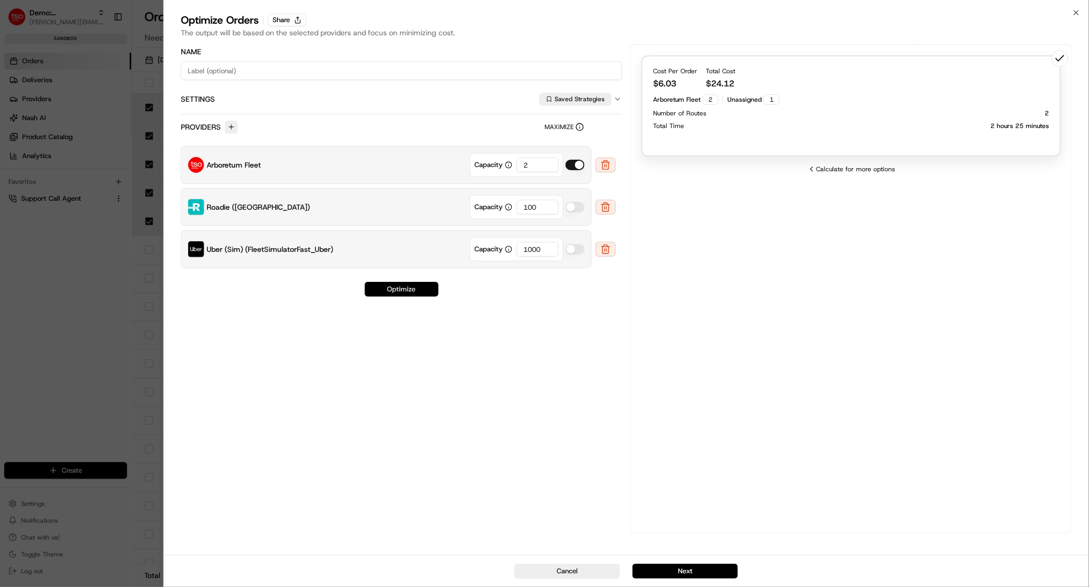
click at [398, 289] on button "Optimize" at bounding box center [402, 289] width 74 height 15
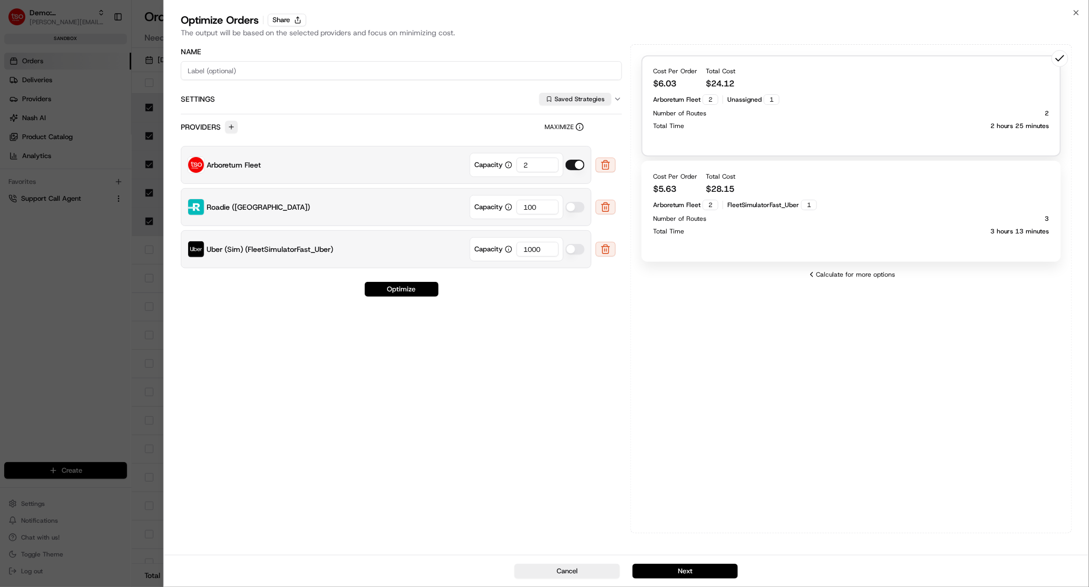
click at [779, 237] on div "Cost Per Order $ 5.63 Total Cost $ 28.15 Arboretum Fleet 2 FleetSimulatorFast_U…" at bounding box center [852, 211] width 420 height 101
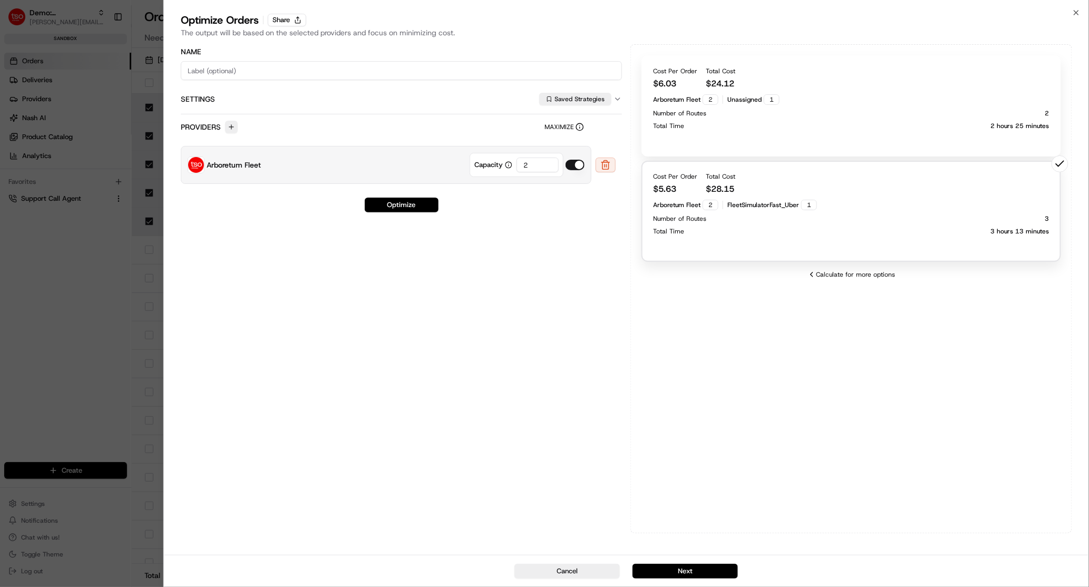
click at [761, 133] on div "Cost Per Order $ 6.03 Total Cost $ 24.12 Arboretum Fleet 2 Unassigned 1 Number …" at bounding box center [852, 105] width 420 height 101
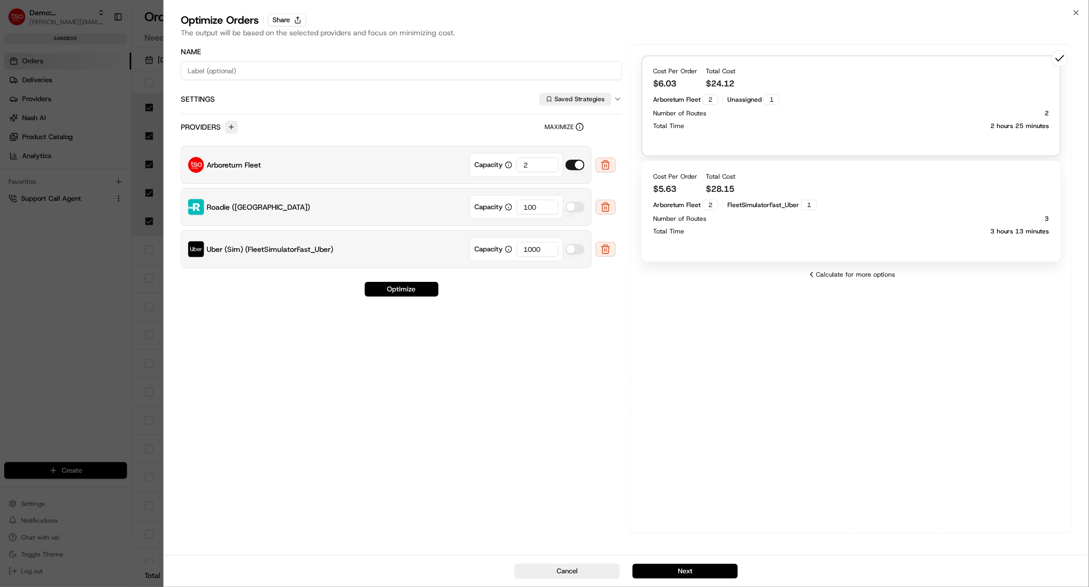
click at [111, 350] on div at bounding box center [544, 293] width 1089 height 587
click at [548, 539] on button "Cancel" at bounding box center [567, 571] width 105 height 15
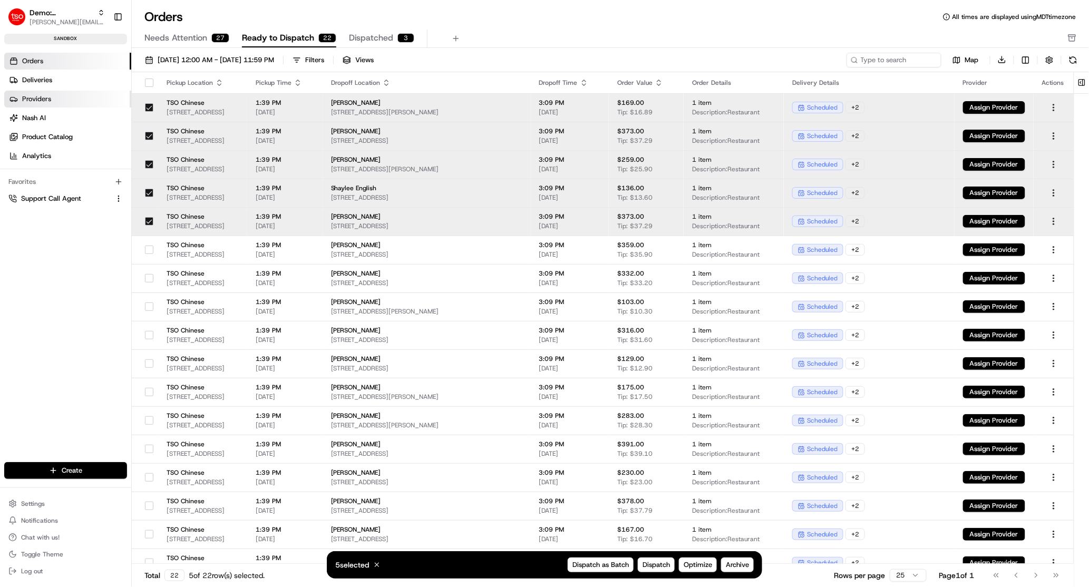
click at [51, 99] on link "Providers" at bounding box center [67, 99] width 127 height 17
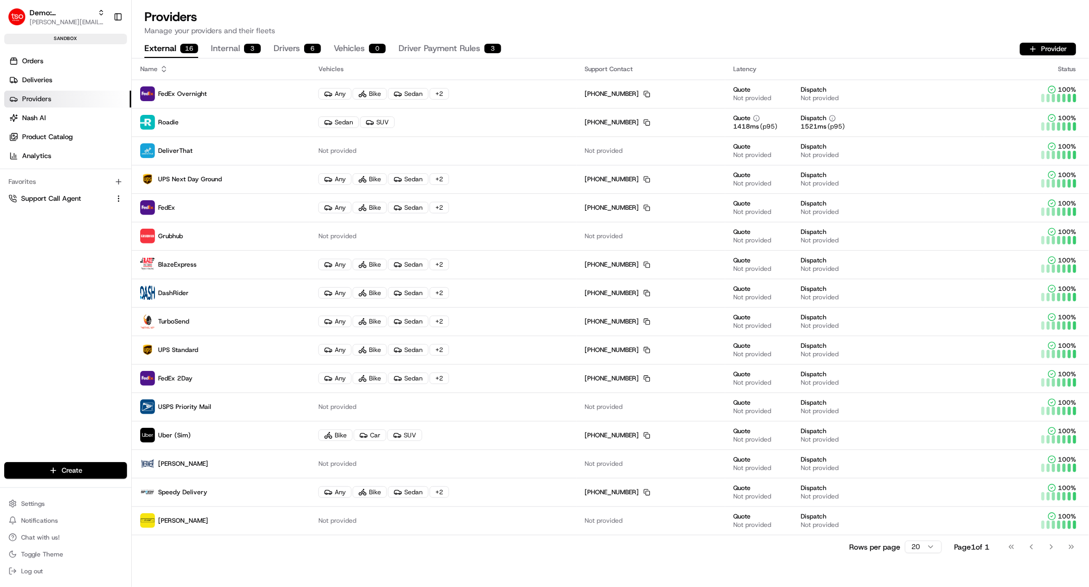
click at [224, 45] on button "Internal 3" at bounding box center [236, 49] width 50 height 18
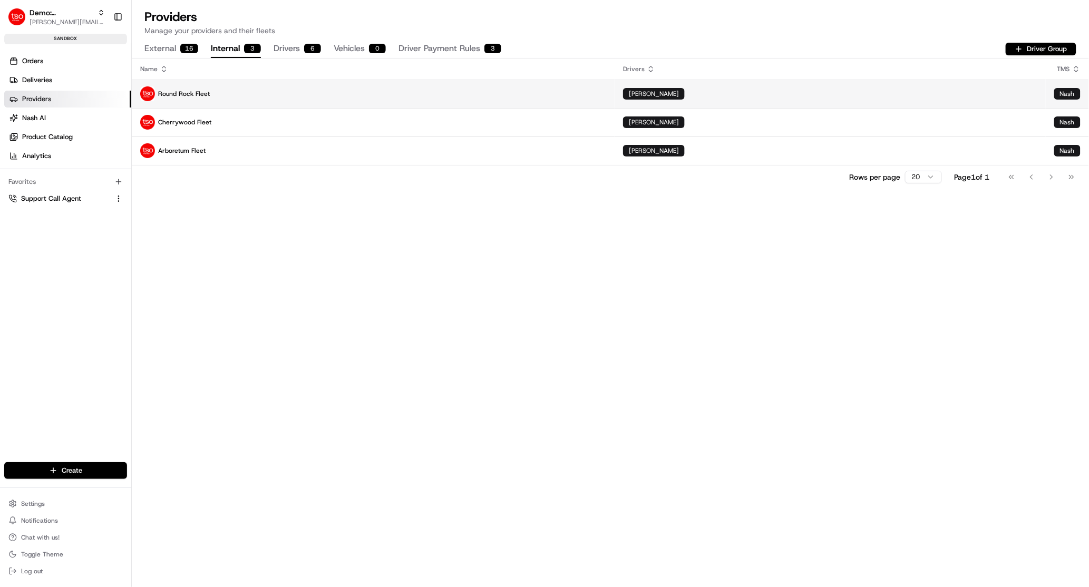
click at [846, 103] on td "Benny Hammond" at bounding box center [830, 94] width 431 height 28
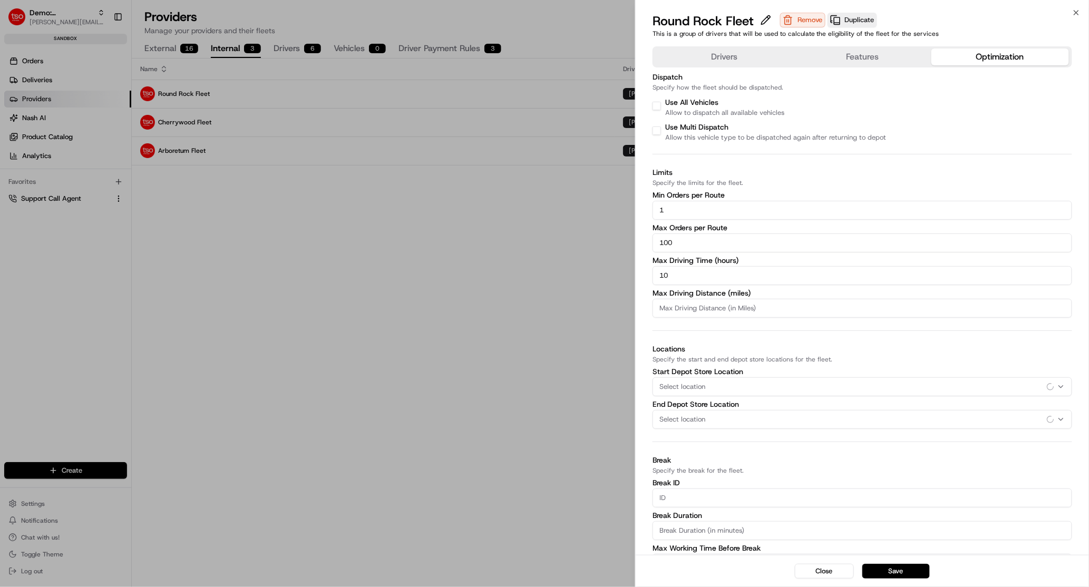
click at [991, 63] on button "Optimization" at bounding box center [1001, 57] width 138 height 17
click at [697, 207] on input "1" at bounding box center [863, 207] width 420 height 19
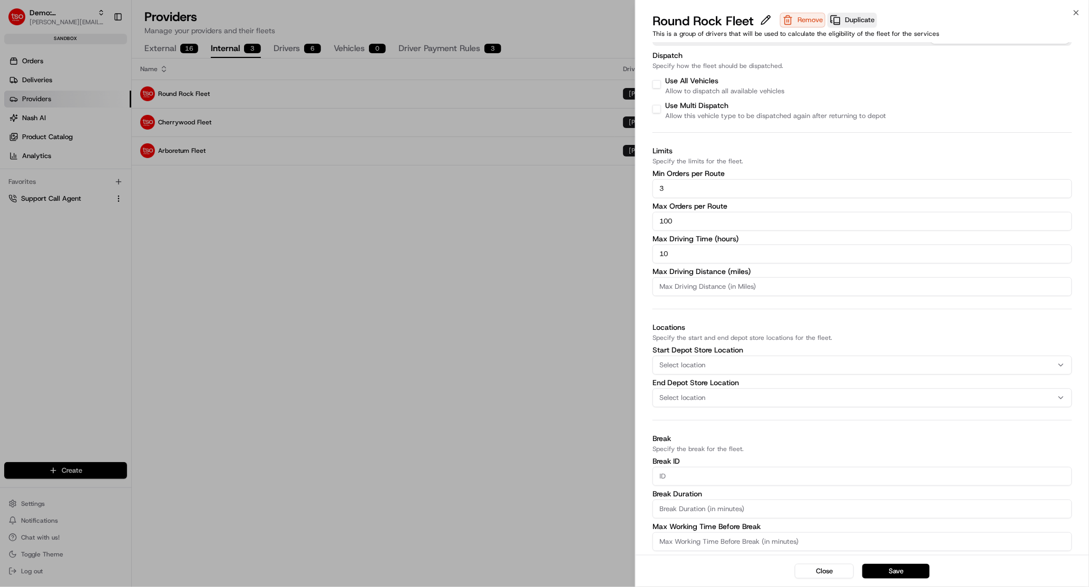
type input "1"
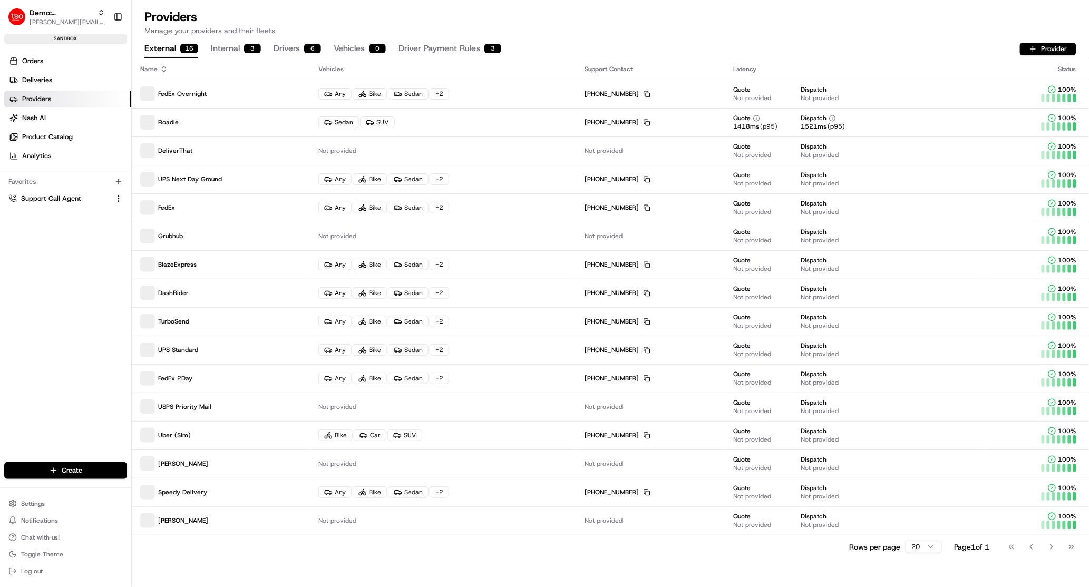
click at [168, 43] on button "External 16" at bounding box center [171, 49] width 54 height 18
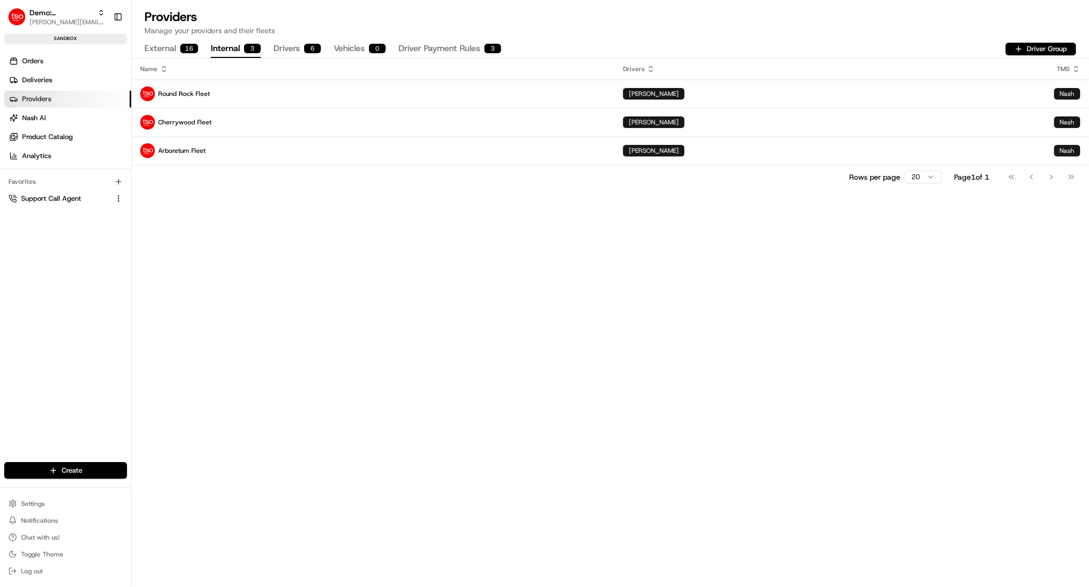
click at [236, 44] on button "Internal 3" at bounding box center [236, 49] width 50 height 18
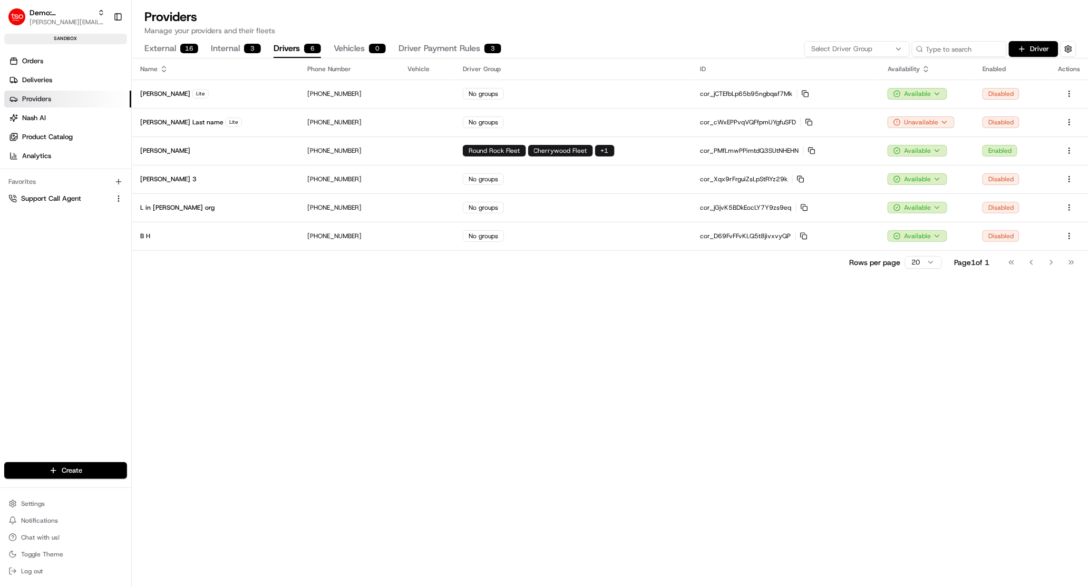
click at [300, 49] on button "Drivers 6" at bounding box center [297, 49] width 47 height 18
click at [22, 508] on span "Settings" at bounding box center [33, 504] width 24 height 8
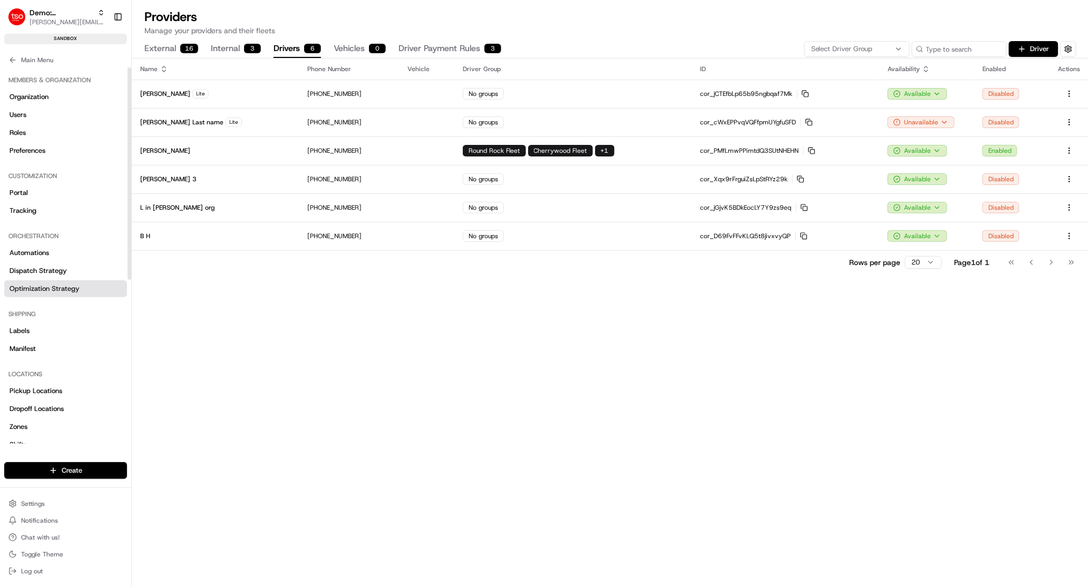
click at [43, 293] on link "Optimization Strategy" at bounding box center [65, 289] width 123 height 17
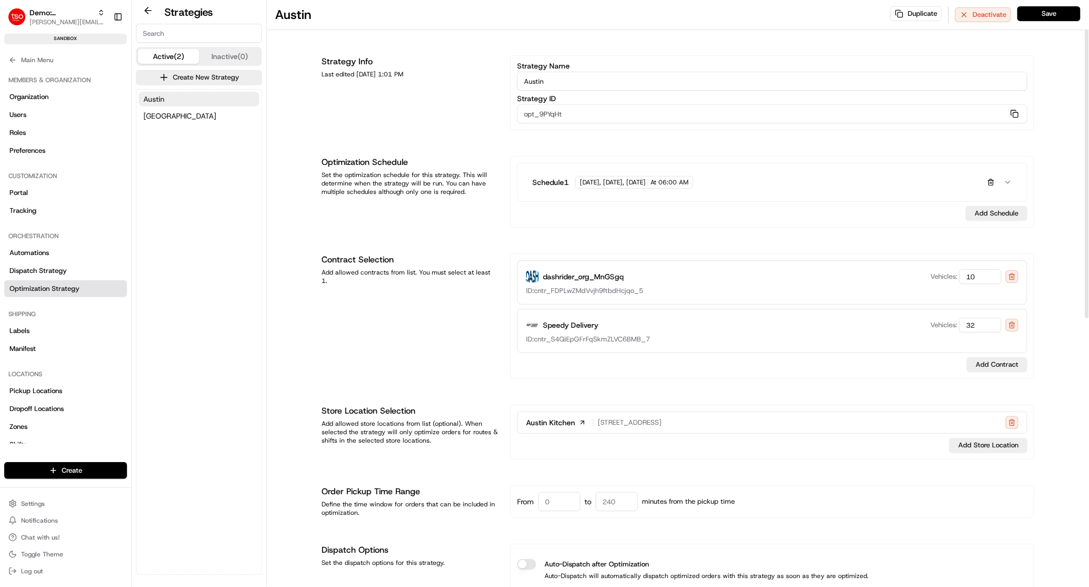
click at [558, 80] on input "Austin" at bounding box center [772, 81] width 510 height 19
type input "Austin- RoundRock Store"
click at [595, 184] on span "Monday, Wednesday, Thursday" at bounding box center [613, 182] width 66 height 8
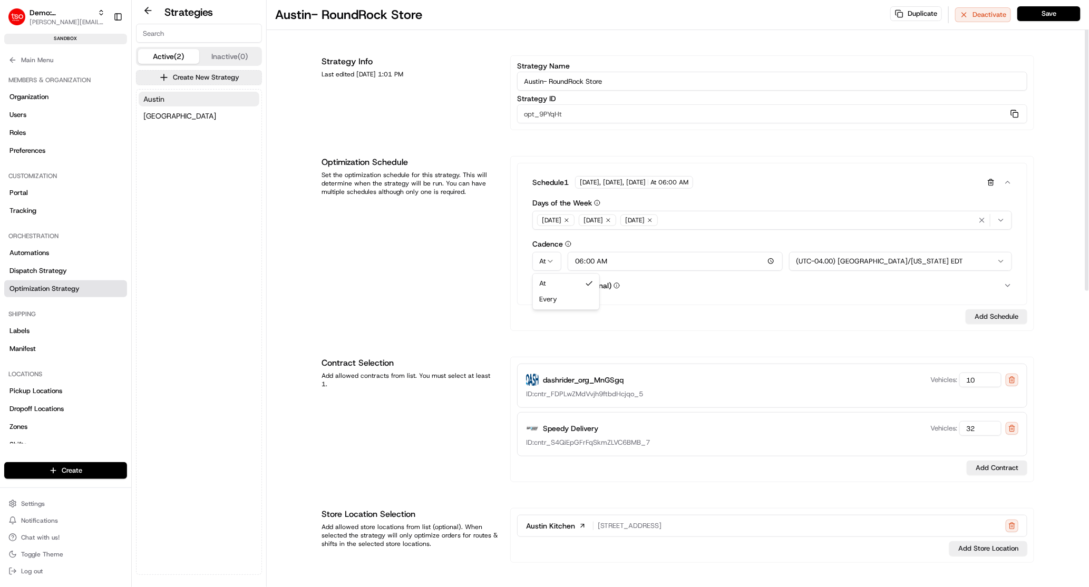
click at [555, 261] on html "Demo: Benny benny@usenash.com Toggle Sidebar sandbox Orders Deliveries Provider…" at bounding box center [544, 293] width 1089 height 587
click at [9, 60] on html "Demo: Benny benny@usenash.com Toggle Sidebar sandbox Orders Deliveries Provider…" at bounding box center [544, 293] width 1089 height 587
click at [6, 60] on button "Main Menu" at bounding box center [65, 60] width 123 height 15
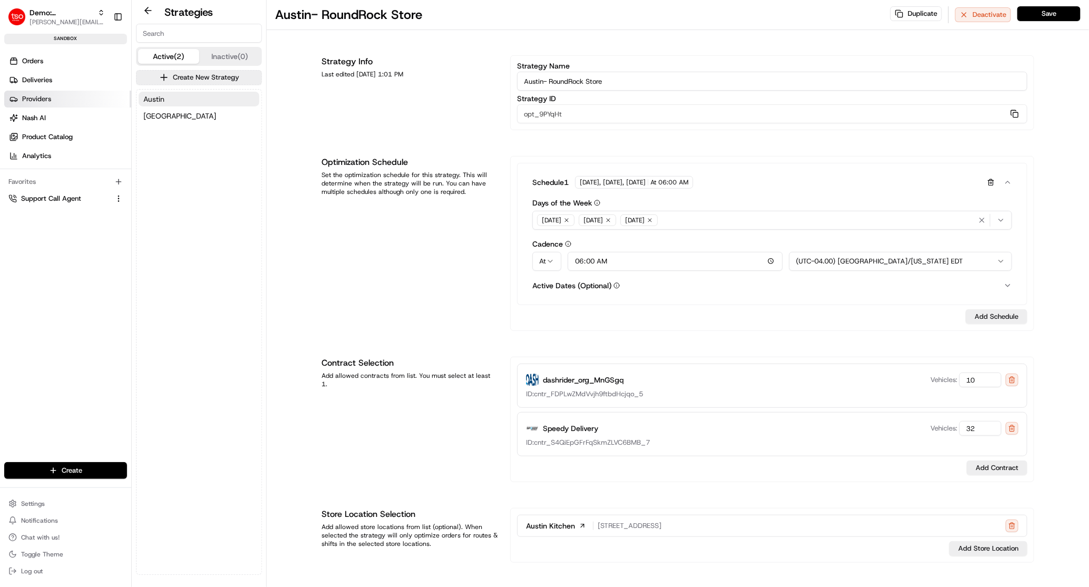
click at [47, 98] on span "Providers" at bounding box center [36, 98] width 29 height 9
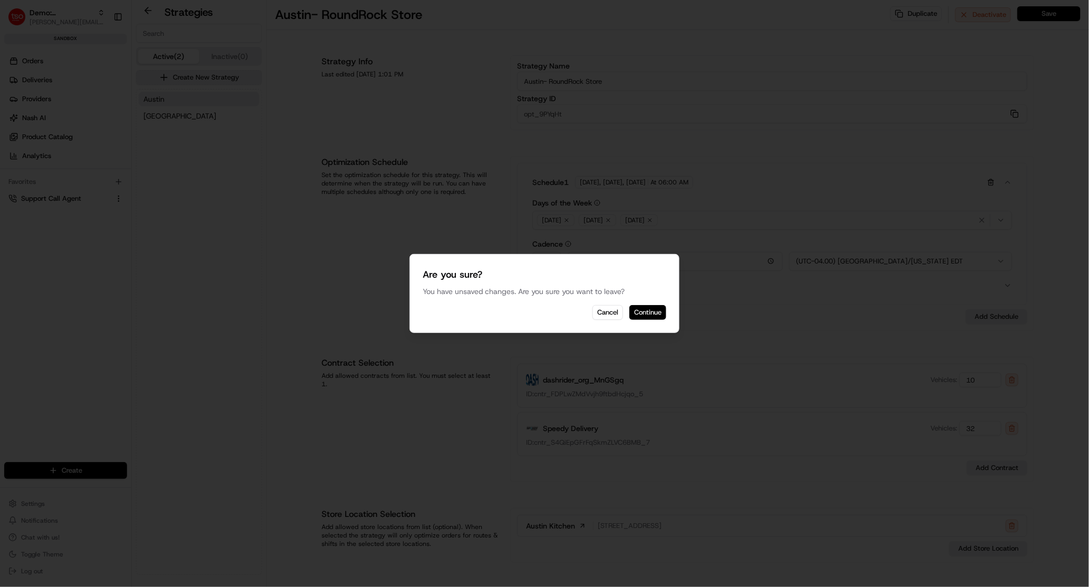
click at [651, 315] on button "Continue" at bounding box center [648, 312] width 37 height 15
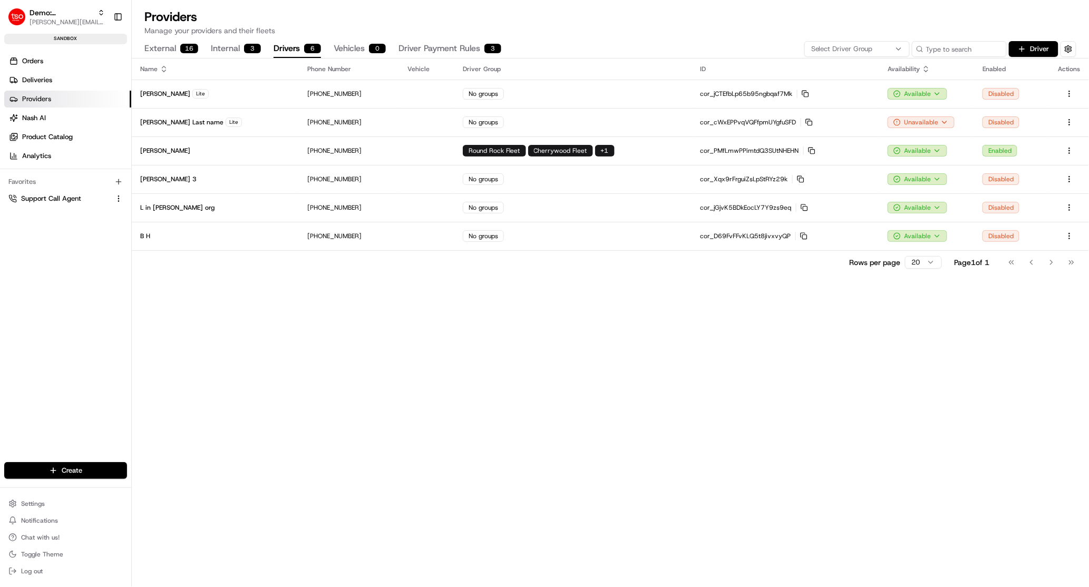
click at [297, 49] on button "Drivers 6" at bounding box center [297, 49] width 47 height 18
click at [1022, 47] on button "Driver" at bounding box center [1034, 49] width 50 height 16
click at [32, 513] on ul "Settings Notifications Chat with us! Toggle Theme Log out" at bounding box center [65, 538] width 123 height 82
click at [32, 504] on span "Settings" at bounding box center [33, 504] width 24 height 8
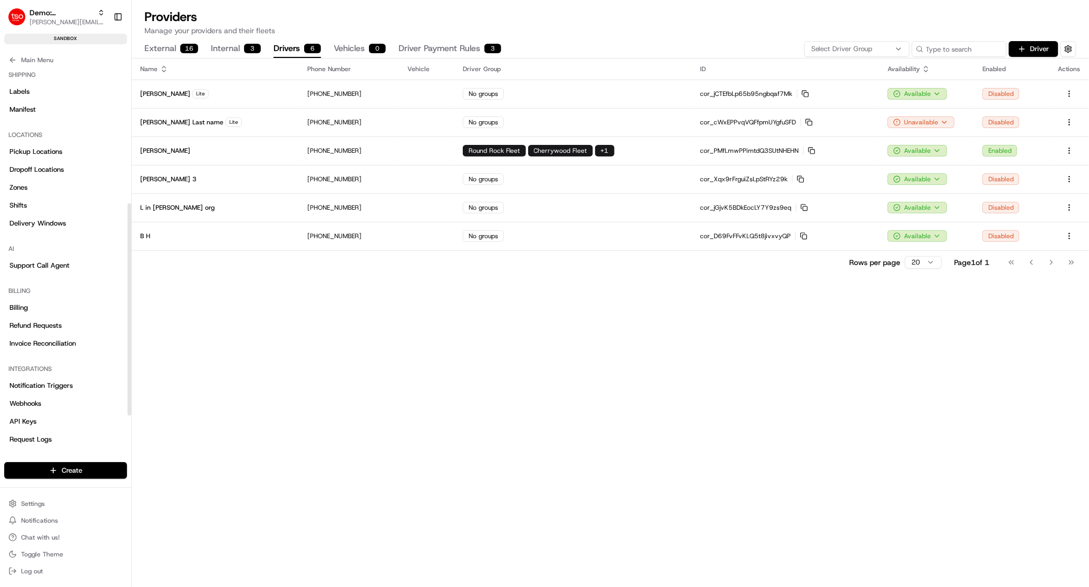
scroll to position [238, 0]
click at [61, 202] on link "Shifts" at bounding box center [65, 206] width 123 height 17
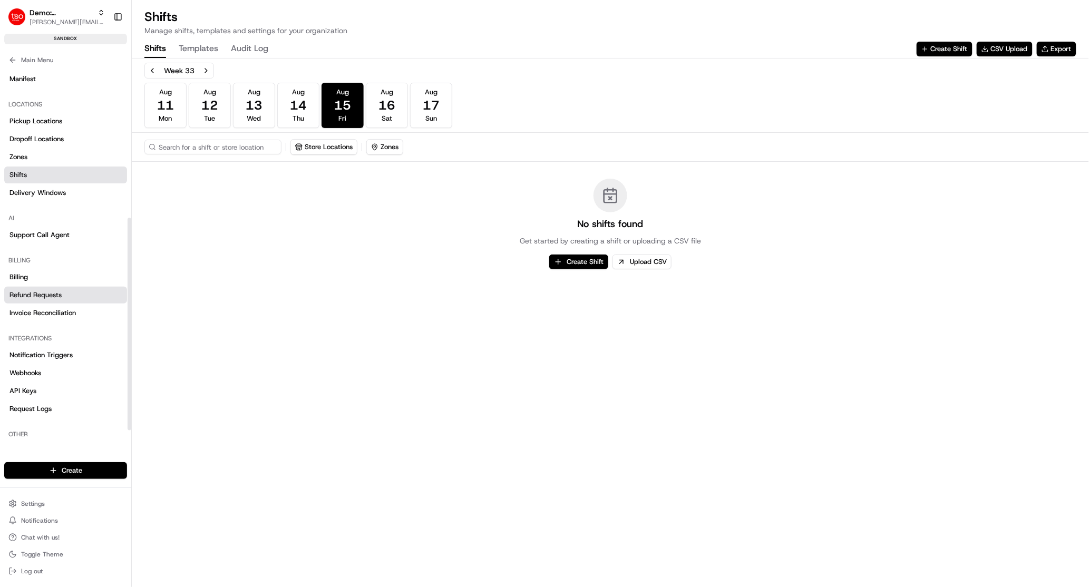
scroll to position [289, 0]
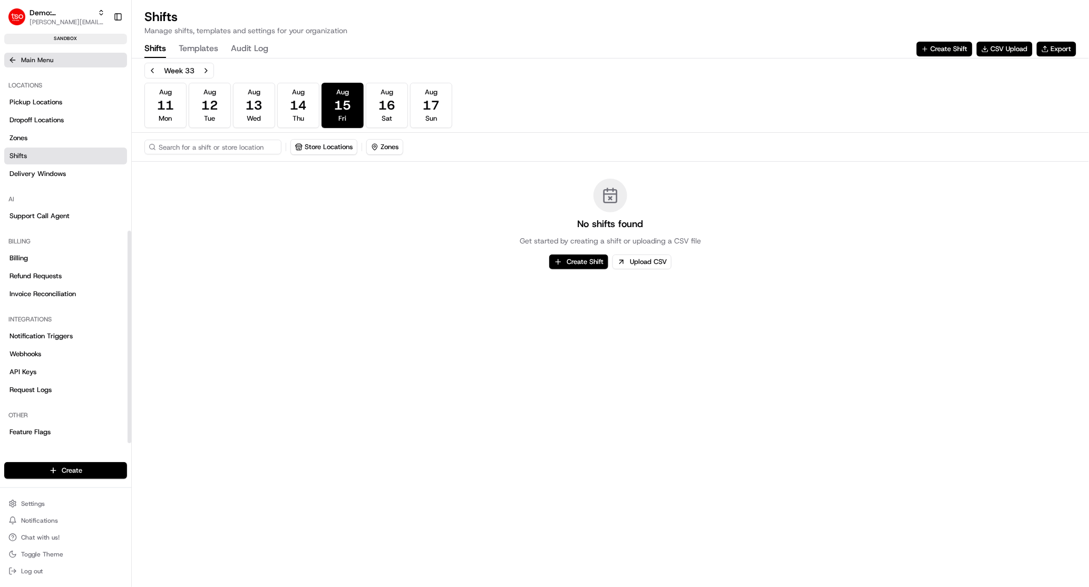
click at [10, 61] on icon at bounding box center [12, 60] width 8 height 8
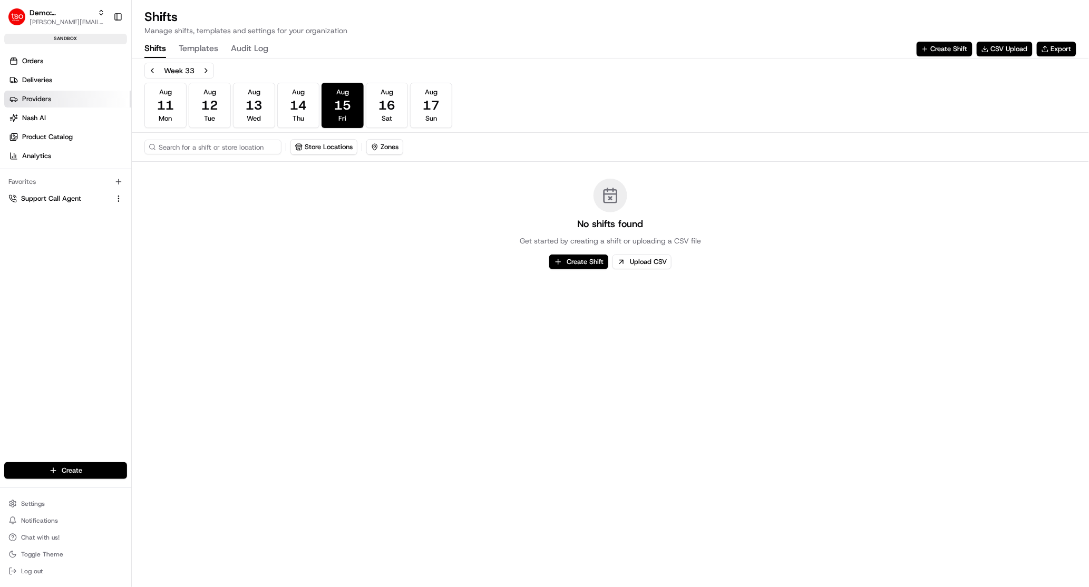
click at [45, 101] on span "Providers" at bounding box center [36, 98] width 29 height 9
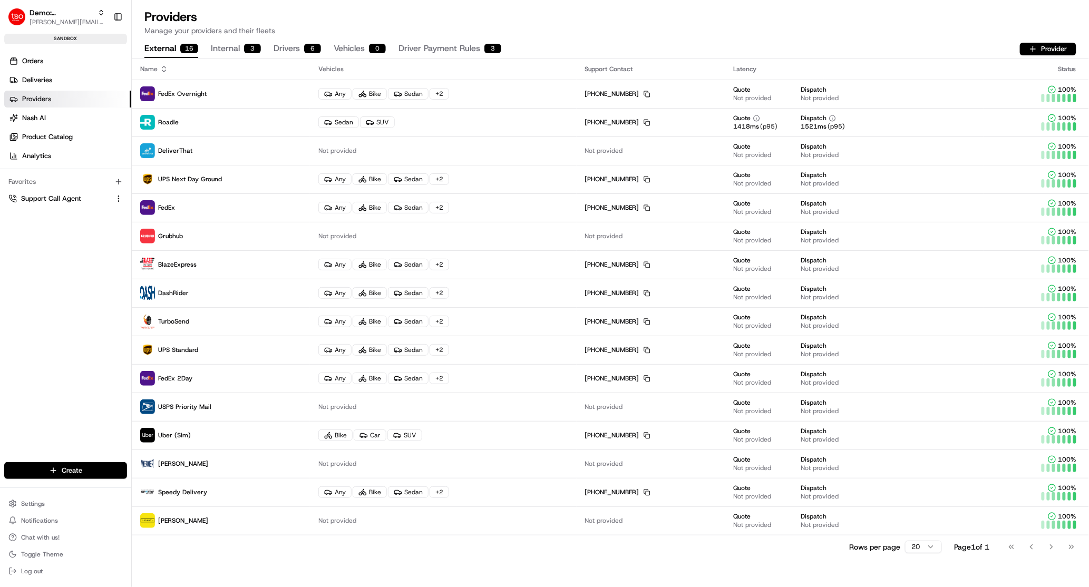
click at [464, 49] on button "Driver Payment Rules 3" at bounding box center [450, 49] width 103 height 18
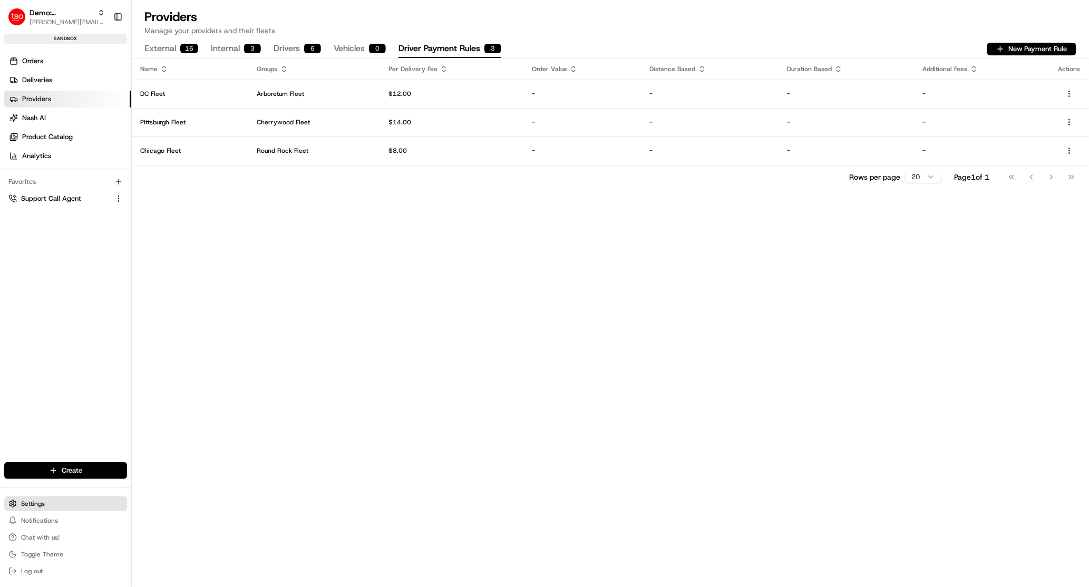
click at [32, 504] on span "Settings" at bounding box center [33, 504] width 24 height 8
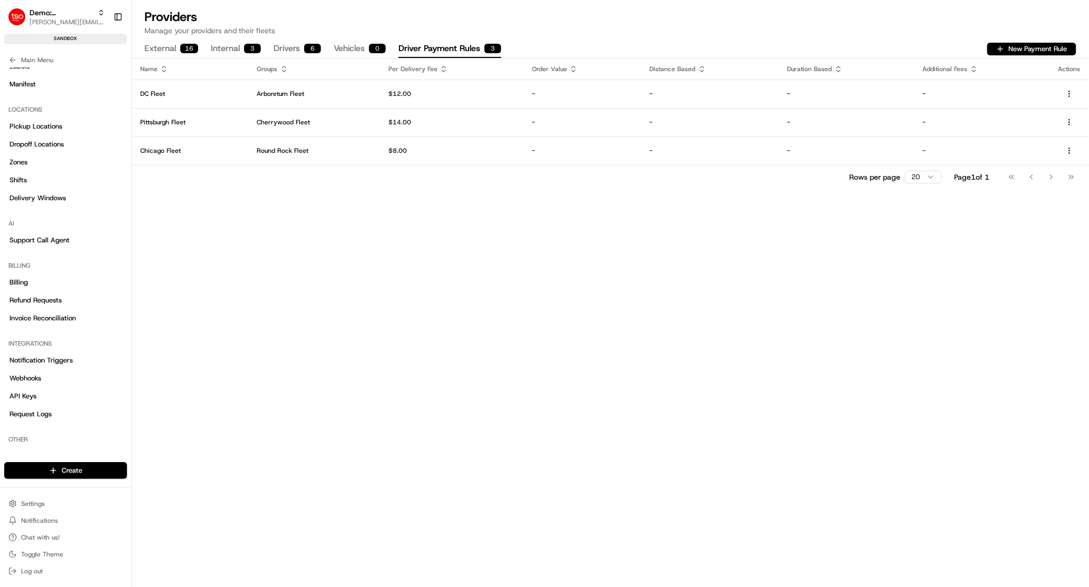
scroll to position [257, 0]
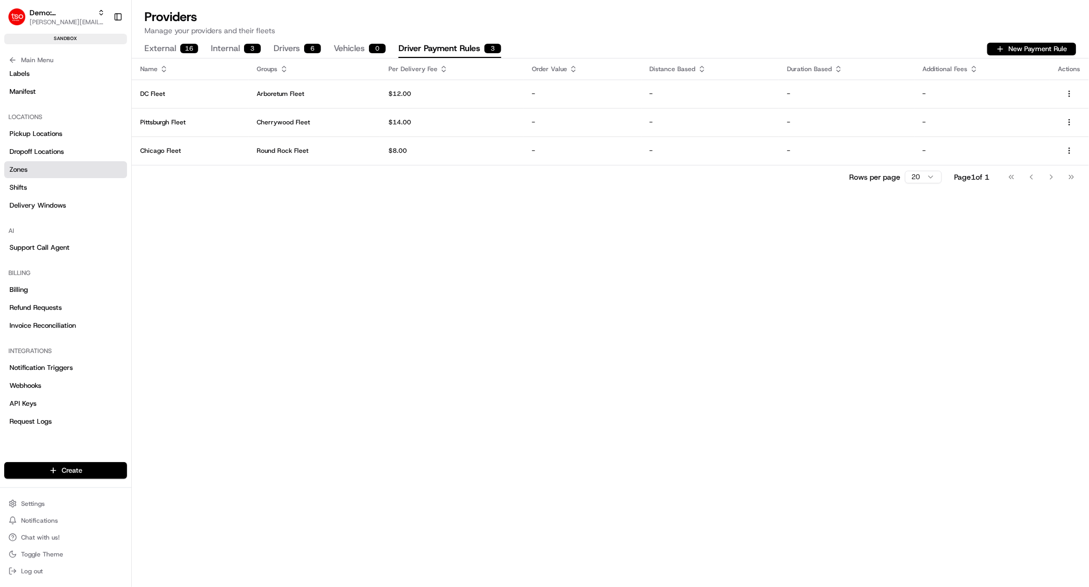
click at [26, 170] on span "Zones" at bounding box center [18, 169] width 18 height 9
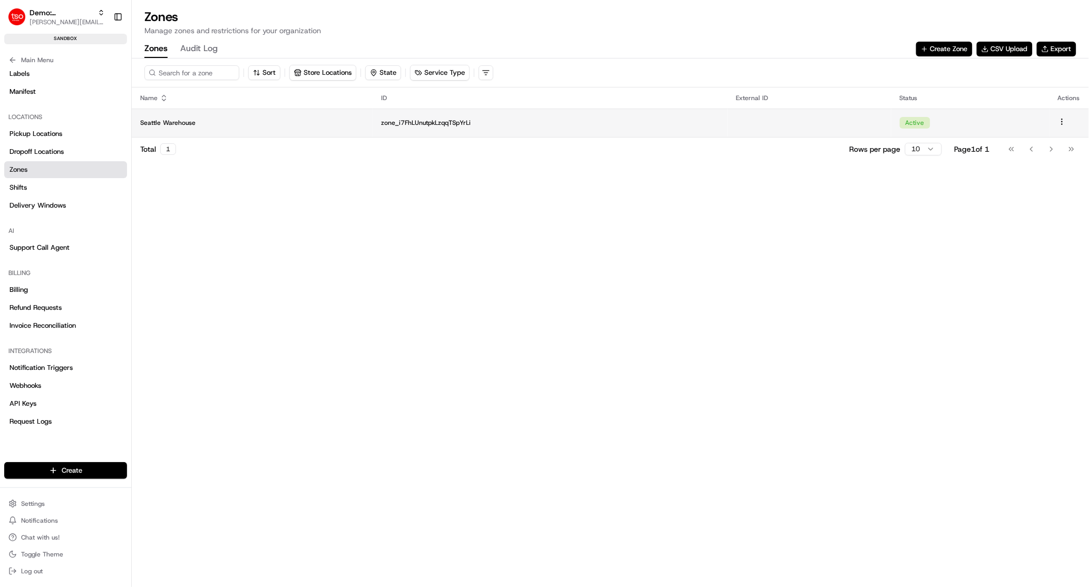
click at [255, 126] on p "Seattle Warehouse" at bounding box center [252, 123] width 224 height 8
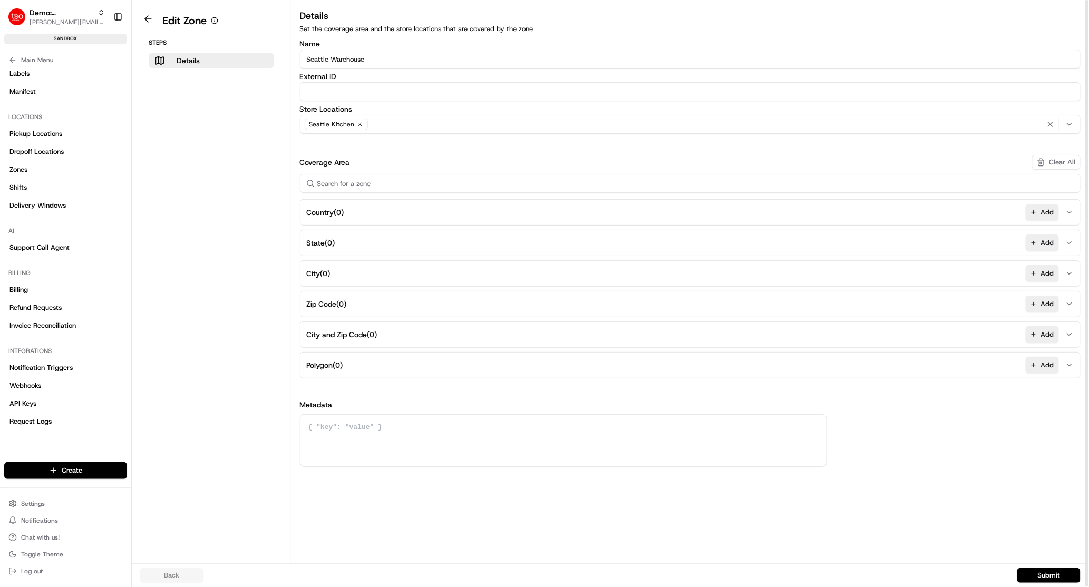
click at [345, 61] on input "Seattle Warehouse" at bounding box center [690, 59] width 781 height 19
click at [361, 124] on icon "button" at bounding box center [360, 124] width 6 height 6
click at [354, 126] on div "Select location" at bounding box center [691, 124] width 776 height 9
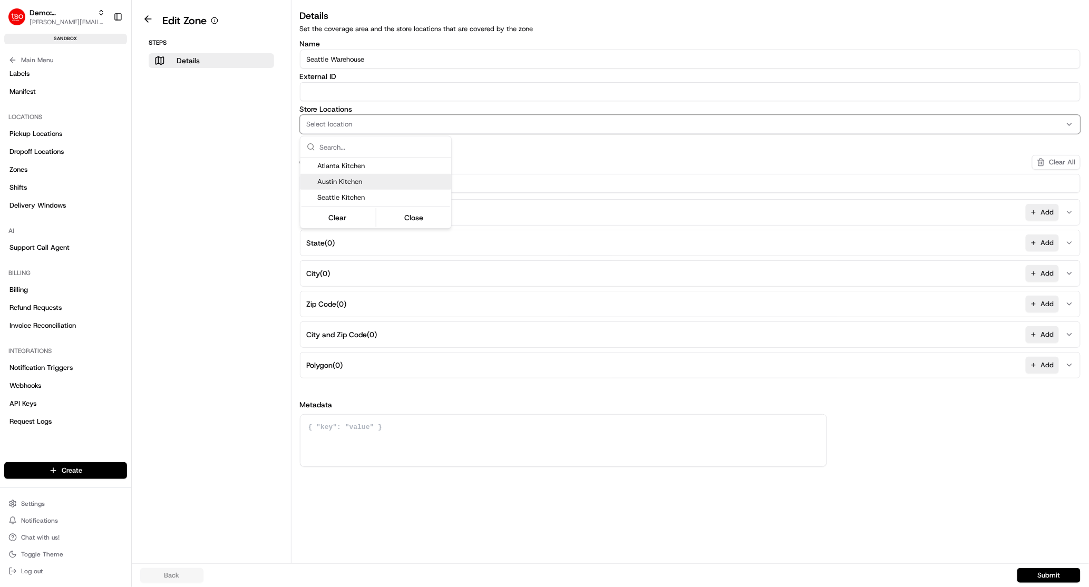
click at [348, 184] on span "Austin Kitchen" at bounding box center [382, 181] width 130 height 9
click at [366, 51] on html "Demo: Benny benny@usenash.com Toggle Sidebar sandbox Orders Deliveries Provider…" at bounding box center [544, 293] width 1089 height 587
click at [366, 54] on input "Seattle Warehouse" at bounding box center [690, 59] width 781 height 19
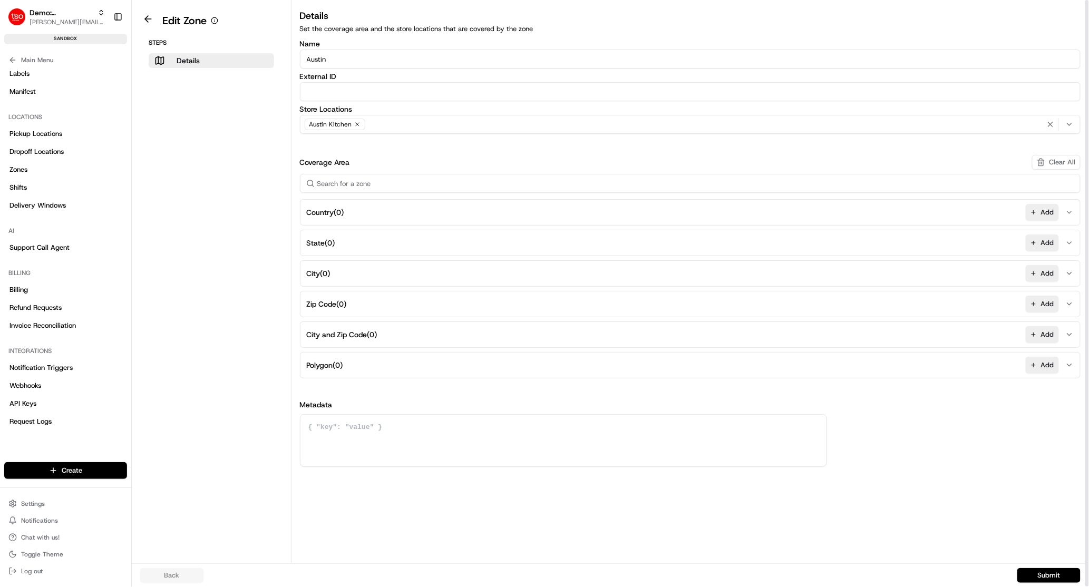
type input "Austin"
click at [366, 183] on input at bounding box center [690, 183] width 781 height 19
click at [343, 368] on span "Polygon ( 0 )" at bounding box center [325, 365] width 36 height 11
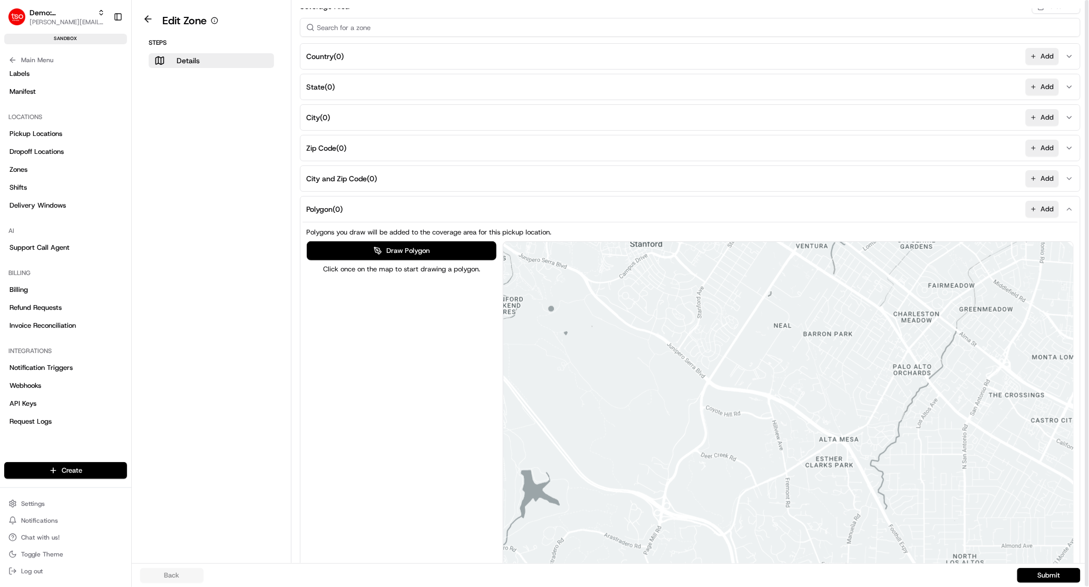
scroll to position [292, 0]
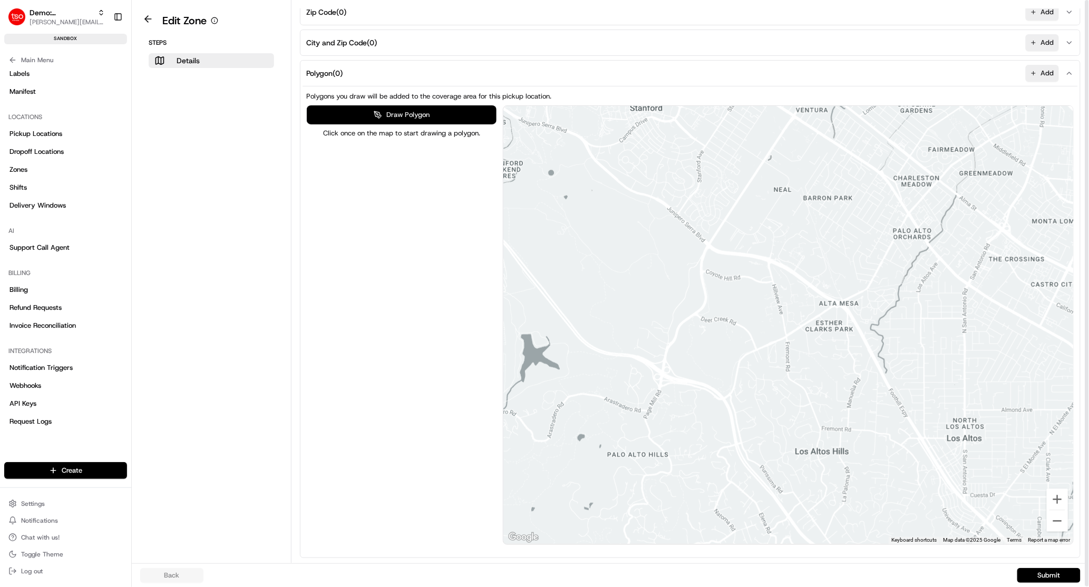
click at [395, 112] on button "Draw Polygon" at bounding box center [402, 114] width 190 height 19
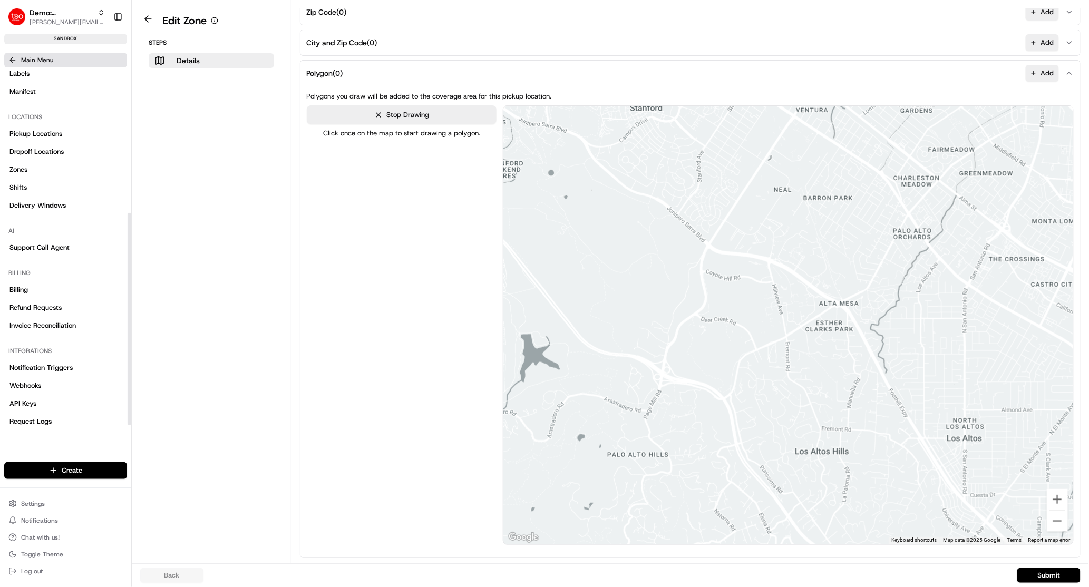
click at [13, 59] on icon at bounding box center [12, 60] width 8 height 8
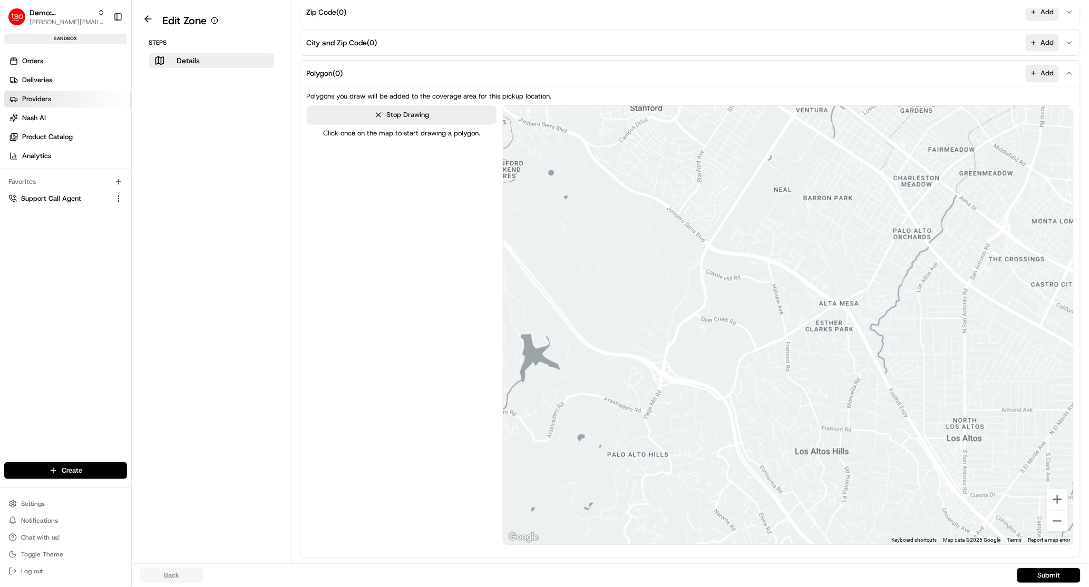
click at [42, 102] on span "Providers" at bounding box center [36, 98] width 29 height 9
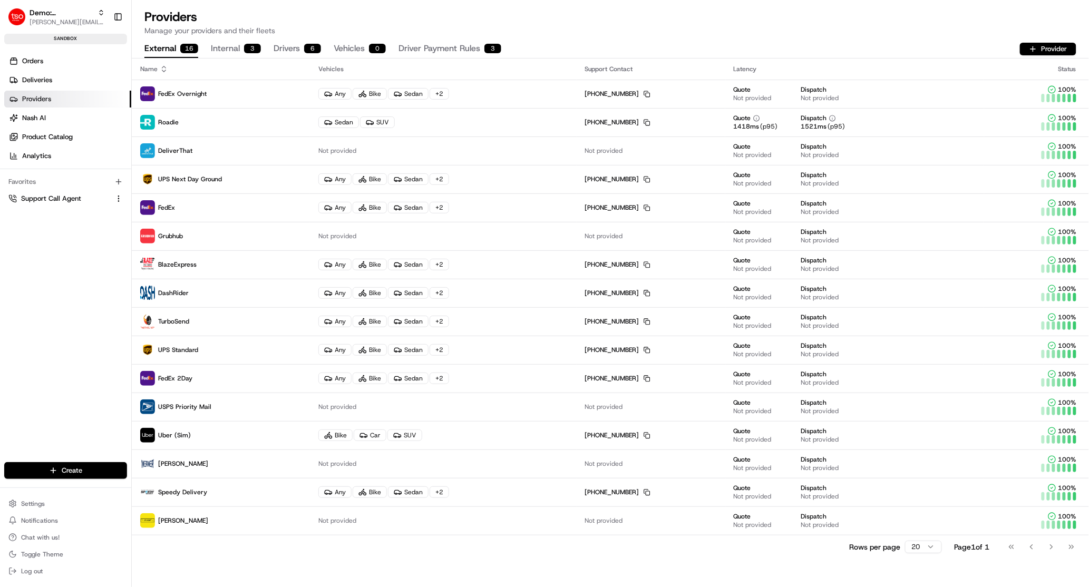
click at [293, 44] on button "Drivers 6" at bounding box center [297, 49] width 47 height 18
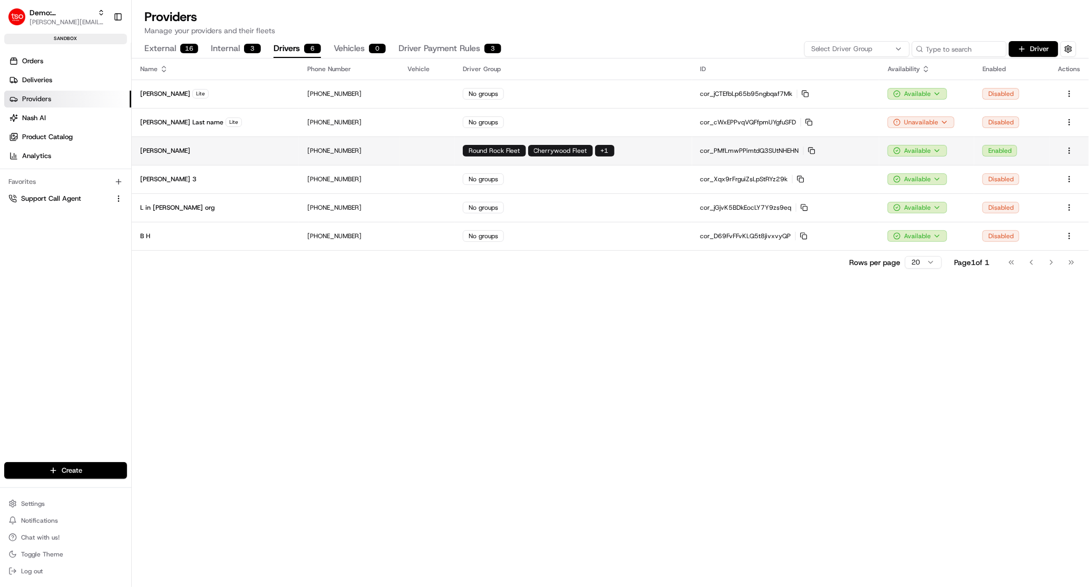
click at [257, 151] on td "[PERSON_NAME]" at bounding box center [215, 151] width 167 height 28
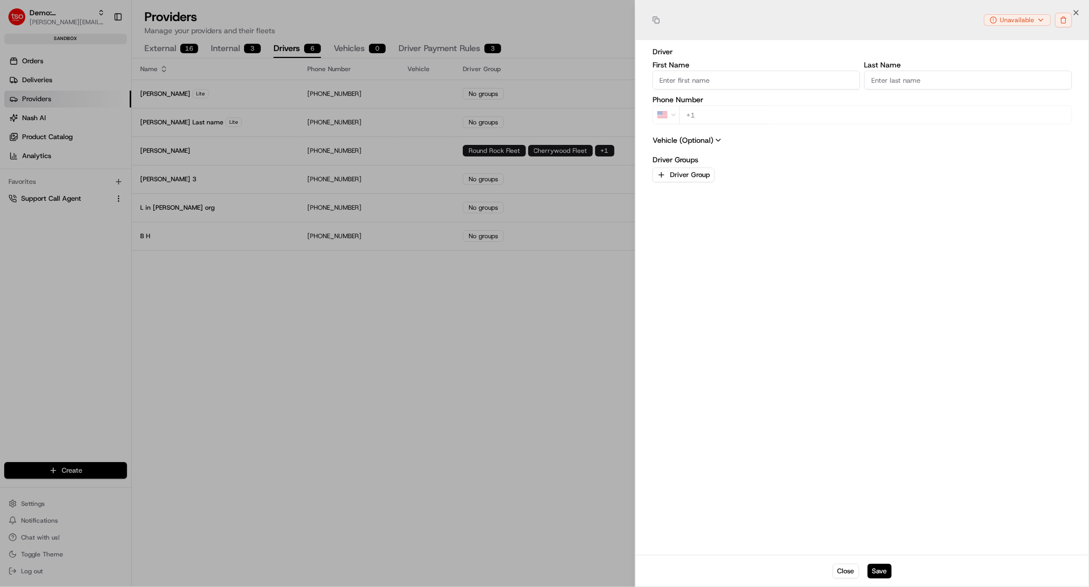
type input "+1"
drag, startPoint x: 223, startPoint y: 42, endPoint x: 228, endPoint y: 49, distance: 7.9
click at [224, 44] on div at bounding box center [544, 293] width 1089 height 587
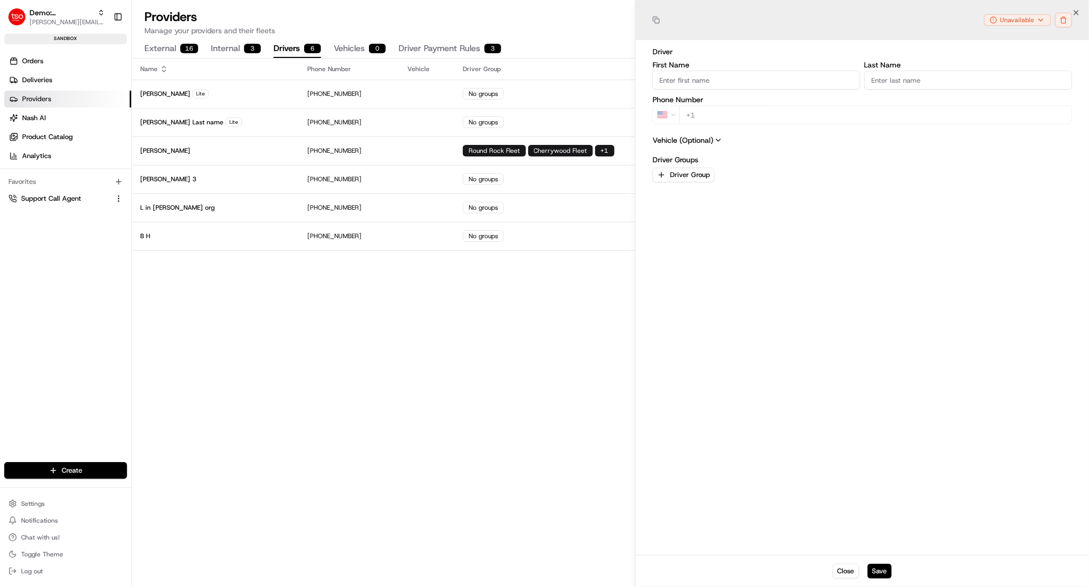
click at [228, 49] on button "Internal 3" at bounding box center [236, 49] width 50 height 18
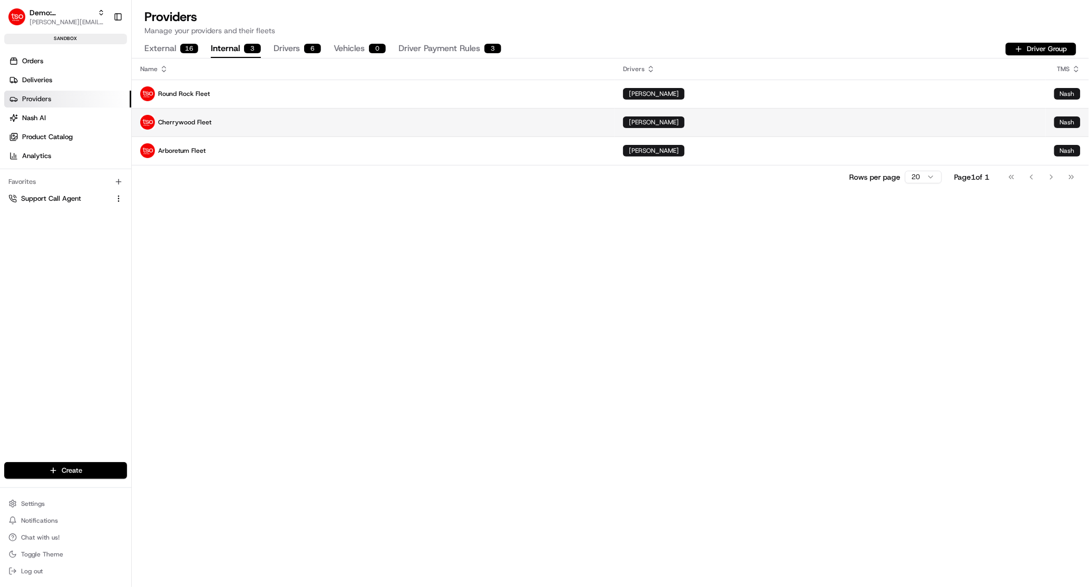
click at [240, 124] on p "Cherrywood Fleet" at bounding box center [373, 122] width 466 height 15
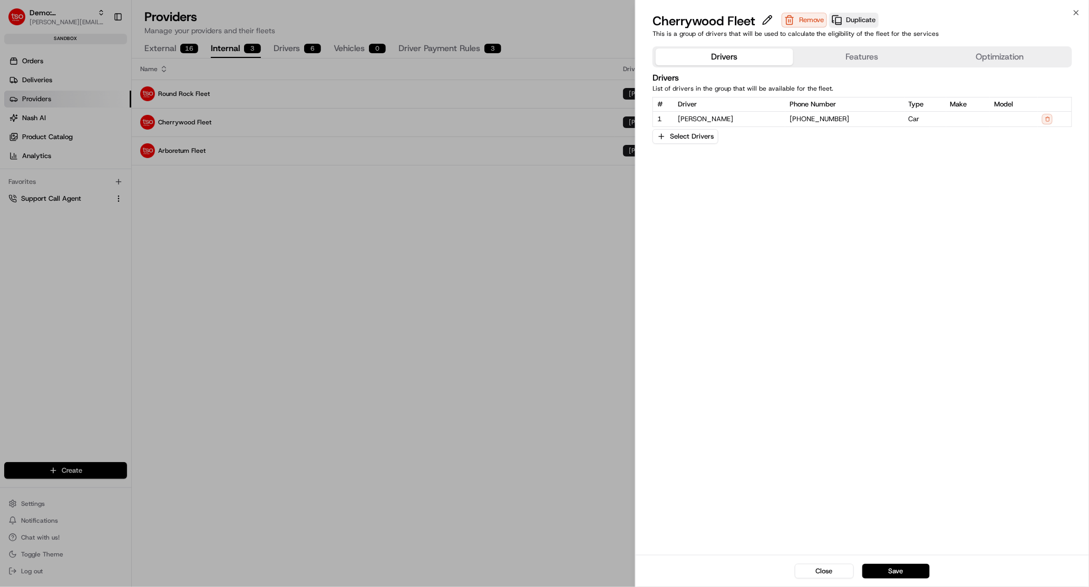
click at [871, 50] on button "Features" at bounding box center [863, 57] width 138 height 17
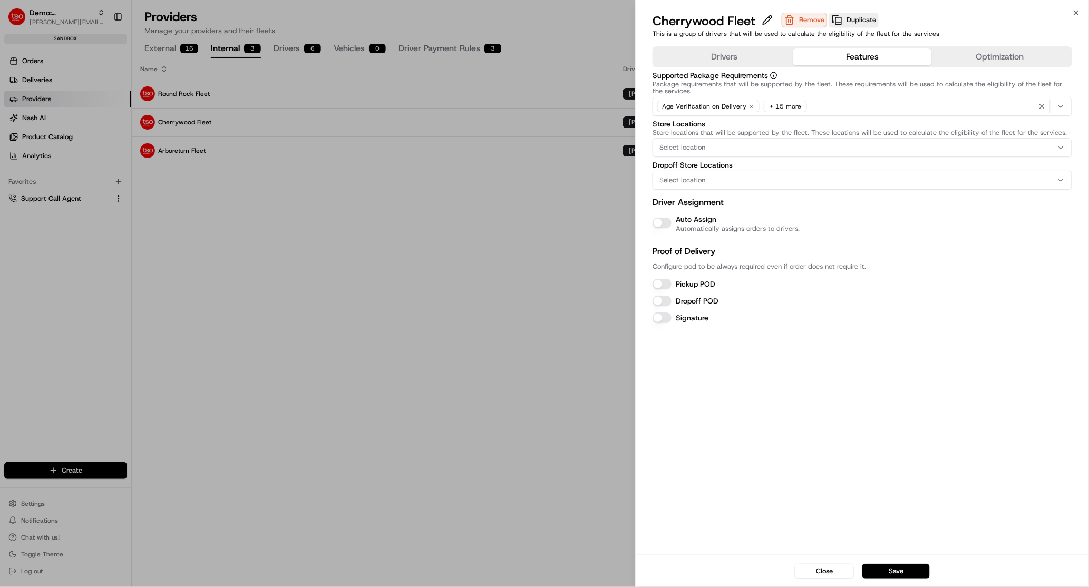
click at [746, 146] on div "Select location" at bounding box center [862, 147] width 414 height 9
click at [498, 369] on div at bounding box center [544, 293] width 1089 height 587
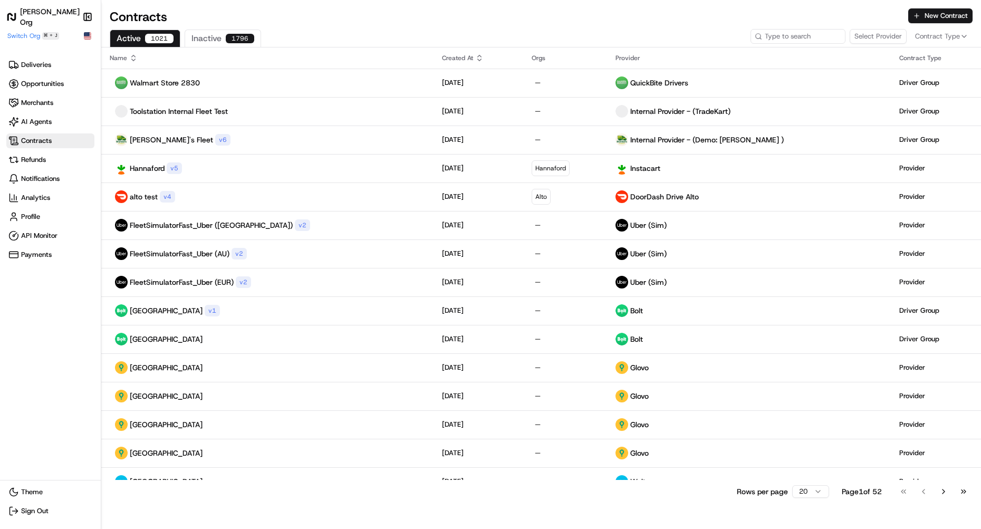
click at [56, 140] on span "Contracts" at bounding box center [50, 141] width 84 height 11
click at [772, 38] on input at bounding box center [782, 36] width 127 height 15
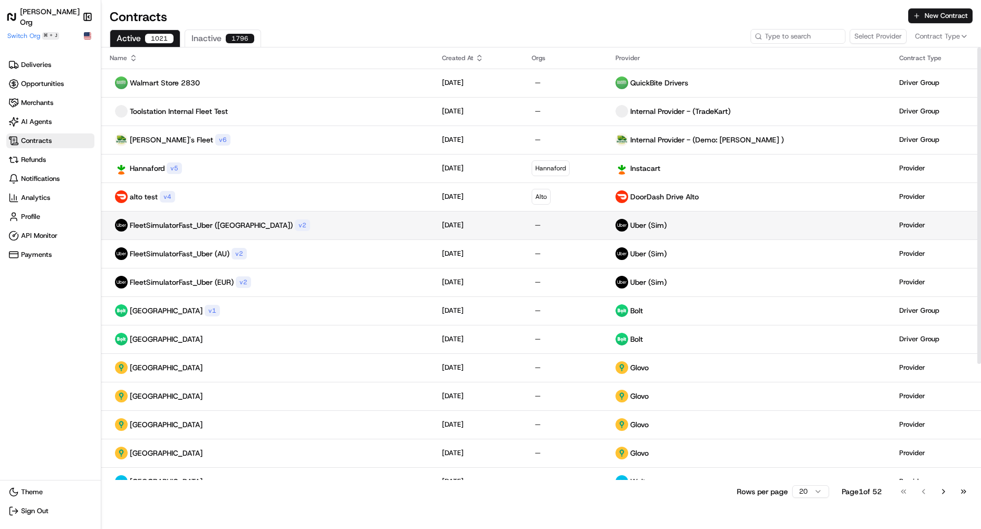
click at [310, 224] on div "FleetSimulatorFast_Uber ([GEOGRAPHIC_DATA]) v 2" at bounding box center [267, 225] width 315 height 13
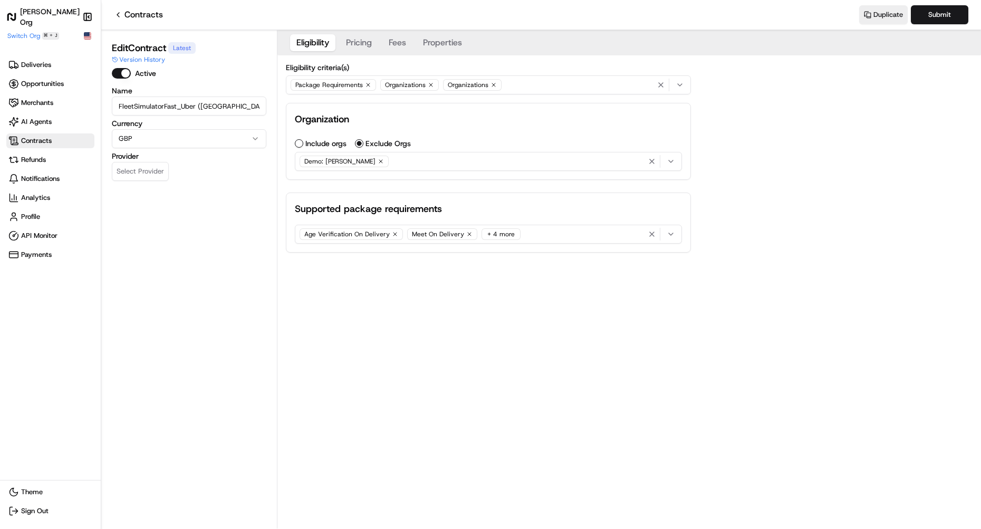
click at [541, 86] on div "Package Requirements Organizations Organizations" at bounding box center [488, 85] width 400 height 16
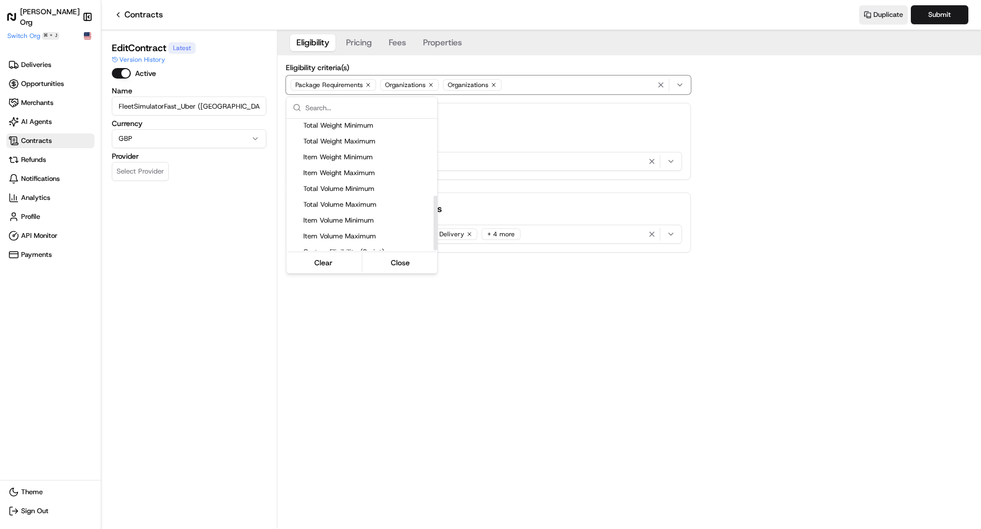
scroll to position [185, 0]
drag, startPoint x: 436, startPoint y: 166, endPoint x: 438, endPoint y: 247, distance: 80.7
click at [437, 247] on div "Suggestions" at bounding box center [435, 223] width 4 height 55
click at [476, 277] on html "Nash Org Make sidebar auto shrink Switch Org ⌘ + J Deliveries Opportunities Mer…" at bounding box center [490, 264] width 981 height 529
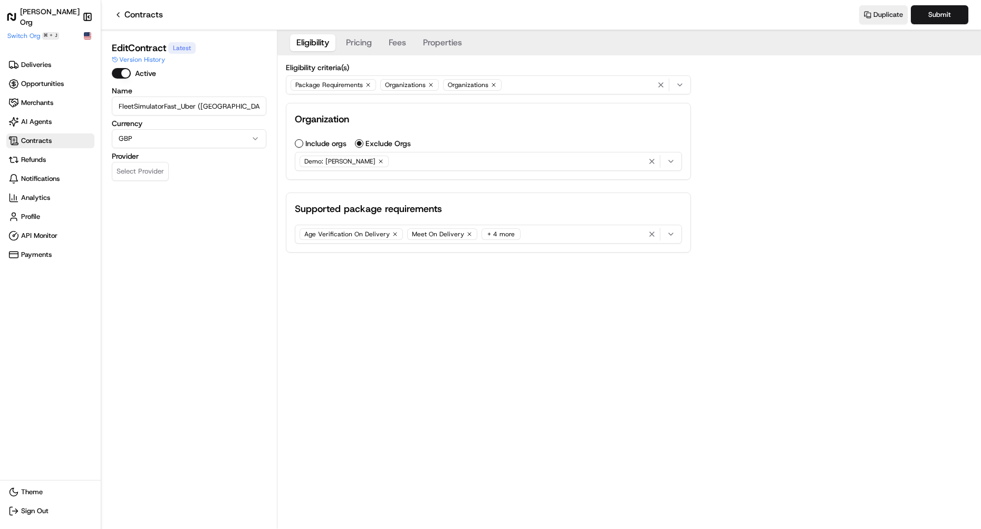
click at [492, 86] on icon "button" at bounding box center [493, 84] width 3 height 3
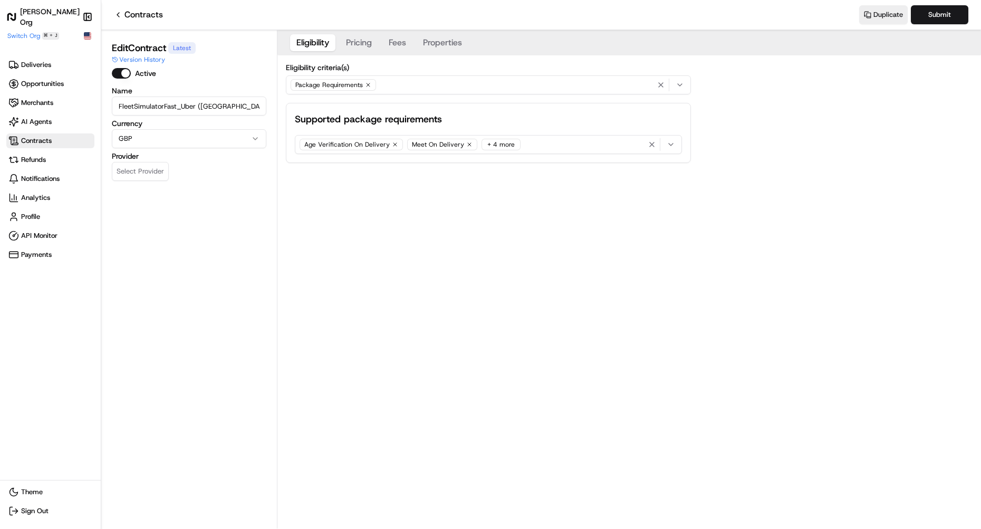
click at [120, 13] on icon at bounding box center [118, 15] width 8 height 8
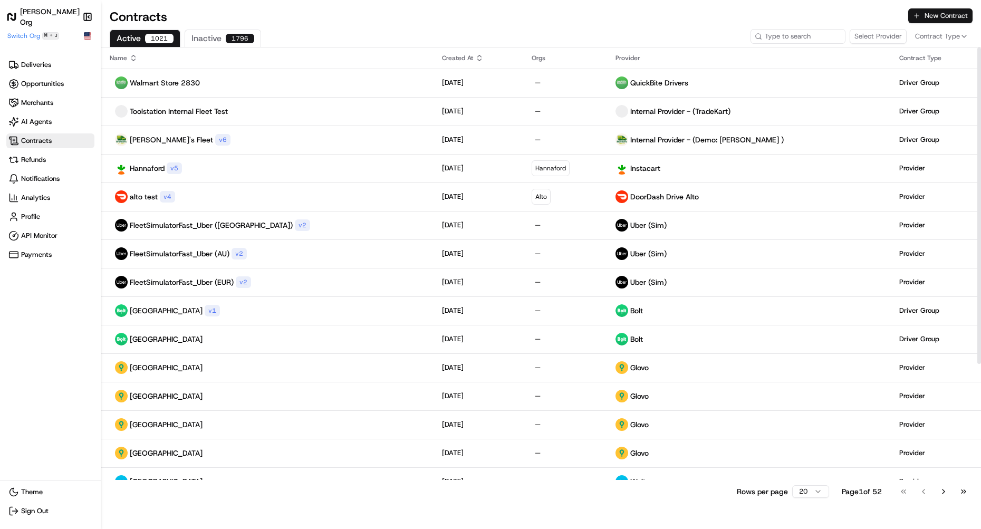
click at [927, 18] on button "New Contract" at bounding box center [940, 15] width 64 height 15
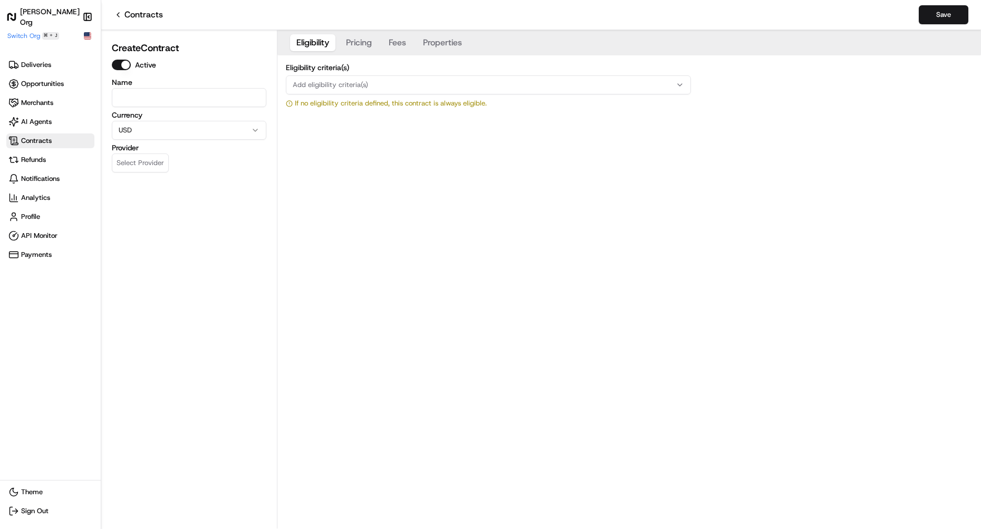
click at [336, 87] on span "Add eligibility criteria(s)" at bounding box center [330, 84] width 75 height 9
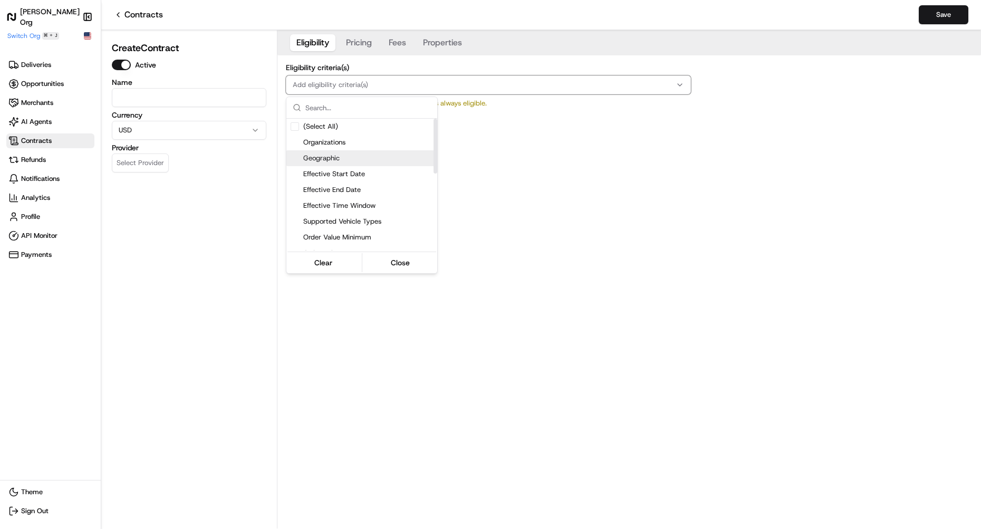
click at [333, 154] on span "Geographic" at bounding box center [368, 157] width 130 height 9
click at [634, 316] on html "Nash Org Make sidebar auto shrink Switch Org ⌘ + J Deliveries Opportunities Mer…" at bounding box center [490, 264] width 981 height 529
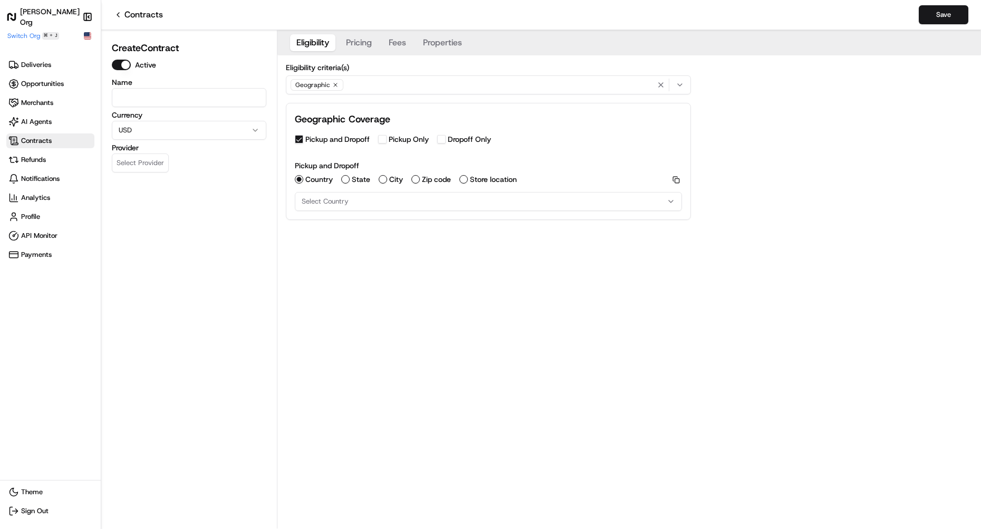
click at [374, 203] on div "Select Country" at bounding box center [488, 201] width 382 height 9
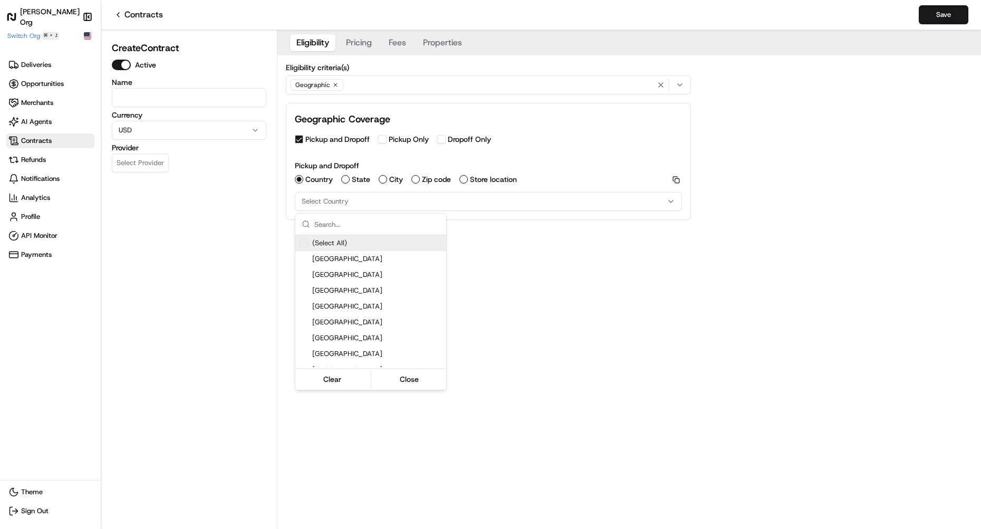
click at [340, 140] on html "Nash Org Make sidebar auto shrink Switch Org ⌘ + J Deliveries Opportunities Mer…" at bounding box center [490, 264] width 981 height 529
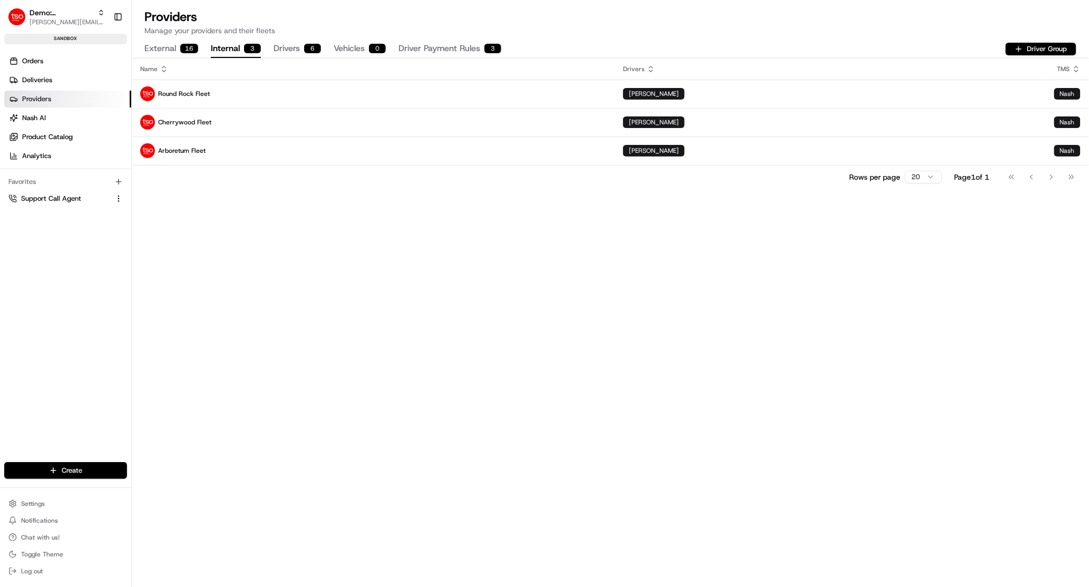
scroll to position [257, 0]
